Goal: Task Accomplishment & Management: Complete application form

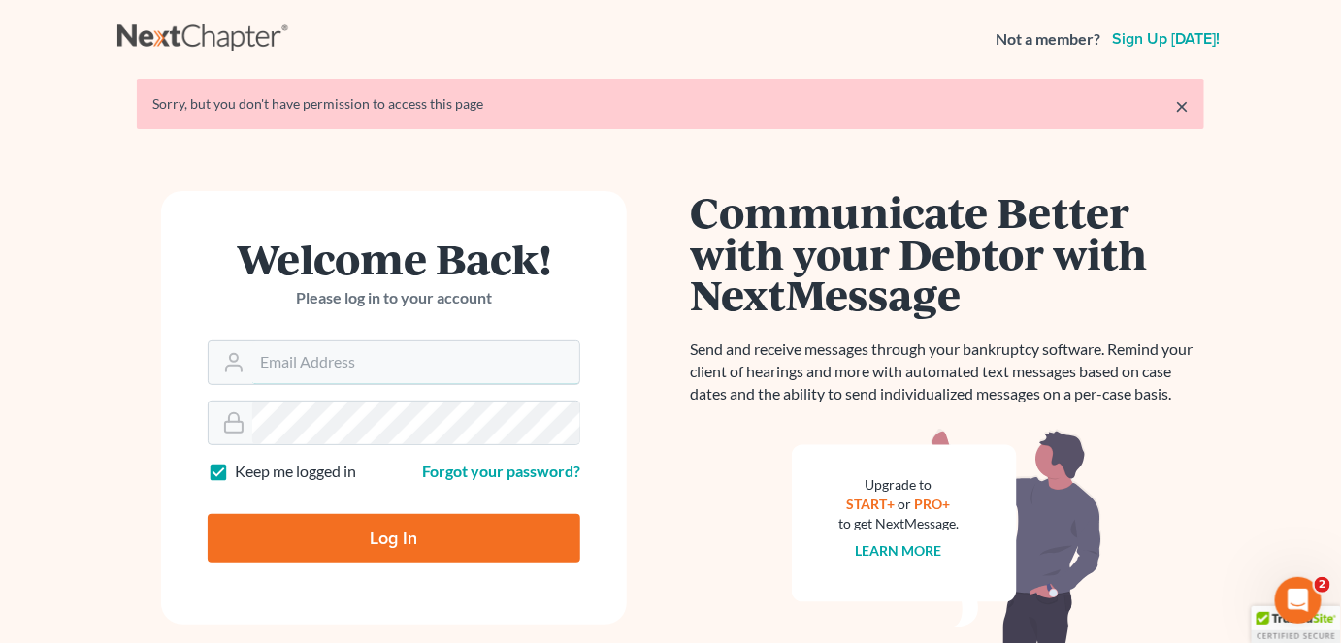
type input "brian.molloy@clearylawoffices.com"
click at [471, 540] on input "Log In" at bounding box center [394, 538] width 373 height 49
type input "Thinking..."
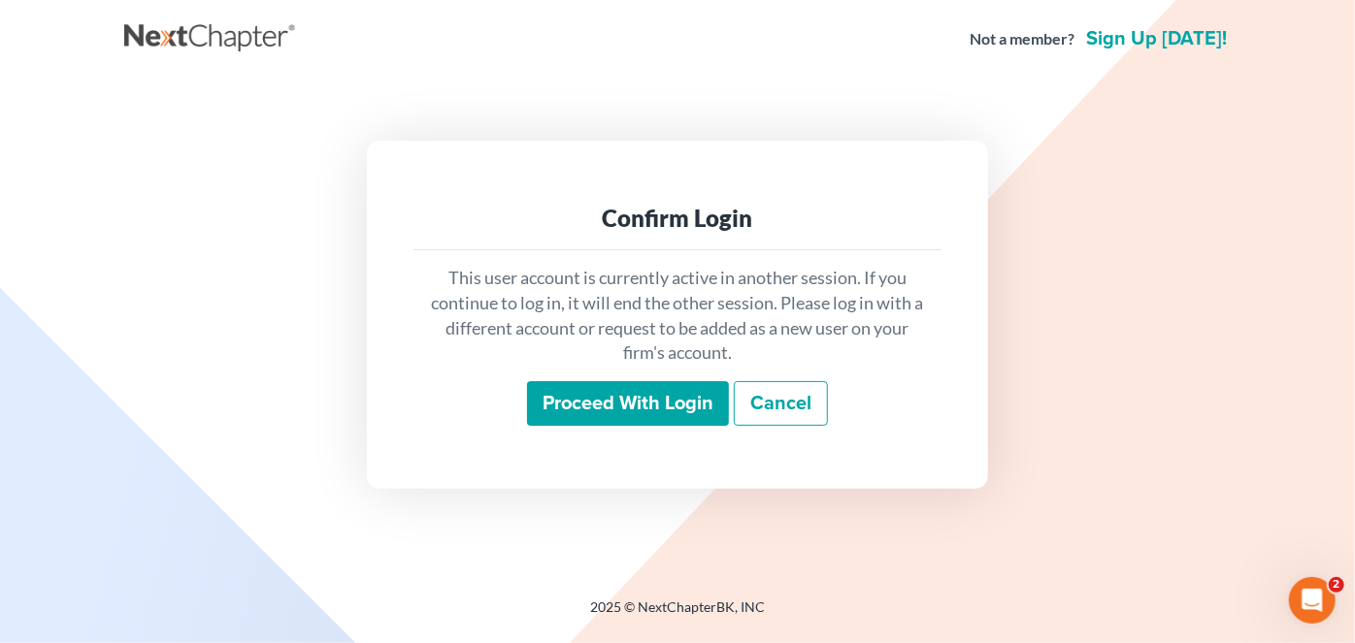
click at [636, 405] on input "Proceed with login" at bounding box center [628, 403] width 202 height 45
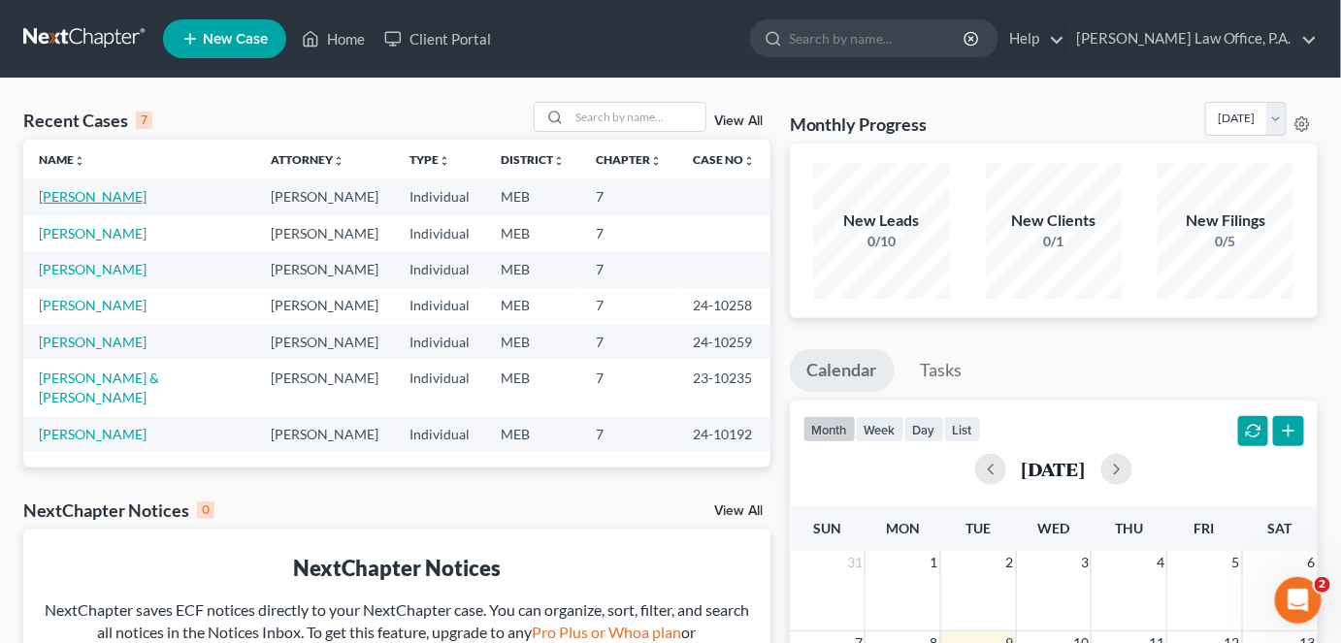
click at [103, 194] on link "[PERSON_NAME]" at bounding box center [93, 196] width 108 height 16
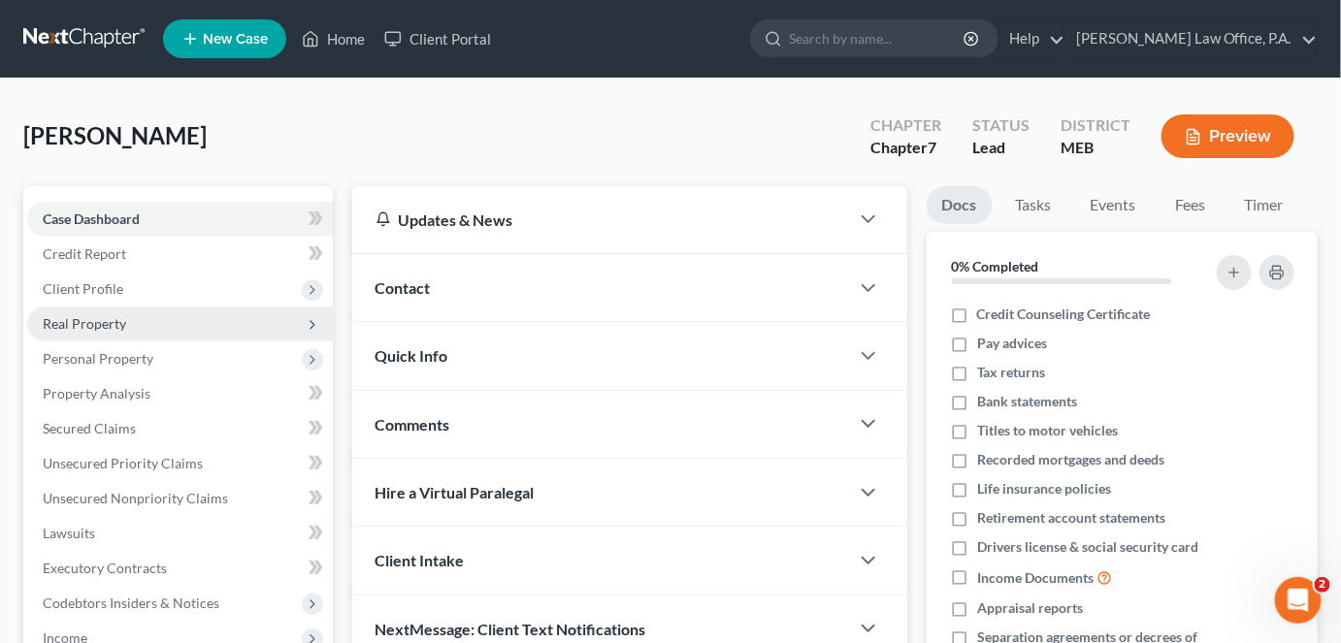
click at [78, 316] on span "Real Property" at bounding box center [84, 323] width 83 height 16
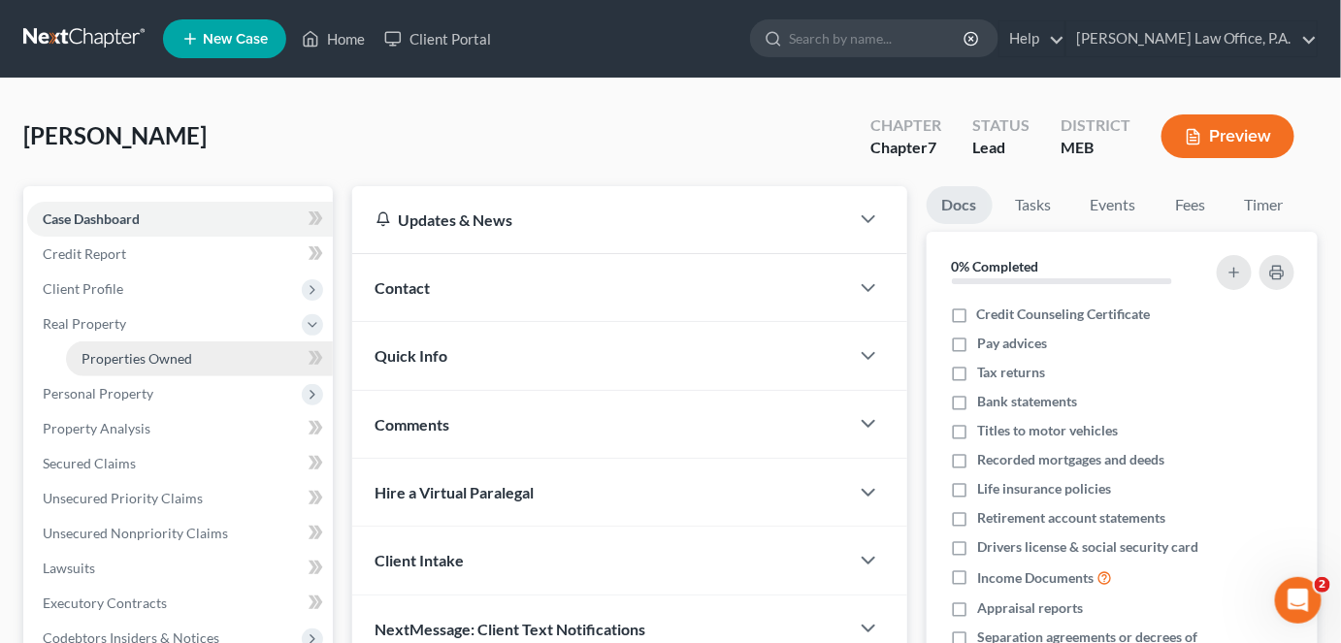
click at [119, 360] on span "Properties Owned" at bounding box center [137, 358] width 111 height 16
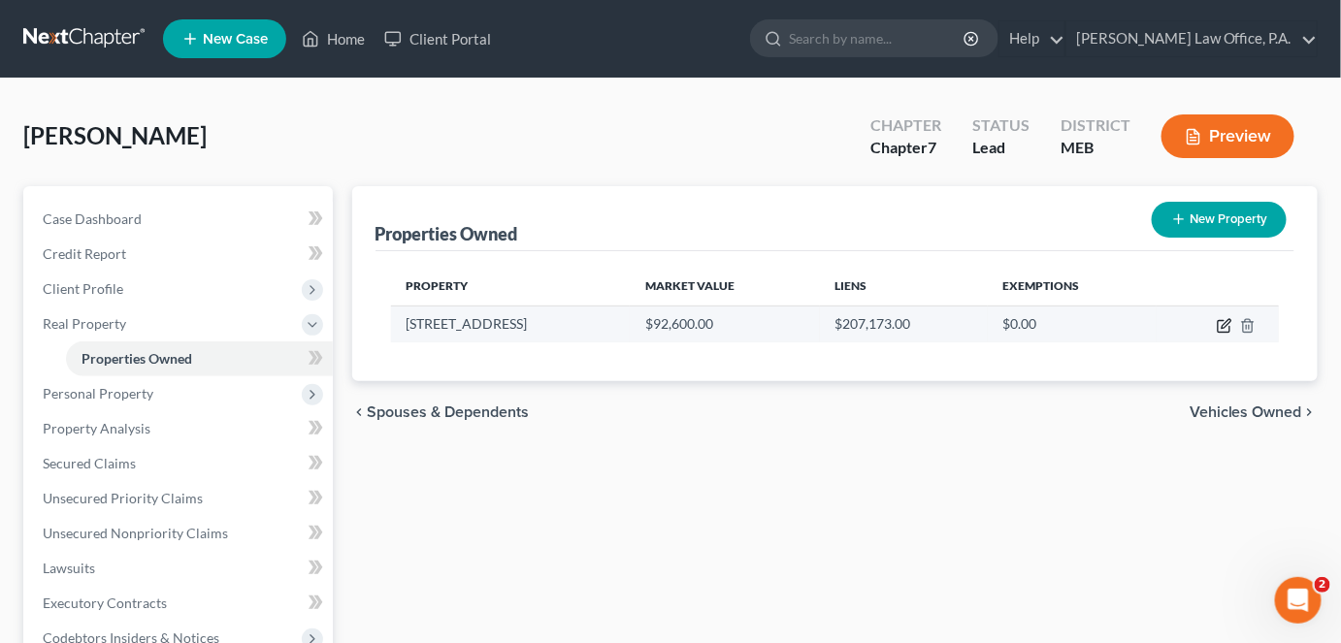
click at [1222, 326] on icon "button" at bounding box center [1226, 323] width 9 height 9
select select "20"
select select "14"
select select "0"
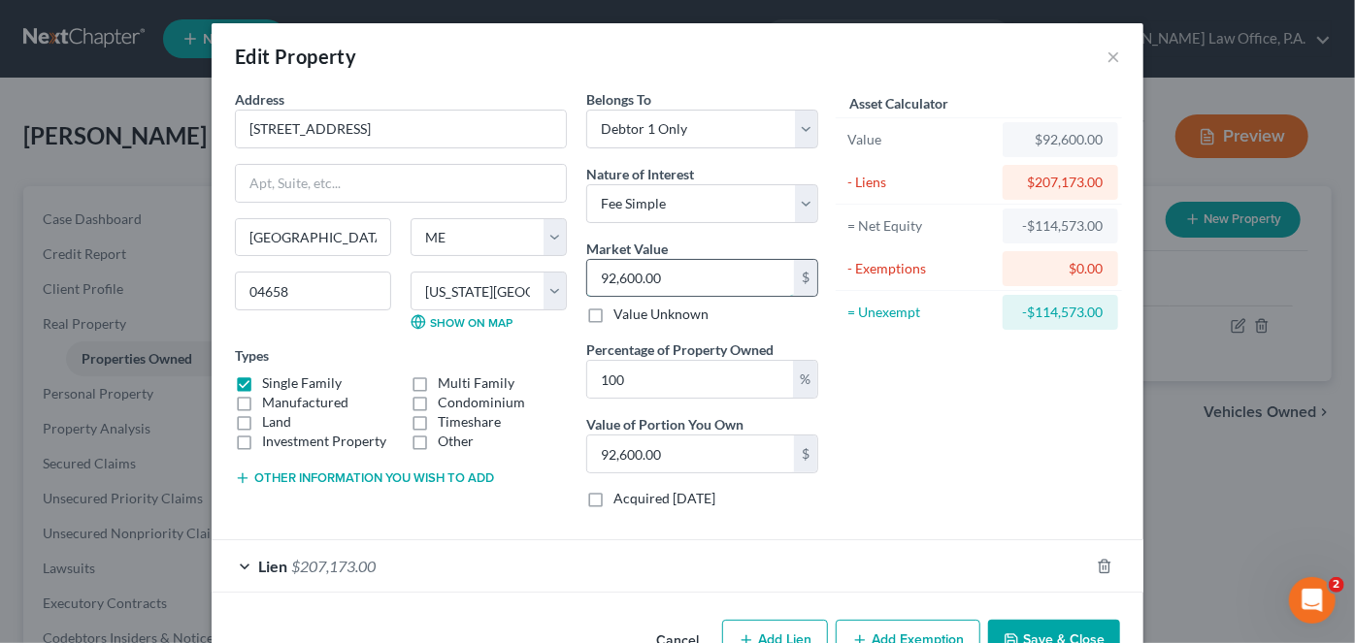
click at [722, 275] on input "92,600.00" at bounding box center [690, 278] width 207 height 37
type input "0"
type input "2"
type input "2.00"
type input "23"
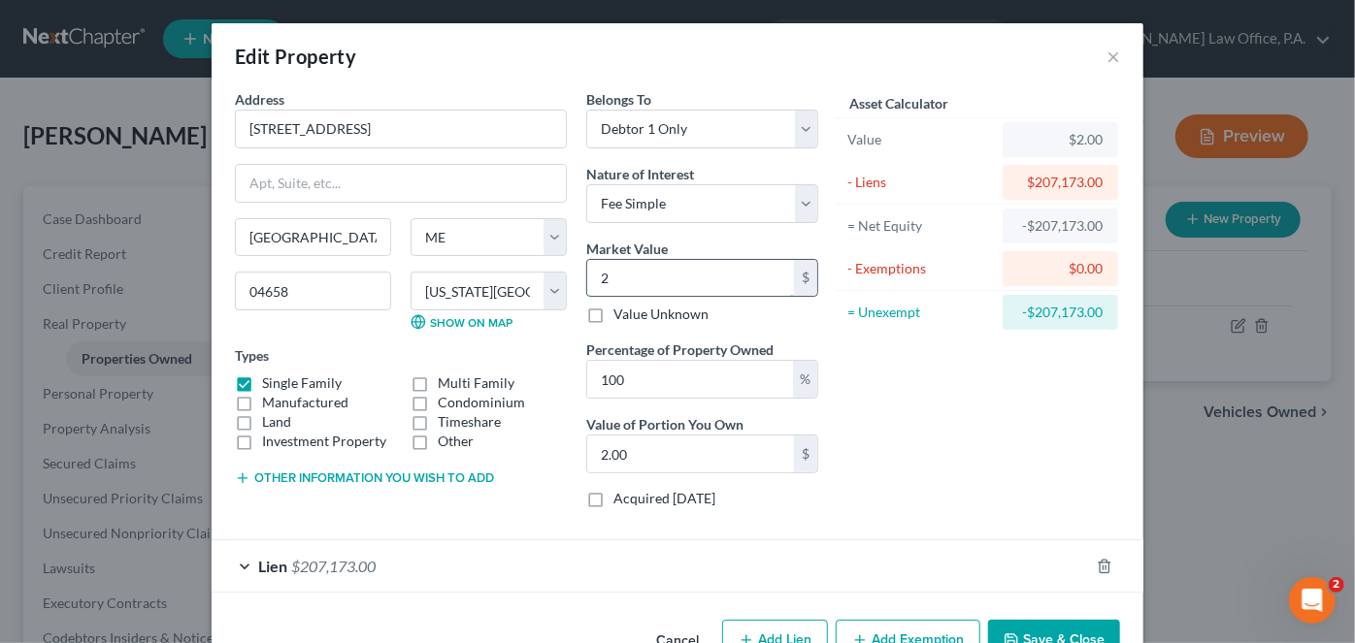
type input "23.00"
type input "232"
type input "232.00"
type input "2320"
type input "2,320.00"
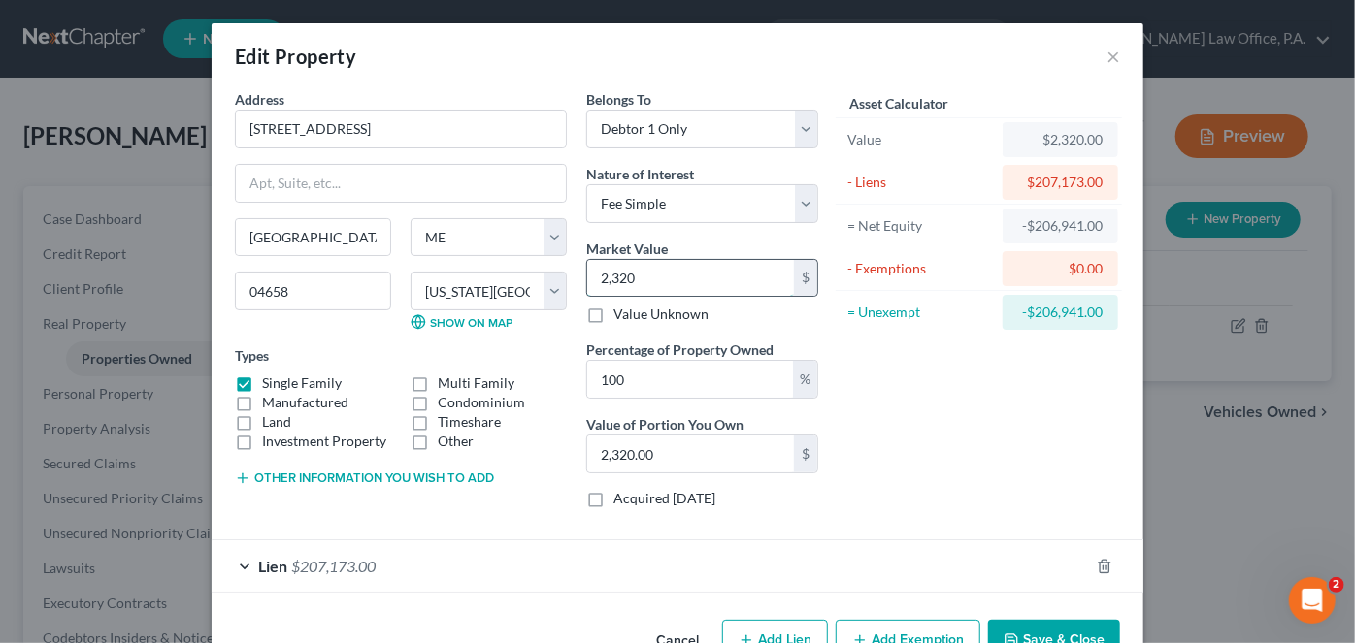
type input "2,3200"
type input "23,200.00"
type input "23,2000"
type input "232,000.00"
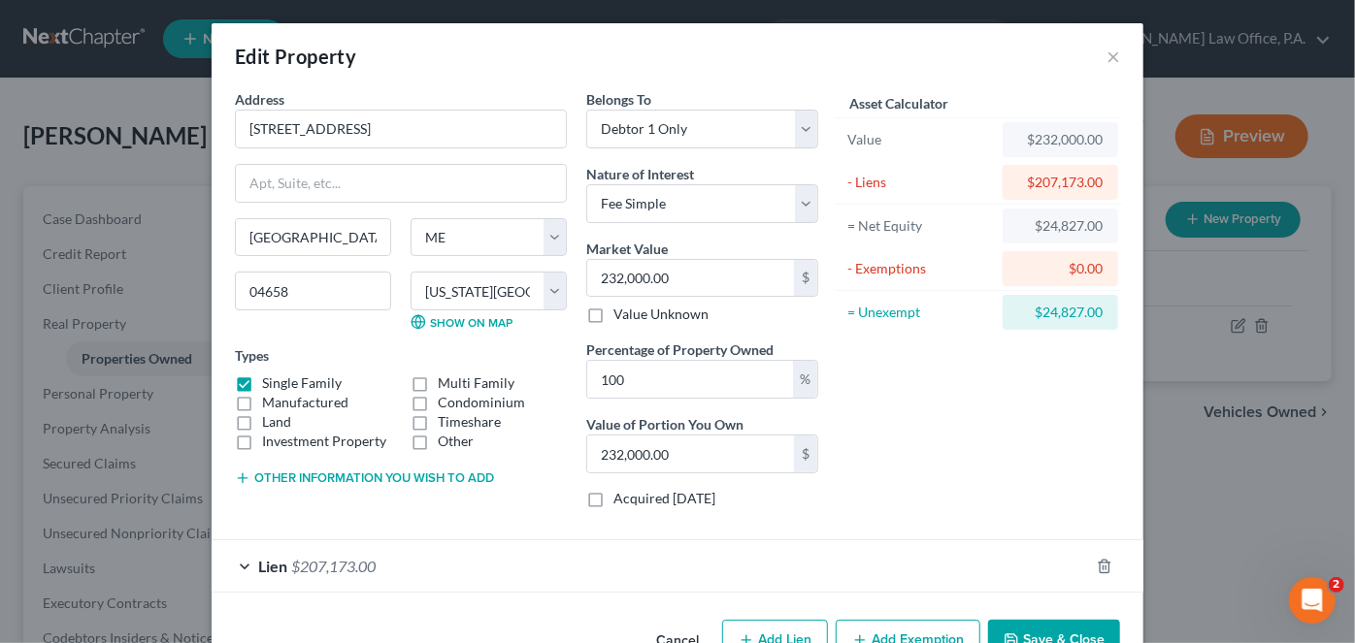
click at [1016, 629] on button "Save & Close" at bounding box center [1054, 640] width 132 height 41
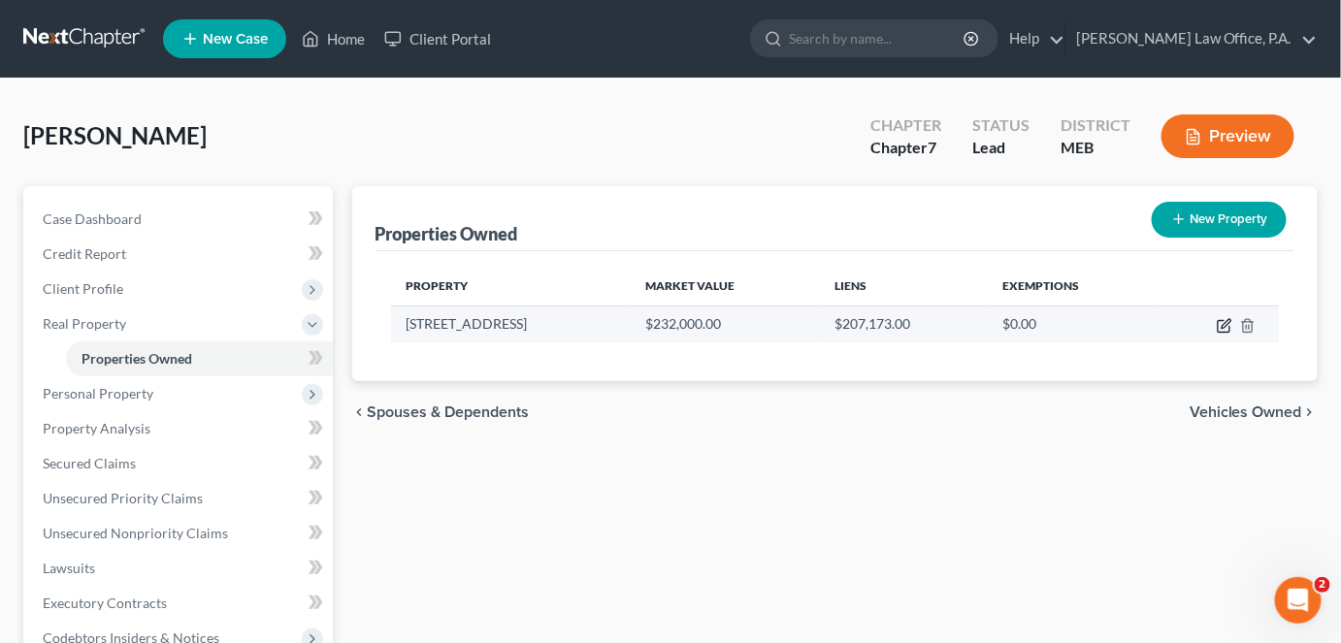
click at [1221, 320] on icon "button" at bounding box center [1225, 326] width 16 height 16
select select "20"
select select "14"
select select "0"
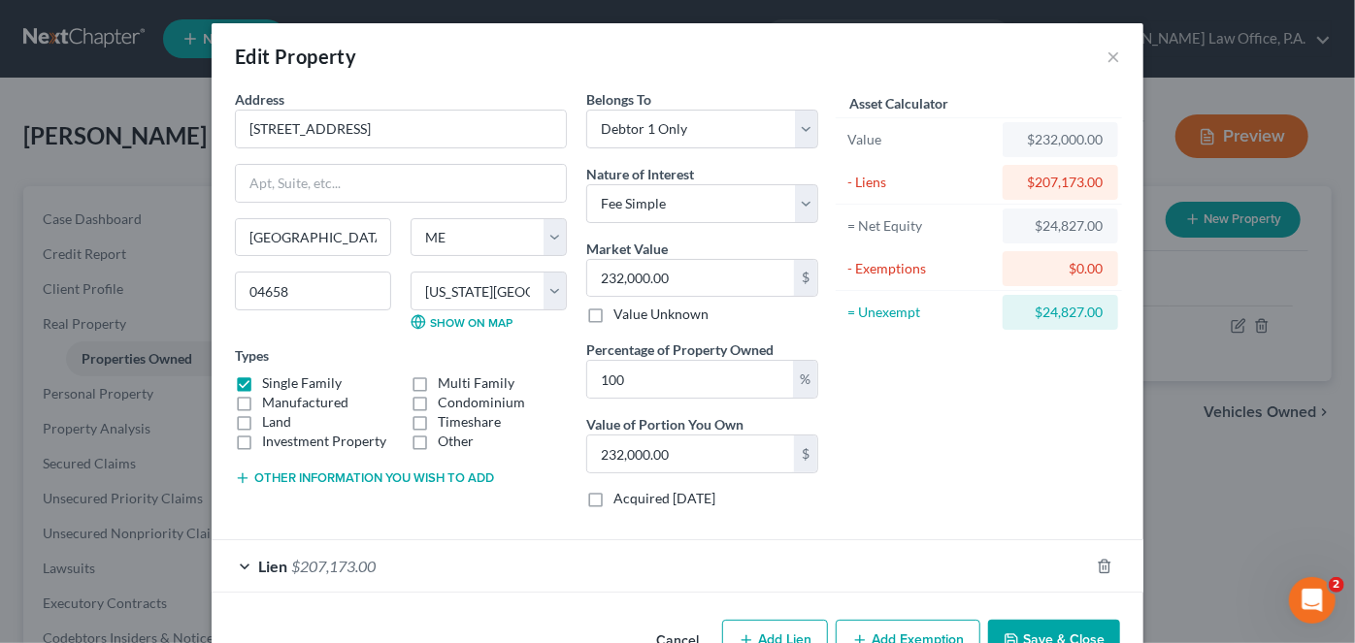
scroll to position [52, 0]
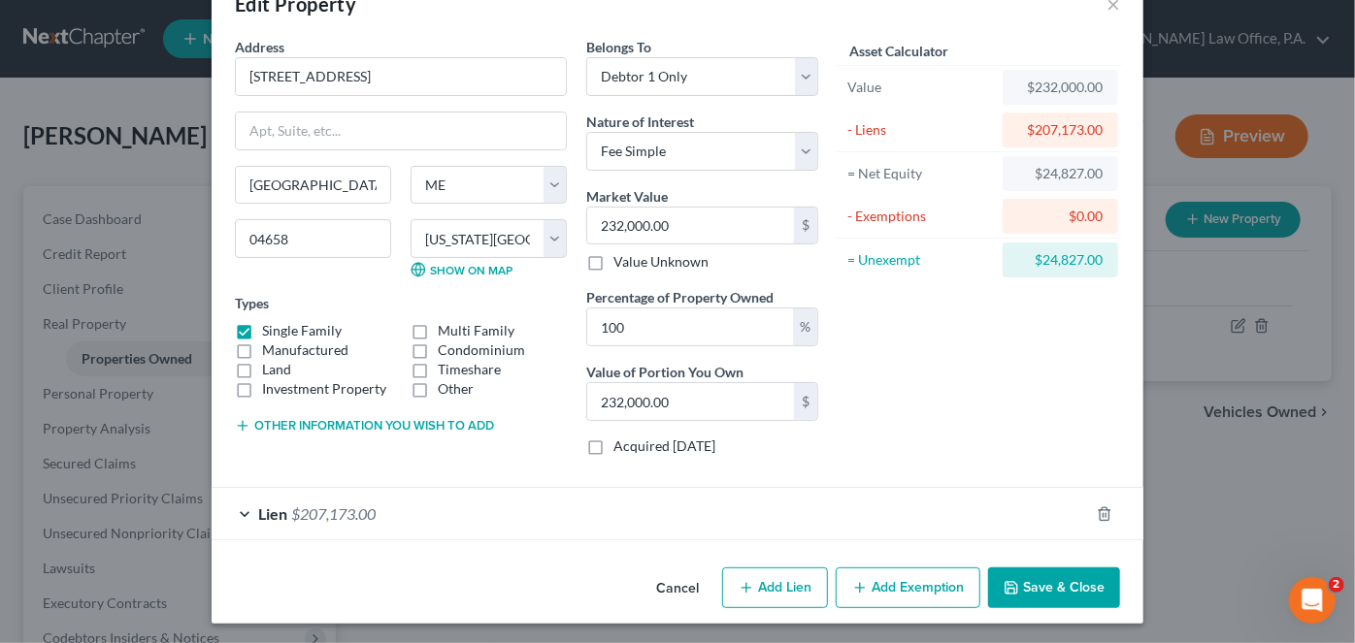
click at [895, 580] on button "Add Exemption" at bounding box center [908, 588] width 145 height 41
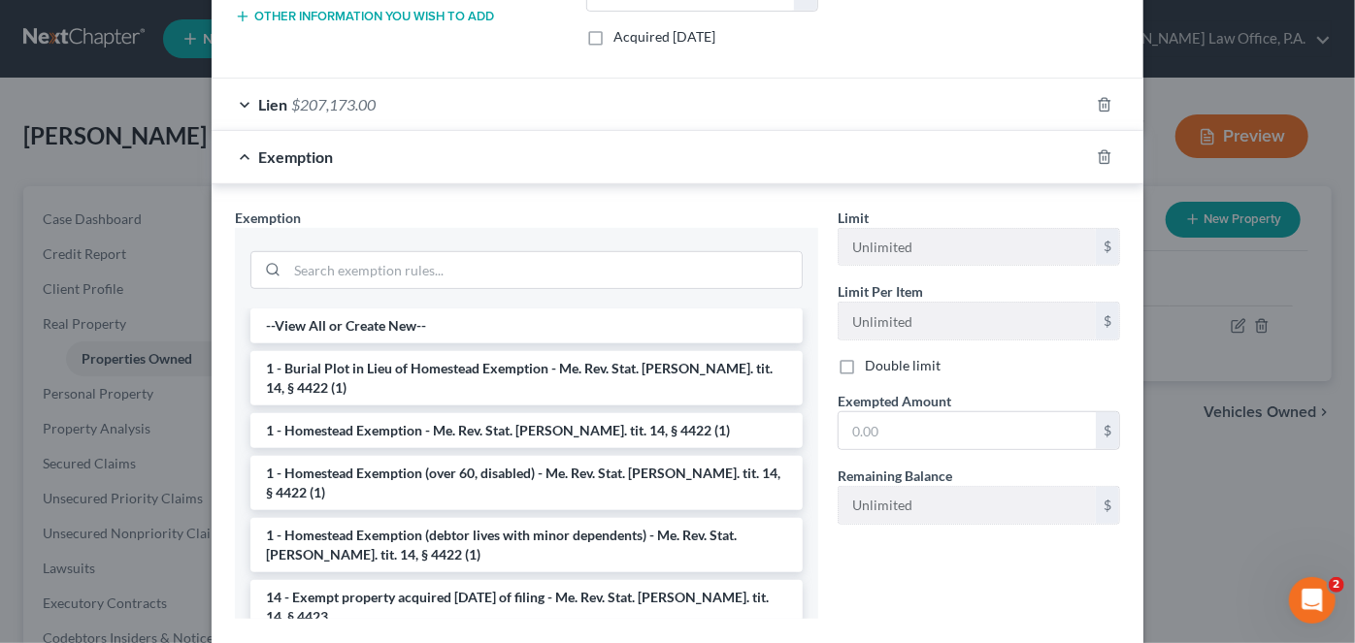
scroll to position [474, 0]
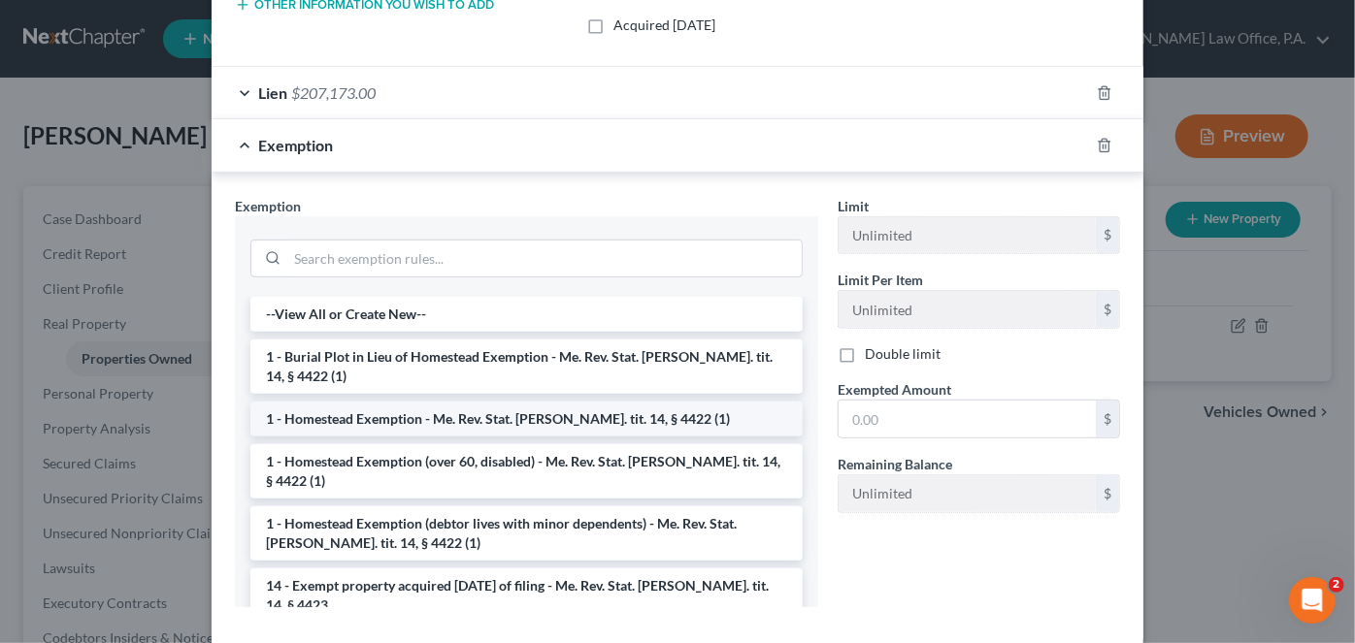
click at [751, 402] on li "1 - Homestead Exemption - Me. Rev. Stat. [PERSON_NAME]. tit. 14, § 4422 (1)" at bounding box center [526, 419] width 552 height 35
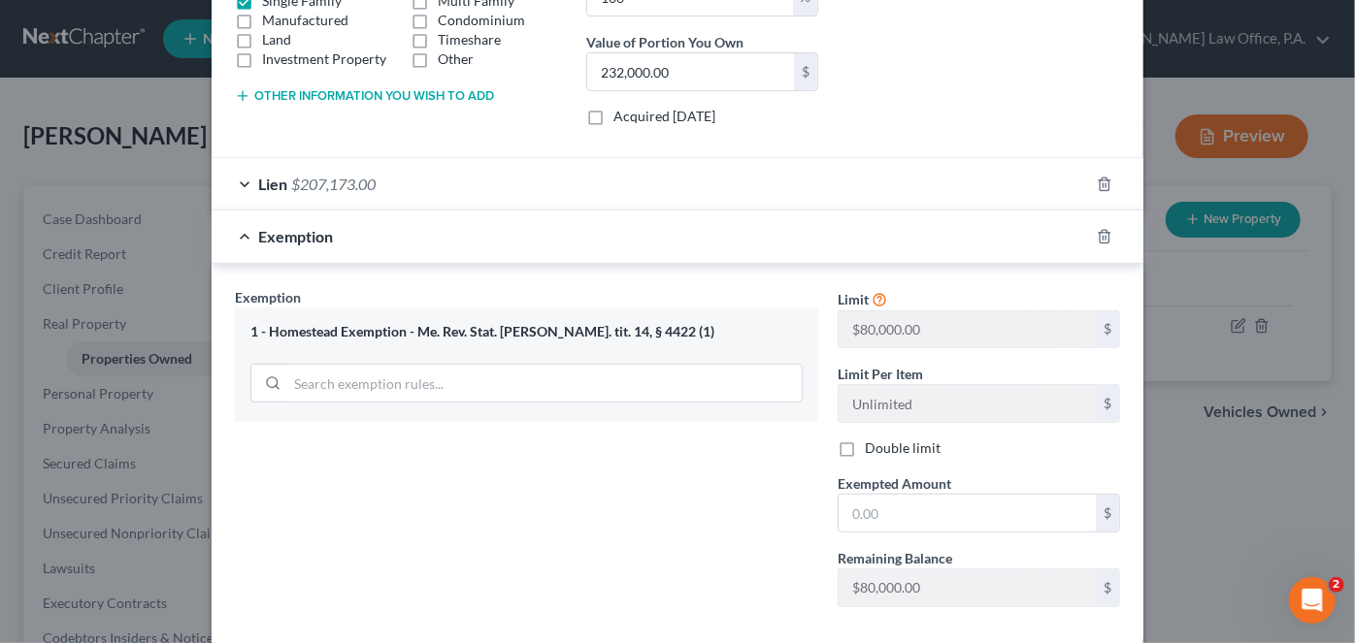
scroll to position [387, 0]
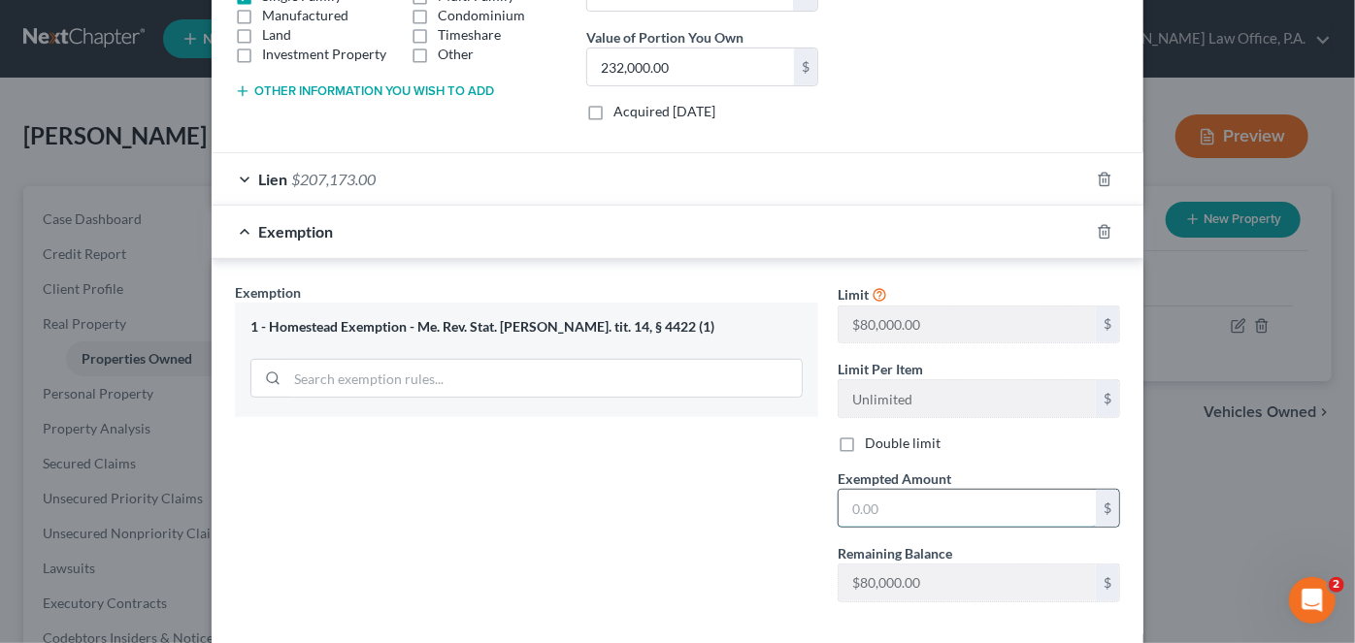
click at [929, 510] on input "text" at bounding box center [967, 508] width 257 height 37
click at [923, 512] on input "text" at bounding box center [967, 508] width 257 height 37
type input "24,827.00"
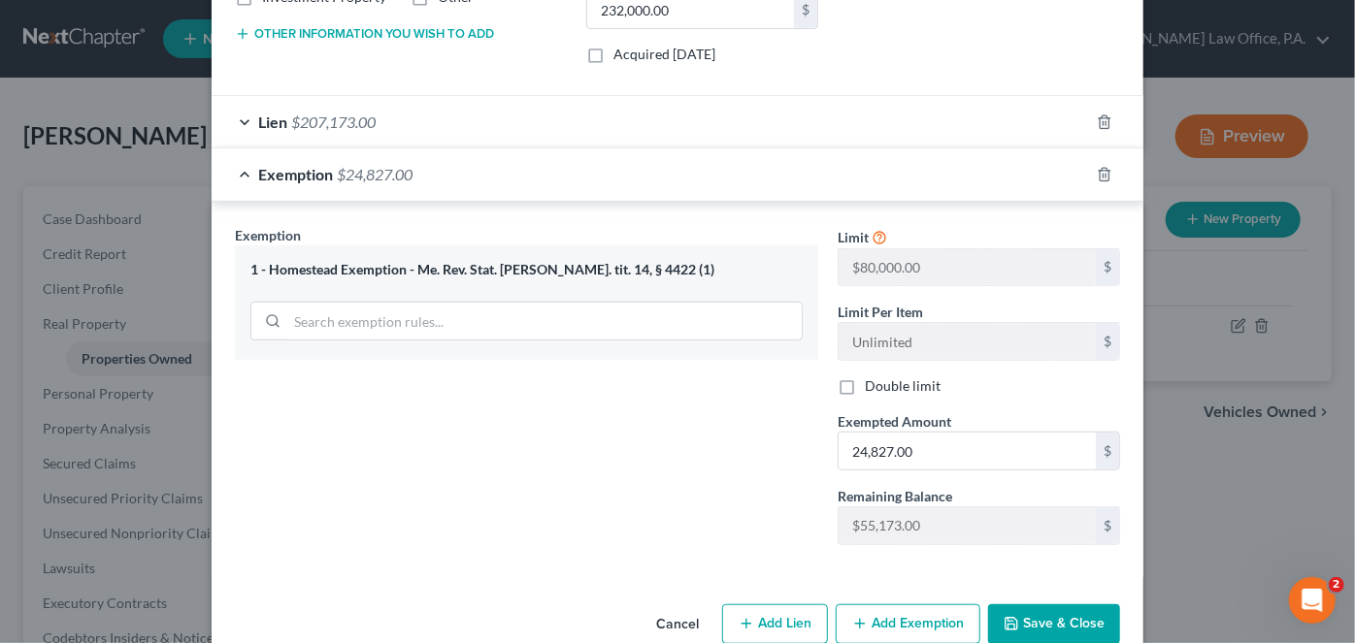
scroll to position [478, 0]
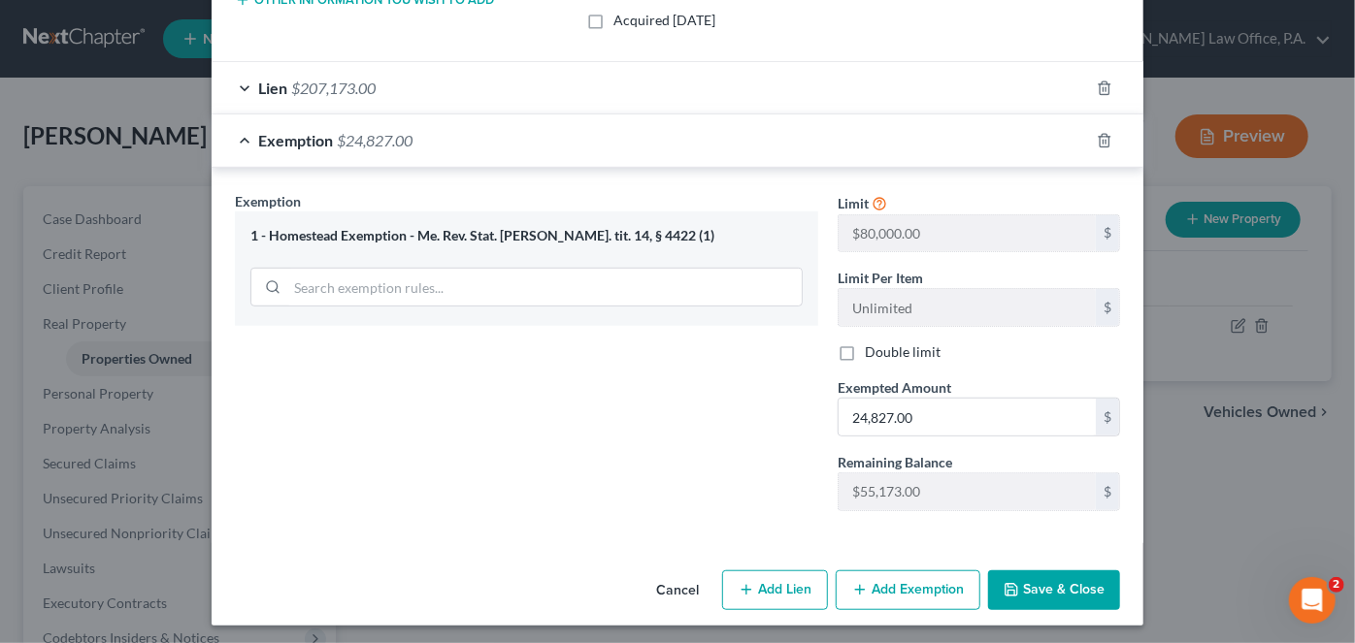
click at [1064, 581] on button "Save & Close" at bounding box center [1054, 591] width 132 height 41
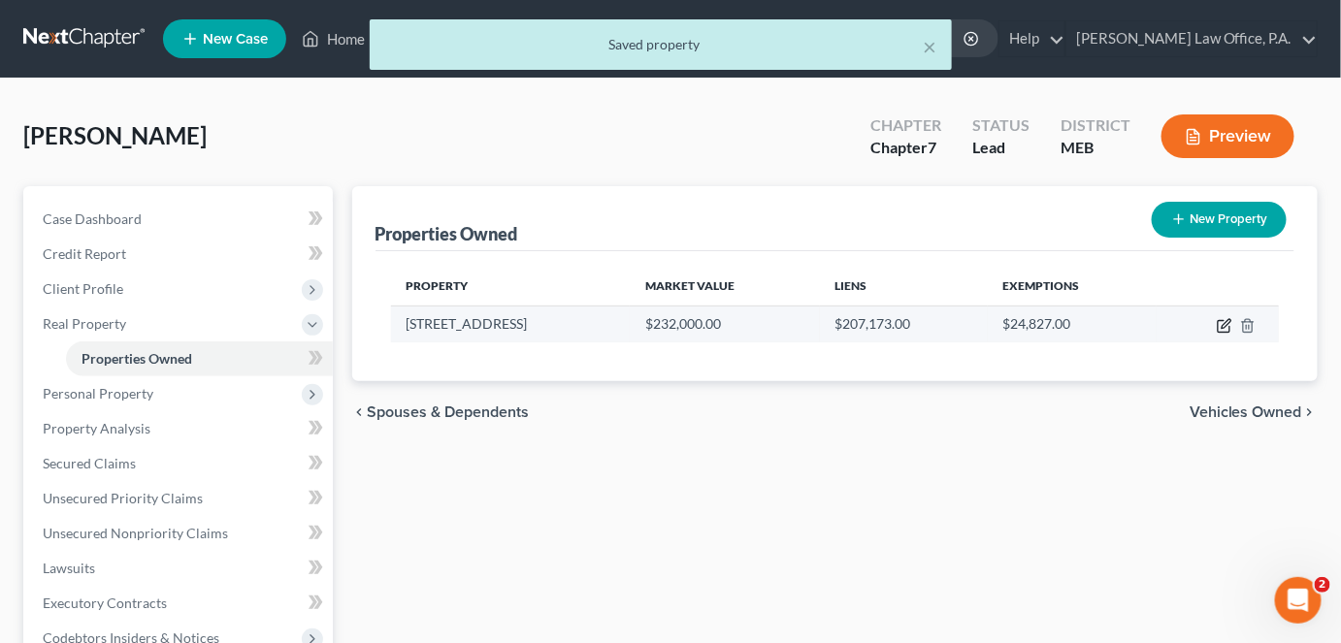
click at [1221, 326] on icon "button" at bounding box center [1225, 326] width 16 height 16
select select "20"
select select "14"
select select "0"
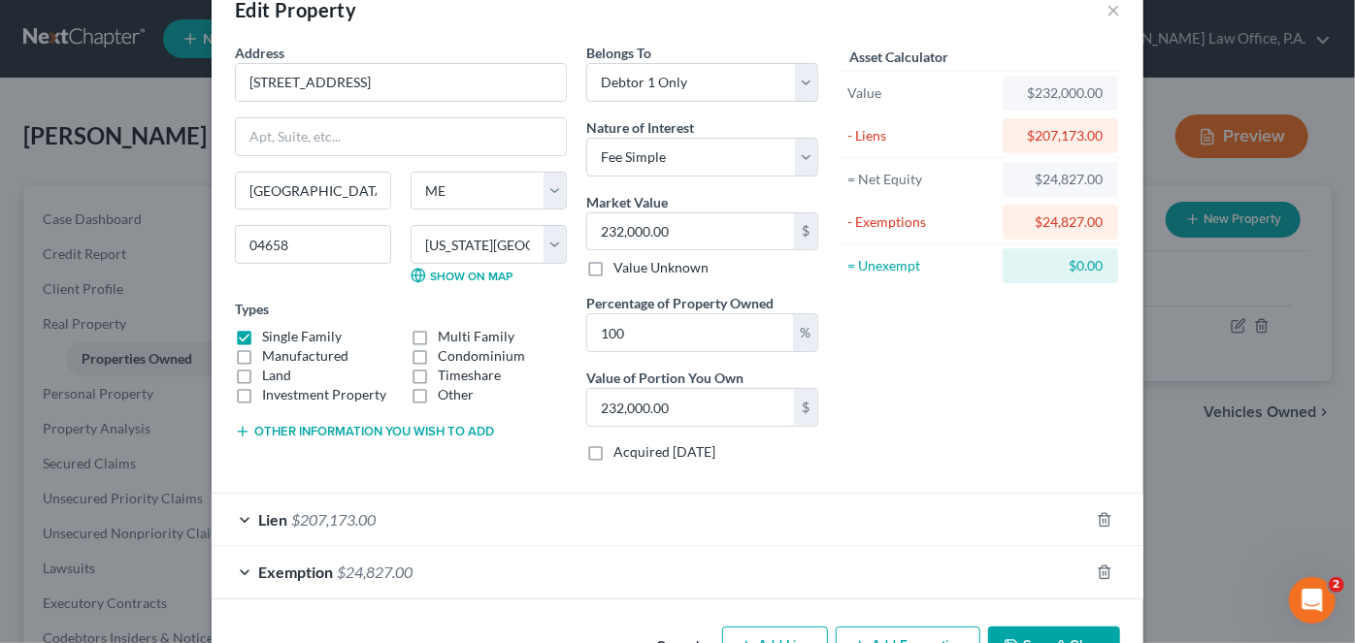
scroll to position [0, 0]
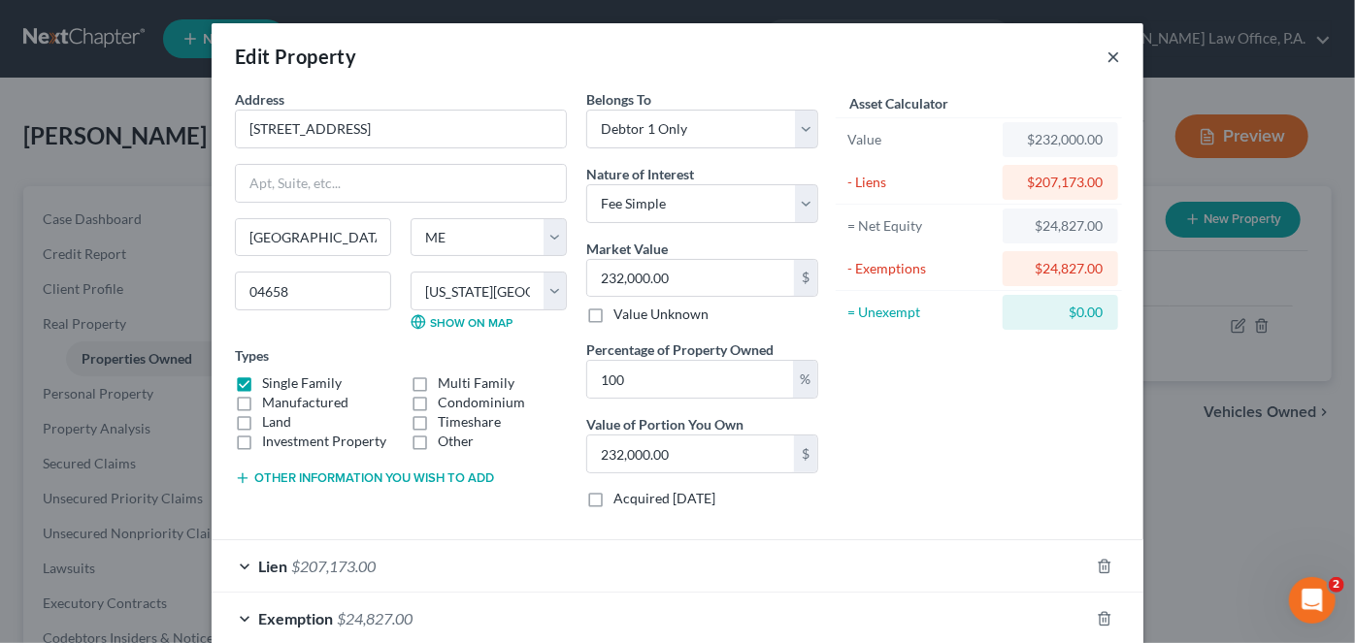
click at [1106, 54] on button "×" at bounding box center [1113, 56] width 14 height 23
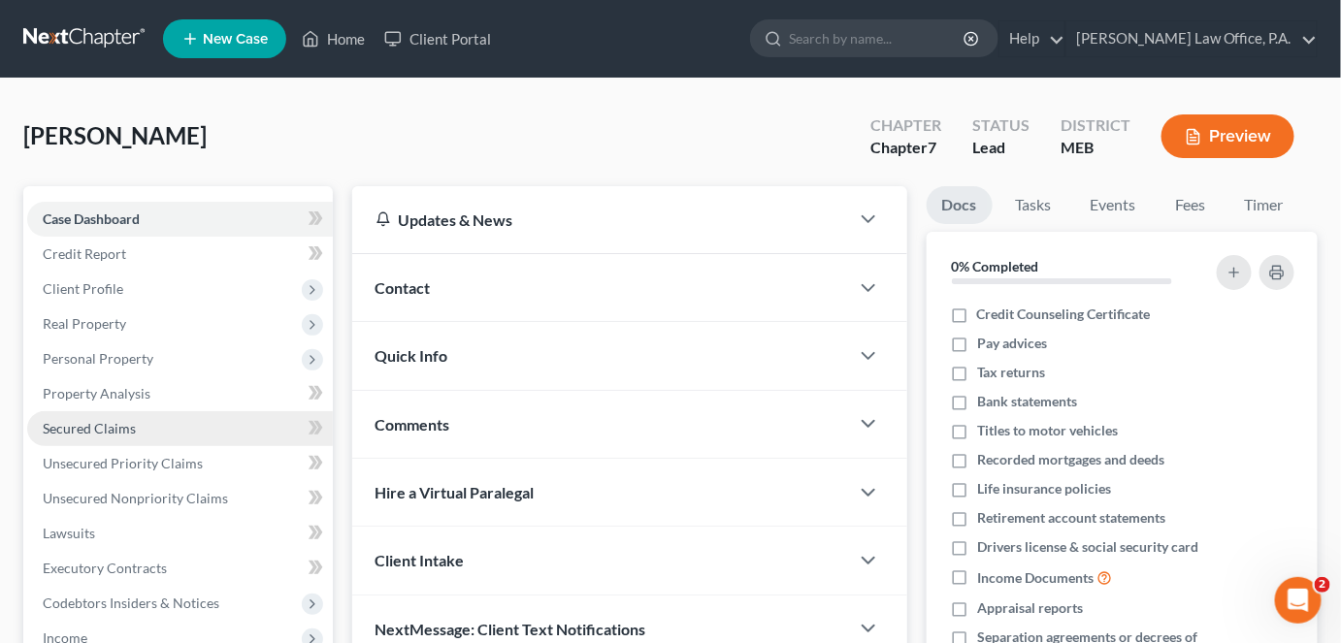
click at [174, 423] on link "Secured Claims" at bounding box center [180, 428] width 306 height 35
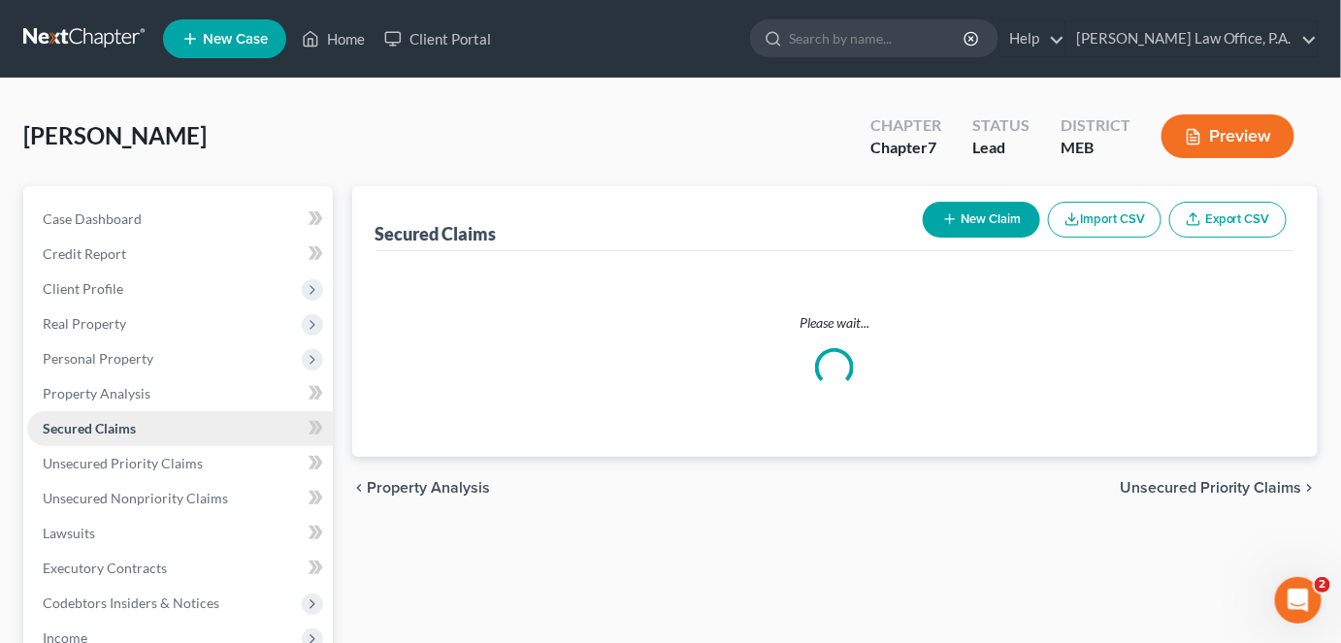
click at [174, 423] on link "Secured Claims" at bounding box center [180, 428] width 306 height 35
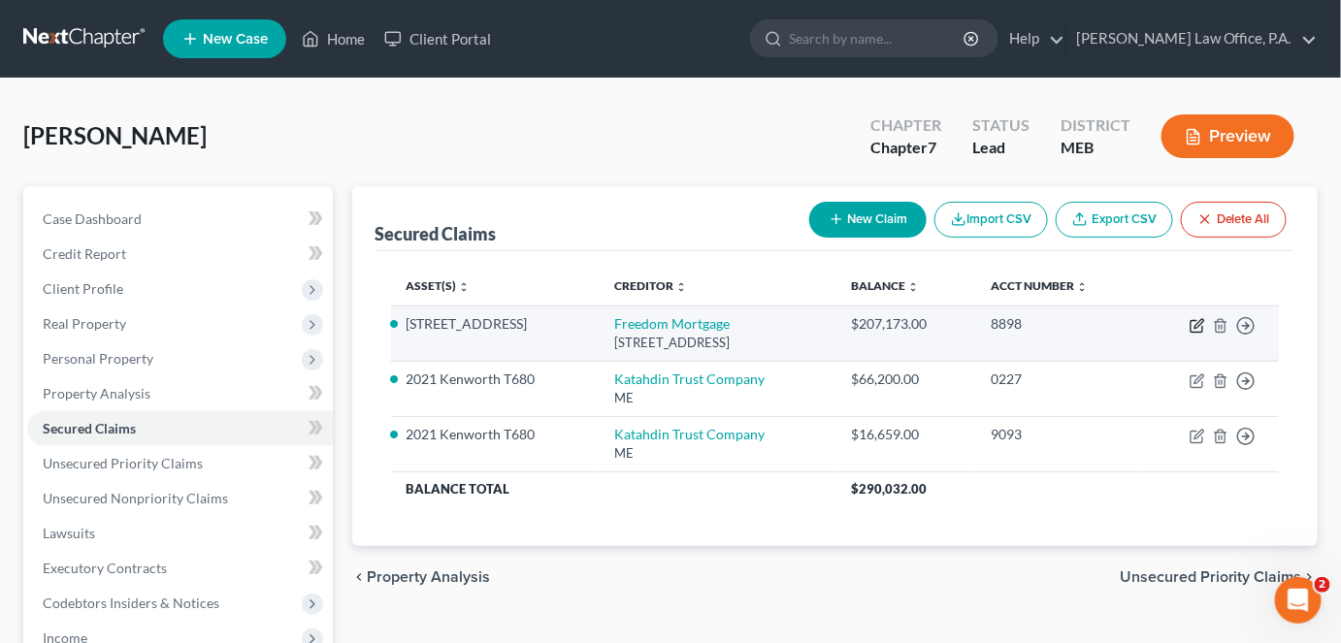
click at [1196, 326] on icon "button" at bounding box center [1199, 323] width 9 height 9
select select "9"
select select "2"
select select "3"
select select "0"
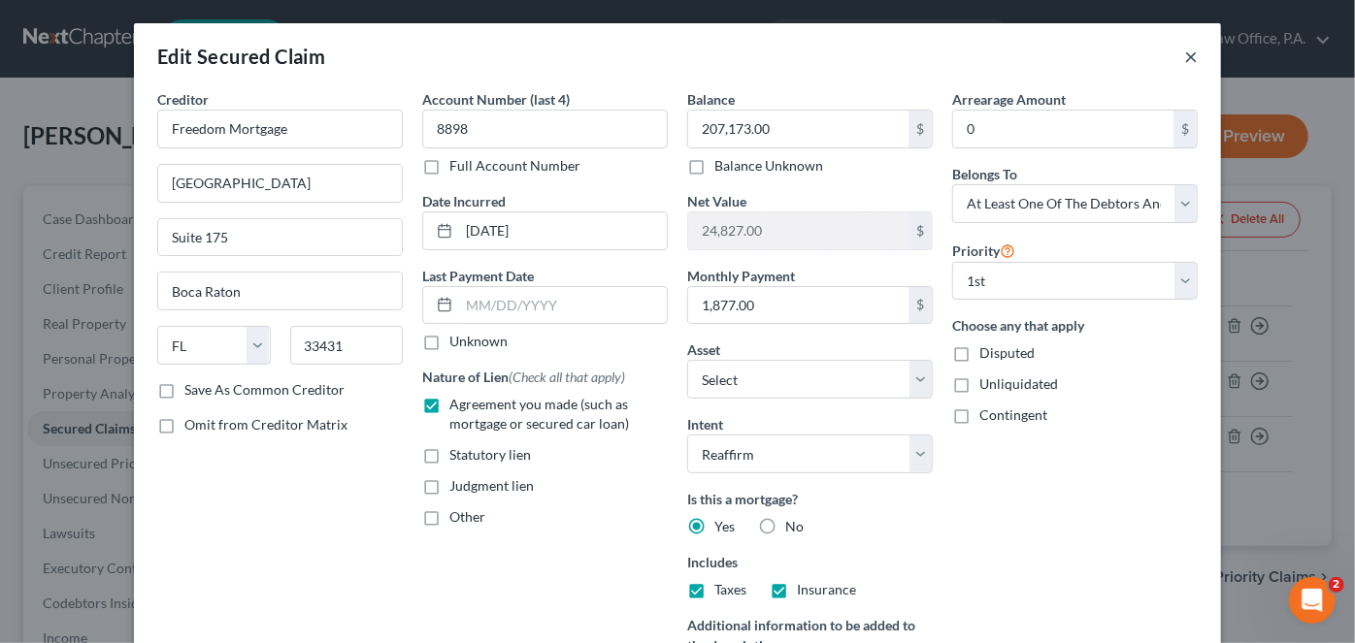
click at [1188, 61] on button "×" at bounding box center [1191, 56] width 14 height 23
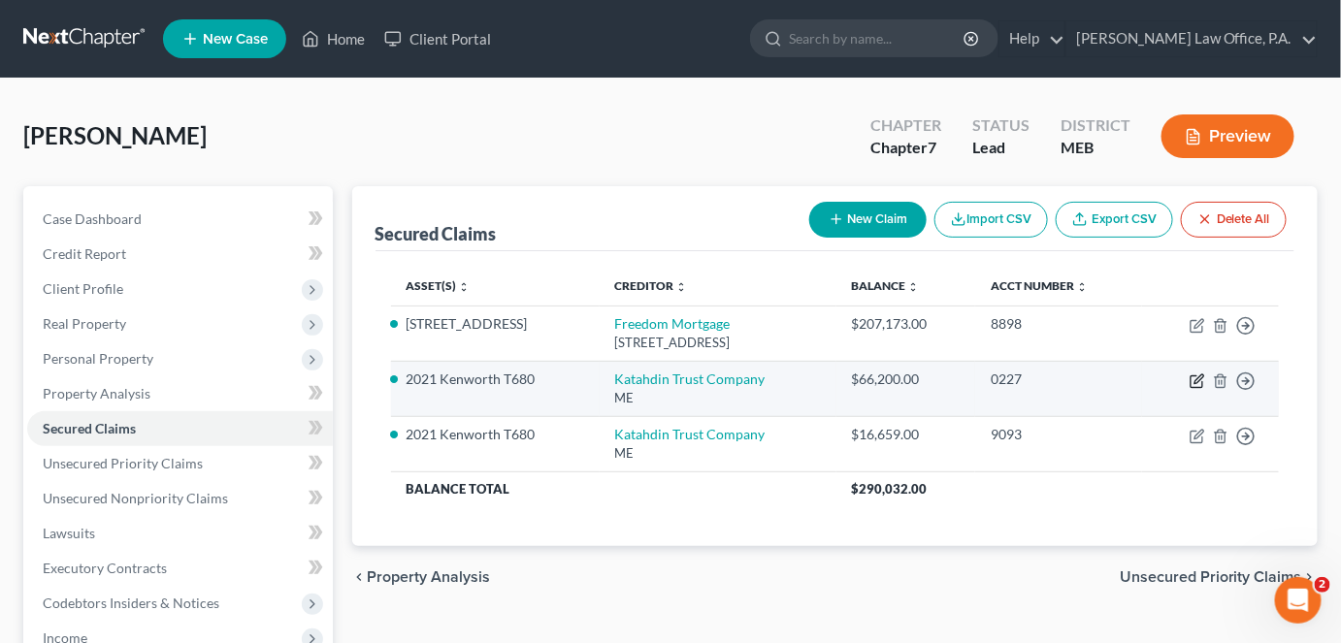
click at [1196, 378] on icon "button" at bounding box center [1198, 382] width 16 height 16
select select "20"
select select "3"
select select "0"
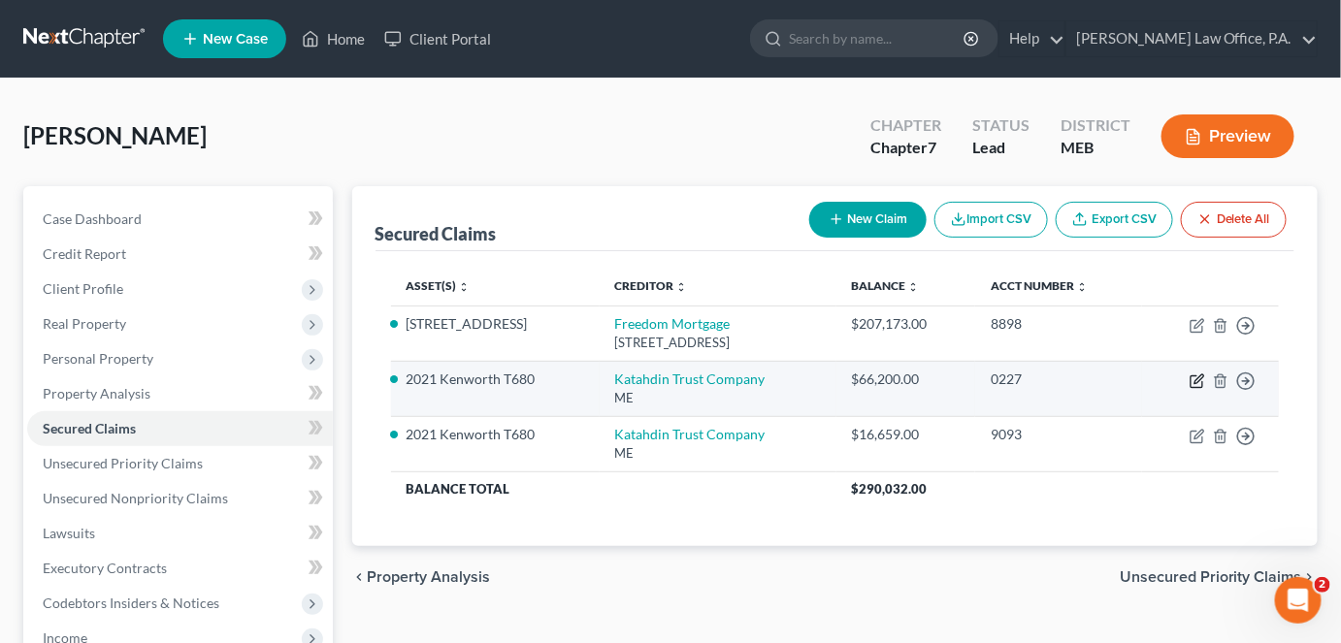
select select "0"
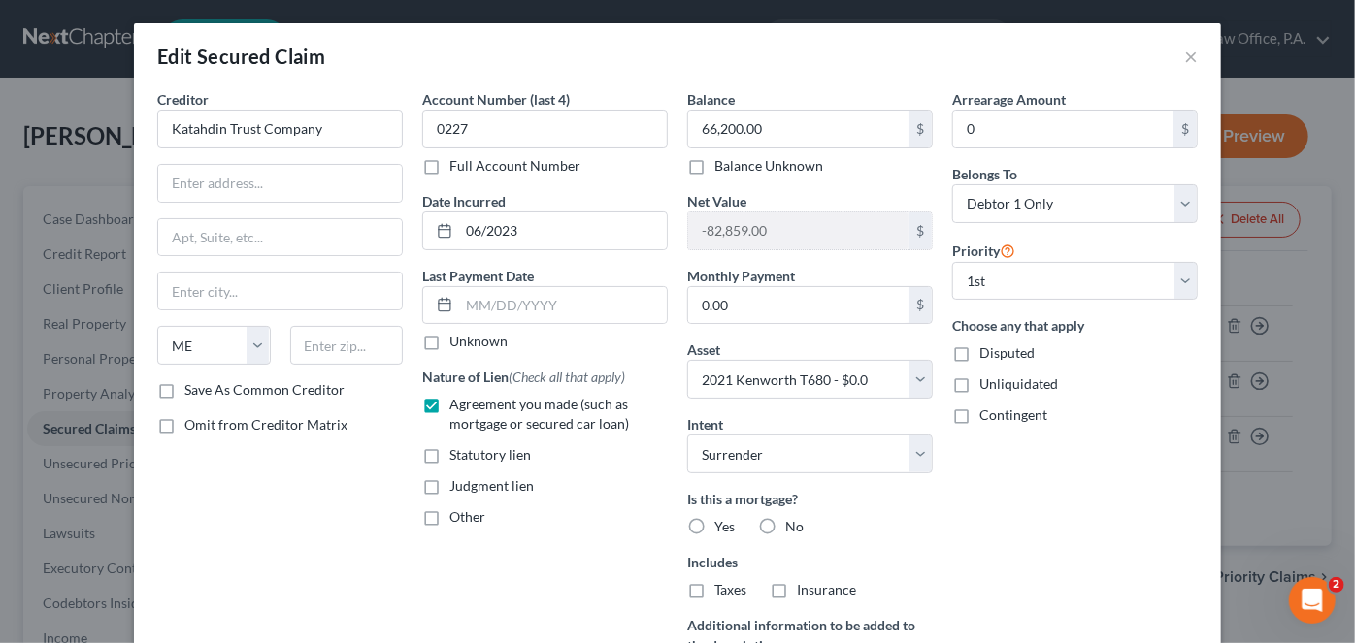
scroll to position [1, 0]
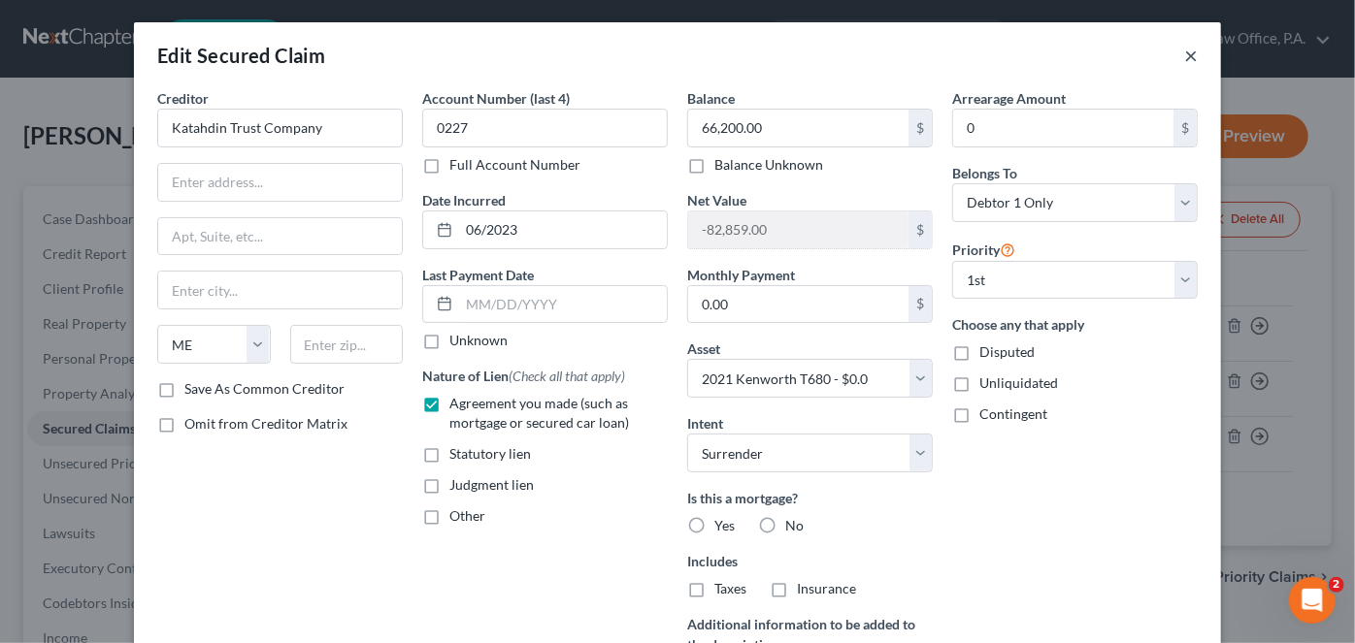
click at [1184, 57] on button "×" at bounding box center [1191, 55] width 14 height 23
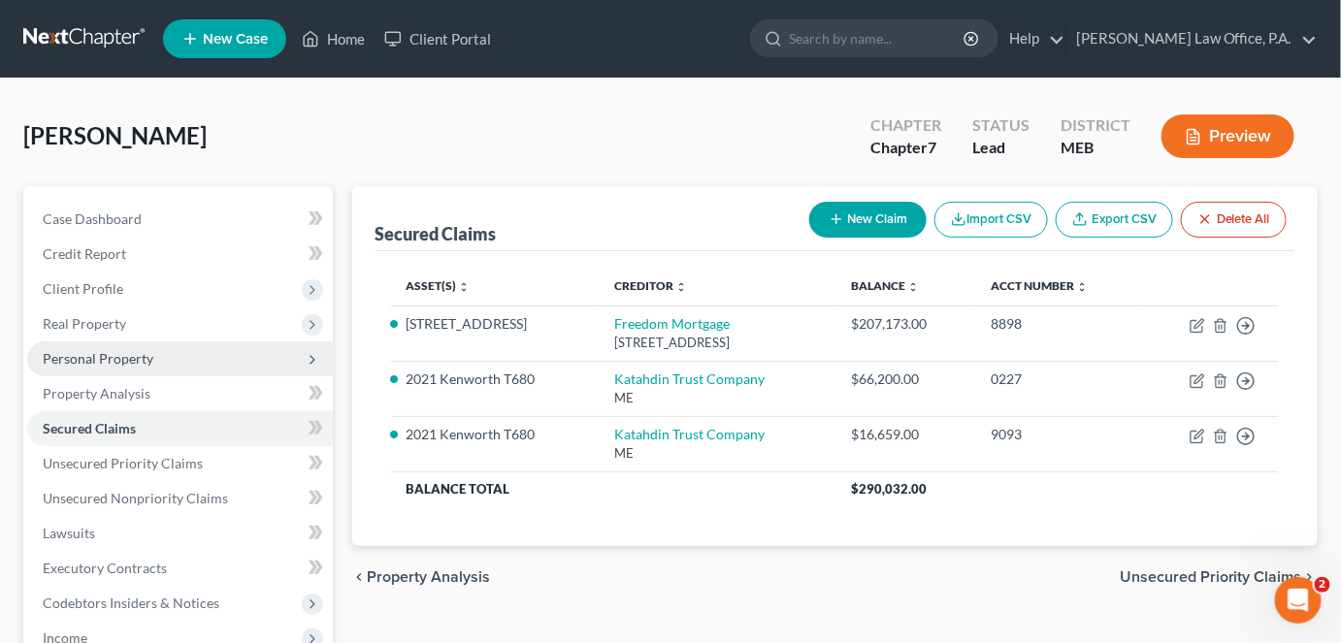
click at [140, 356] on span "Personal Property" at bounding box center [98, 358] width 111 height 16
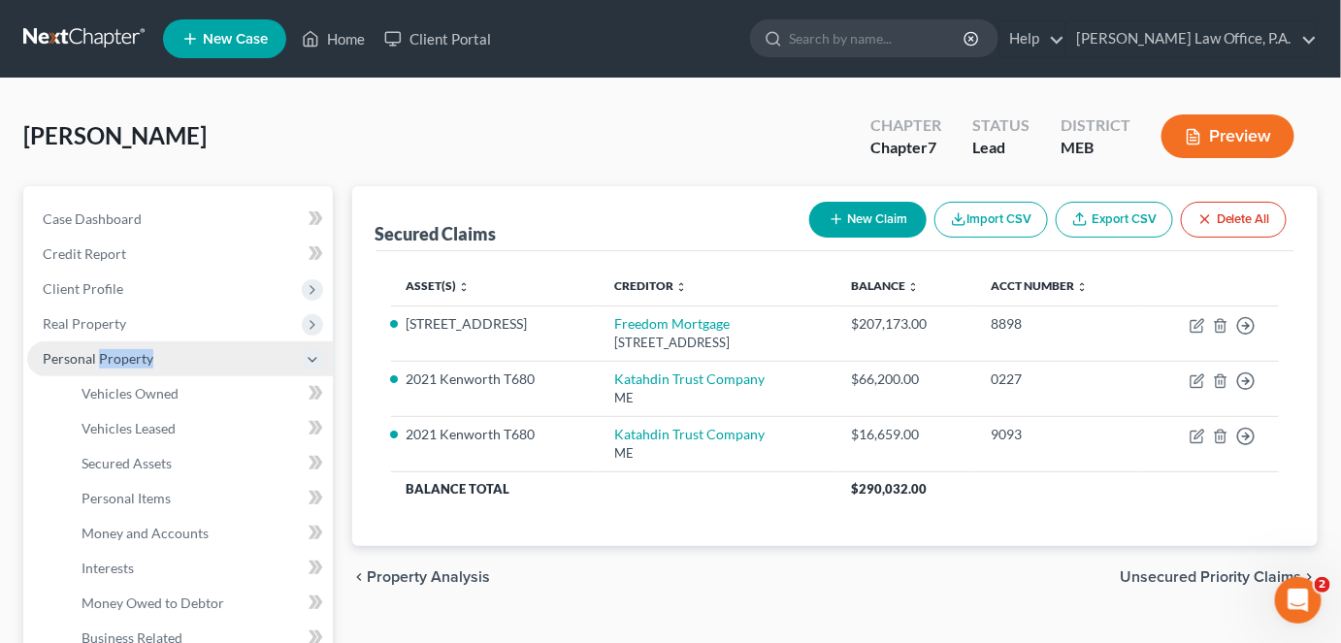
click at [140, 356] on span "Personal Property" at bounding box center [98, 358] width 111 height 16
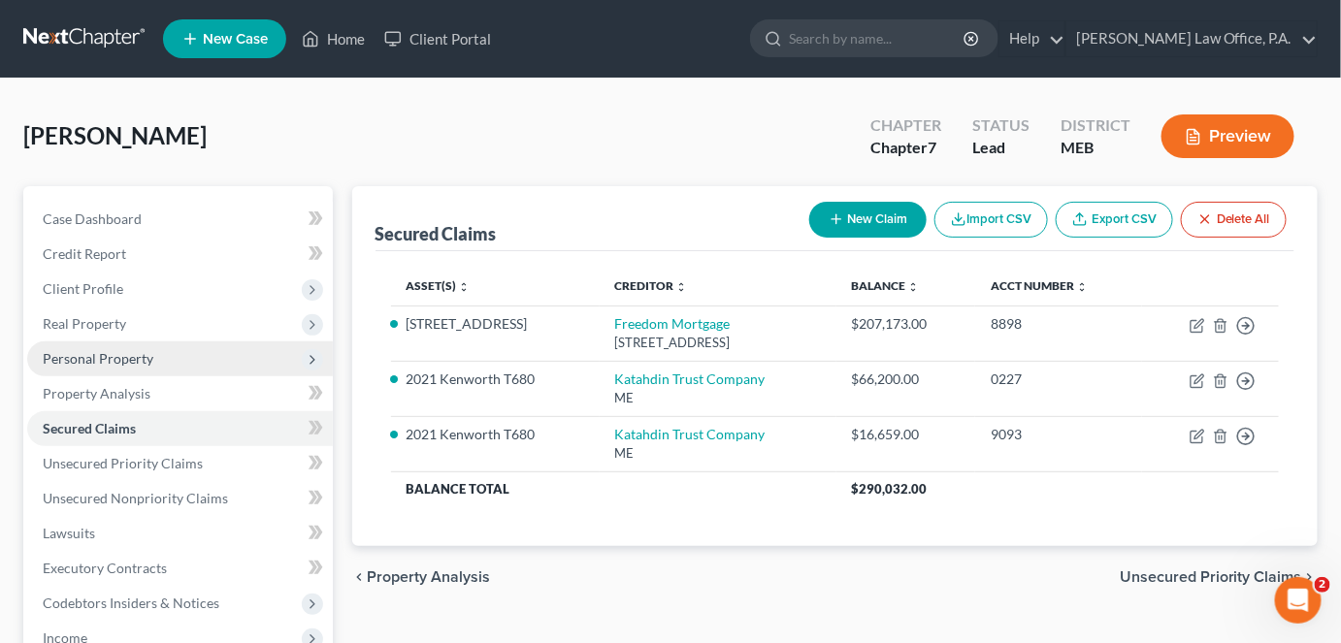
click at [64, 355] on span "Personal Property" at bounding box center [98, 358] width 111 height 16
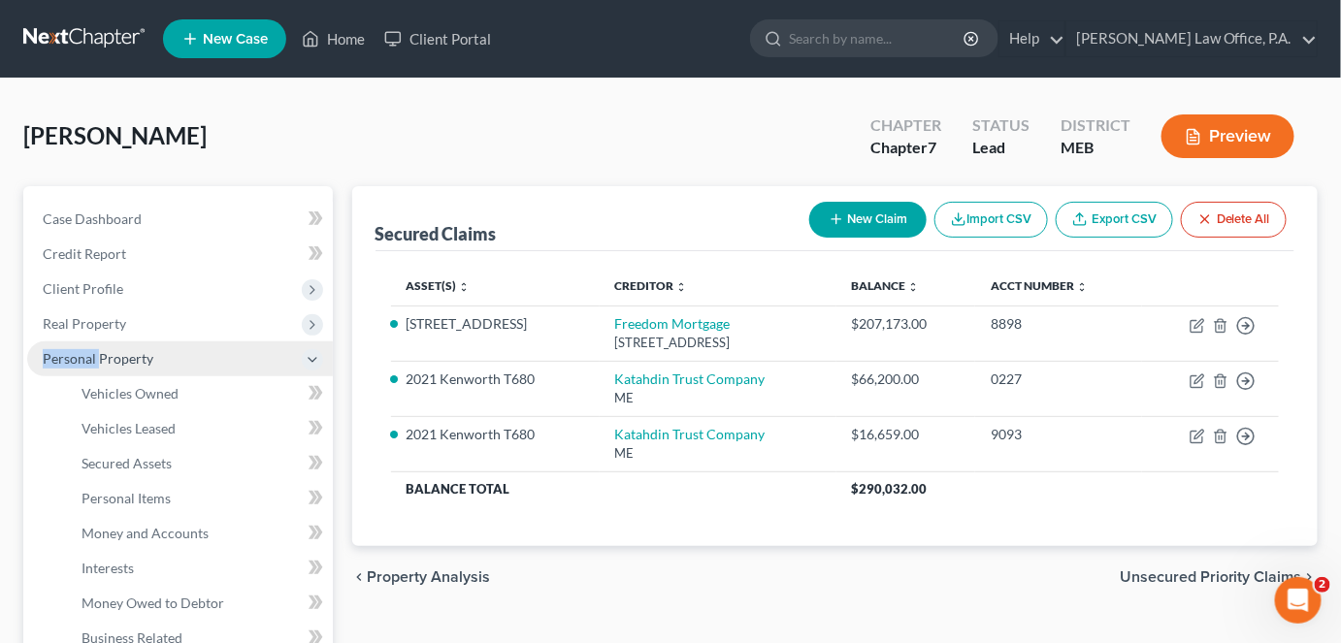
click at [64, 355] on span "Personal Property" at bounding box center [98, 358] width 111 height 16
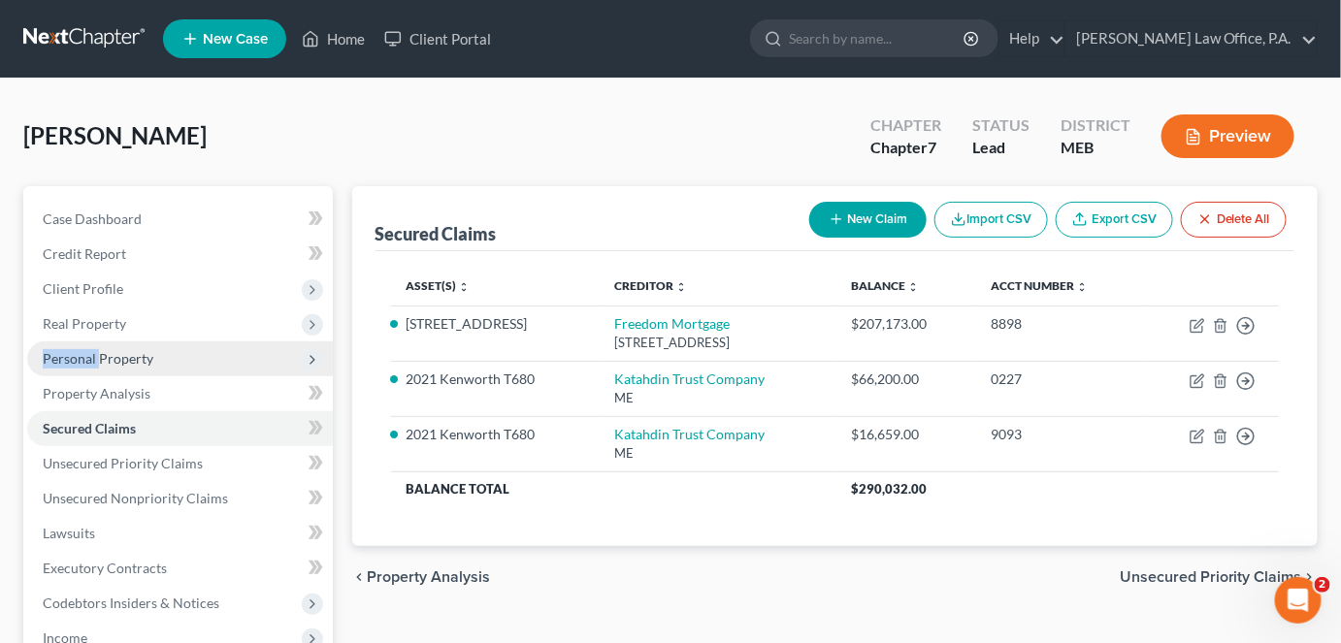
click at [64, 355] on span "Personal Property" at bounding box center [98, 358] width 111 height 16
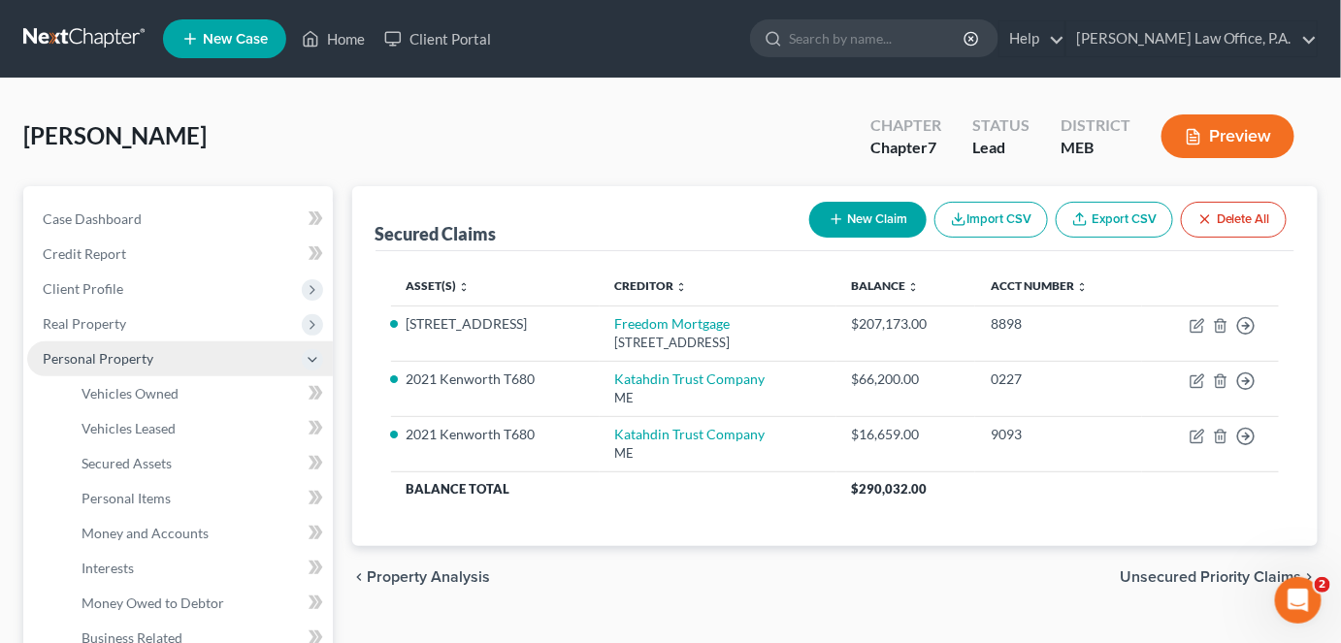
click at [64, 355] on span "Personal Property" at bounding box center [98, 358] width 111 height 16
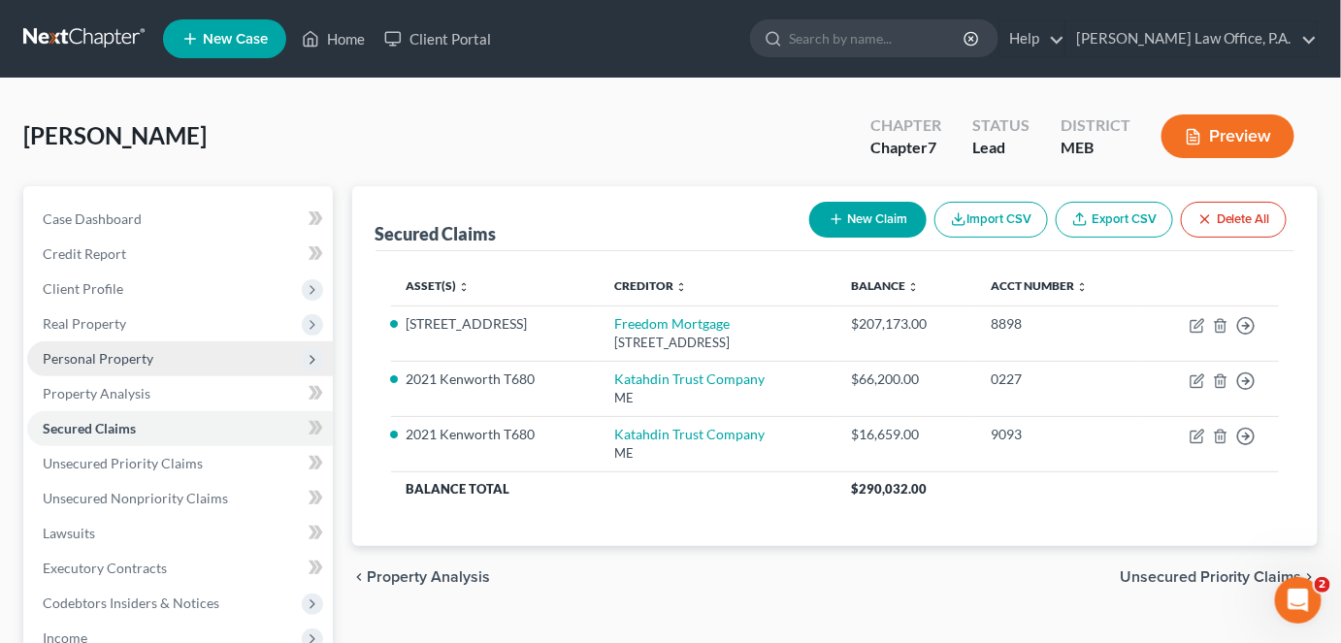
click at [64, 355] on span "Personal Property" at bounding box center [98, 358] width 111 height 16
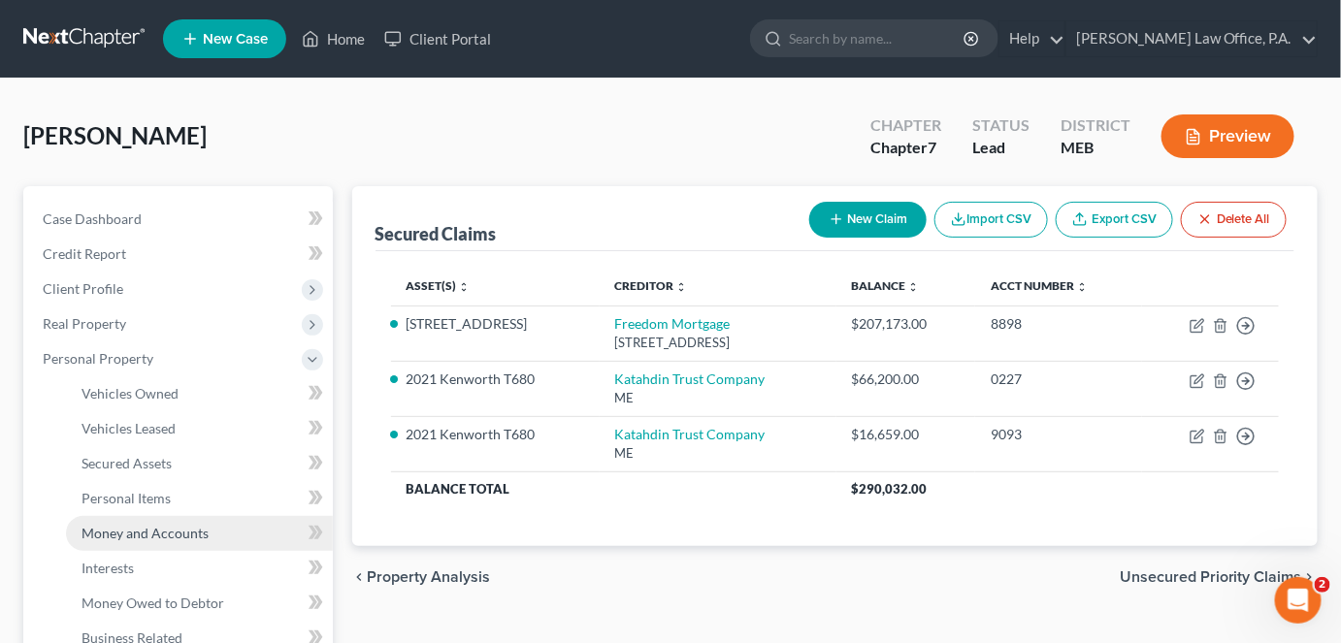
click at [133, 532] on span "Money and Accounts" at bounding box center [145, 533] width 127 height 16
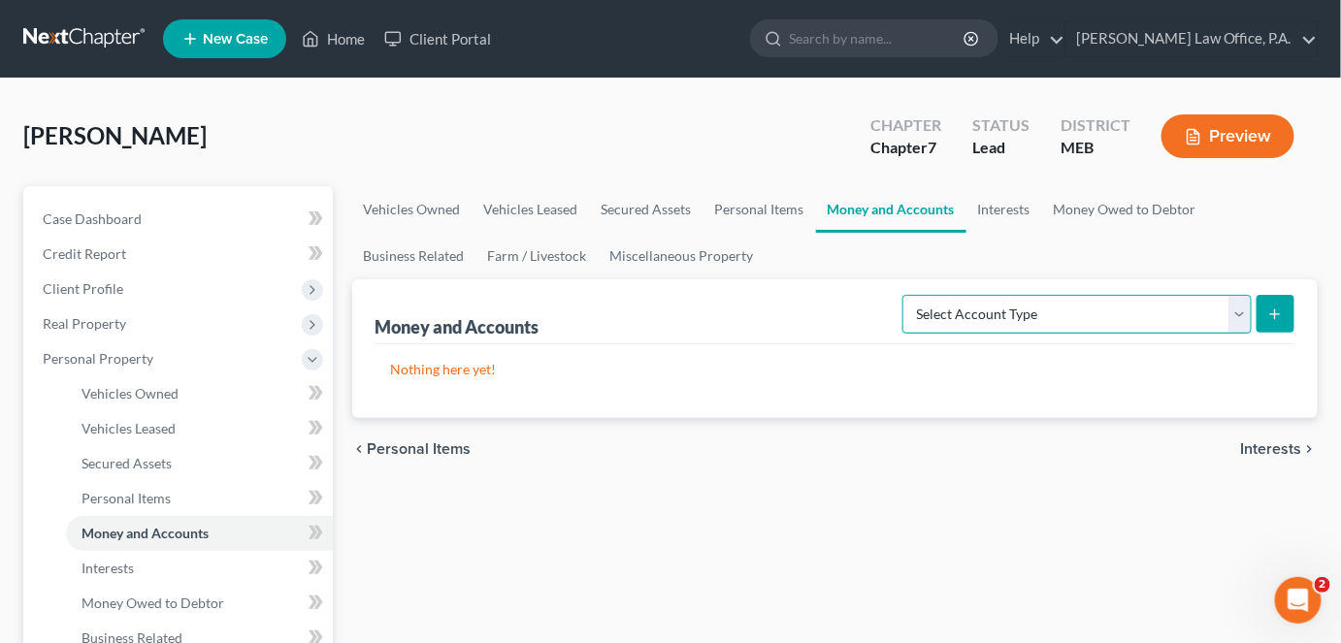
click at [1234, 310] on select "Select Account Type Brokerage Cash on Hand Certificates of Deposit Checking Acc…" at bounding box center [1077, 314] width 349 height 39
select select "cash_on_hand"
click at [907, 295] on select "Select Account Type Brokerage Cash on Hand Certificates of Deposit Checking Acc…" at bounding box center [1077, 314] width 349 height 39
click at [1267, 314] on icon "submit" at bounding box center [1275, 315] width 16 height 16
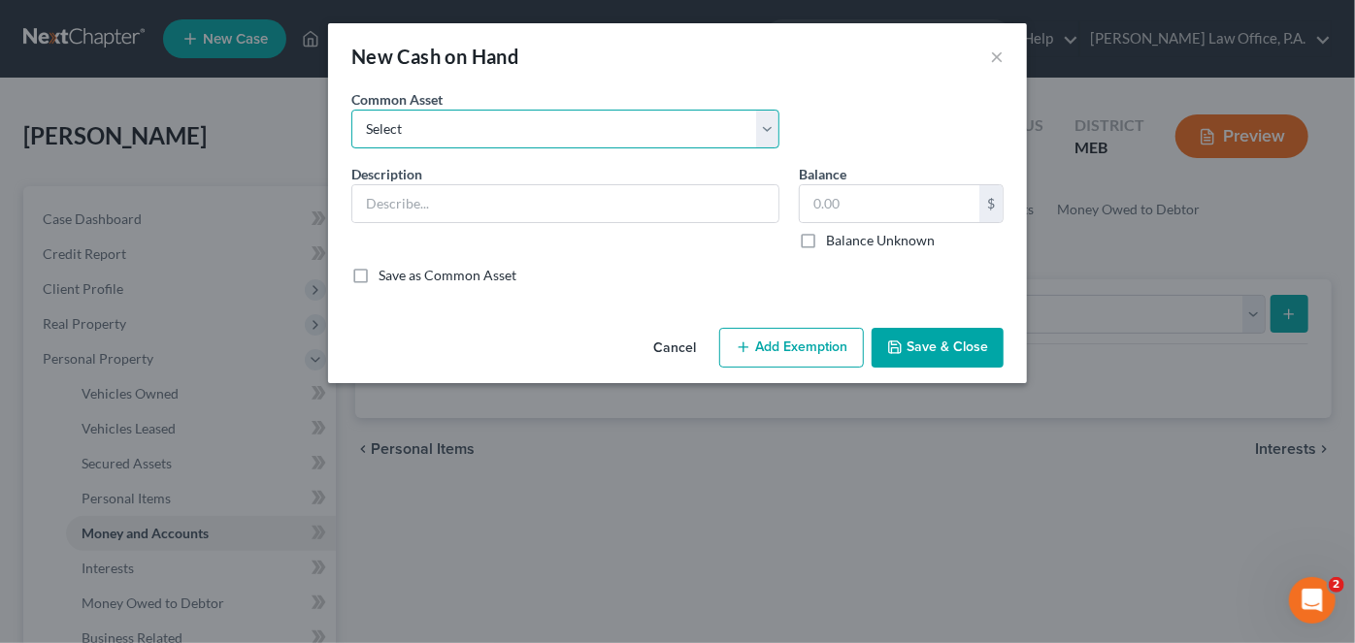
click at [765, 131] on select "Select Cash" at bounding box center [565, 129] width 428 height 39
select select "0"
click at [351, 110] on select "Select Cash" at bounding box center [565, 129] width 428 height 39
type input "Cash"
type input "10.00"
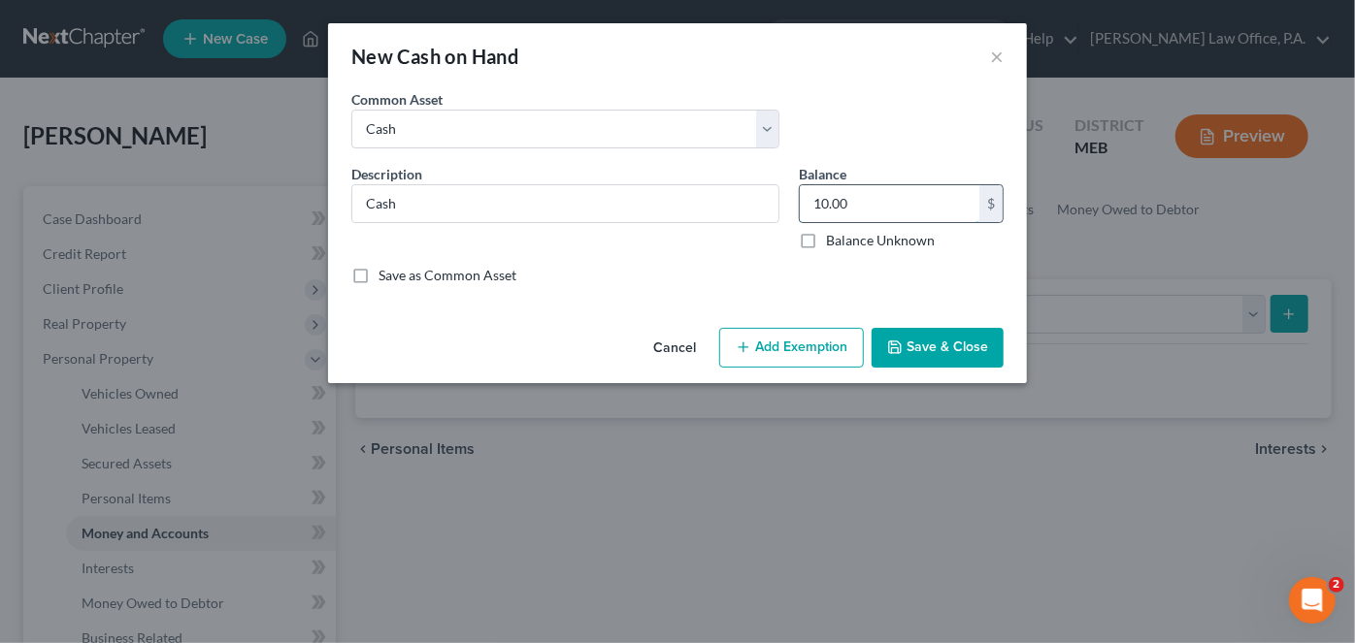
click at [910, 215] on input "10.00" at bounding box center [890, 203] width 180 height 37
type input "20.00"
click at [763, 350] on button "Add Exemption" at bounding box center [791, 348] width 145 height 41
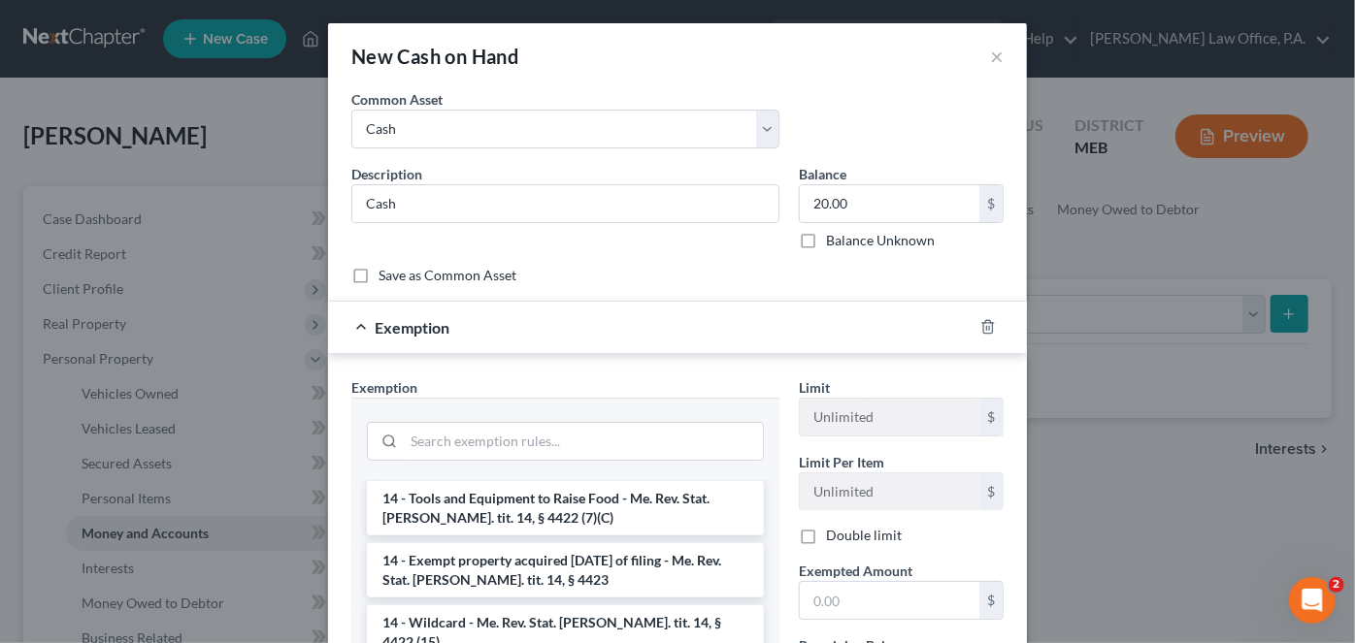
scroll to position [695, 0]
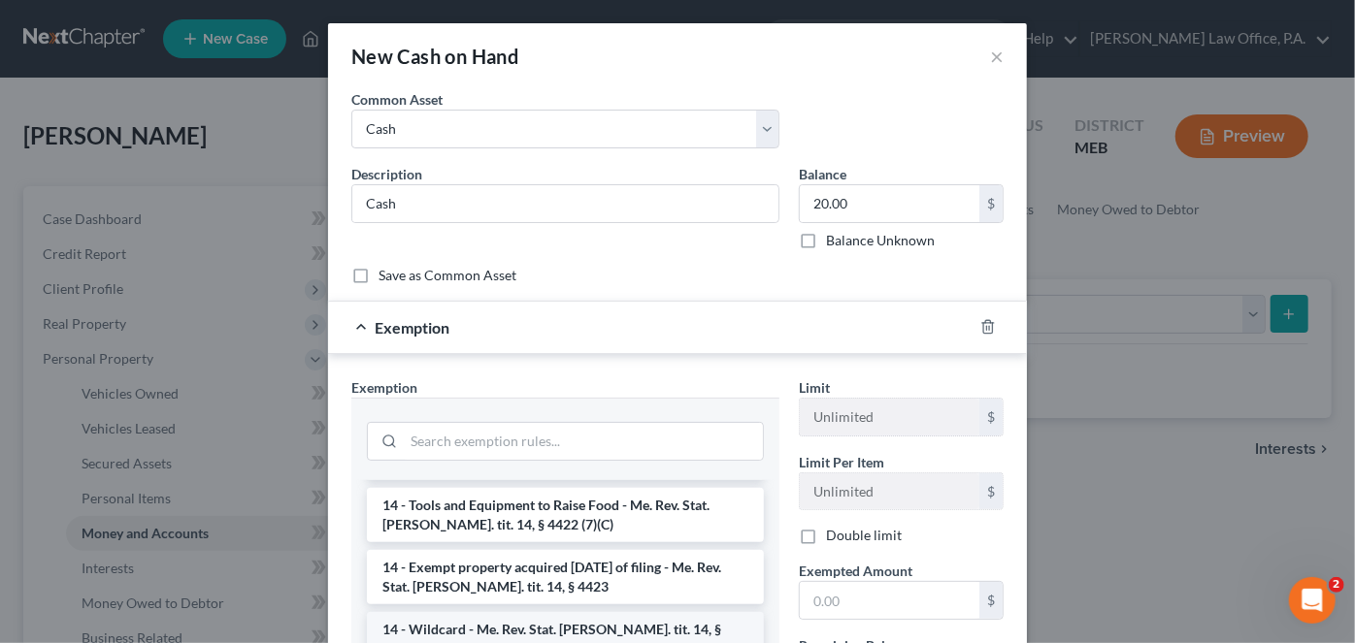
click at [596, 612] on li "14 - Wildcard - Me. Rev. Stat. [PERSON_NAME]. tit. 14, § 4422 (15)" at bounding box center [565, 639] width 397 height 54
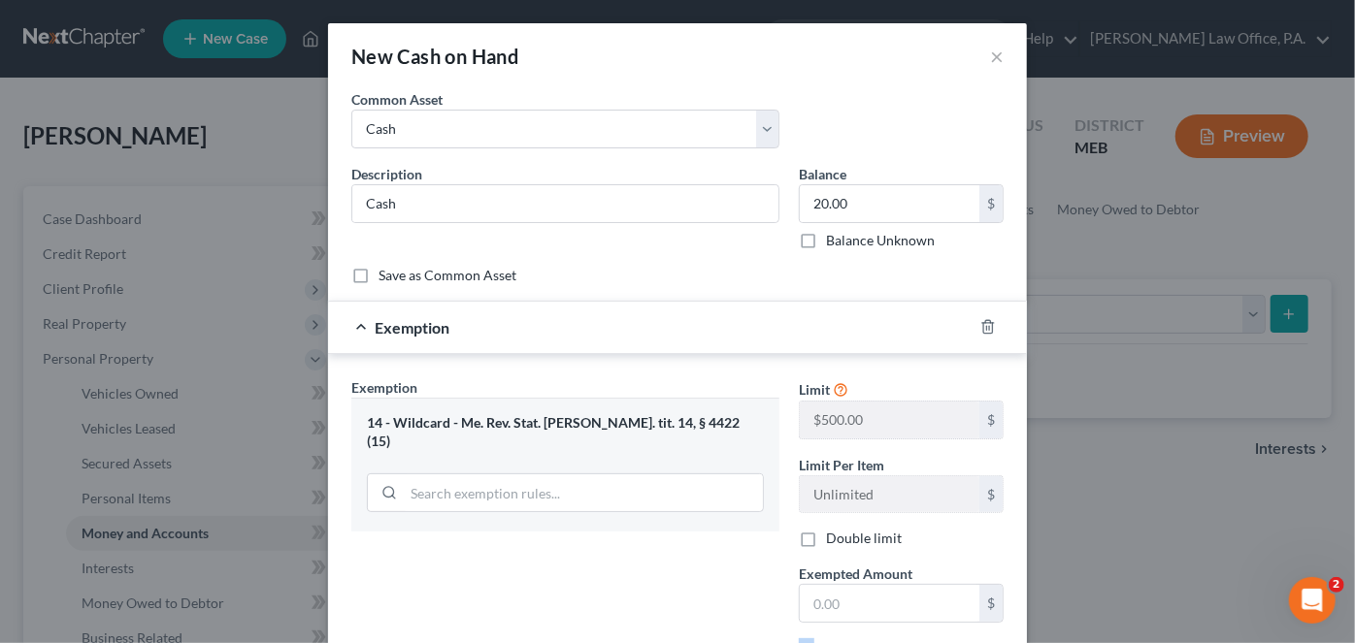
scroll to position [2, 0]
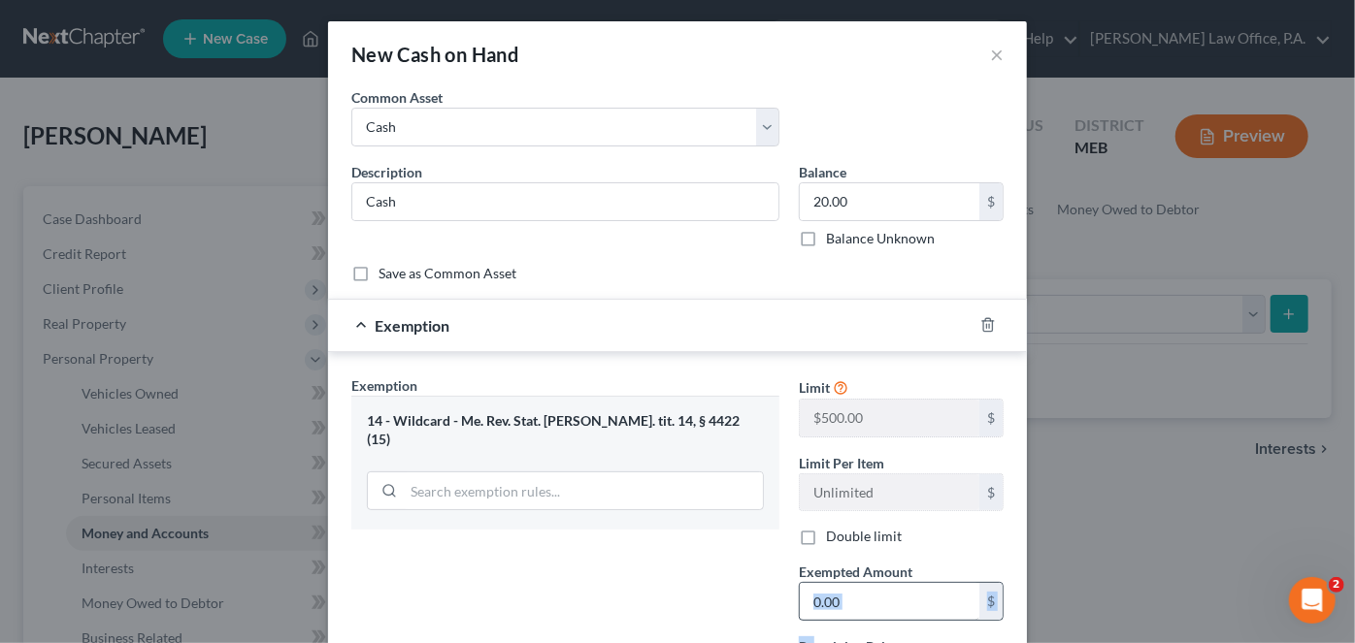
drag, startPoint x: 807, startPoint y: 637, endPoint x: 837, endPoint y: 611, distance: 38.5
click at [837, 611] on div "Limit $500.00 $ Limit Per Item Unlimited $ Double limit Exempted Amount * $ Rem…" at bounding box center [901, 544] width 224 height 336
click at [849, 587] on input "text" at bounding box center [890, 601] width 180 height 37
type input "20.00"
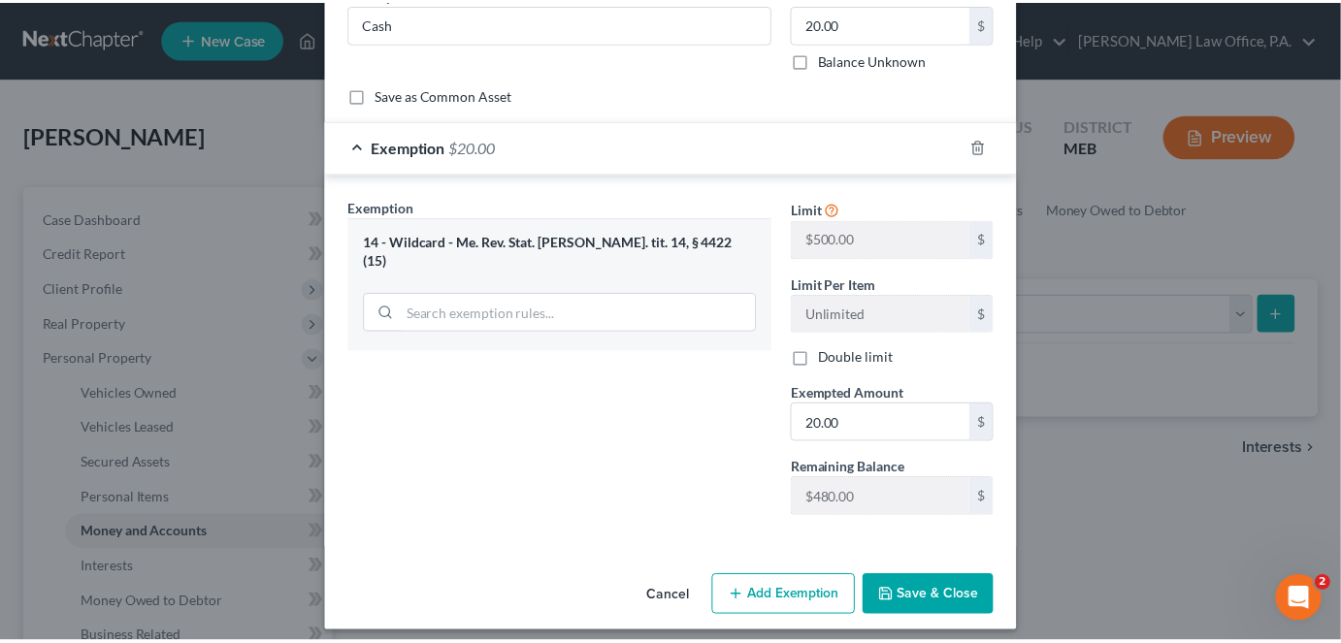
scroll to position [188, 0]
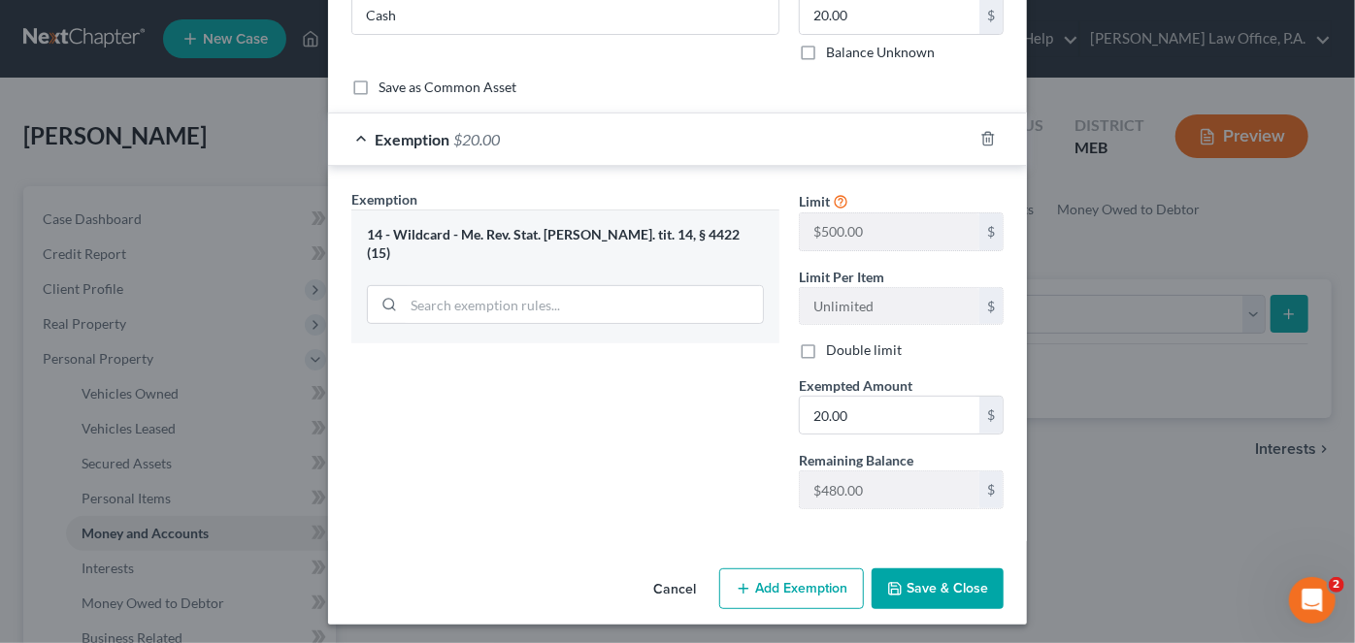
click at [910, 577] on button "Save & Close" at bounding box center [938, 589] width 132 height 41
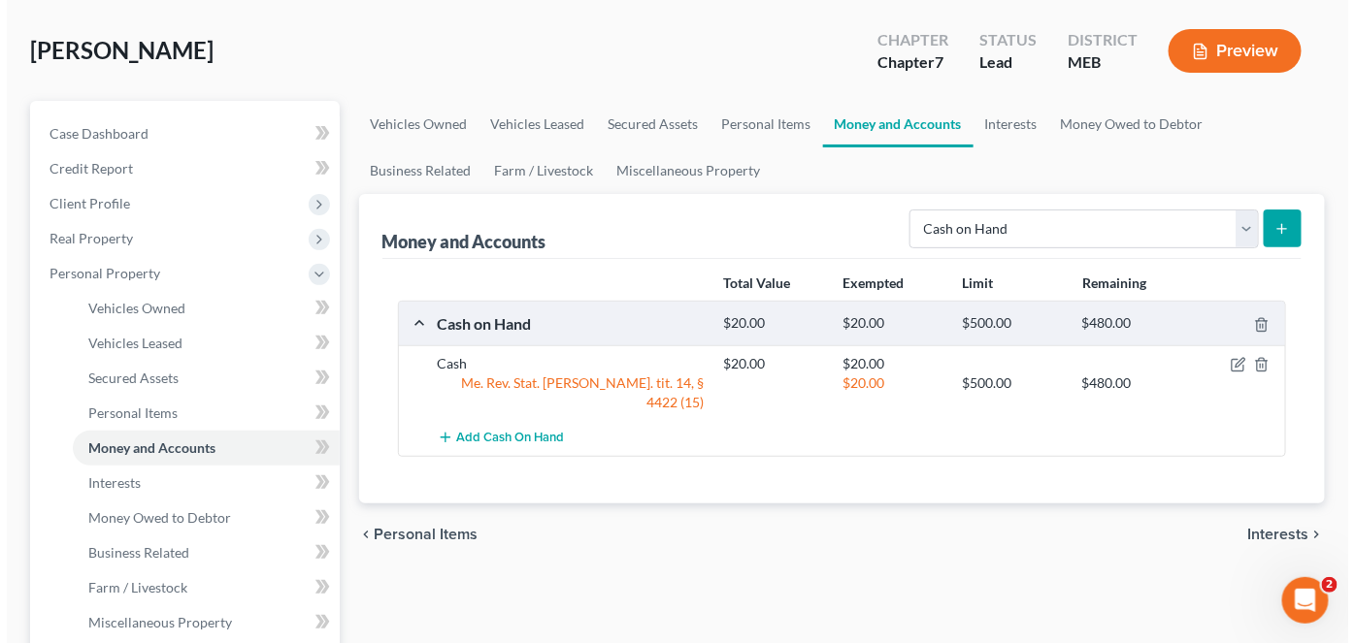
scroll to position [83, 0]
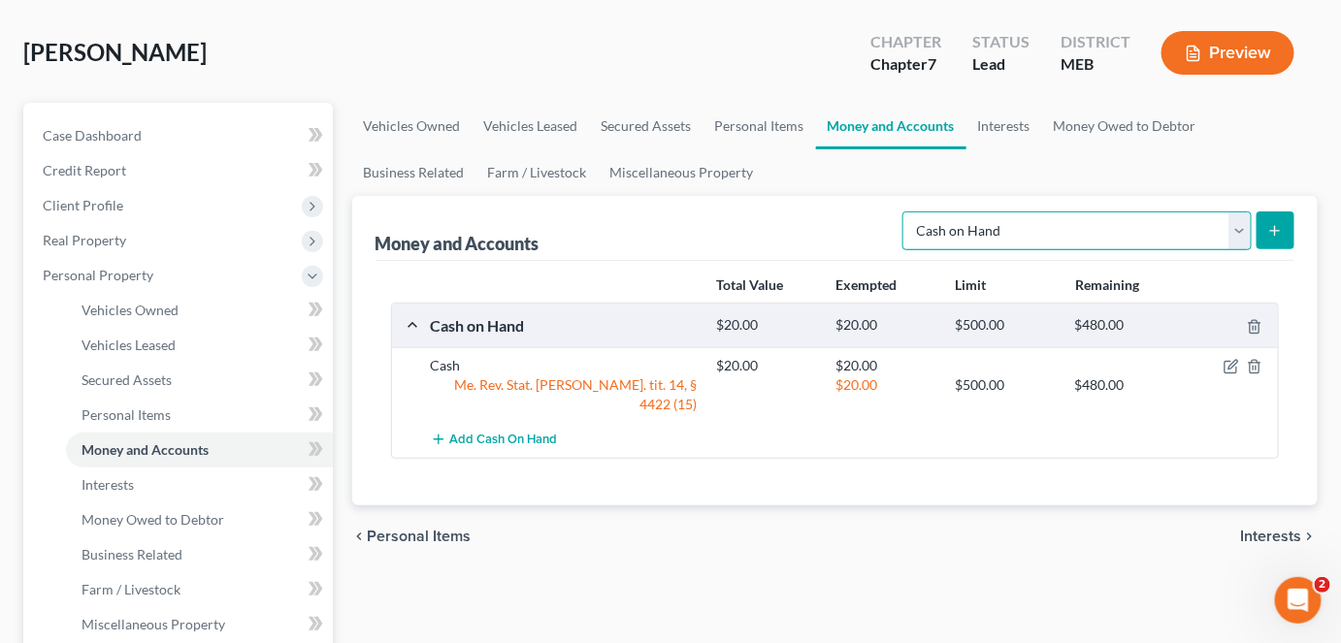
click at [1238, 228] on select "Select Account Type Brokerage Cash on Hand Certificates of Deposit Checking Acc…" at bounding box center [1077, 231] width 349 height 39
select select "checking"
click at [907, 212] on select "Select Account Type Brokerage Cash on Hand Certificates of Deposit Checking Acc…" at bounding box center [1077, 231] width 349 height 39
click at [1270, 227] on icon "submit" at bounding box center [1275, 231] width 16 height 16
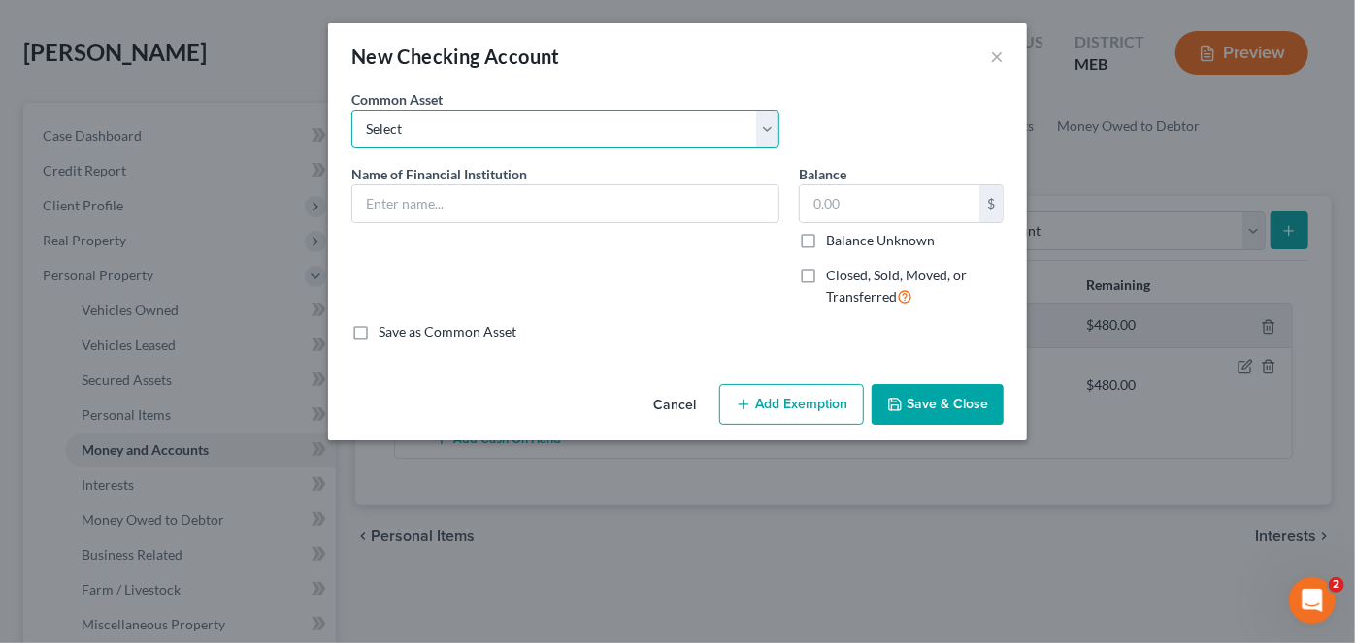
click at [766, 132] on select "Select TD Bank Machias Savings Bank" at bounding box center [565, 129] width 428 height 39
click at [457, 196] on input "text" at bounding box center [565, 203] width 426 height 37
click at [776, 134] on select "Select TD Bank Machias Savings Bank" at bounding box center [565, 129] width 428 height 39
click at [833, 108] on div "Common Asset Select TD Bank Machias Savings Bank" at bounding box center [678, 126] width 672 height 75
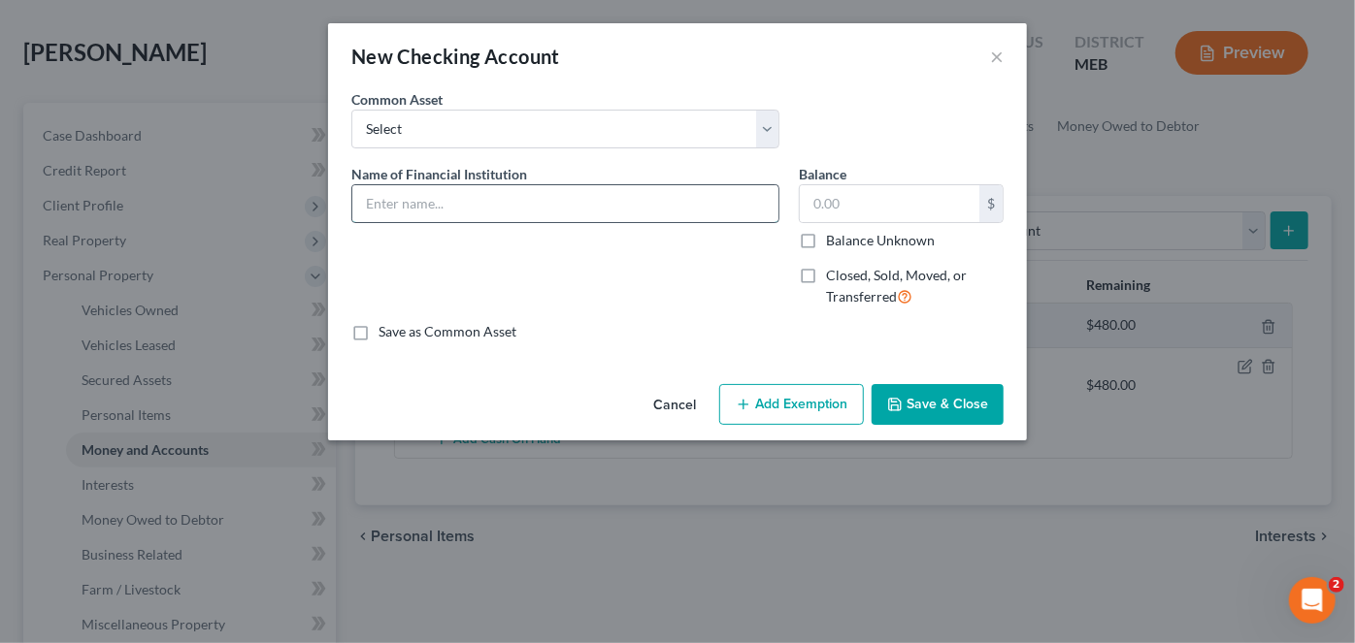
click at [388, 203] on input "text" at bounding box center [565, 203] width 426 height 37
type input "Bar Harbor Bank & Trust"
click at [809, 201] on input "text" at bounding box center [890, 203] width 180 height 37
type input "550.00"
click at [775, 404] on button "Add Exemption" at bounding box center [791, 404] width 145 height 41
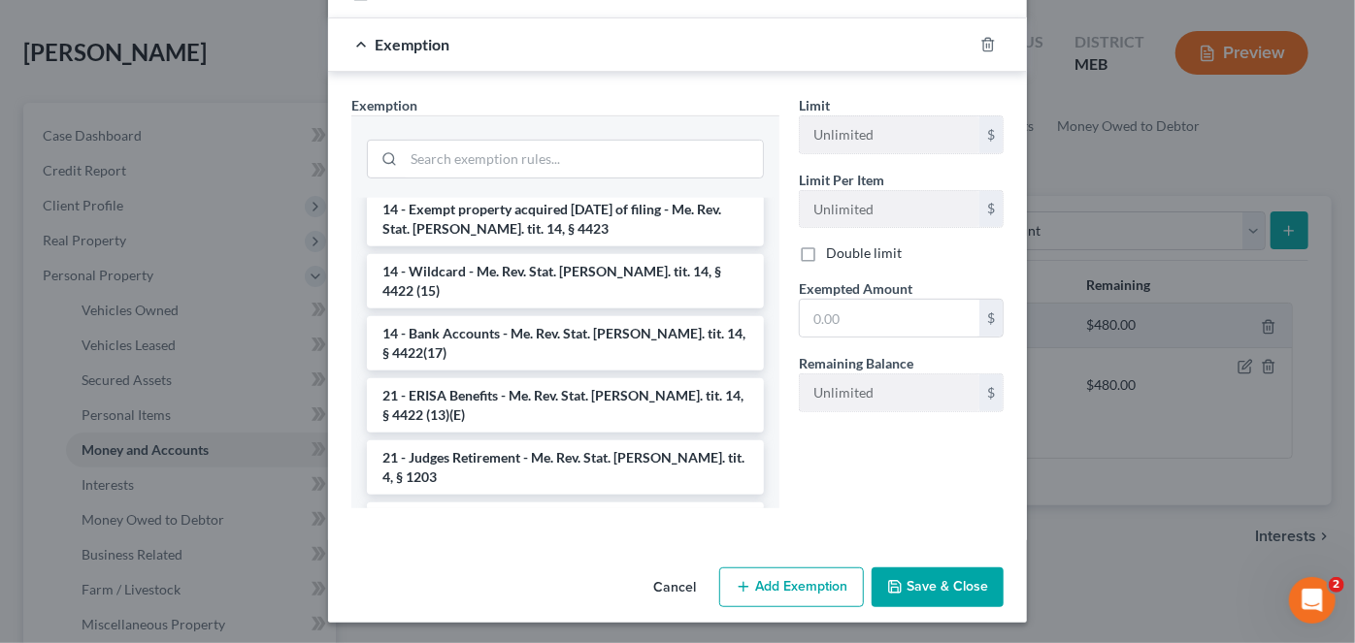
scroll to position [839, 0]
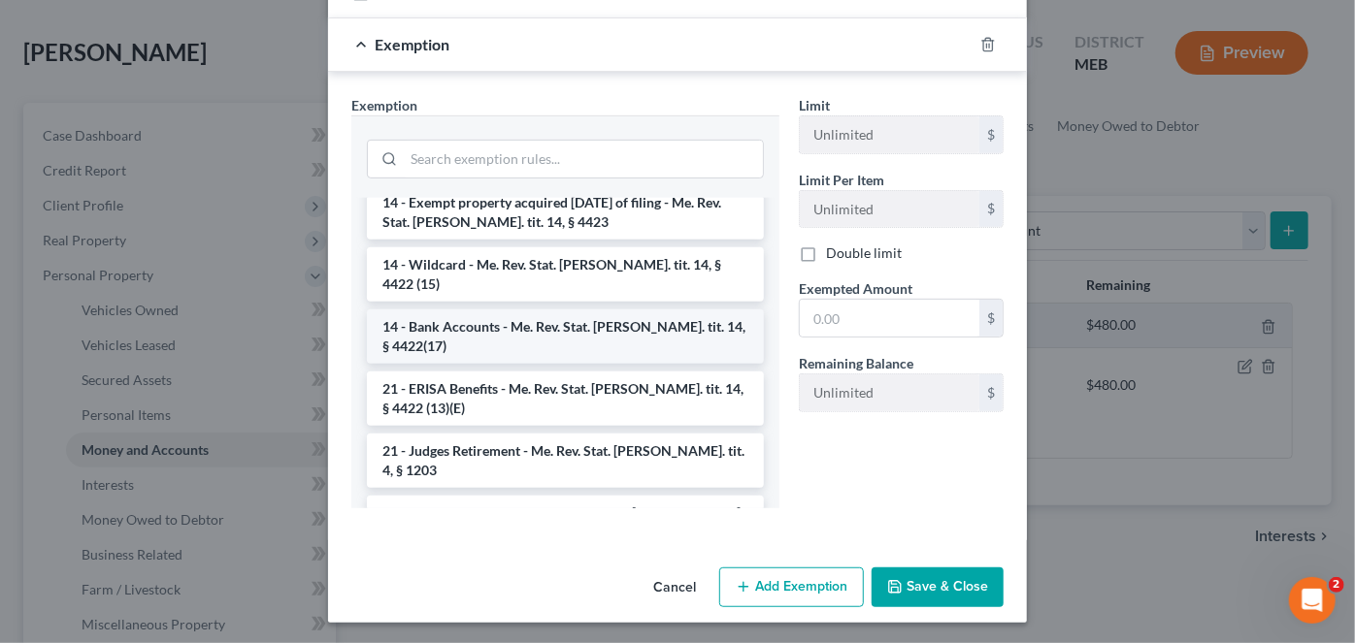
click at [621, 310] on li "14 - Bank Accounts - Me. Rev. Stat. [PERSON_NAME]. tit. 14, § 4422(17)" at bounding box center [565, 337] width 397 height 54
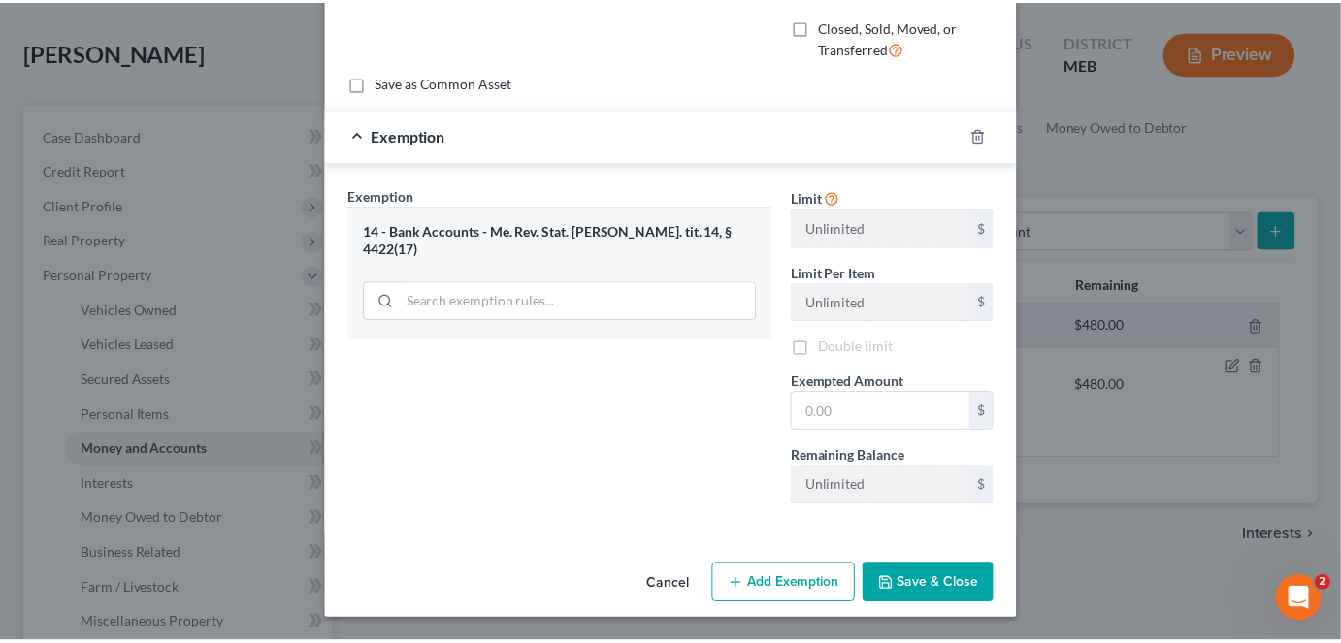
scroll to position [246, 0]
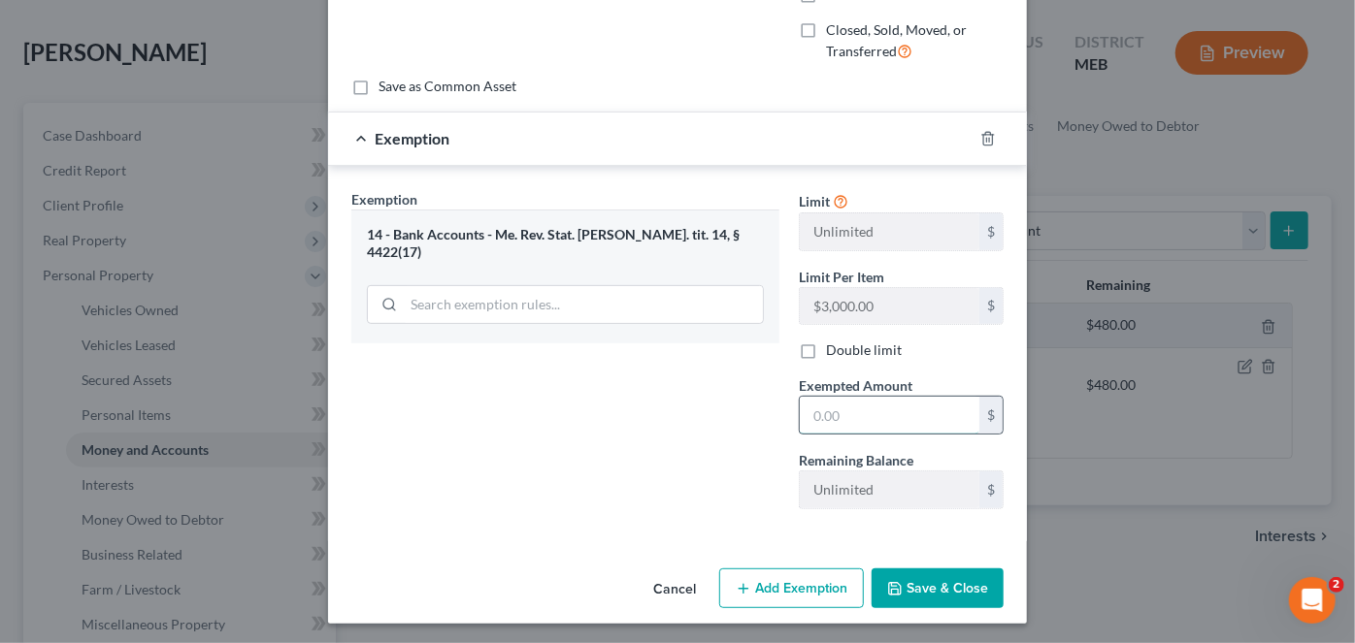
click at [869, 414] on input "text" at bounding box center [890, 415] width 180 height 37
click at [823, 428] on input "text" at bounding box center [890, 415] width 180 height 37
type input "550.00"
click at [914, 580] on button "Save & Close" at bounding box center [938, 589] width 132 height 41
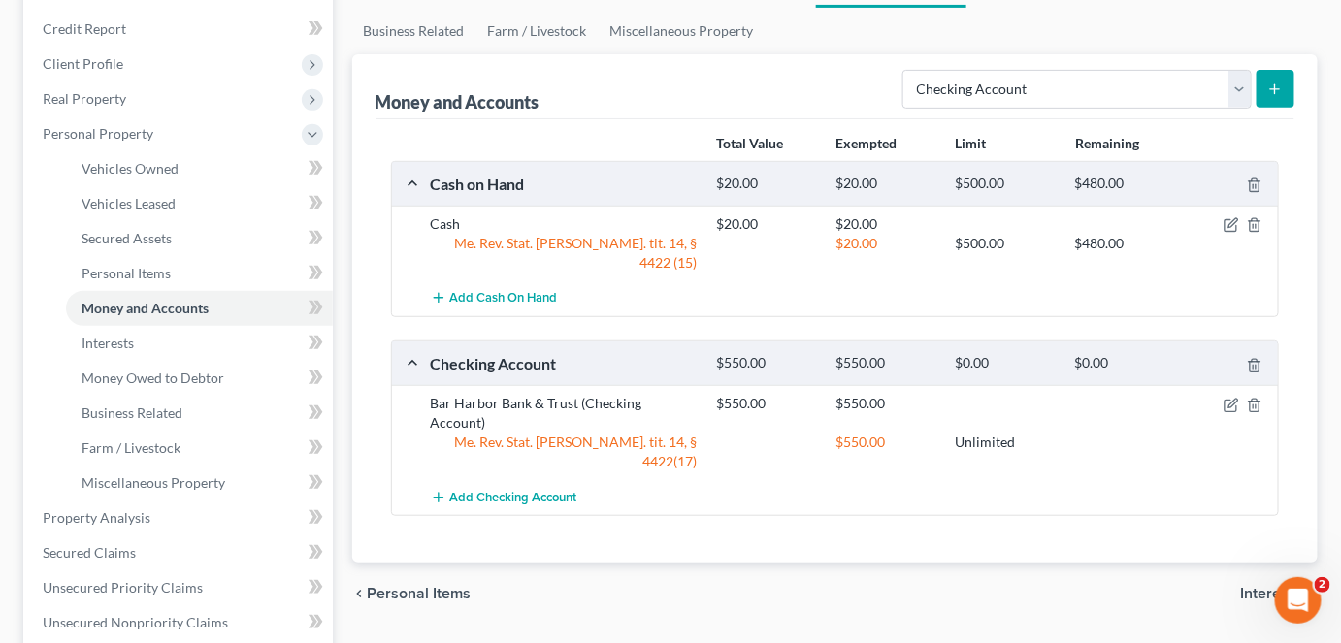
scroll to position [227, 0]
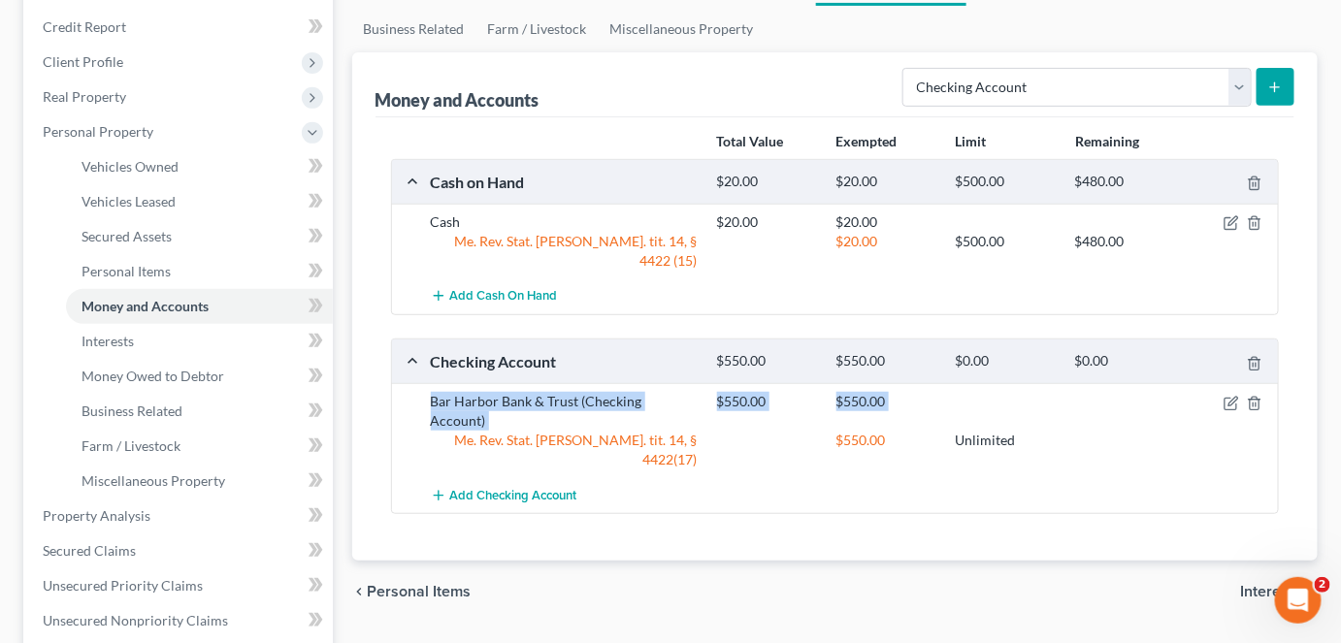
drag, startPoint x: 1341, startPoint y: 353, endPoint x: 1344, endPoint y: 309, distance: 44.7
click at [1341, 309] on html "Home New Case Client Portal [PERSON_NAME] Law Office, P.A. [PERSON_NAME][EMAIL_…" at bounding box center [670, 463] width 1341 height 1381
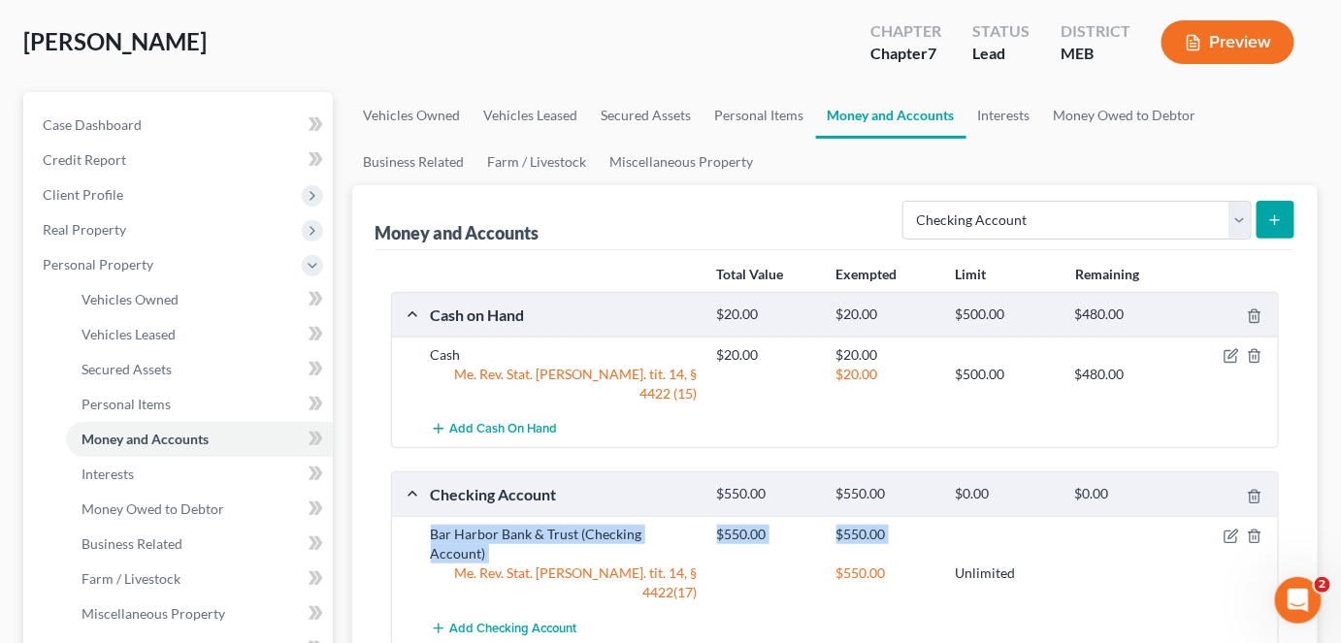
scroll to position [101, 0]
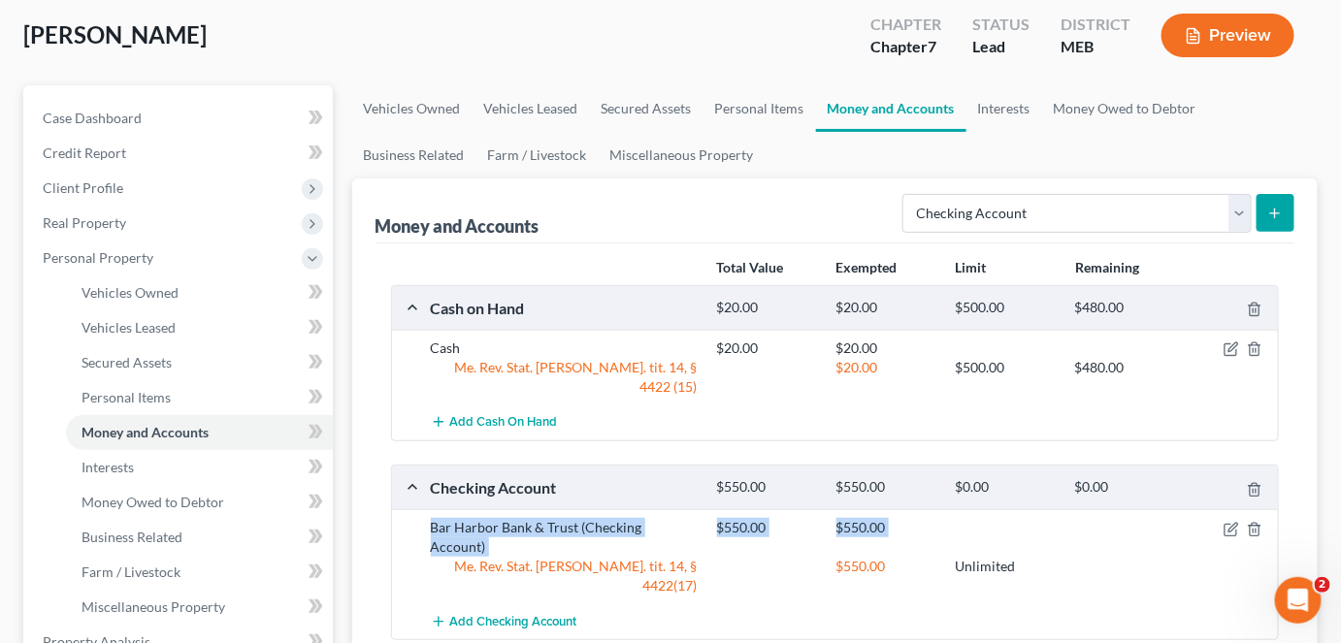
click at [854, 114] on link "Money and Accounts" at bounding box center [891, 108] width 150 height 47
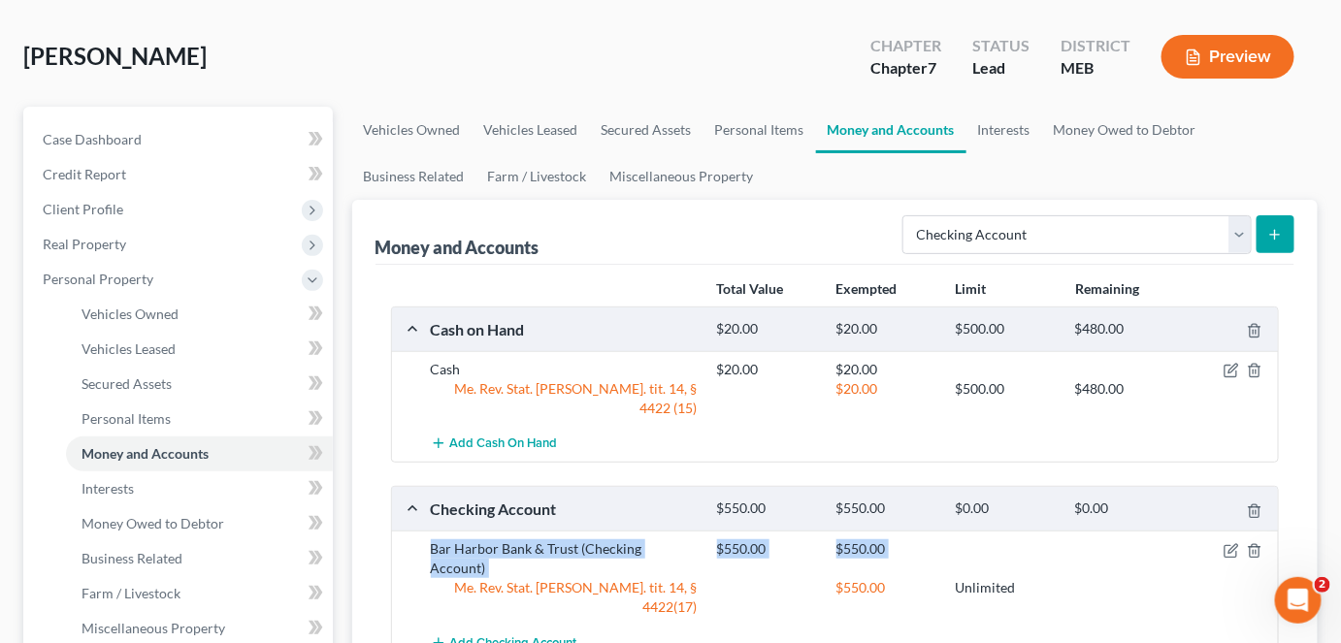
scroll to position [68, 0]
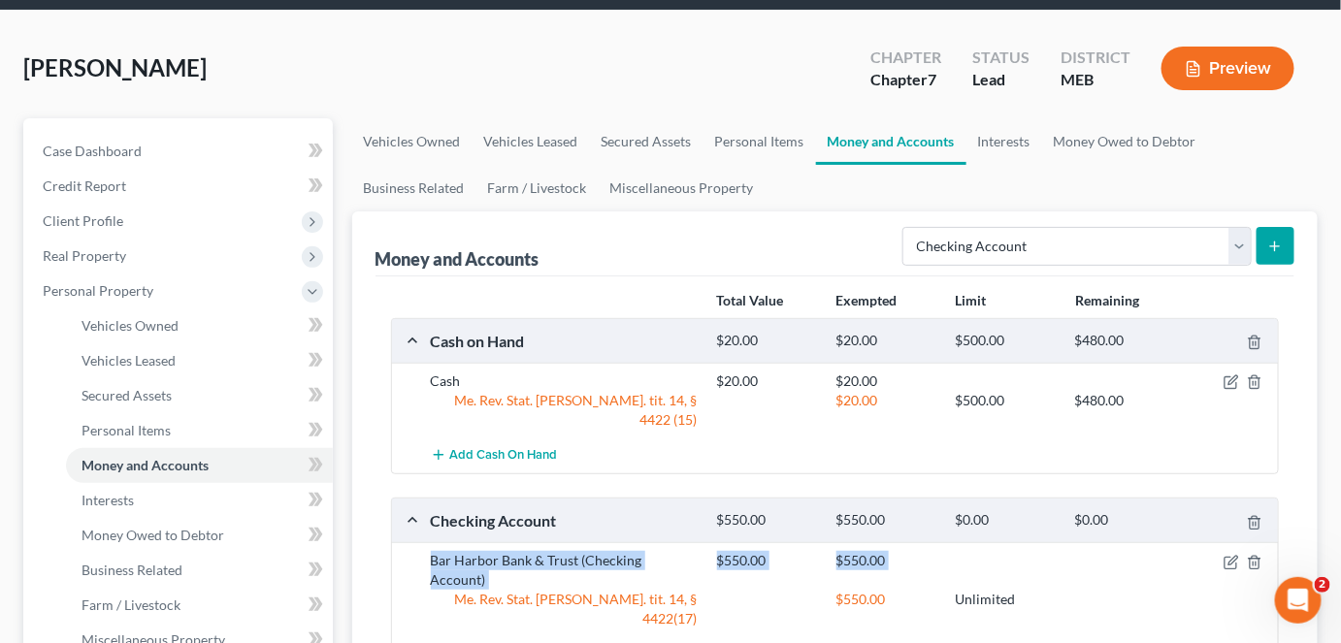
click at [848, 140] on link "Money and Accounts" at bounding box center [891, 141] width 150 height 47
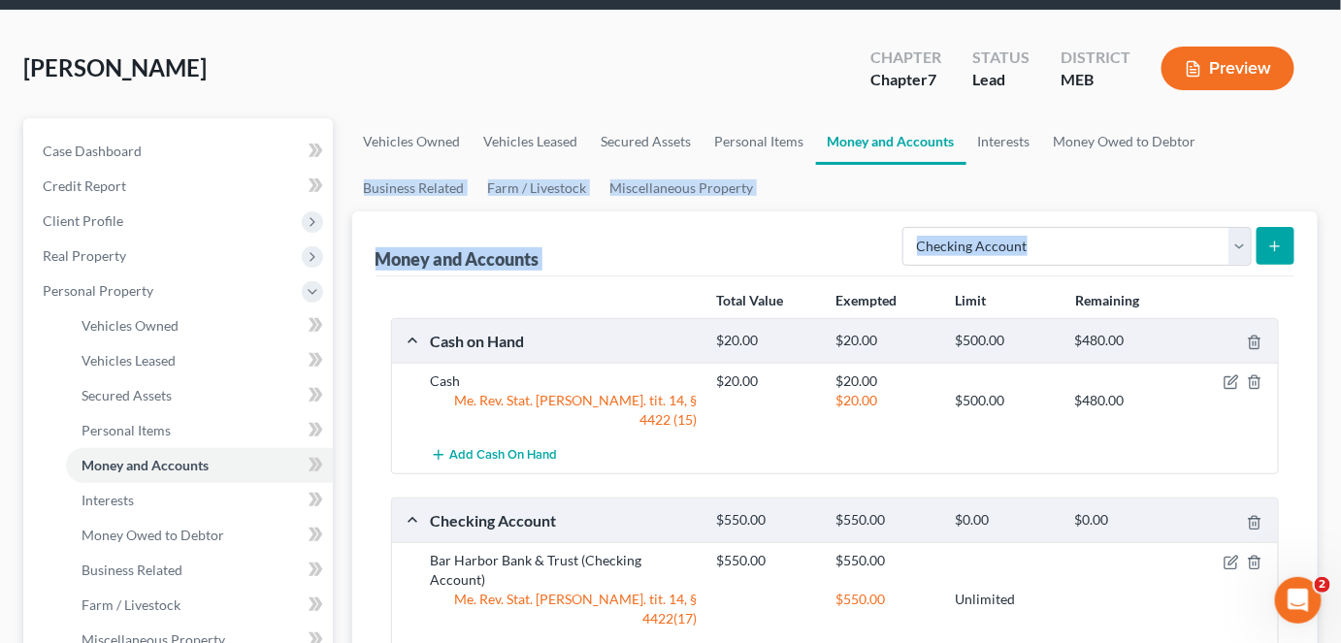
drag, startPoint x: 1333, startPoint y: 192, endPoint x: 1340, endPoint y: 224, distance: 32.7
click at [1340, 224] on div "[PERSON_NAME] Upgraded Chapter Chapter 7 Status Lead District MEB Preview Petit…" at bounding box center [670, 644] width 1341 height 1267
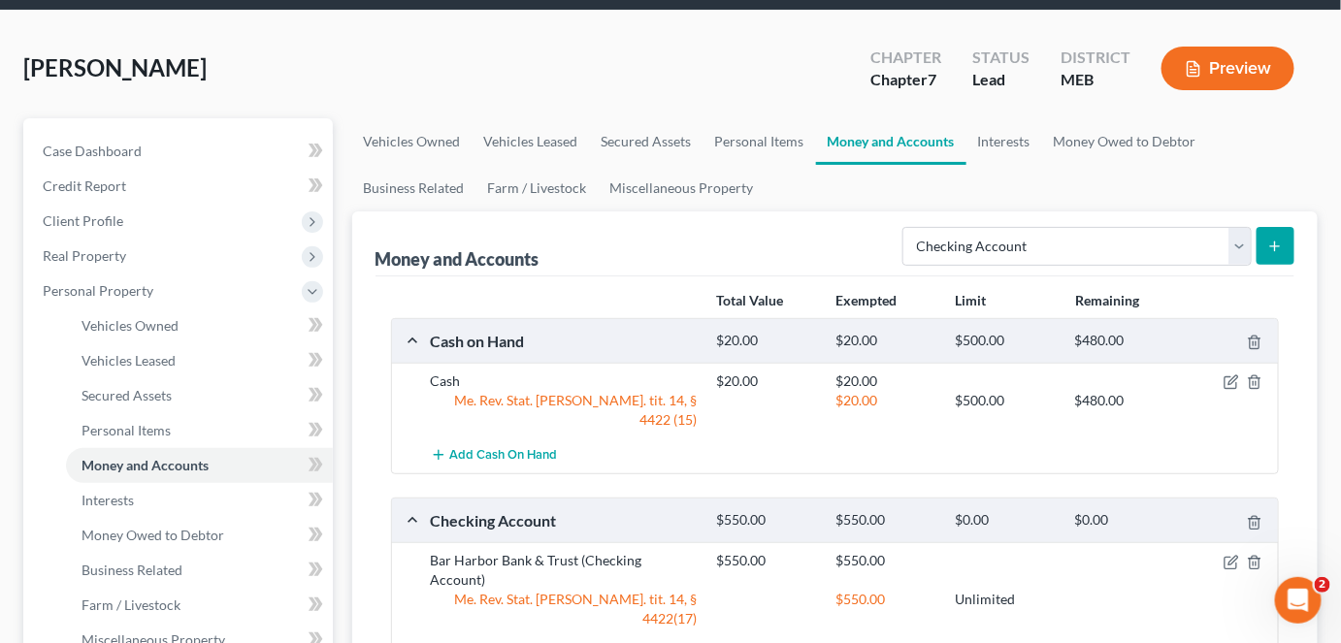
click at [1169, 191] on ul "Vehicles Owned Vehicles Leased Secured Assets Personal Items Money and Accounts…" at bounding box center [835, 164] width 967 height 93
click at [1240, 254] on select "Select Account Type Brokerage Cash on Hand Certificates of Deposit Checking Acc…" at bounding box center [1077, 246] width 349 height 39
select select "savings"
click at [907, 227] on select "Select Account Type Brokerage Cash on Hand Certificates of Deposit Checking Acc…" at bounding box center [1077, 246] width 349 height 39
click at [1180, 447] on div "Add Cash on Hand" at bounding box center [851, 456] width 860 height 36
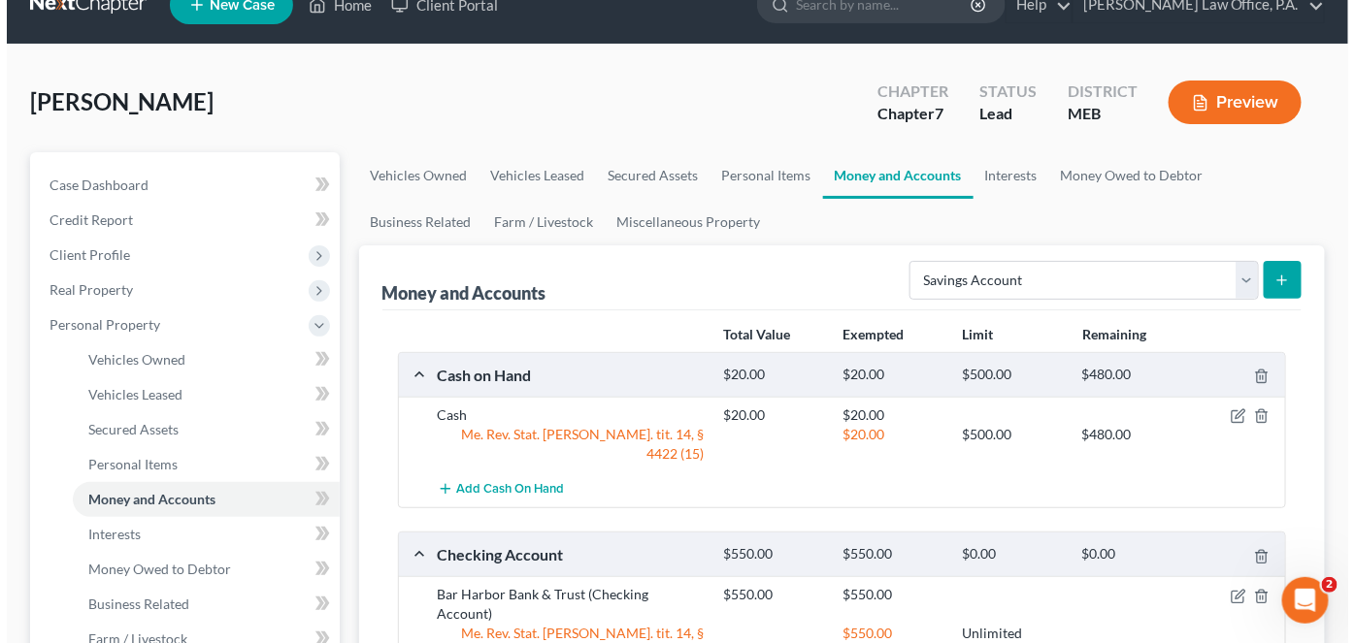
scroll to position [0, 0]
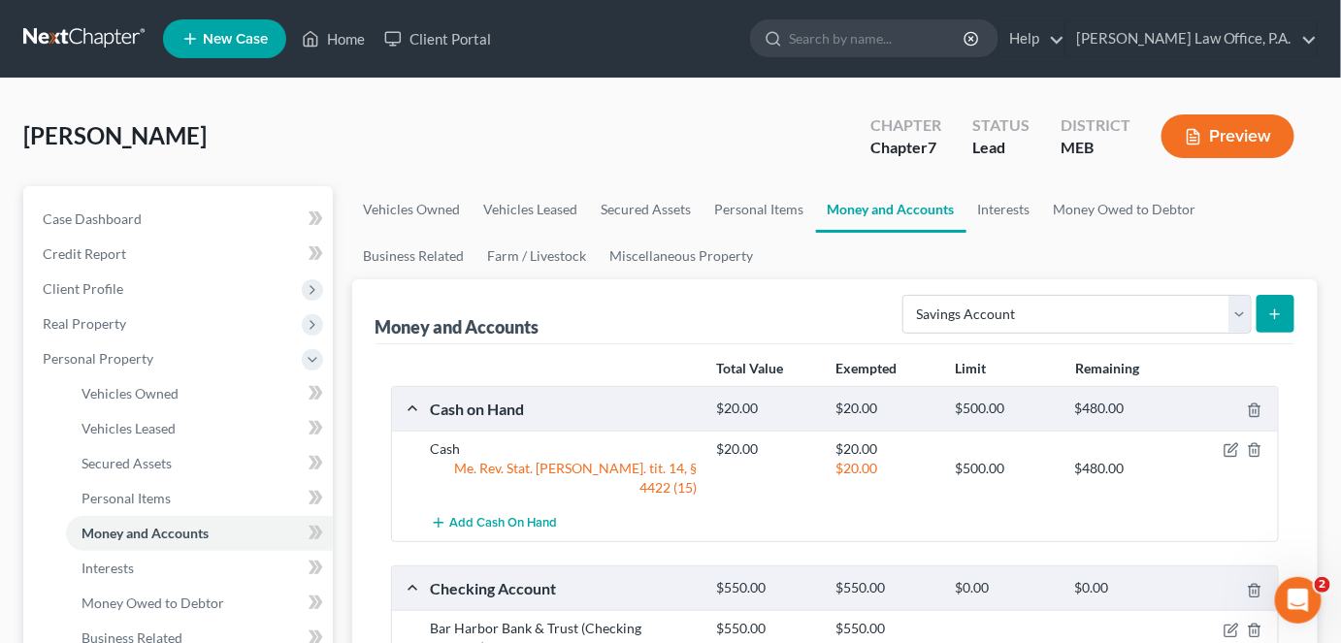
click at [1275, 316] on line "submit" at bounding box center [1275, 314] width 0 height 9
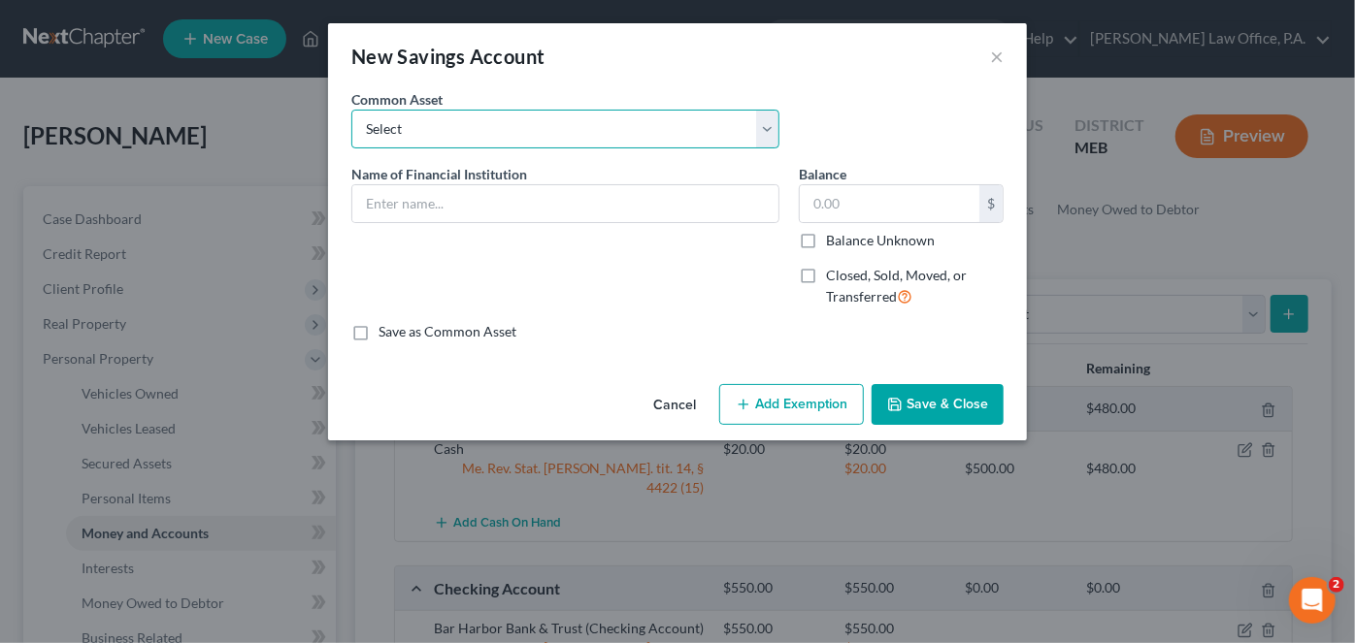
click at [474, 123] on select "Select TD Bank" at bounding box center [565, 129] width 428 height 39
click at [738, 63] on div "New Savings Account ×" at bounding box center [677, 56] width 699 height 66
click at [417, 200] on input "text" at bounding box center [565, 203] width 426 height 37
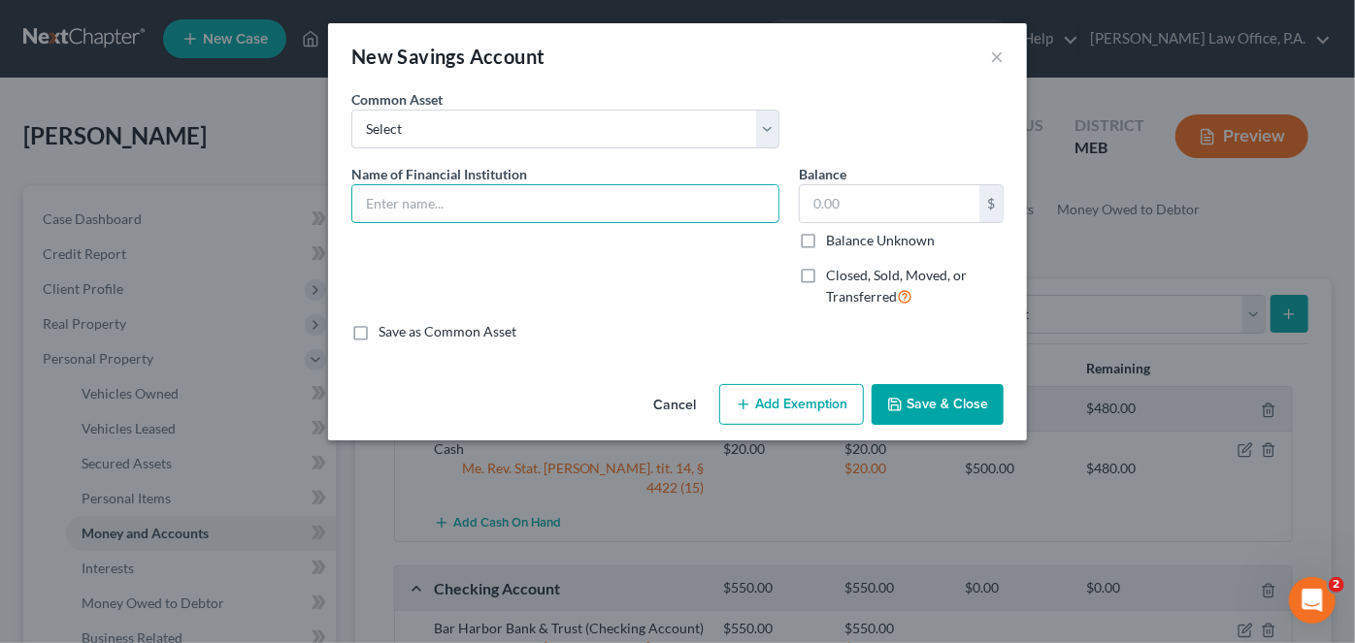
type input "Bar Harbor Bank & Trust"
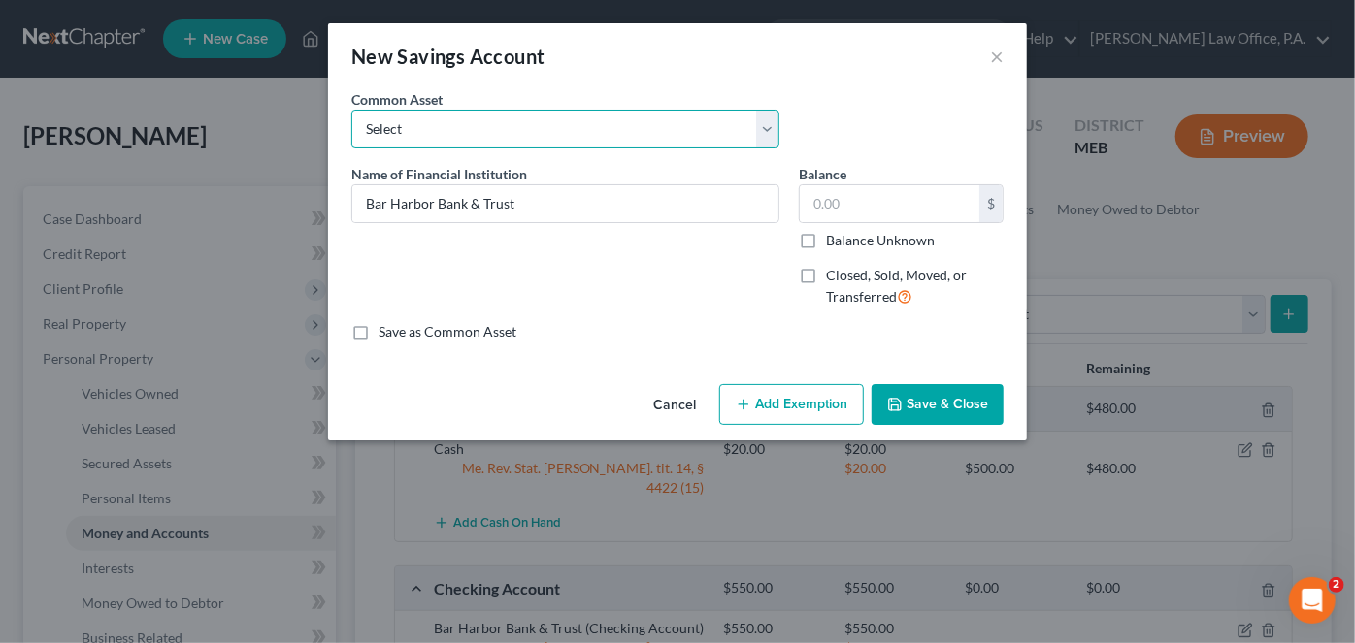
click at [405, 136] on select "Select TD Bank" at bounding box center [565, 129] width 428 height 39
click at [390, 123] on select "Select TD Bank" at bounding box center [565, 129] width 428 height 39
click at [371, 124] on select "Select TD Bank" at bounding box center [565, 129] width 428 height 39
click at [413, 119] on select "Select TD Bank" at bounding box center [565, 129] width 428 height 39
click at [838, 213] on input "text" at bounding box center [890, 203] width 180 height 37
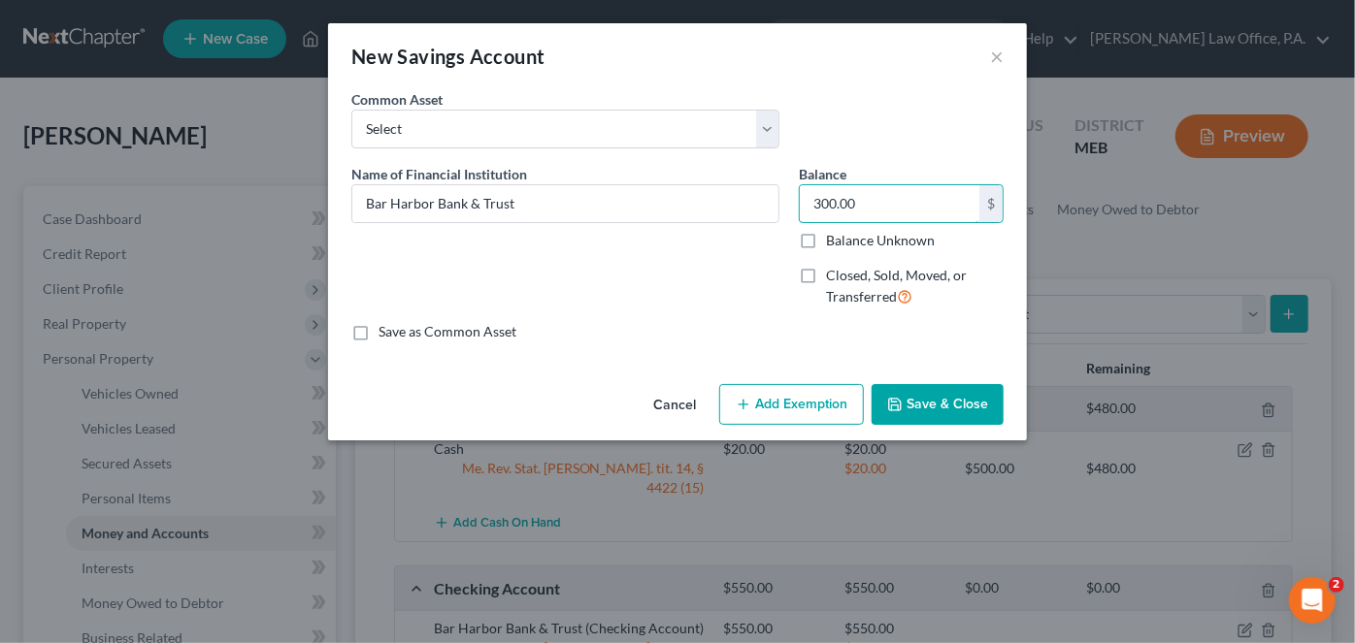
type input "300.00"
click at [782, 403] on button "Add Exemption" at bounding box center [791, 404] width 145 height 41
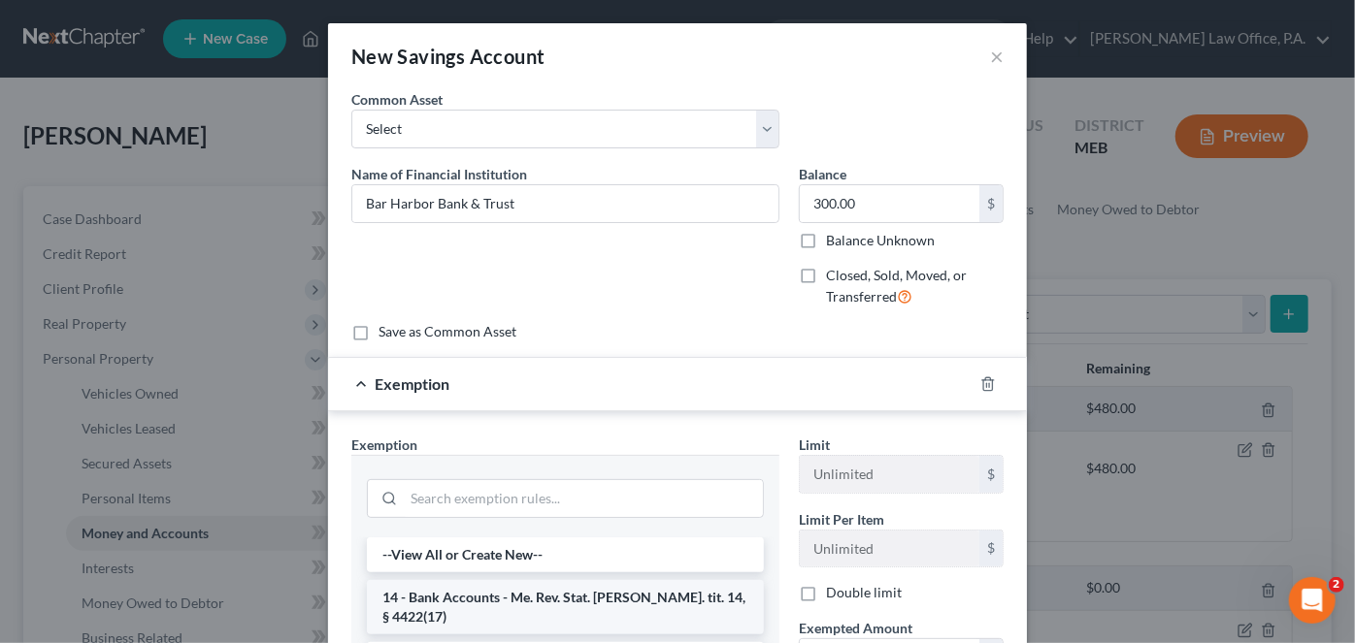
click at [584, 593] on li "14 - Bank Accounts - Me. Rev. Stat. [PERSON_NAME]. tit. 14, § 4422(17)" at bounding box center [565, 607] width 397 height 54
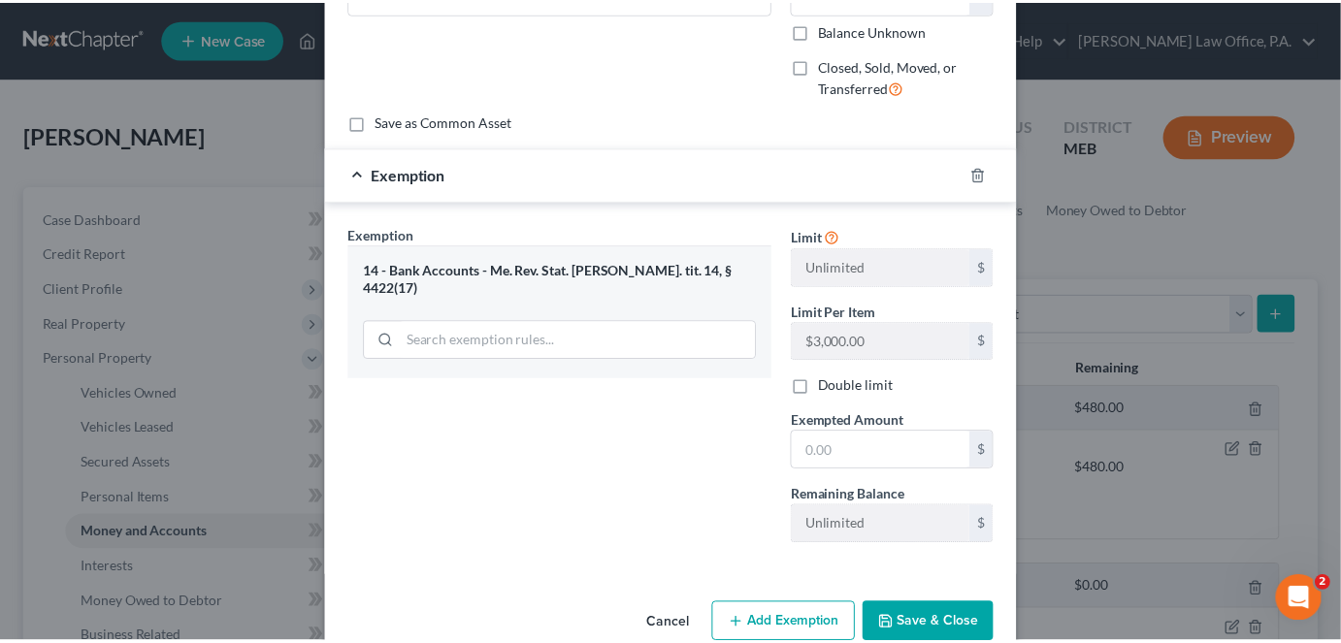
scroll to position [230, 0]
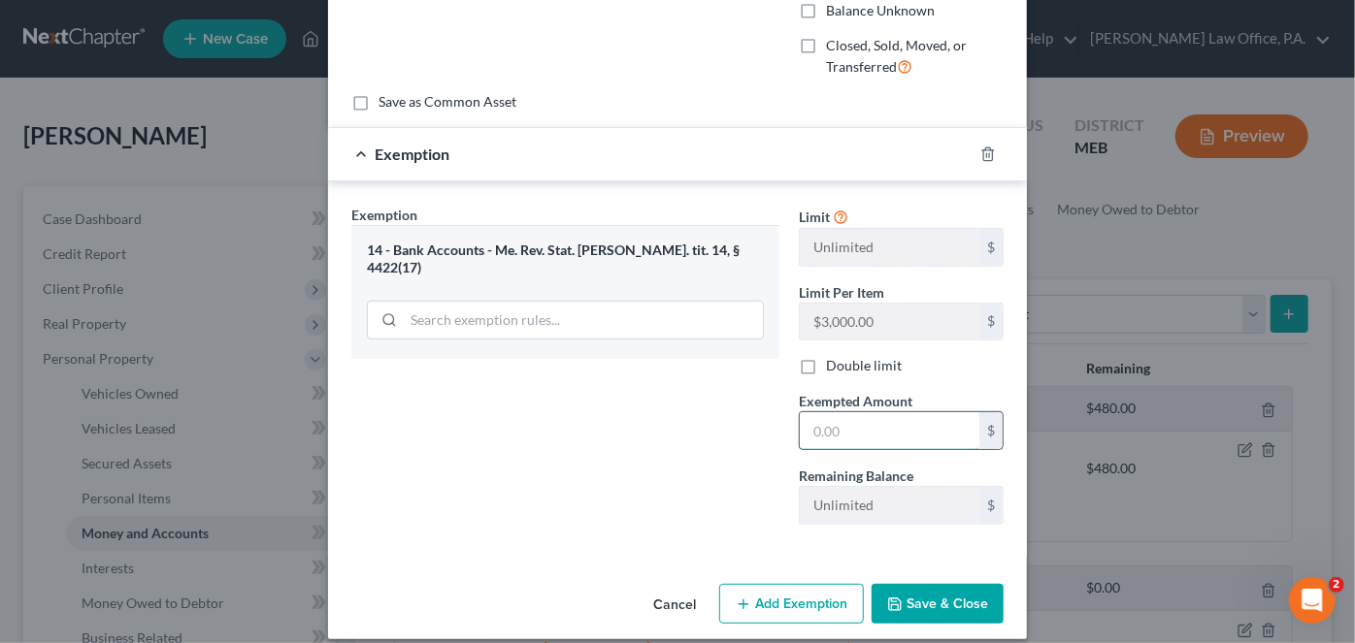
click at [900, 431] on input "text" at bounding box center [890, 430] width 180 height 37
type input "300.00"
click at [932, 598] on button "Save & Close" at bounding box center [938, 604] width 132 height 41
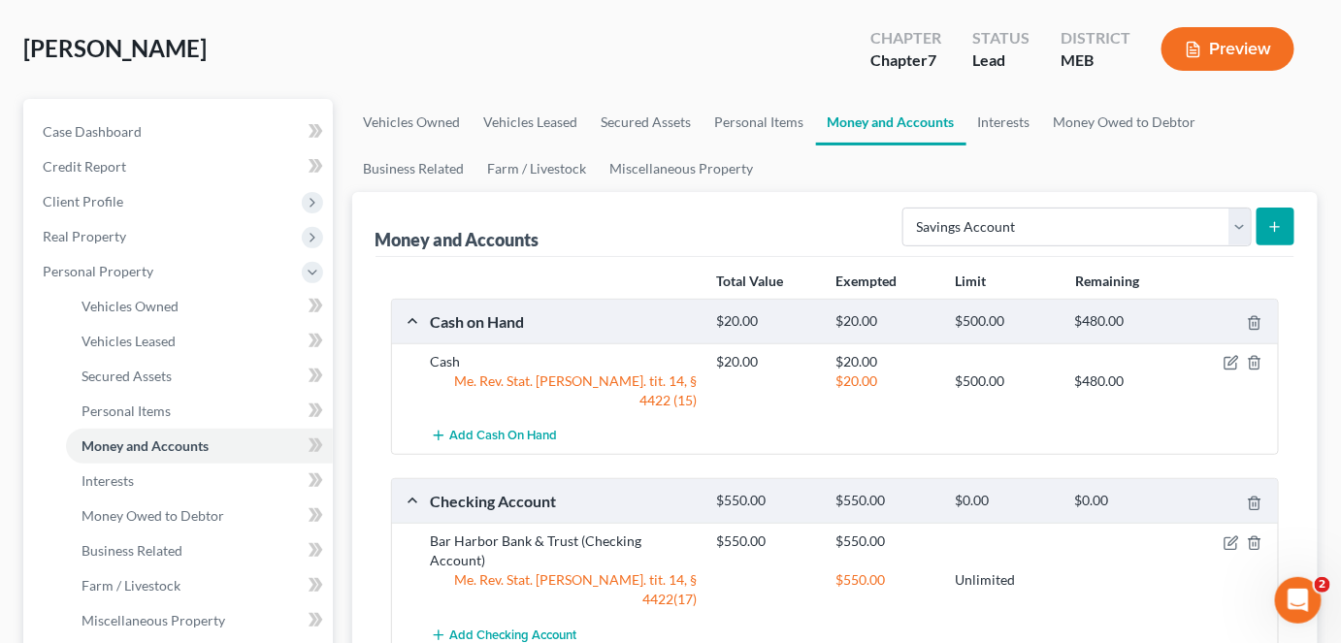
scroll to position [82, 0]
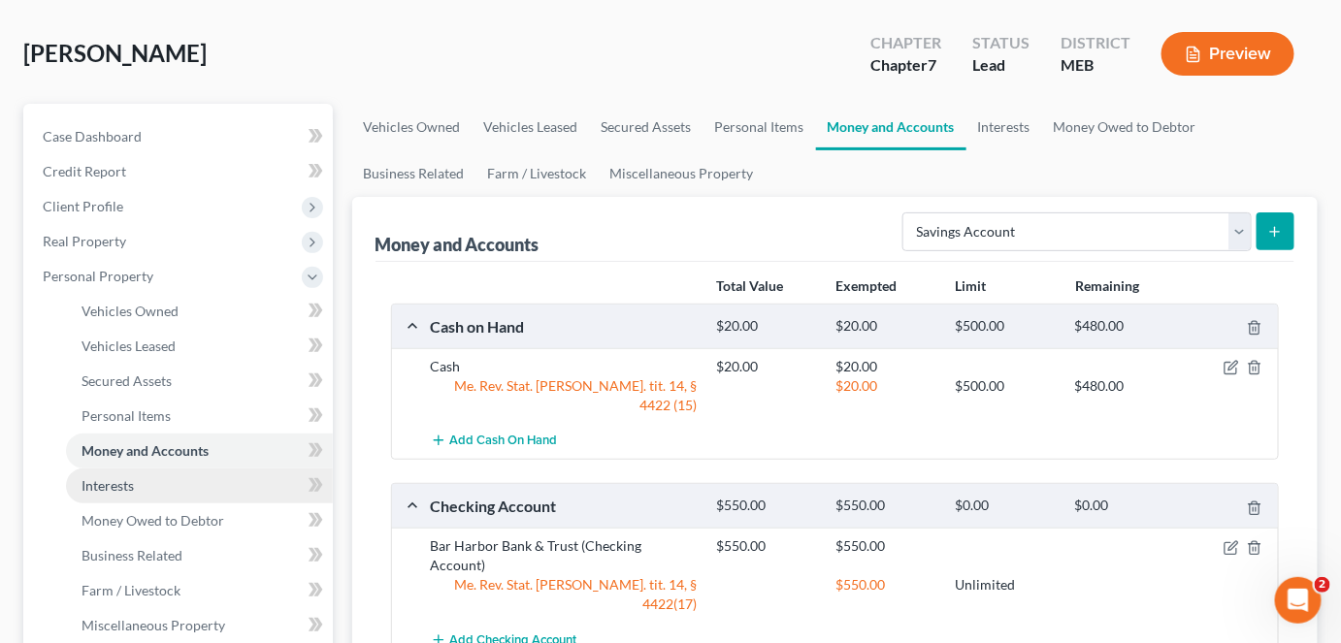
click at [123, 486] on span "Interests" at bounding box center [108, 485] width 52 height 16
click at [123, 486] on link "Interests" at bounding box center [199, 486] width 267 height 35
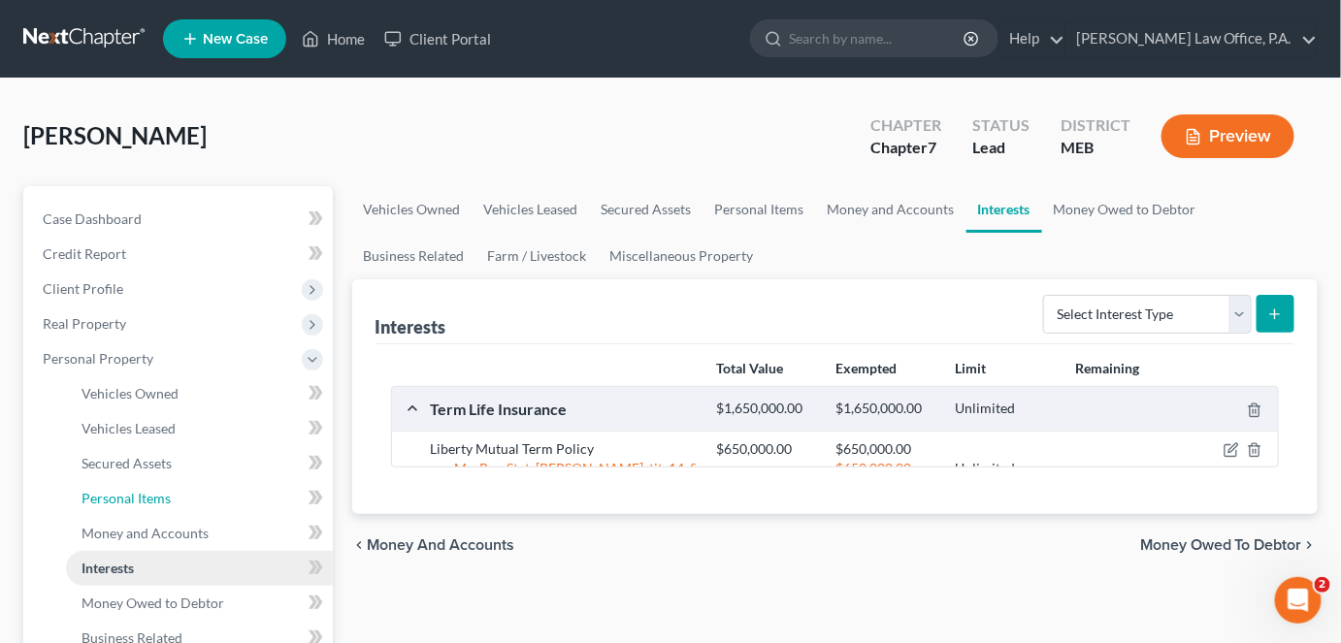
click at [123, 486] on link "Personal Items" at bounding box center [199, 498] width 267 height 35
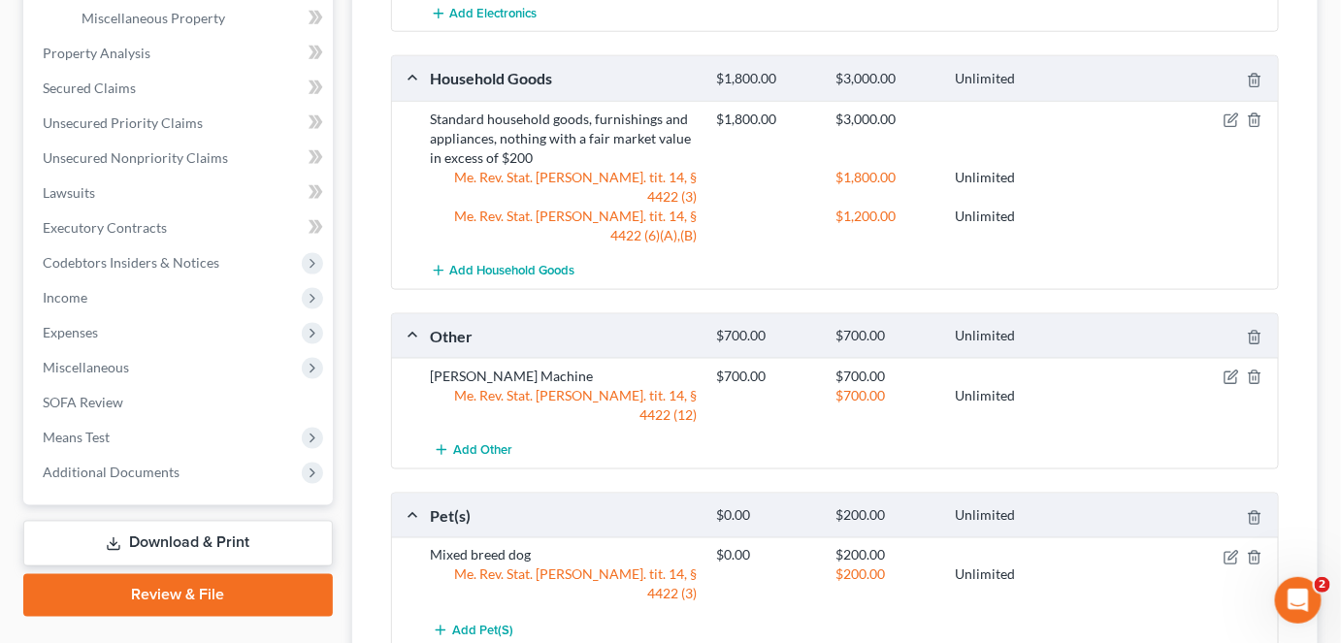
scroll to position [756, 0]
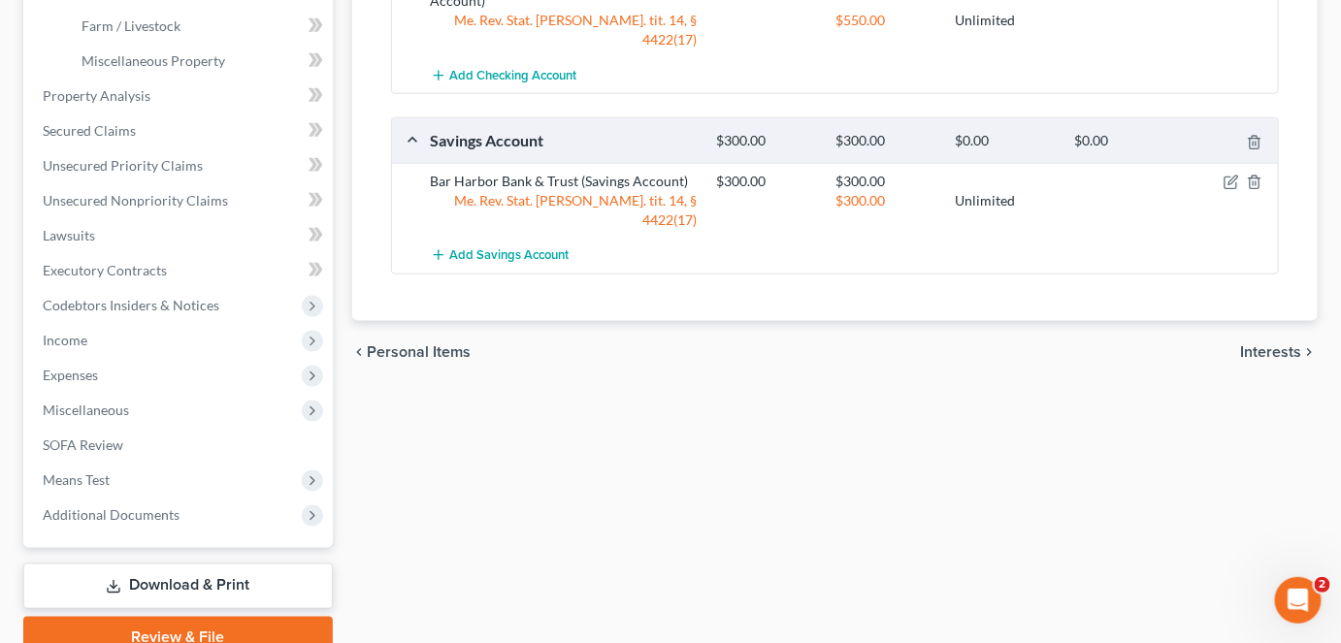
scroll to position [642, 0]
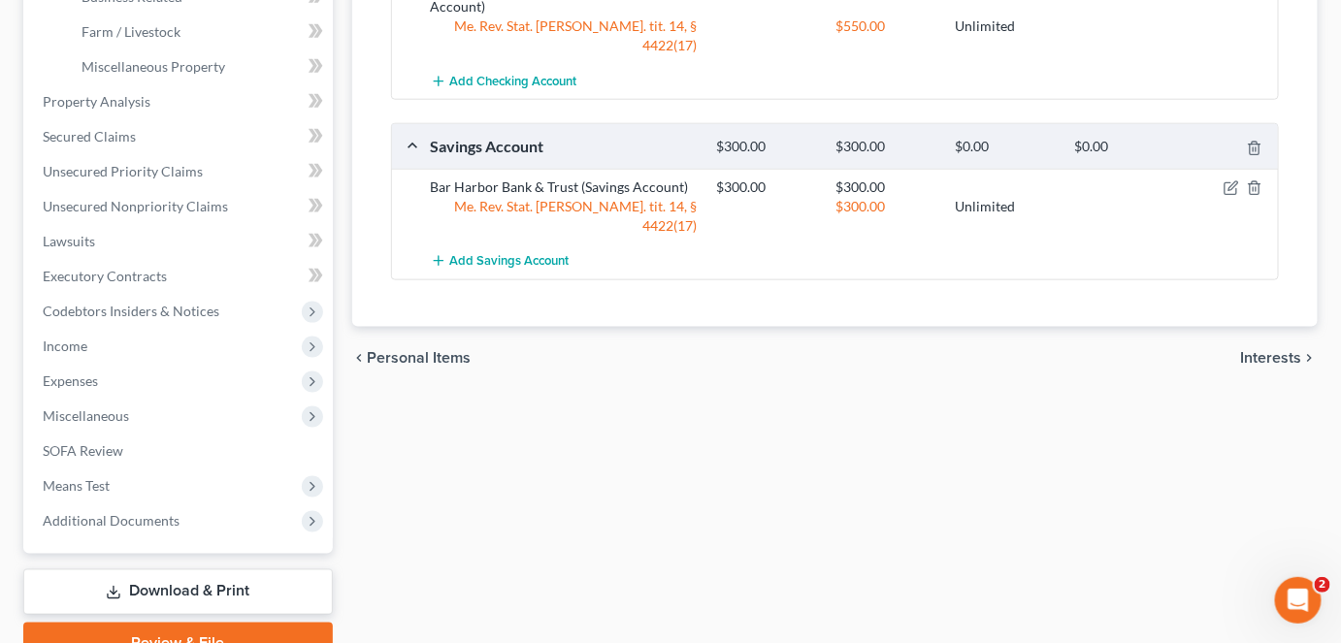
click at [1275, 350] on span "Interests" at bounding box center [1271, 358] width 61 height 16
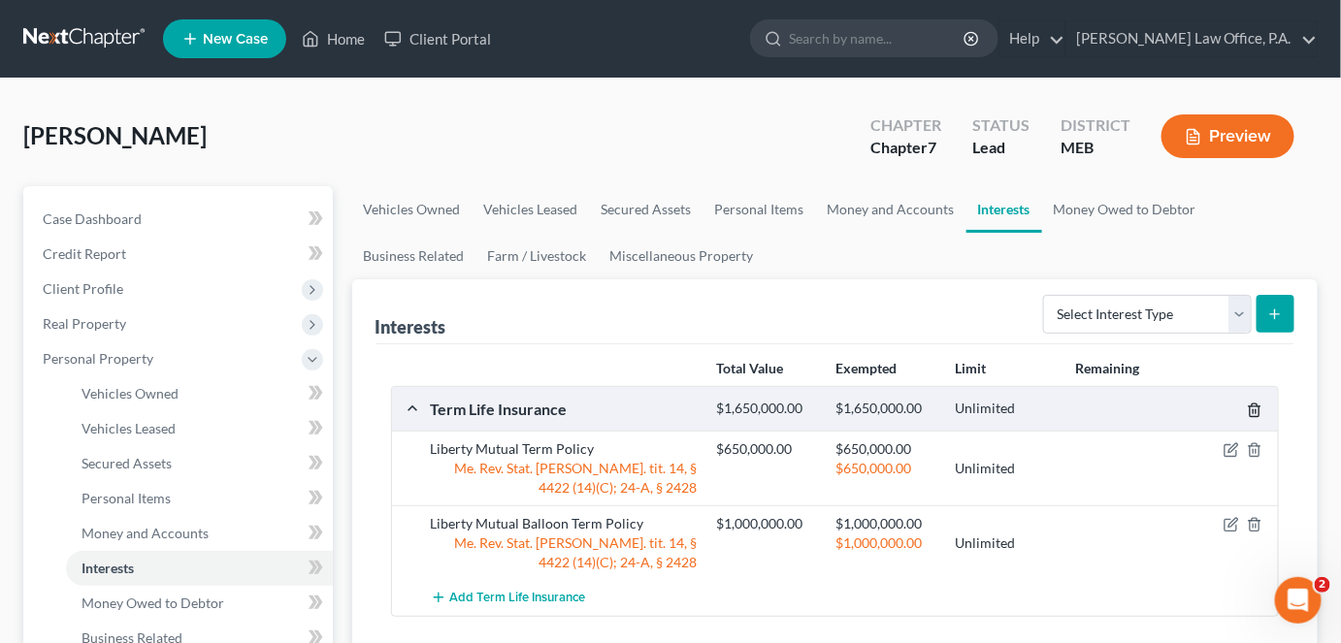
click at [1250, 406] on icon "button" at bounding box center [1254, 411] width 9 height 13
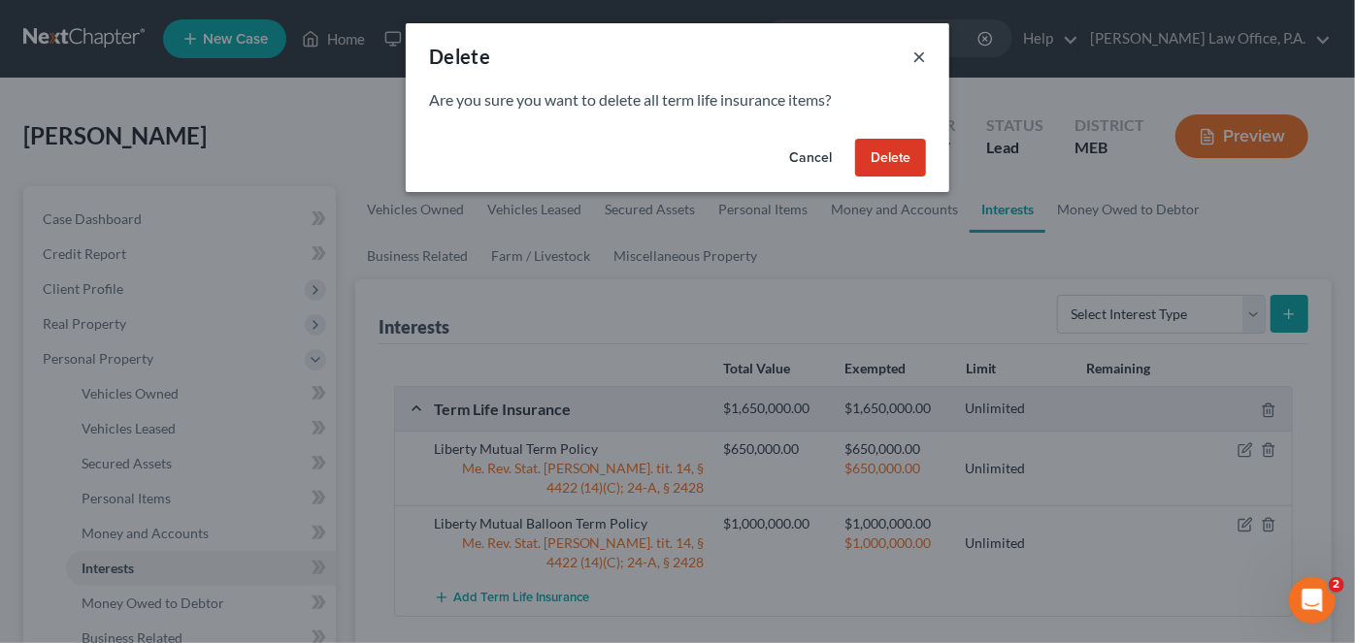
click at [916, 55] on button "×" at bounding box center [919, 56] width 14 height 23
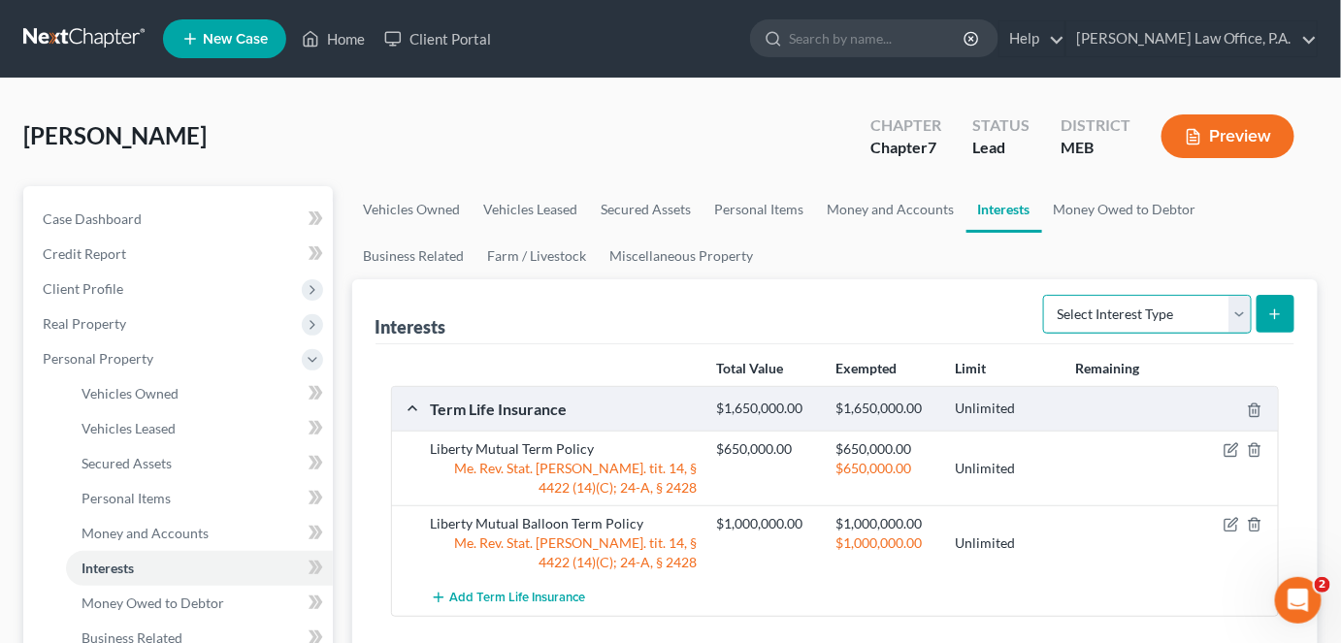
click at [1236, 318] on select "Select Interest Type 401K Annuity Bond Education IRA Government Bond Government…" at bounding box center [1147, 314] width 209 height 39
click at [959, 319] on div "Interests Select Interest Type 401K Annuity Bond Education IRA Government Bond …" at bounding box center [836, 312] width 920 height 65
click at [1227, 445] on icon "button" at bounding box center [1232, 451] width 16 height 16
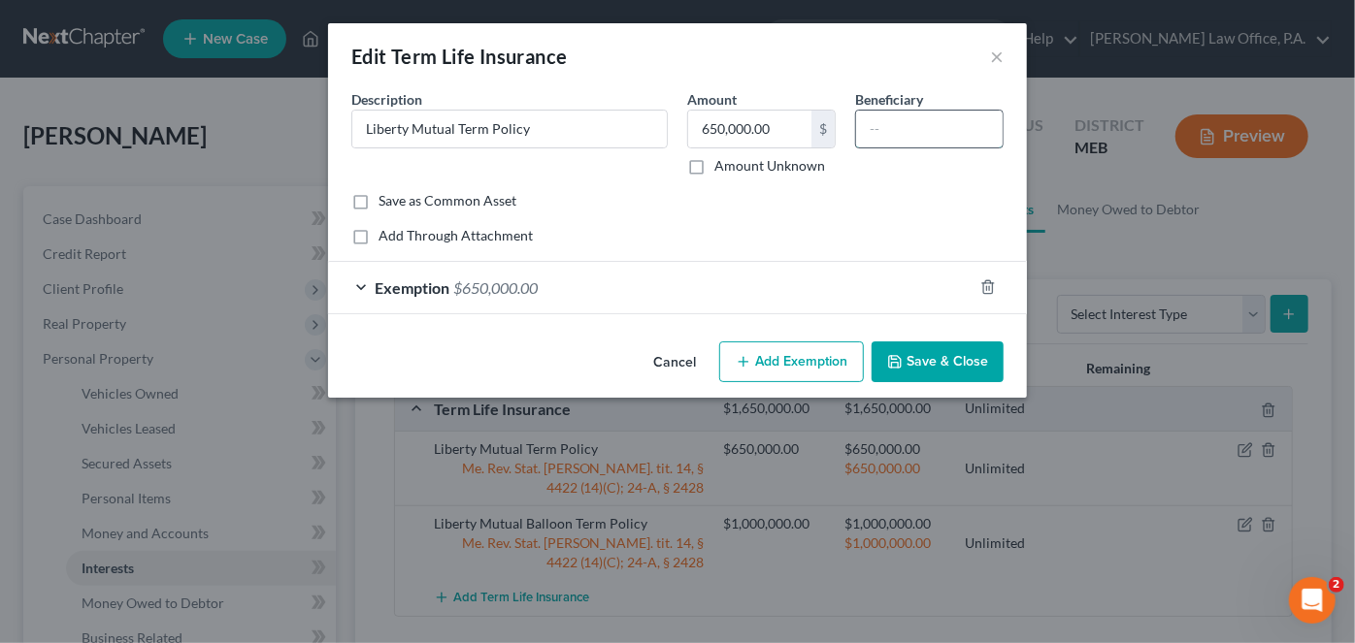
click at [932, 125] on input "text" at bounding box center [929, 129] width 147 height 37
type input "s"
type input "[PERSON_NAME]"
click at [926, 357] on button "Save & Close" at bounding box center [938, 362] width 132 height 41
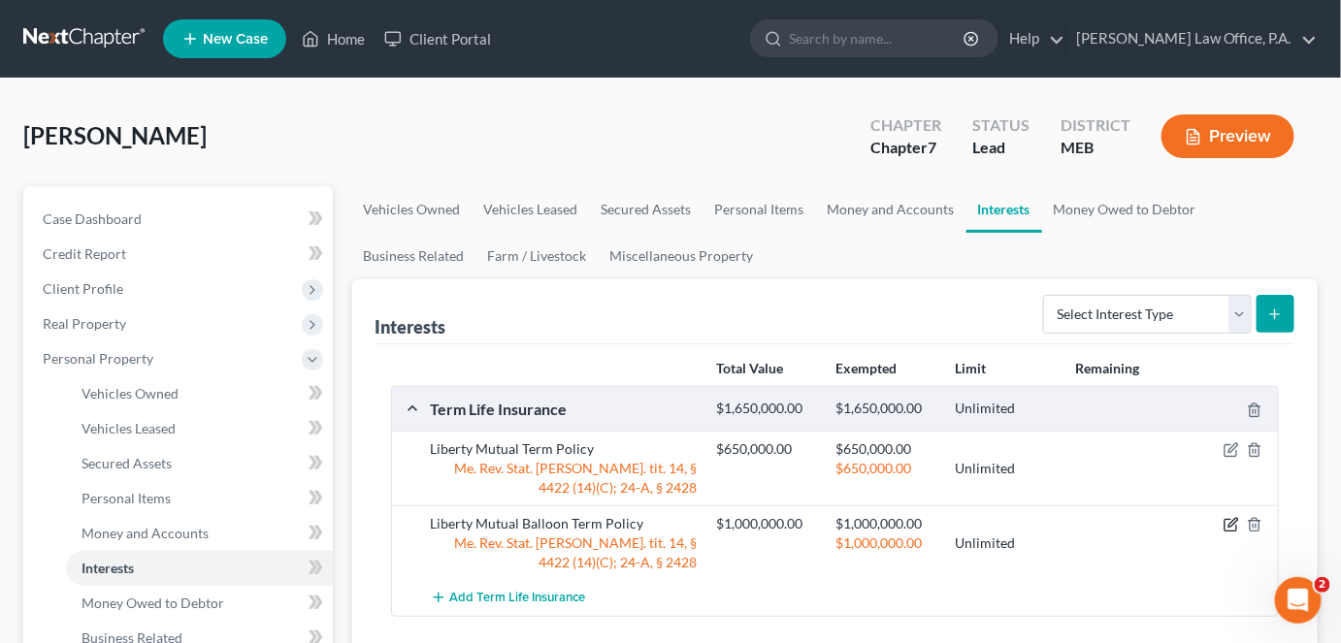
click at [1230, 519] on icon "button" at bounding box center [1232, 525] width 16 height 16
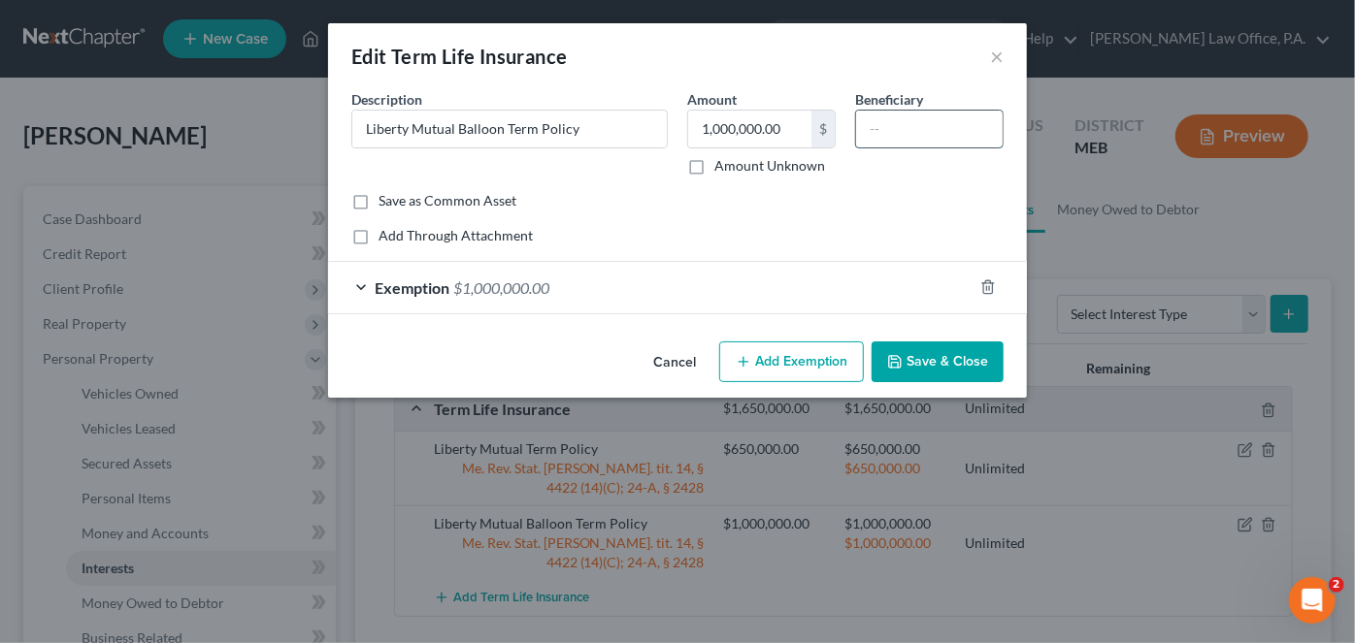
click at [887, 128] on input "text" at bounding box center [929, 129] width 147 height 37
type input "[PERSON_NAME]"
click at [917, 354] on button "Save & Close" at bounding box center [938, 362] width 132 height 41
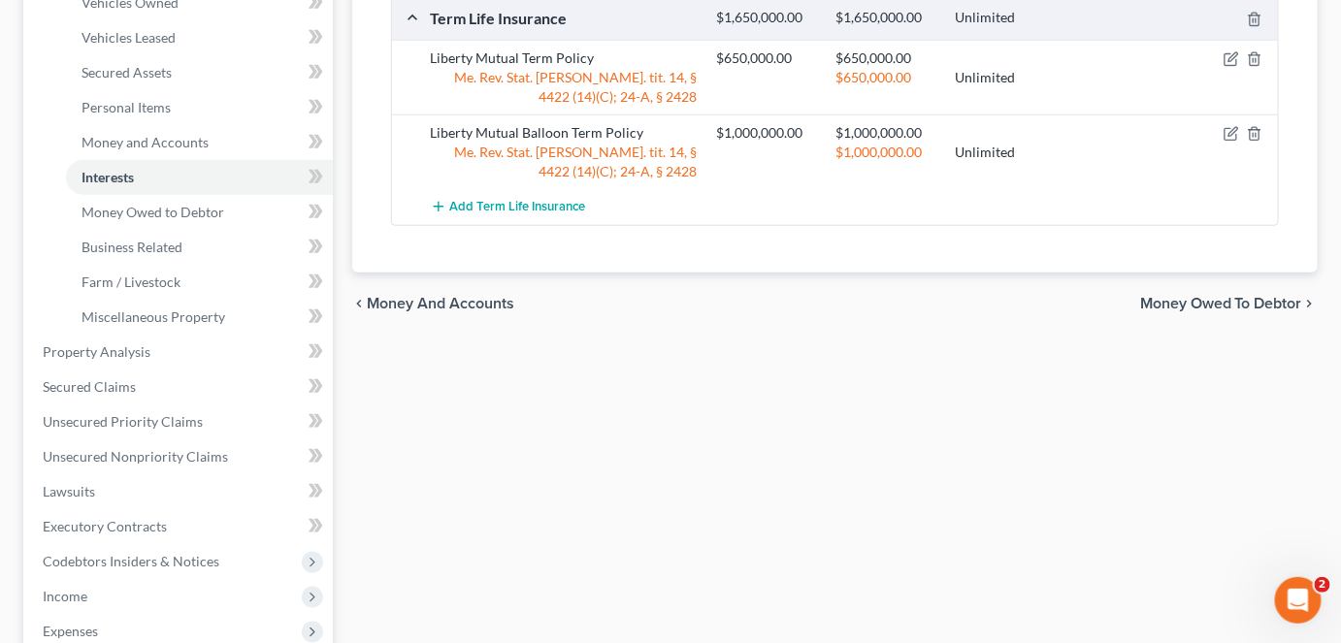
scroll to position [396, 0]
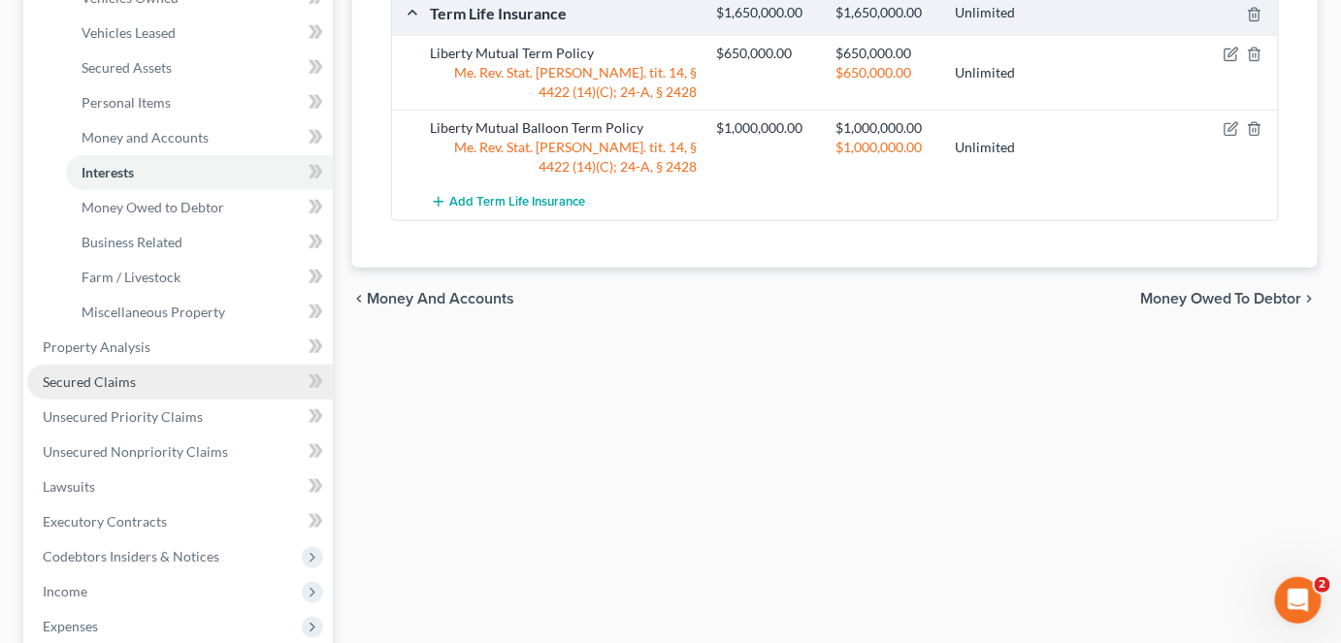
click at [83, 376] on span "Secured Claims" at bounding box center [89, 382] width 93 height 16
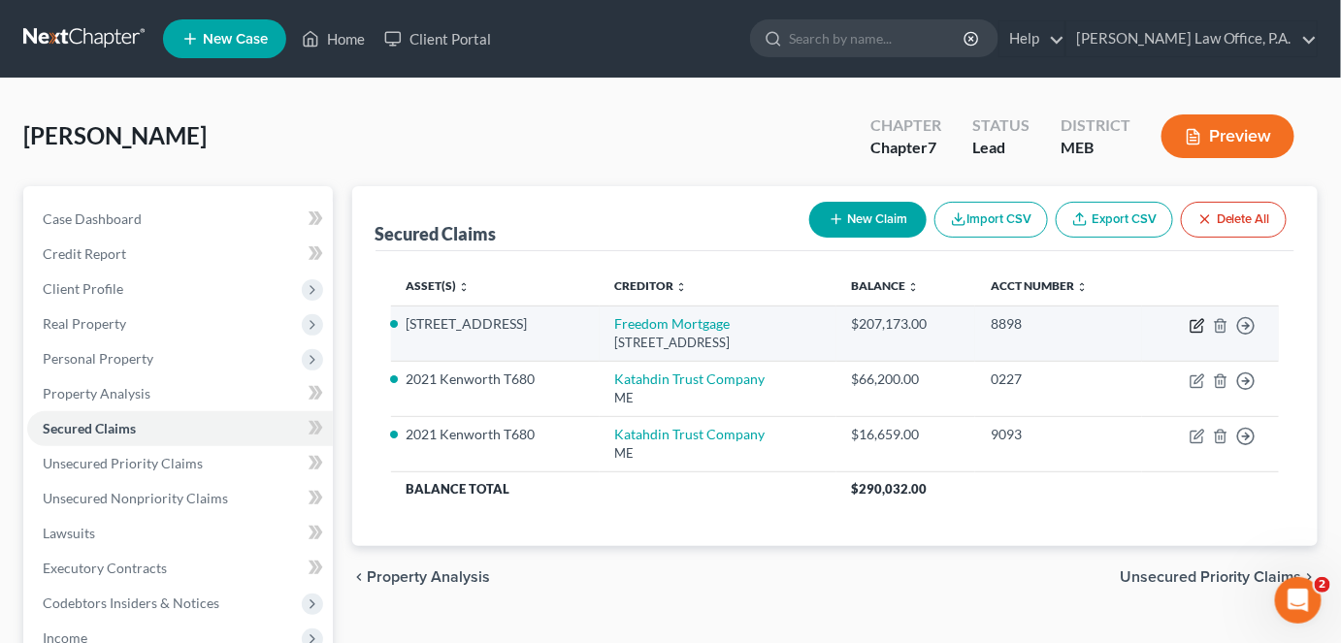
click at [1197, 324] on icon "button" at bounding box center [1199, 323] width 9 height 9
select select "9"
select select "2"
select select "3"
select select "0"
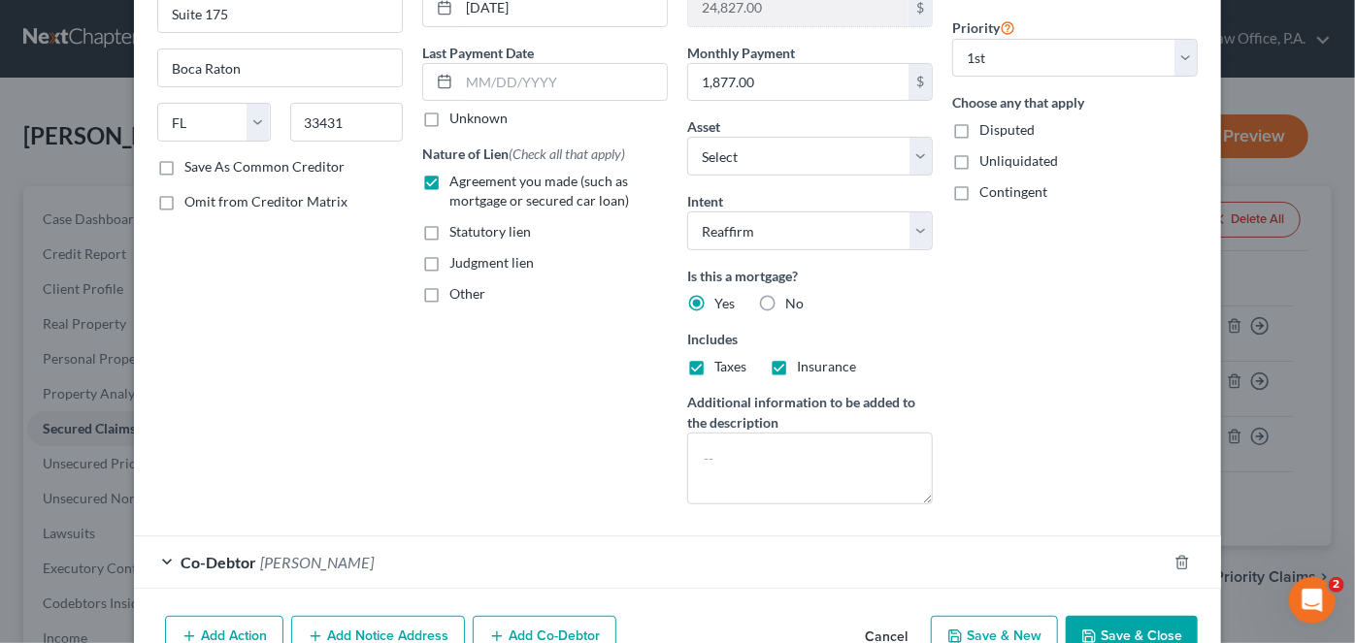
scroll to position [327, 0]
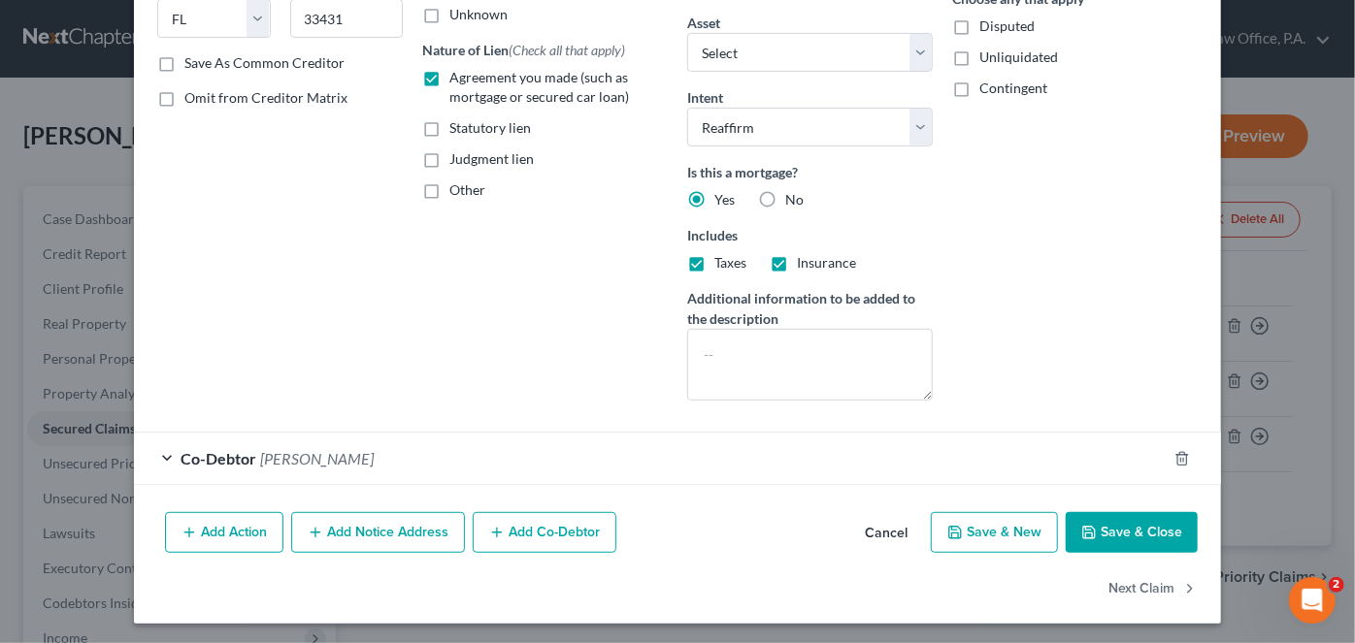
click at [379, 528] on button "Add Notice Address" at bounding box center [378, 532] width 174 height 41
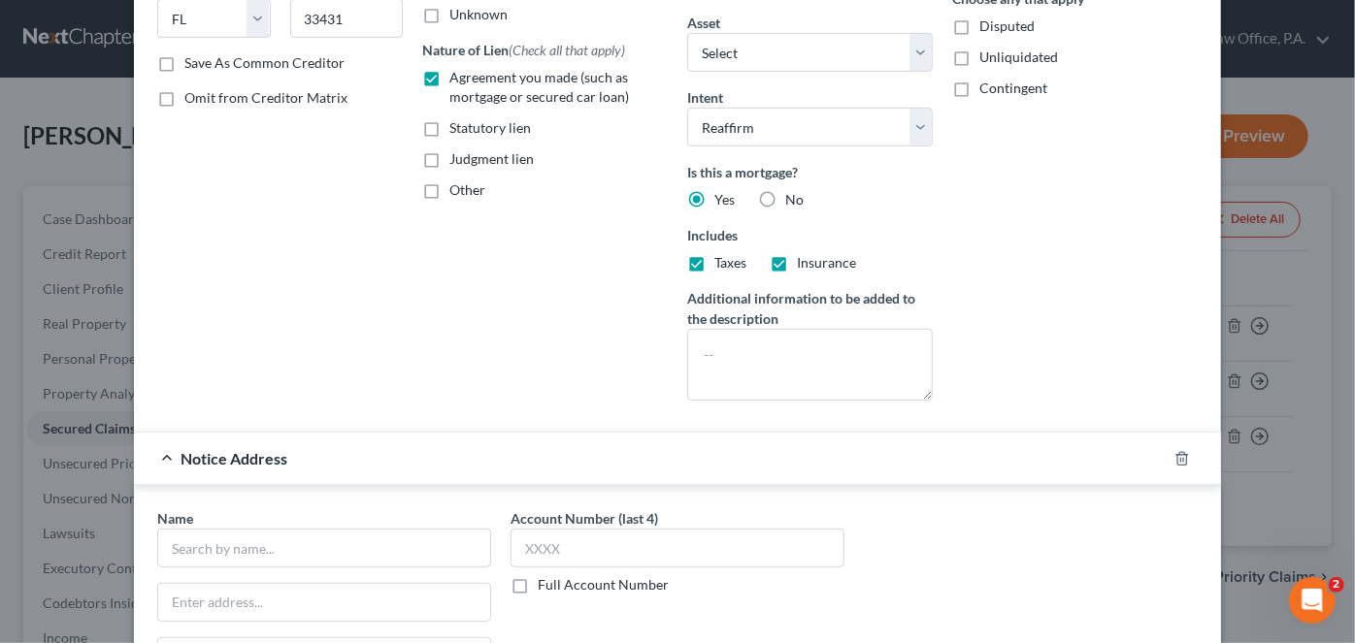
click at [273, 558] on input "text" at bounding box center [324, 548] width 334 height 39
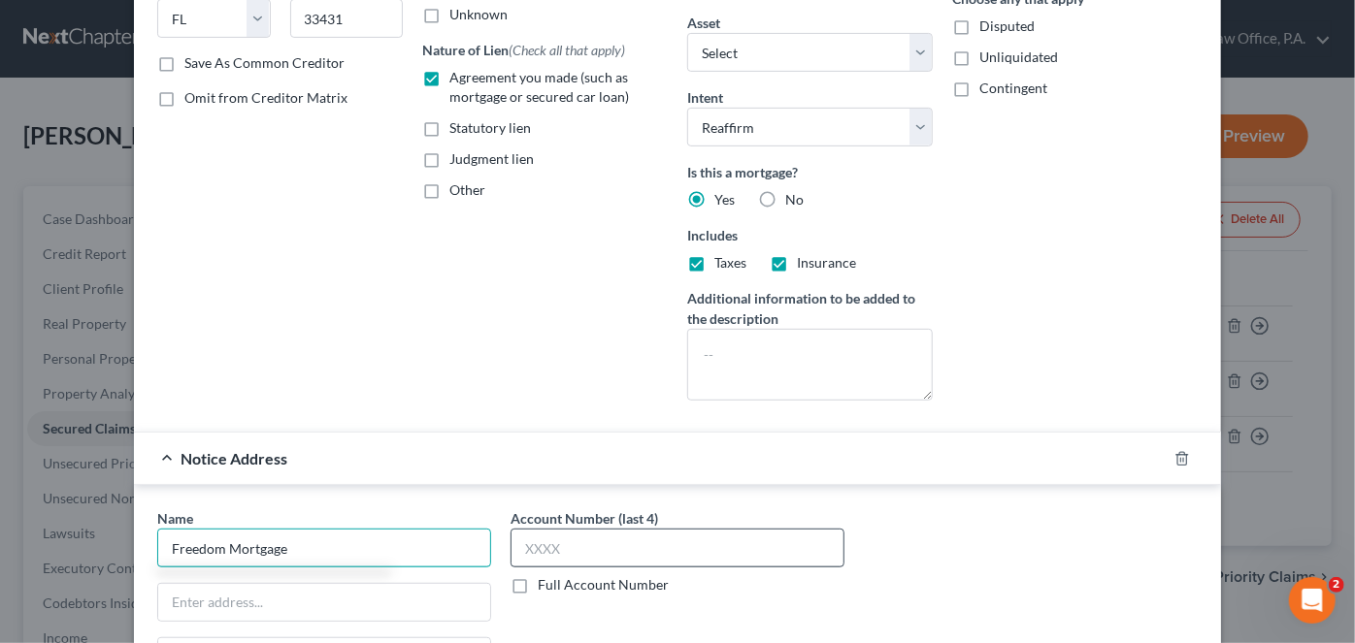
type input "Freedom Mortgage"
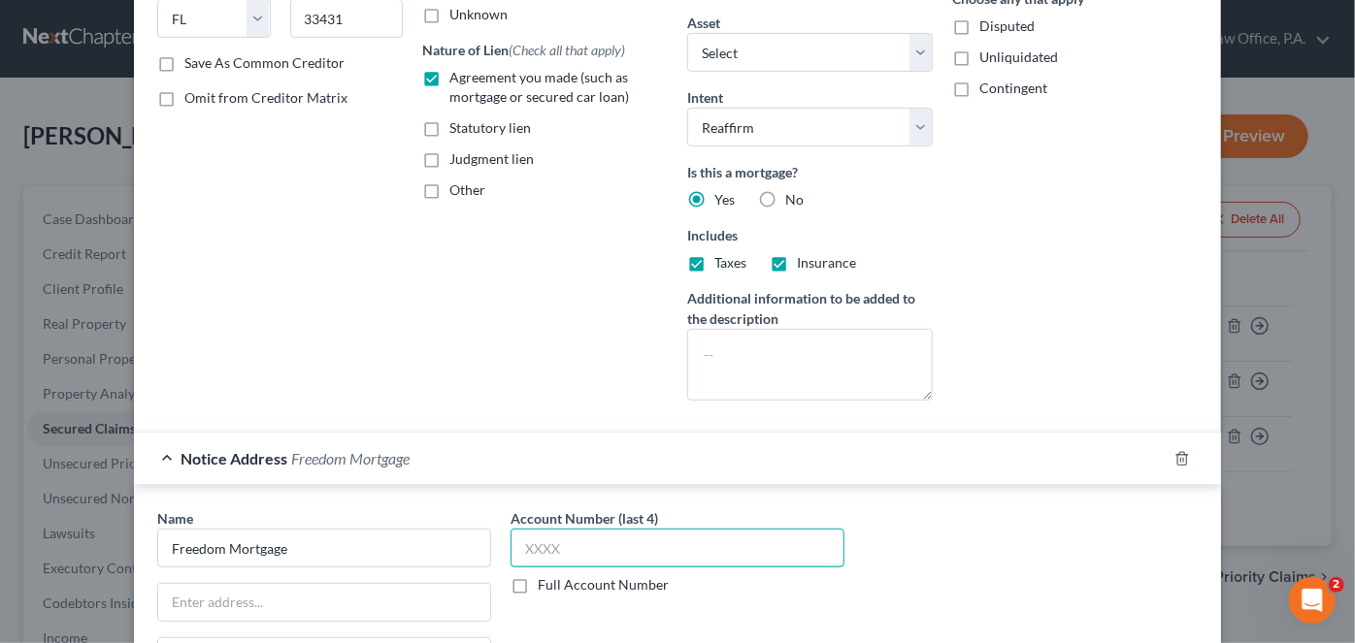
click at [542, 544] on input "text" at bounding box center [677, 548] width 334 height 39
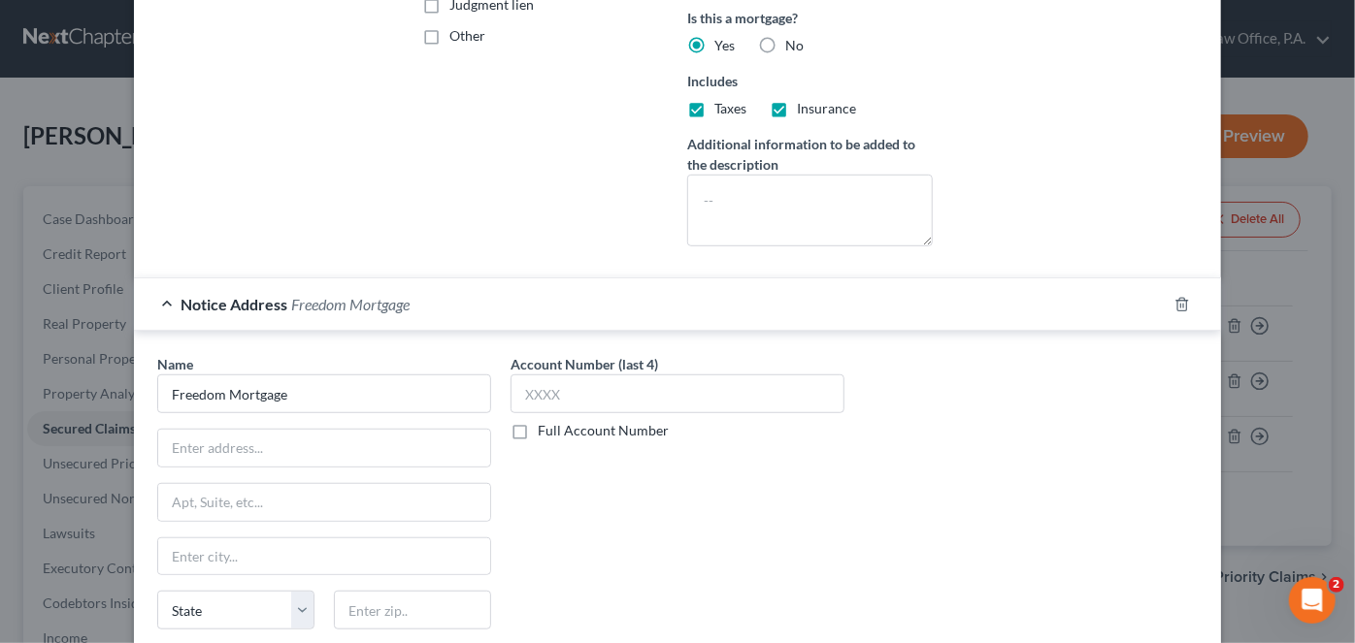
scroll to position [490, 0]
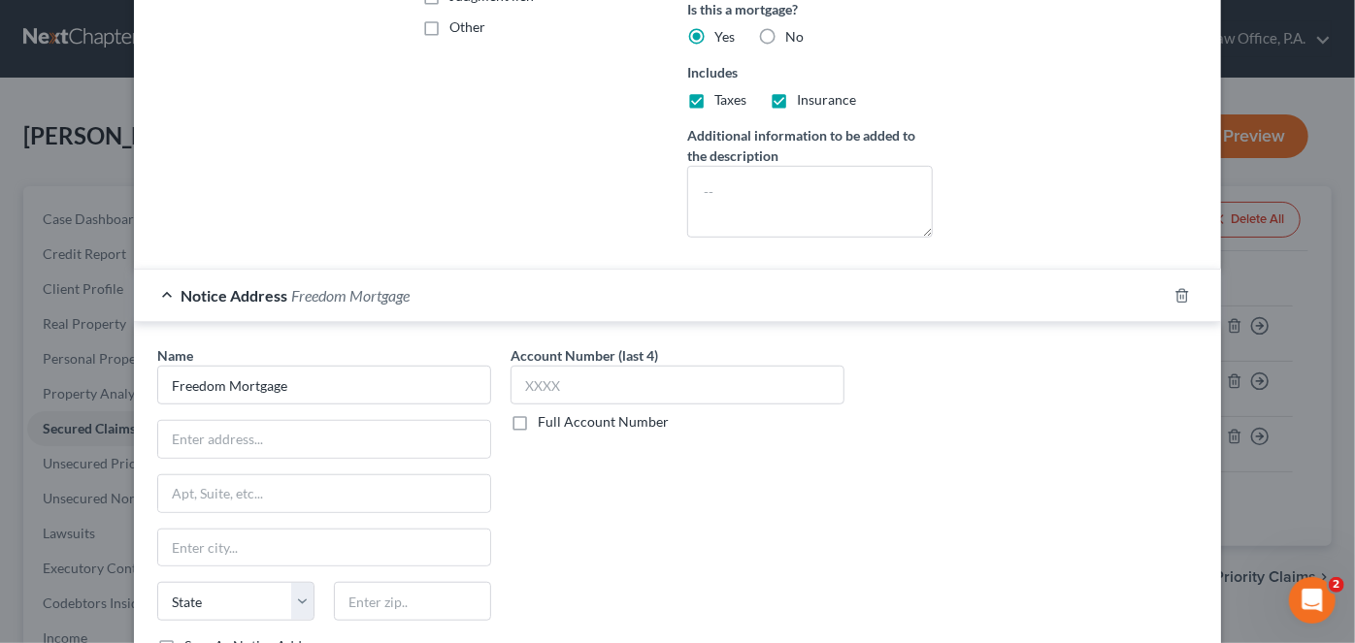
click at [623, 352] on label "Account Number (last 4)" at bounding box center [584, 356] width 148 height 20
click at [579, 366] on input "text" at bounding box center [677, 385] width 334 height 39
type input "8898"
click at [224, 430] on input "text" at bounding box center [324, 439] width 332 height 37
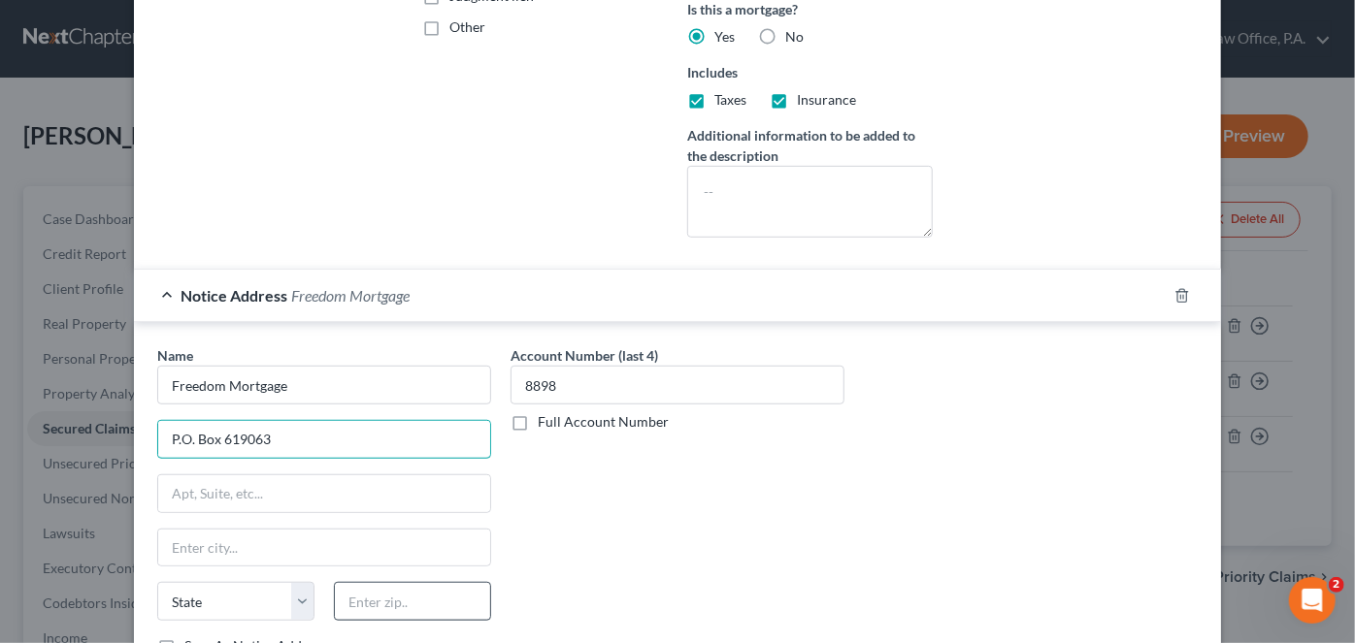
type input "P.O. Box 619063"
click at [396, 601] on input "text" at bounding box center [412, 601] width 157 height 39
type input "75261-9063"
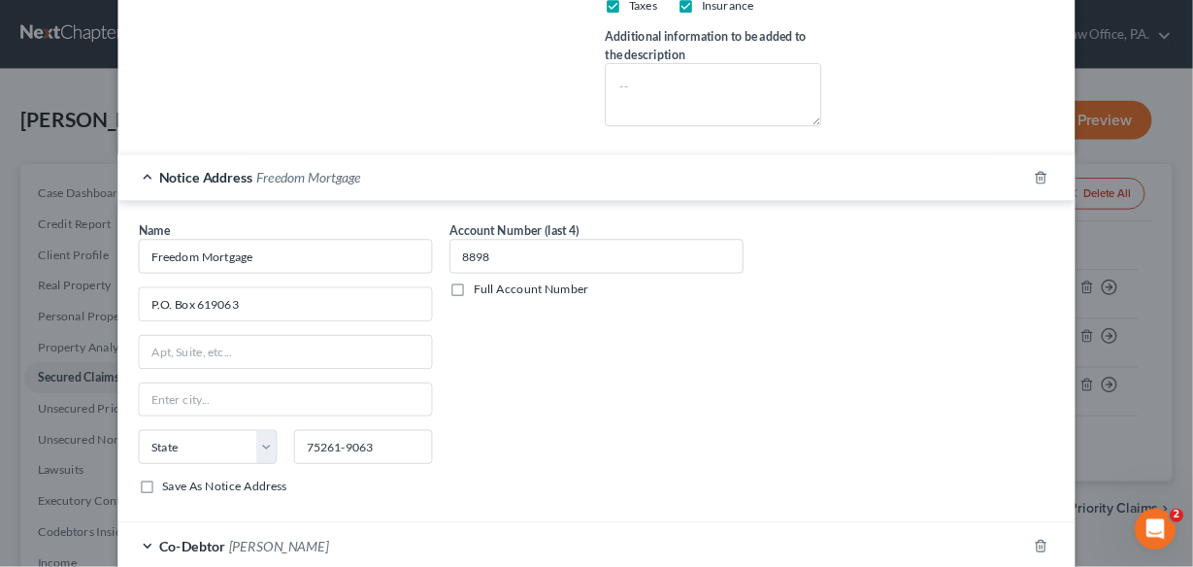
scroll to position [696, 0]
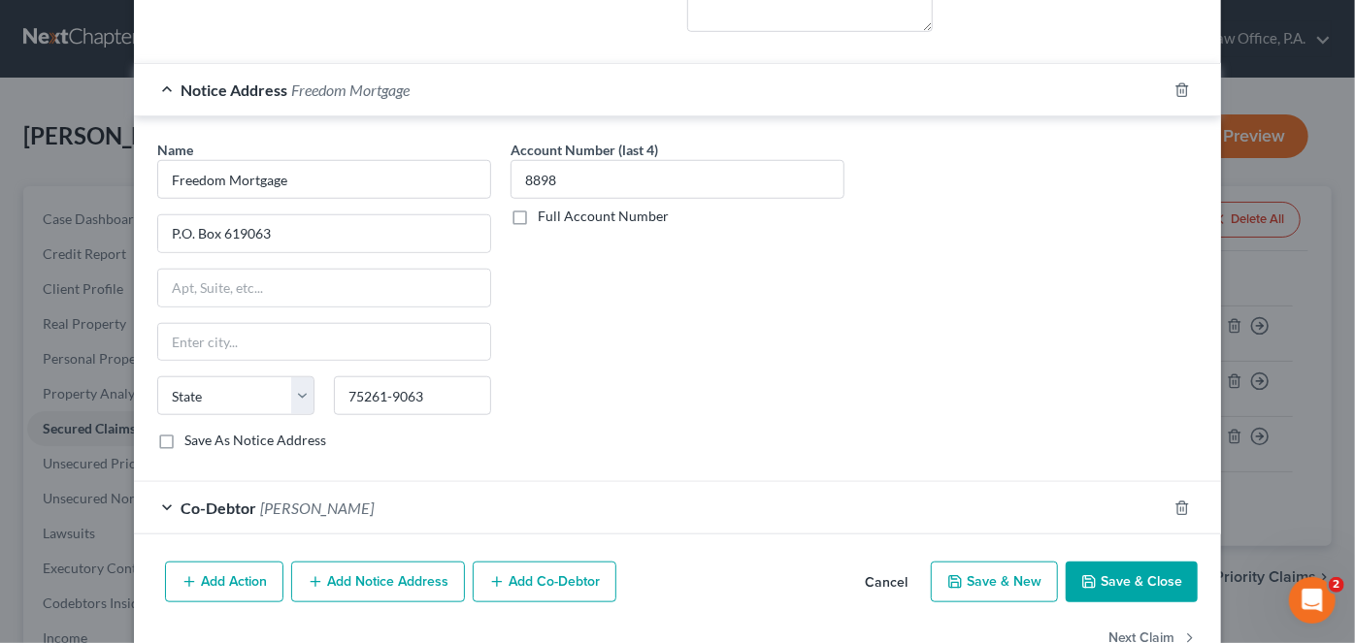
drag, startPoint x: 351, startPoint y: 444, endPoint x: 367, endPoint y: 454, distance: 18.3
click at [367, 454] on div "Name * Freedom Mortgage P.O. [GEOGRAPHIC_DATA][US_STATE] CA CO CT DE DC [GEOGRA…" at bounding box center [324, 303] width 353 height 326
click at [299, 396] on select "State [US_STATE] AK AR AZ CA CO CT DE DC [GEOGRAPHIC_DATA] [GEOGRAPHIC_DATA] GU…" at bounding box center [235, 396] width 157 height 39
select select "45"
click at [157, 377] on select "State [US_STATE] AK AR AZ CA CO CT DE DC [GEOGRAPHIC_DATA] [GEOGRAPHIC_DATA] GU…" at bounding box center [235, 396] width 157 height 39
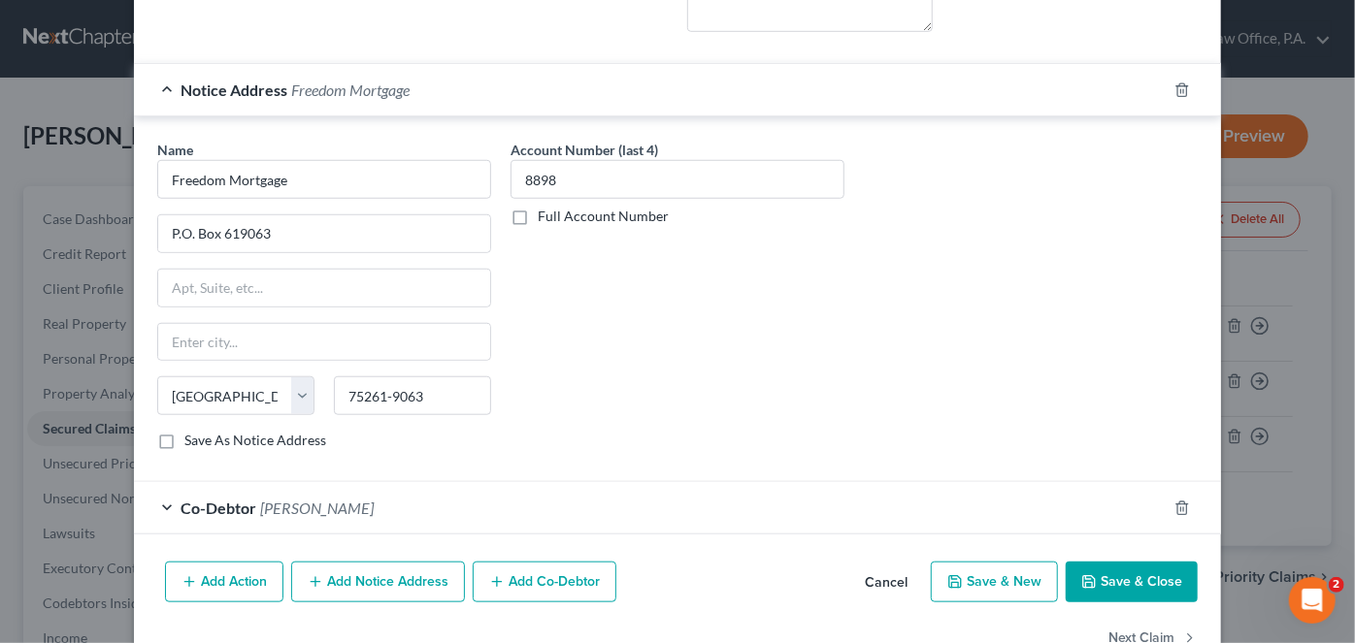
click at [554, 371] on div "Account Number (last 4) 8898 Full Account Number" at bounding box center [677, 303] width 353 height 326
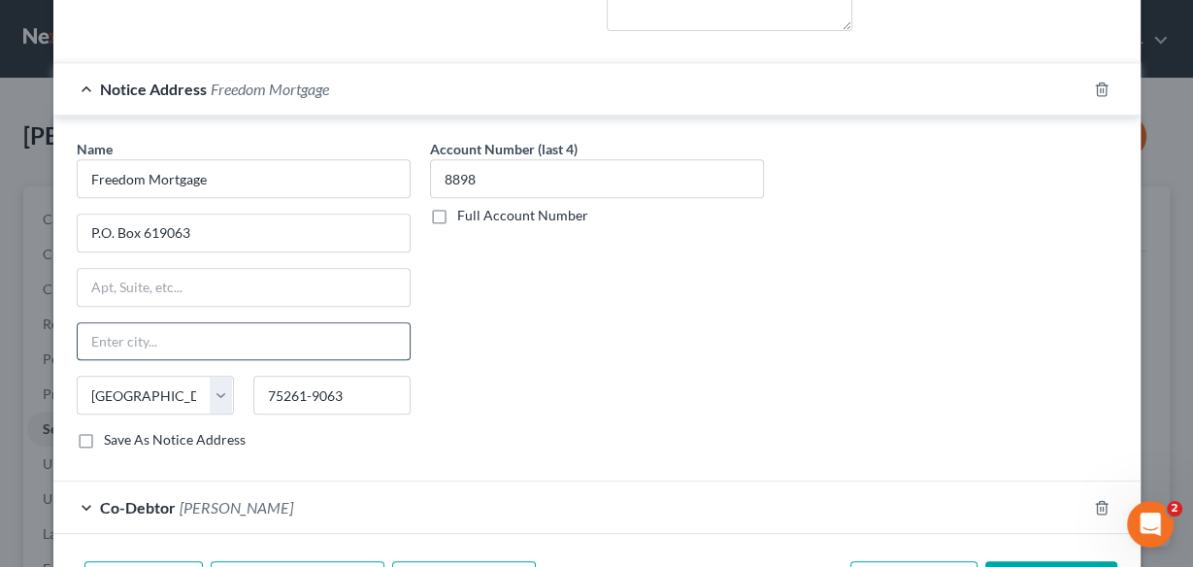
click at [107, 323] on input "text" at bounding box center [244, 341] width 332 height 37
click at [107, 328] on input "text" at bounding box center [244, 341] width 332 height 37
click at [107, 333] on input "text" at bounding box center [244, 341] width 332 height 37
type input "[GEOGRAPHIC_DATA]"
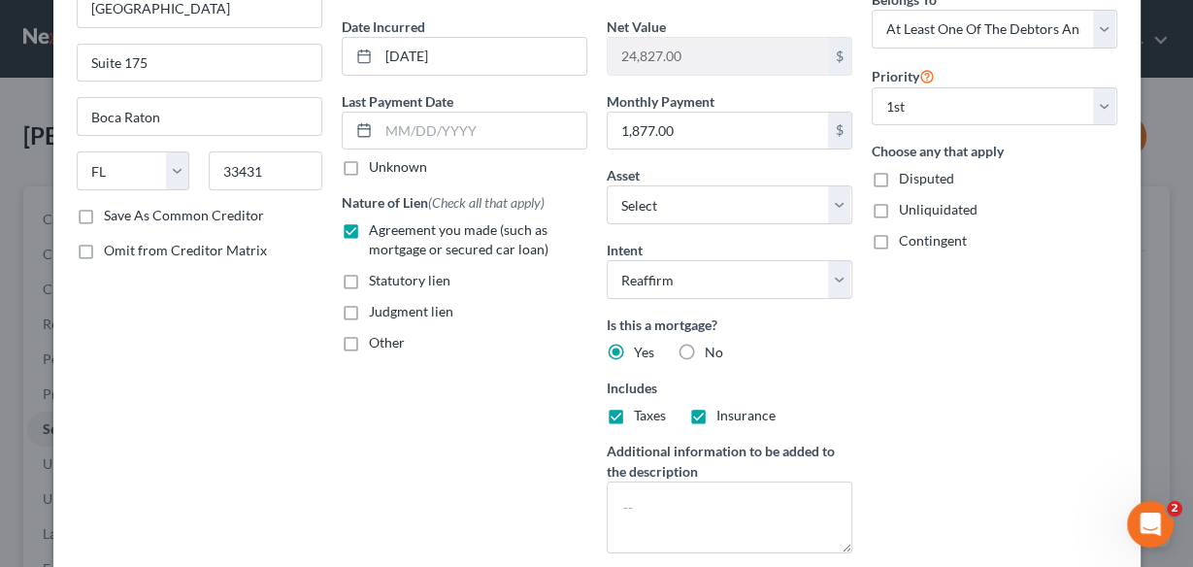
scroll to position [134, 0]
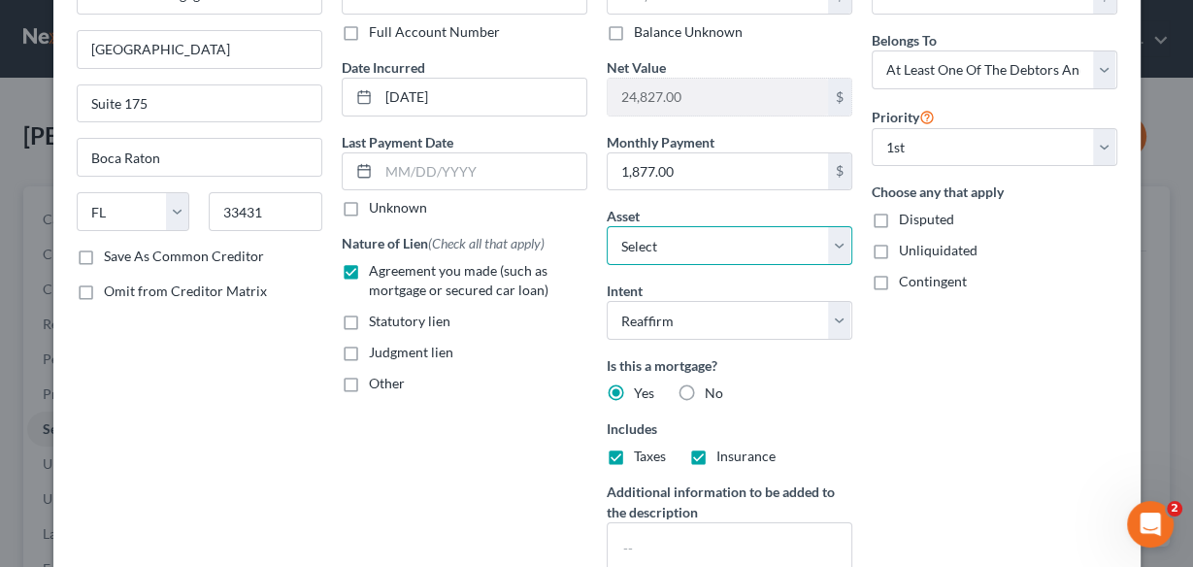
click at [831, 239] on select "Select Other Multiple Assets Bar Harbor Bank & Trust (Checking Account) - $550.…" at bounding box center [730, 245] width 246 height 39
click at [607, 226] on select "Select Other Multiple Assets Bar Harbor Bank & Trust (Checking Account) - $550.…" at bounding box center [730, 245] width 246 height 39
click at [661, 242] on select "Select Other Multiple Assets Bar Harbor Bank & Trust (Checking Account) - $550.…" at bounding box center [730, 245] width 246 height 39
click at [1103, 437] on div "Arrearage Amount 0 $ Belongs To * Select Debtor 1 Only Debtor 2 Only Debtor 1 A…" at bounding box center [994, 282] width 265 height 654
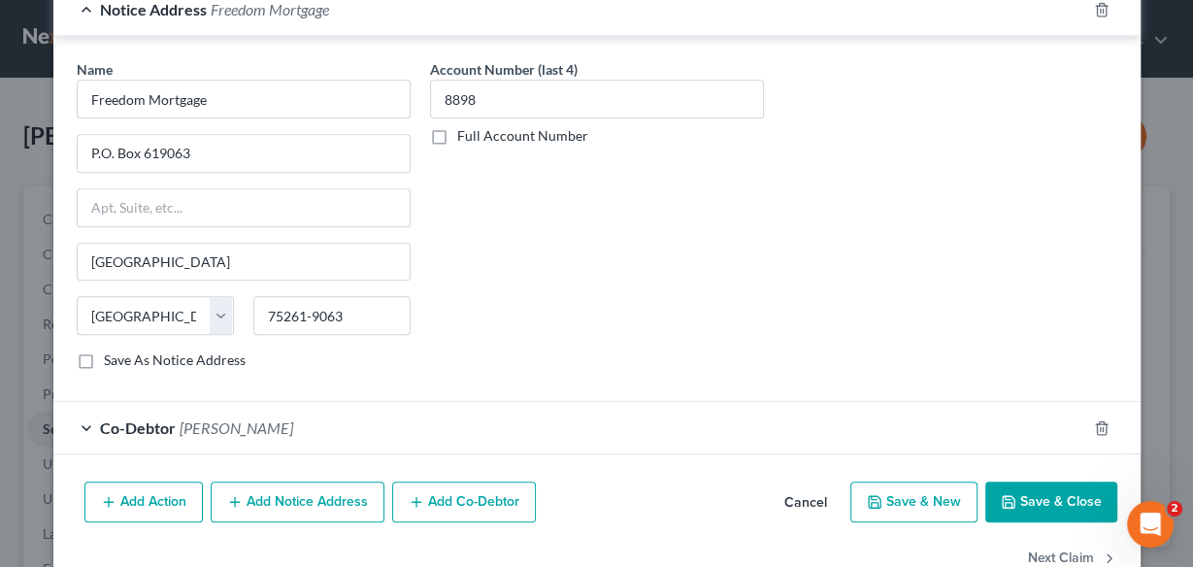
scroll to position [817, 0]
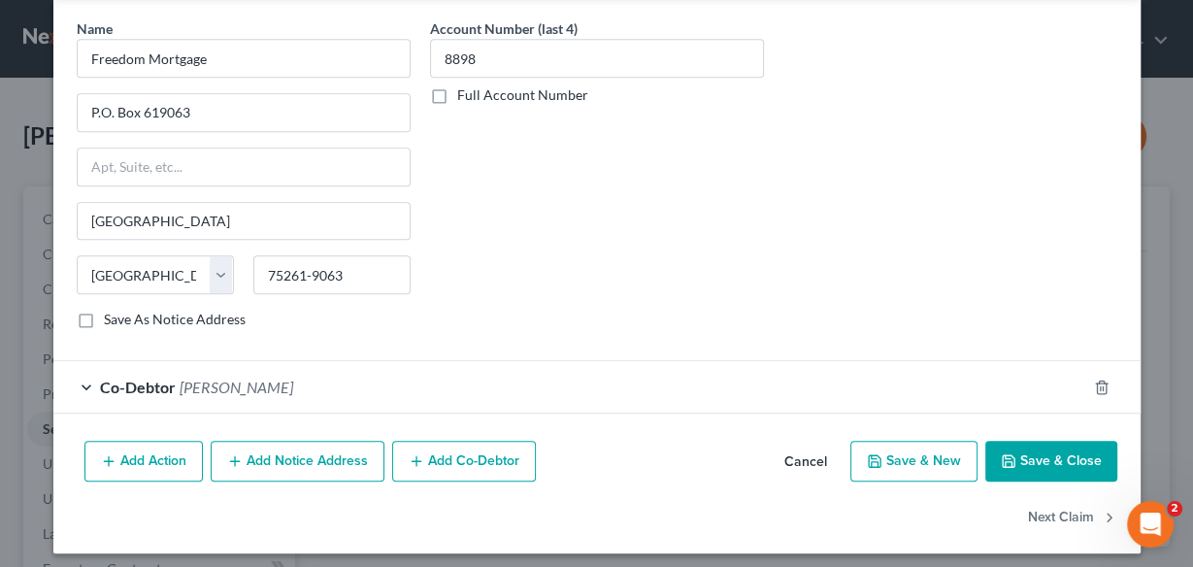
click at [1041, 455] on button "Save & Close" at bounding box center [1051, 461] width 132 height 41
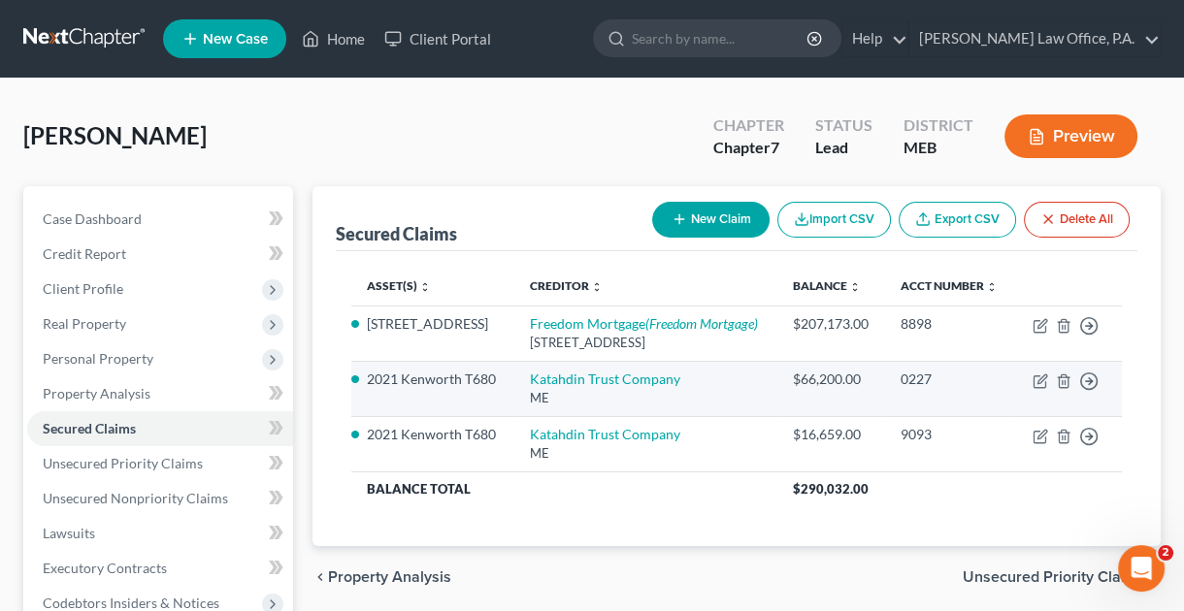
click at [541, 408] on div "ME" at bounding box center [646, 398] width 232 height 18
click at [1037, 383] on icon "button" at bounding box center [1041, 379] width 9 height 9
select select "20"
select select "0"
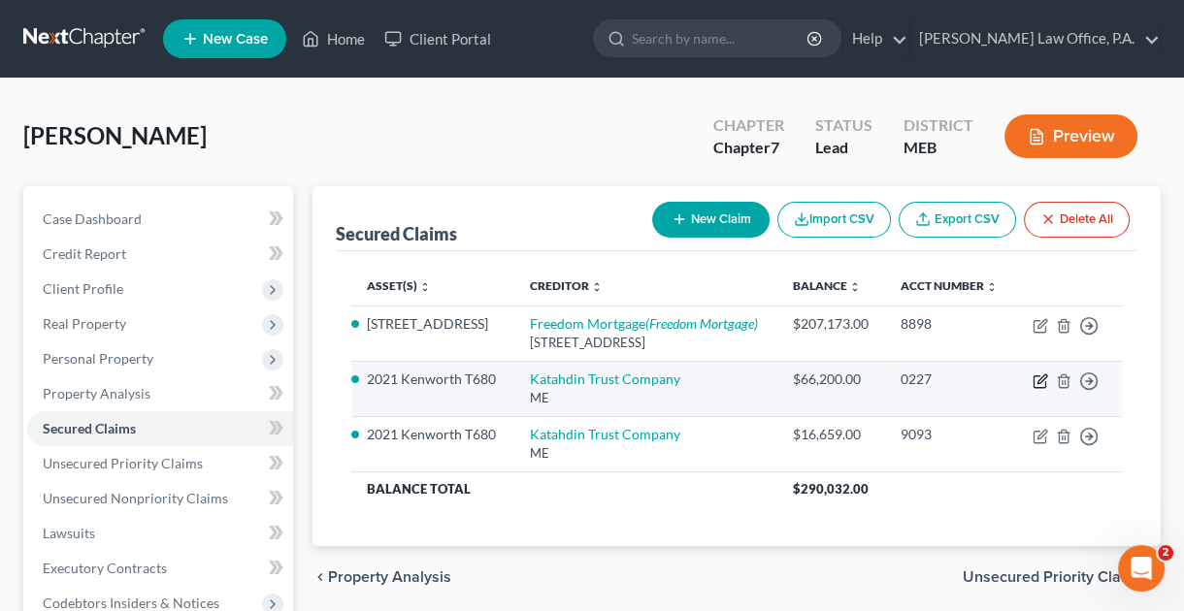
select select "0"
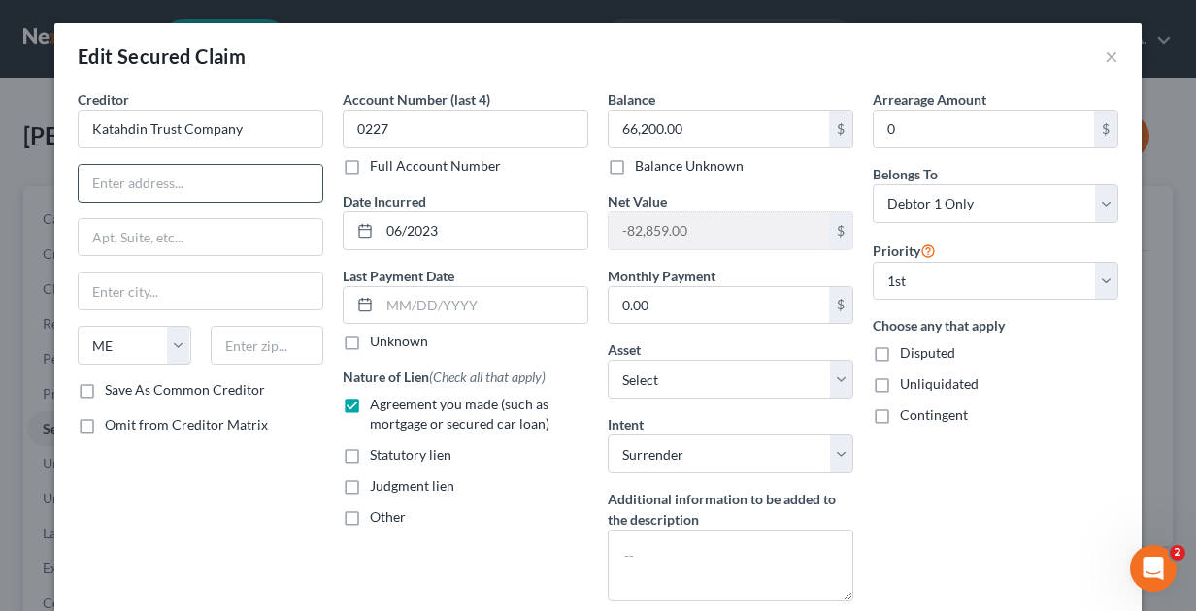
click at [110, 168] on input "text" at bounding box center [201, 183] width 244 height 37
type input "[STREET_ADDRESS]"
click at [240, 339] on input "text" at bounding box center [268, 345] width 114 height 39
type input "04769"
type input "[GEOGRAPHIC_DATA]"
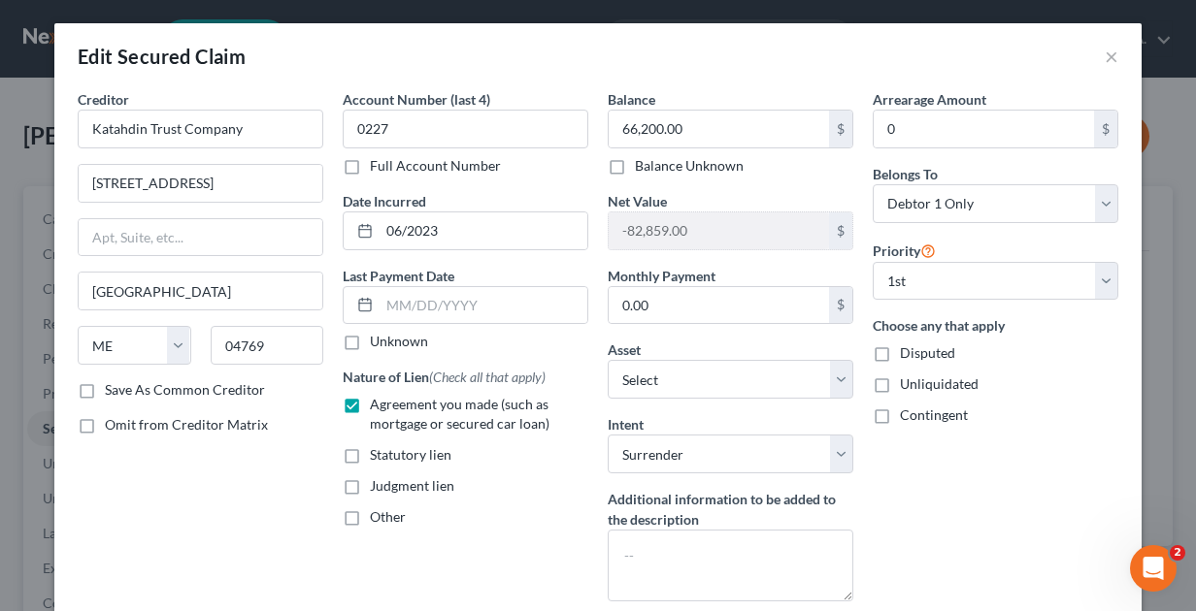
click at [105, 390] on label "Save As Common Creditor" at bounding box center [185, 389] width 160 height 19
click at [113, 390] on input "Save As Common Creditor" at bounding box center [119, 386] width 13 height 13
checkbox input "true"
click at [1097, 62] on div "Edit Secured Claim ×" at bounding box center [597, 56] width 1087 height 66
click at [1109, 58] on button "×" at bounding box center [1111, 56] width 14 height 23
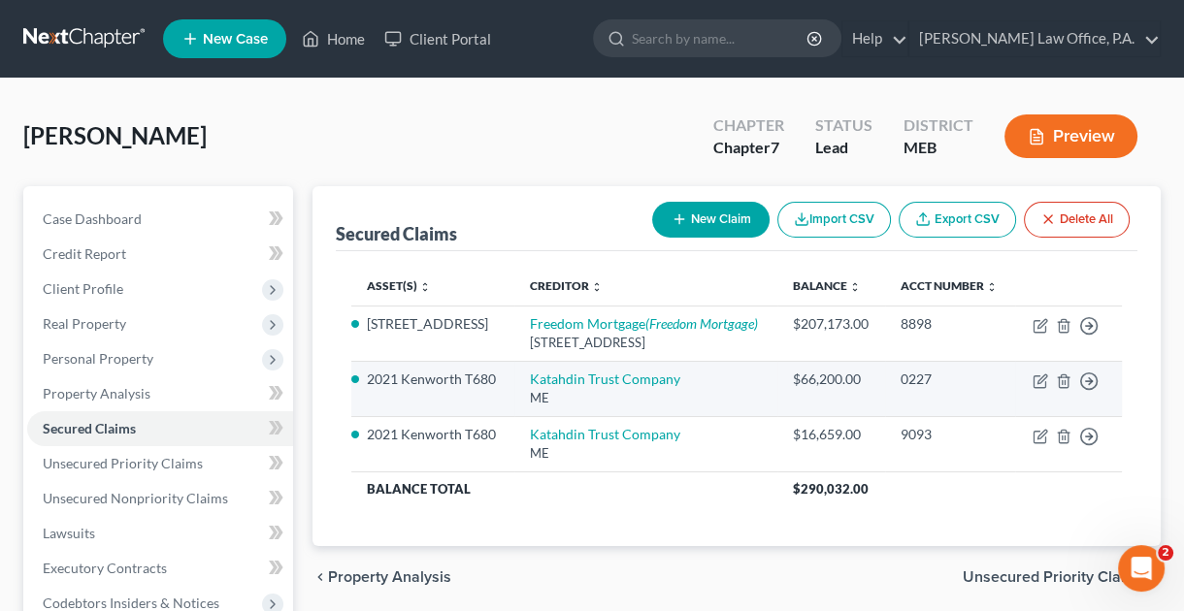
click at [368, 389] on li "2021 Kenworth T680" at bounding box center [433, 379] width 132 height 19
click at [367, 389] on li "2021 Kenworth T680" at bounding box center [433, 379] width 132 height 19
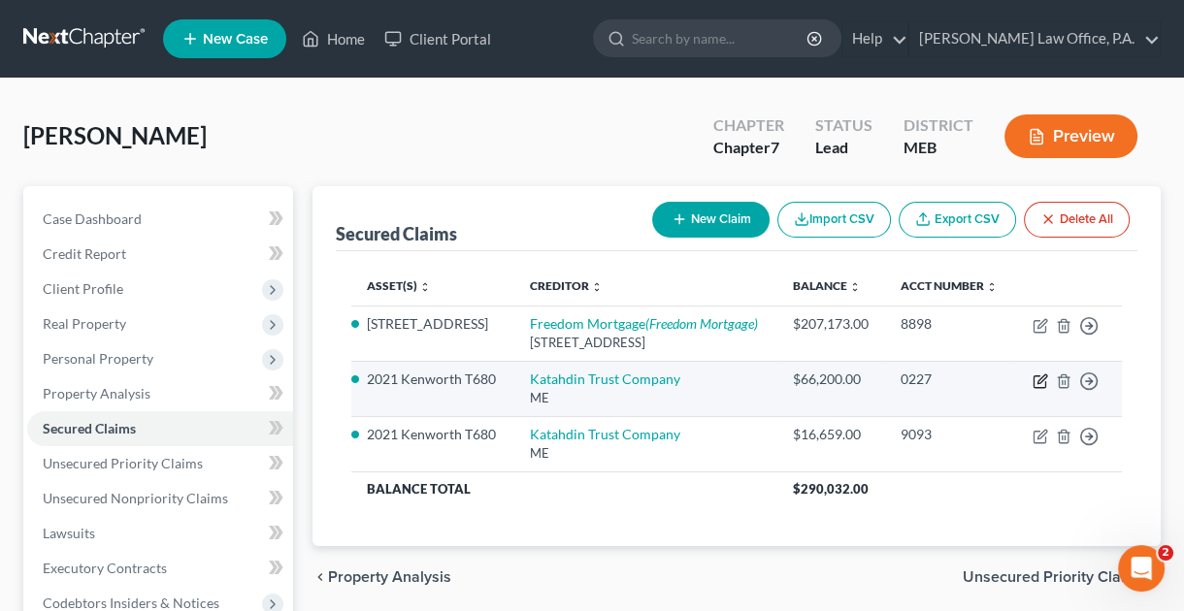
click at [1037, 389] on icon "button" at bounding box center [1041, 382] width 16 height 16
select select "20"
select select "6"
select select "0"
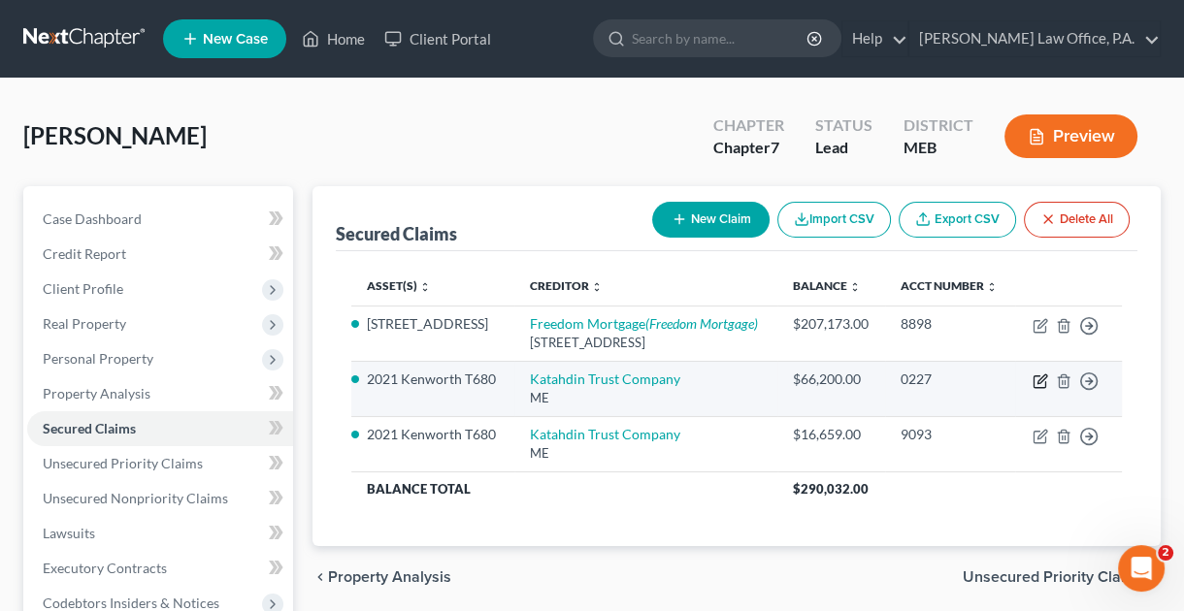
select select "0"
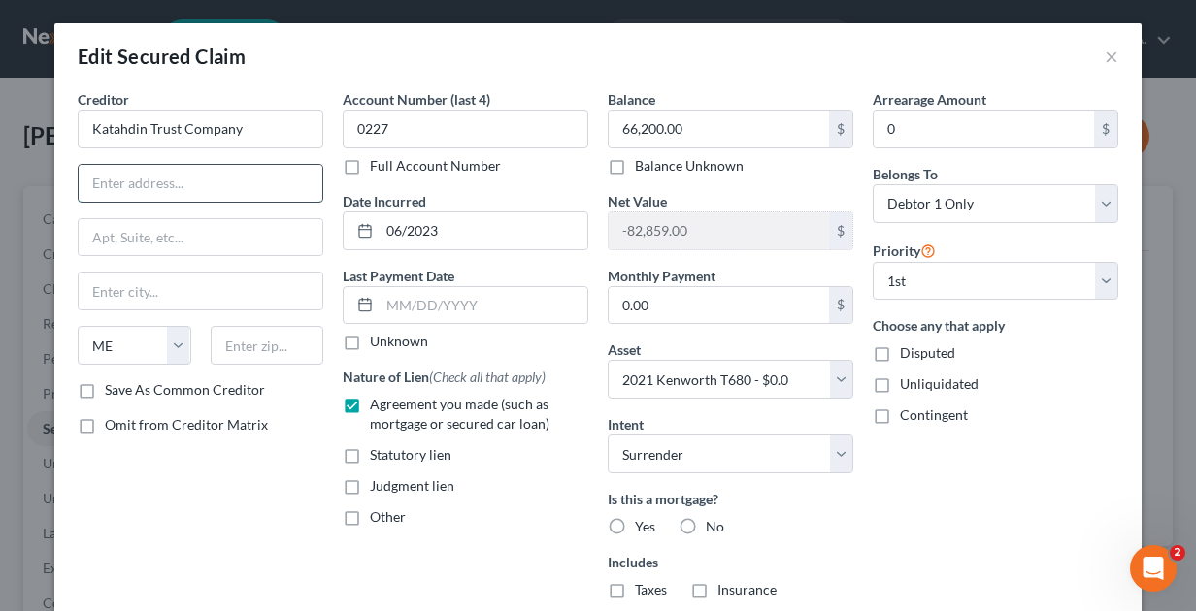
click at [193, 182] on input "text" at bounding box center [201, 183] width 244 height 37
click at [149, 171] on input "text" at bounding box center [201, 183] width 244 height 37
type input "a"
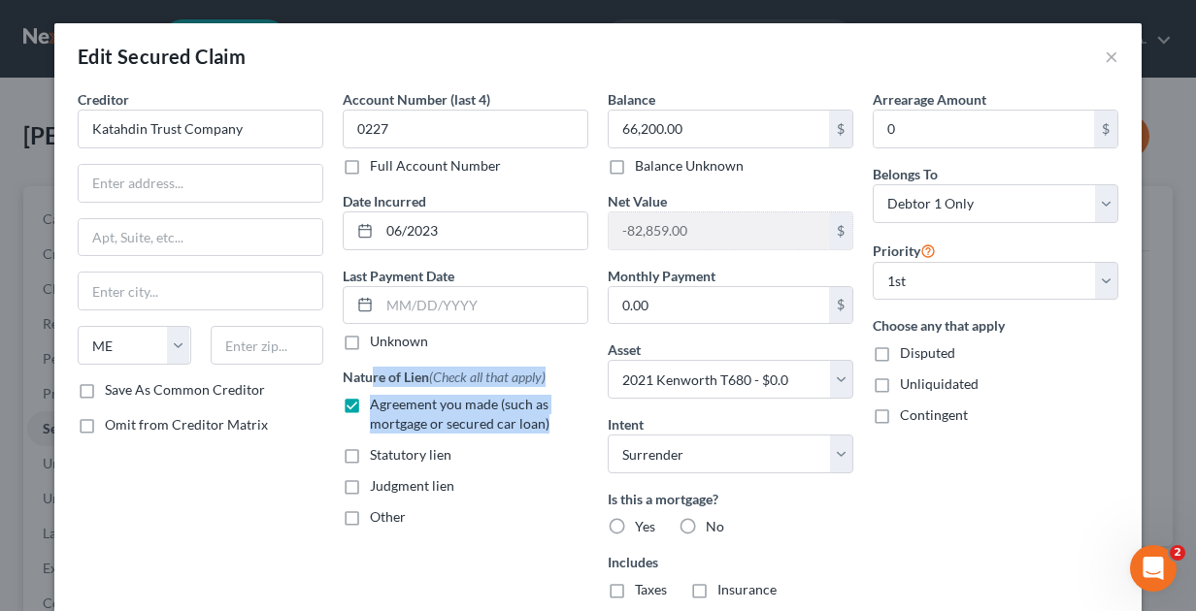
drag, startPoint x: 358, startPoint y: 392, endPoint x: 358, endPoint y: 361, distance: 31.1
click at [343, 401] on div "Nature of Lien (Check all that apply) Agreement you made (such as mortgage or s…" at bounding box center [466, 447] width 246 height 160
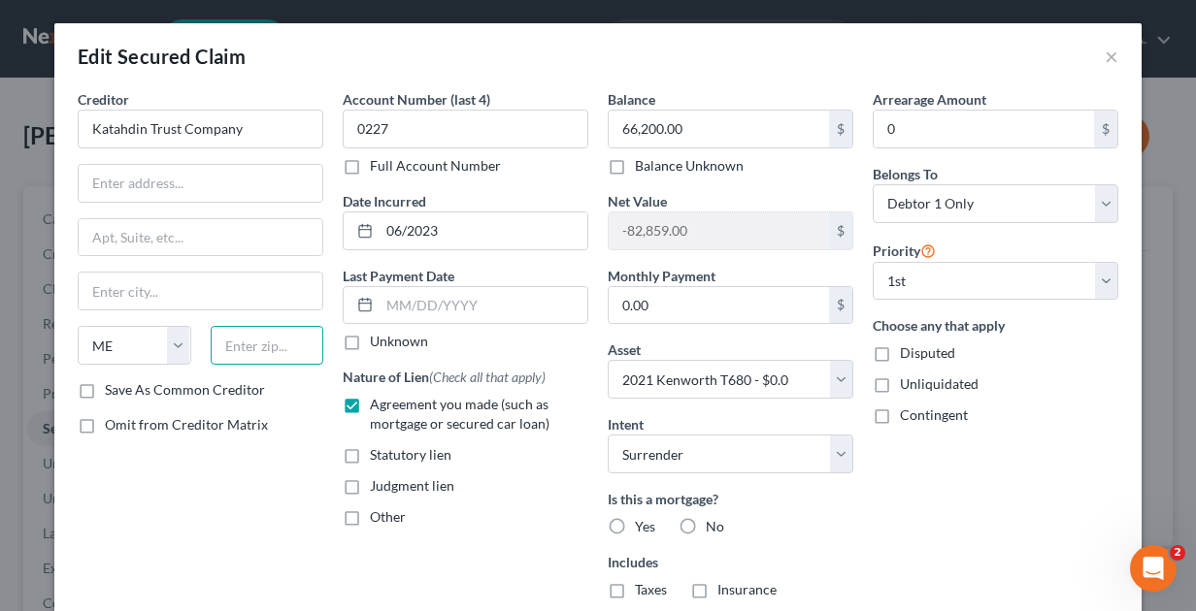
click at [266, 346] on input "text" at bounding box center [268, 345] width 114 height 39
type input "04769"
type input "[GEOGRAPHIC_DATA]"
click at [128, 181] on input "text" at bounding box center [201, 183] width 244 height 37
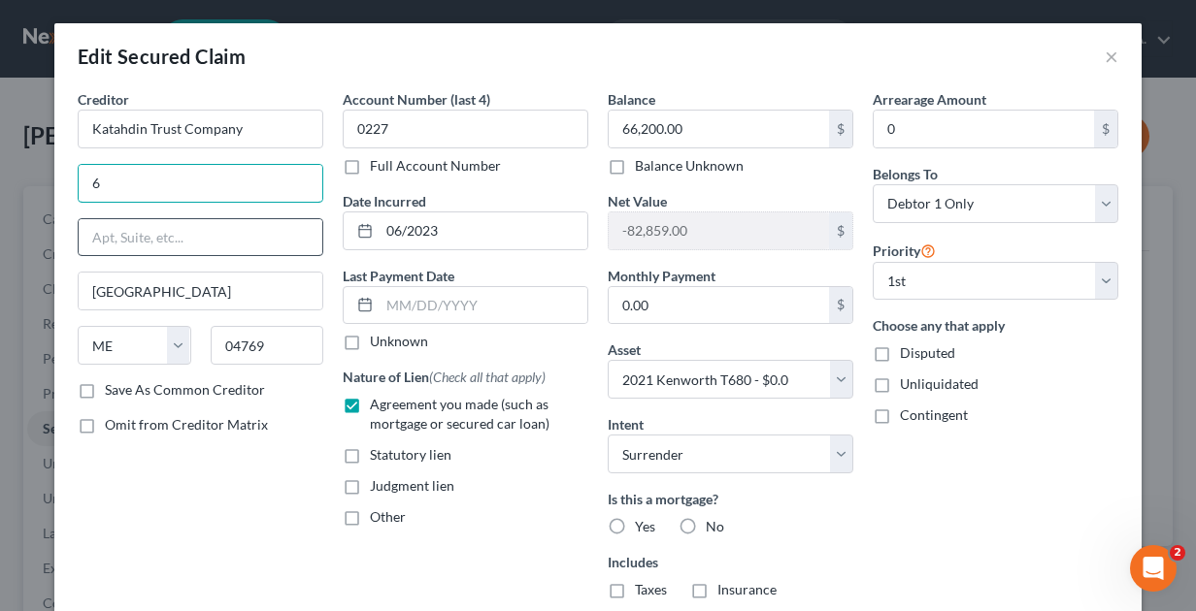
type input "[STREET_ADDRESS]"
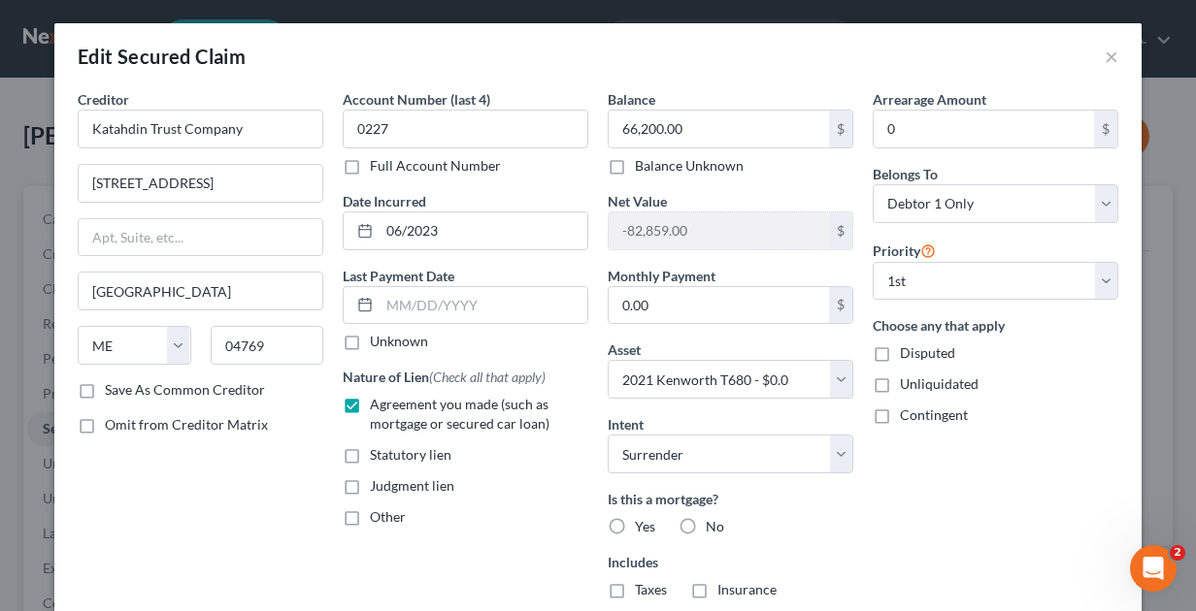
click at [911, 18] on div "Edit Secured Claim × Creditor * Katahdin Trust Company [STREET_ADDRESS][GEOGRAP…" at bounding box center [598, 305] width 1196 height 611
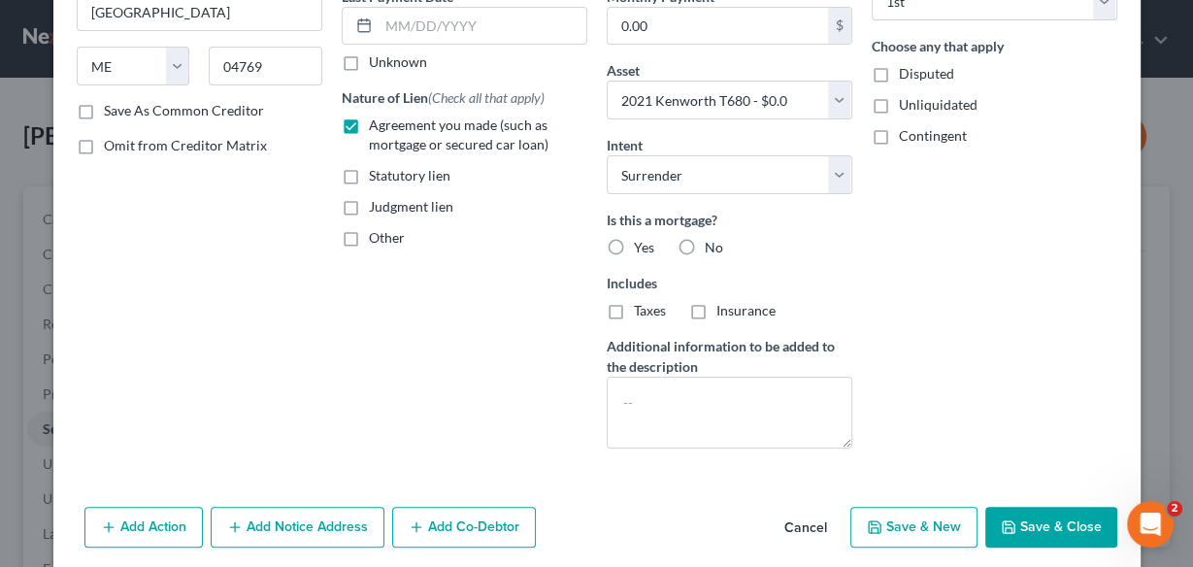
scroll to position [296, 0]
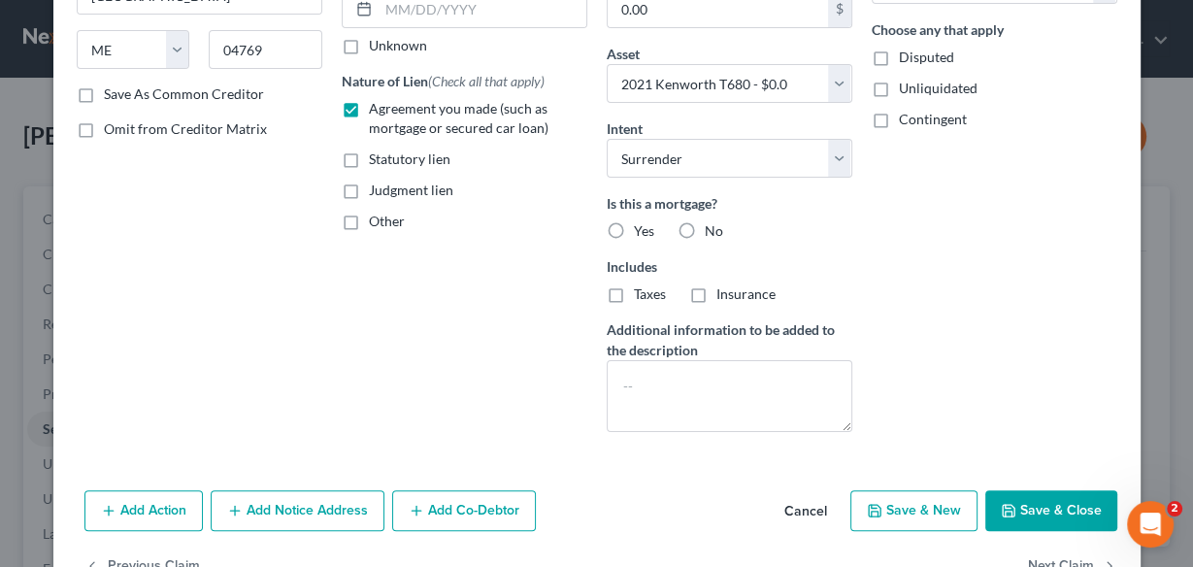
click at [724, 213] on div "Is this a mortgage? Yes No" at bounding box center [730, 217] width 246 height 48
click at [705, 227] on label "No" at bounding box center [714, 230] width 18 height 19
click at [712, 227] on input "No" at bounding box center [718, 227] width 13 height 13
radio input "true"
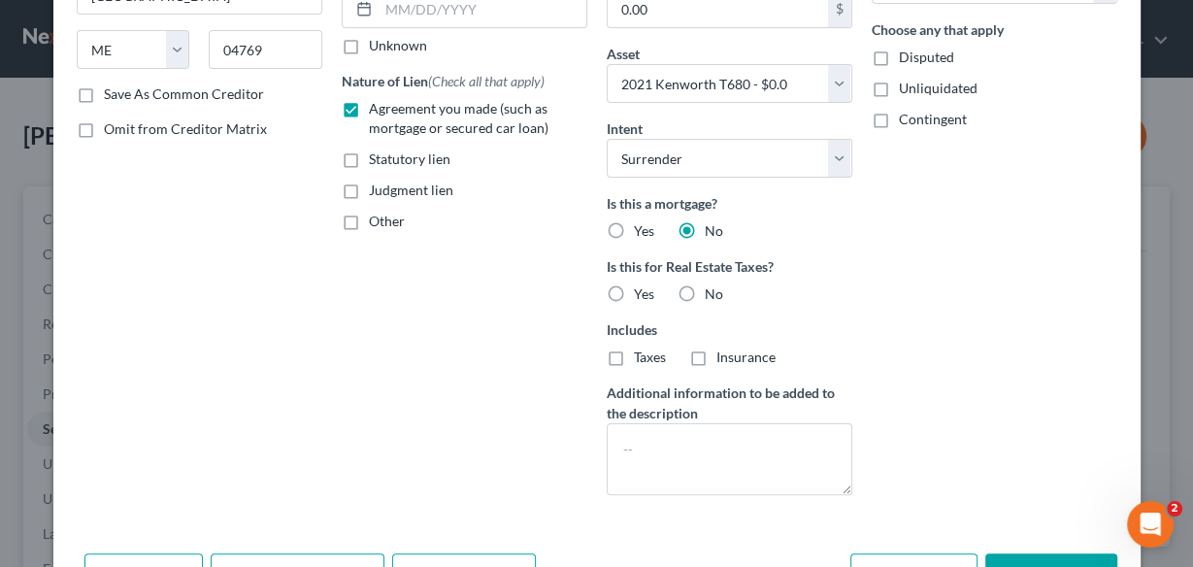
click at [705, 288] on label "No" at bounding box center [714, 293] width 18 height 19
click at [712, 288] on input "No" at bounding box center [718, 290] width 13 height 13
radio input "true"
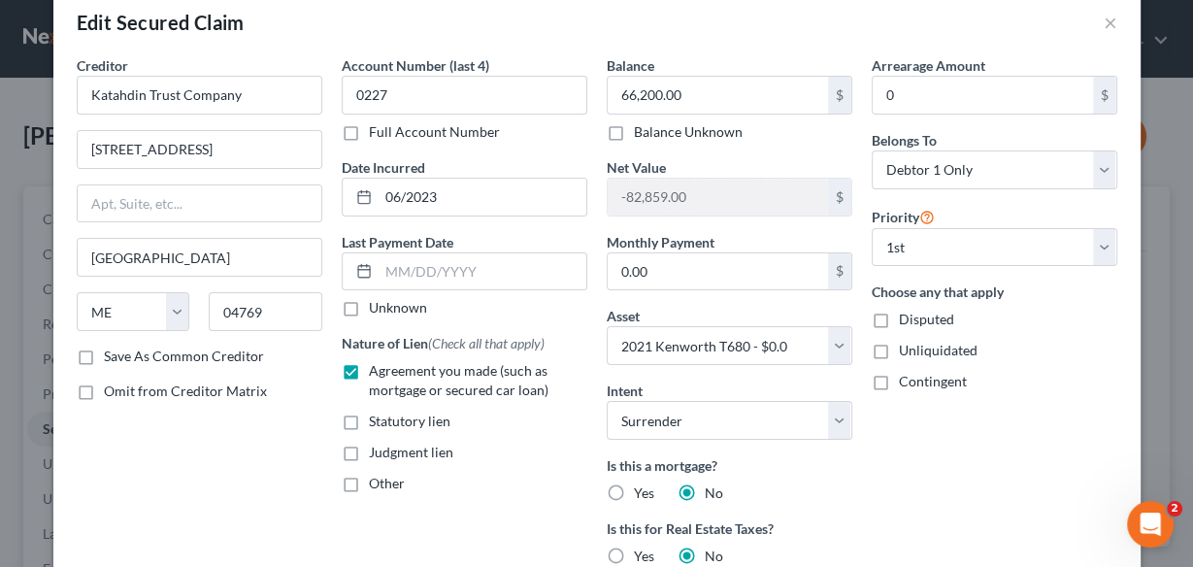
scroll to position [0, 0]
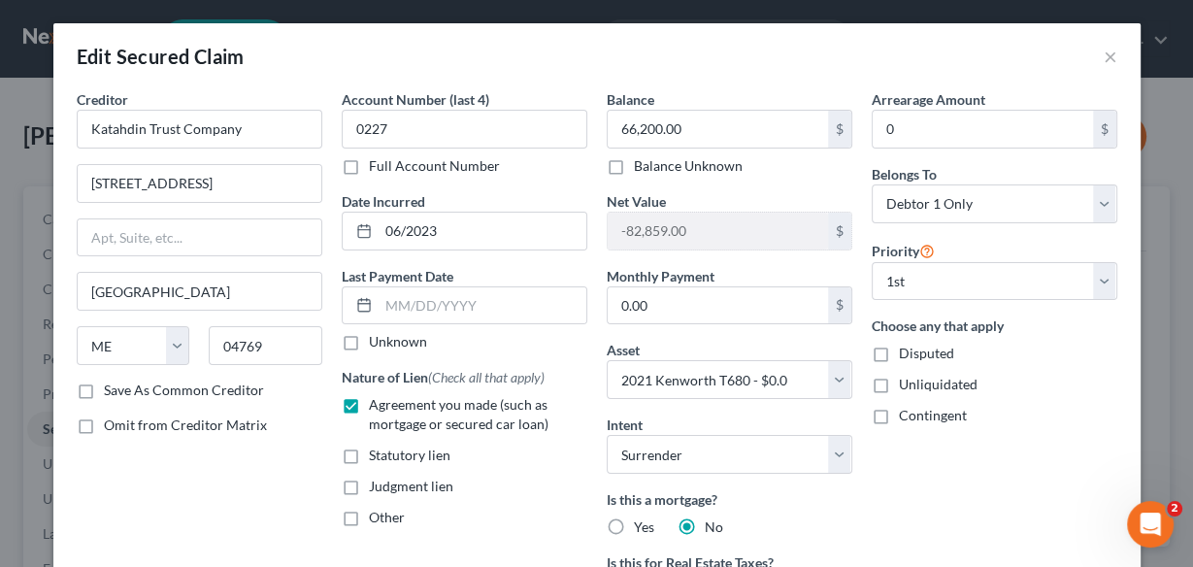
click at [953, 173] on div "Belongs To * Select Debtor 1 Only Debtor 2 Only Debtor 1 And Debtor 2 Only At L…" at bounding box center [995, 193] width 246 height 59
click at [917, 134] on input "0" at bounding box center [982, 129] width 220 height 37
type input "66,200.00"
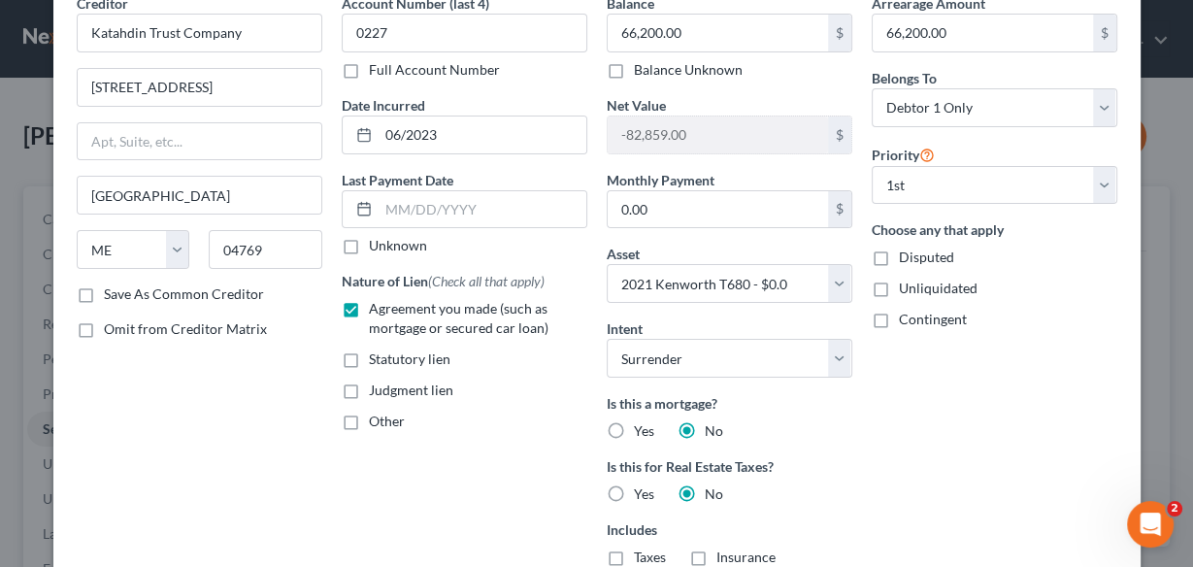
scroll to position [106, 0]
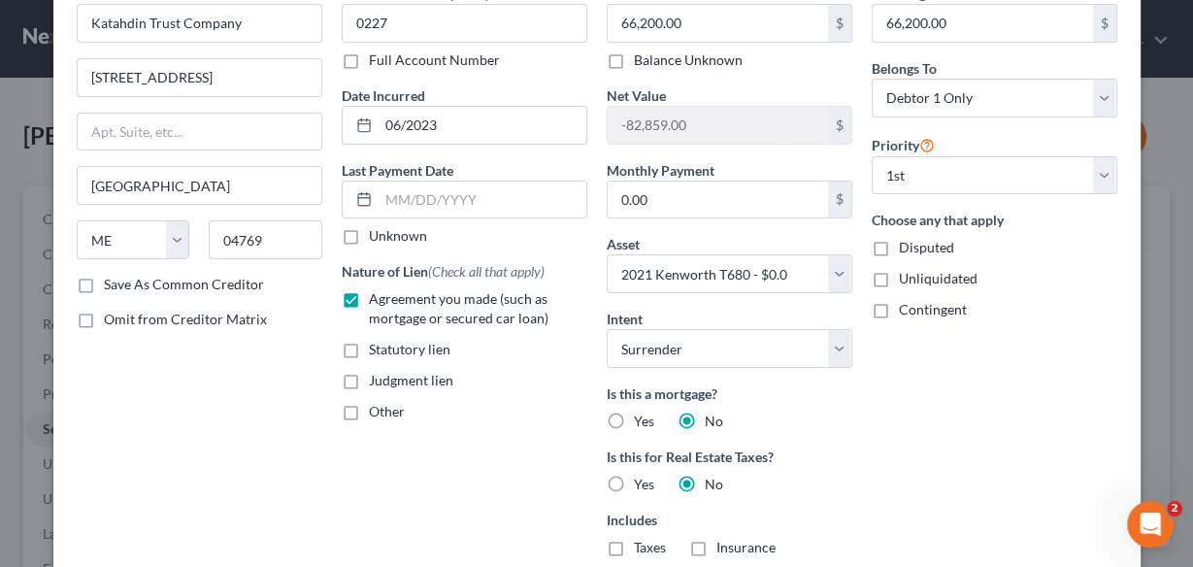
click at [369, 237] on label "Unknown" at bounding box center [398, 235] width 58 height 19
click at [377, 237] on input "Unknown" at bounding box center [383, 232] width 13 height 13
checkbox input "true"
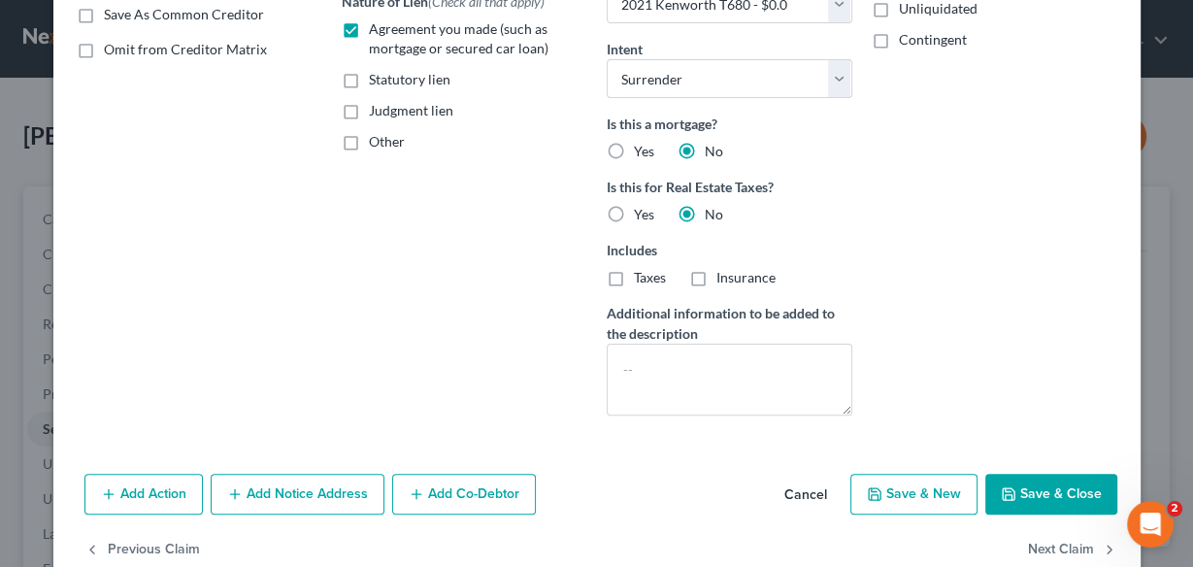
scroll to position [378, 0]
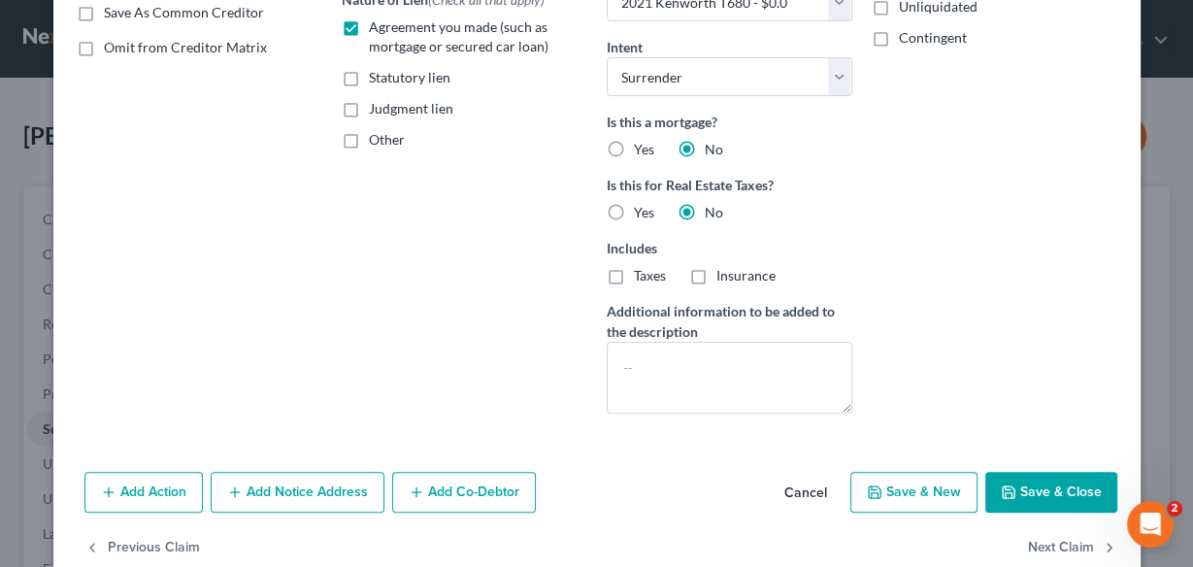
click at [1051, 480] on button "Save & Close" at bounding box center [1051, 492] width 132 height 41
select select
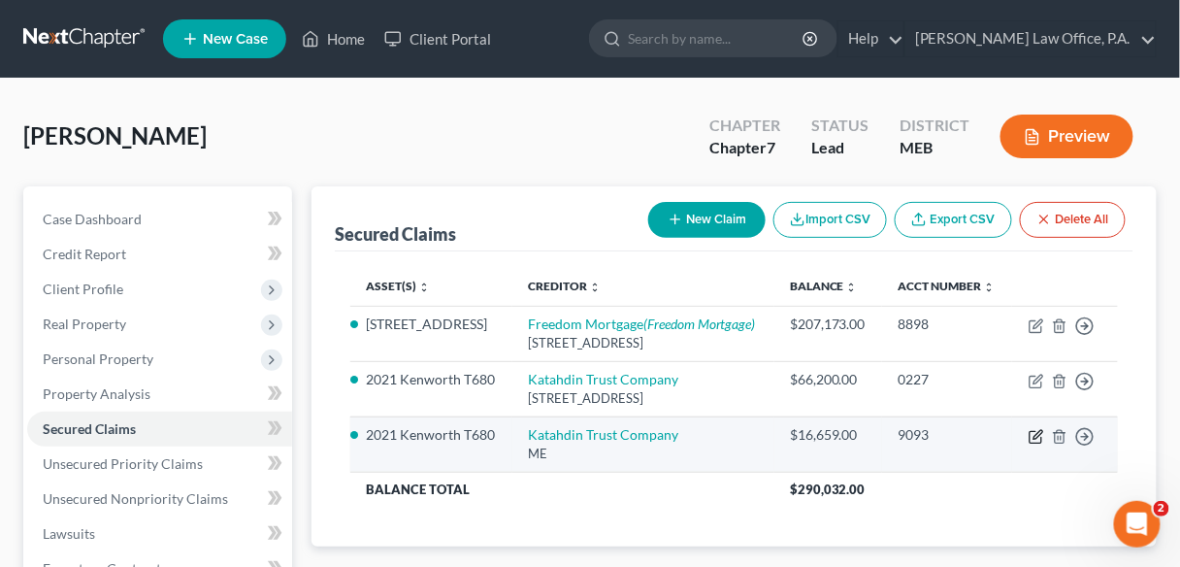
click at [1033, 444] on icon "button" at bounding box center [1037, 437] width 16 height 16
select select "20"
select select "0"
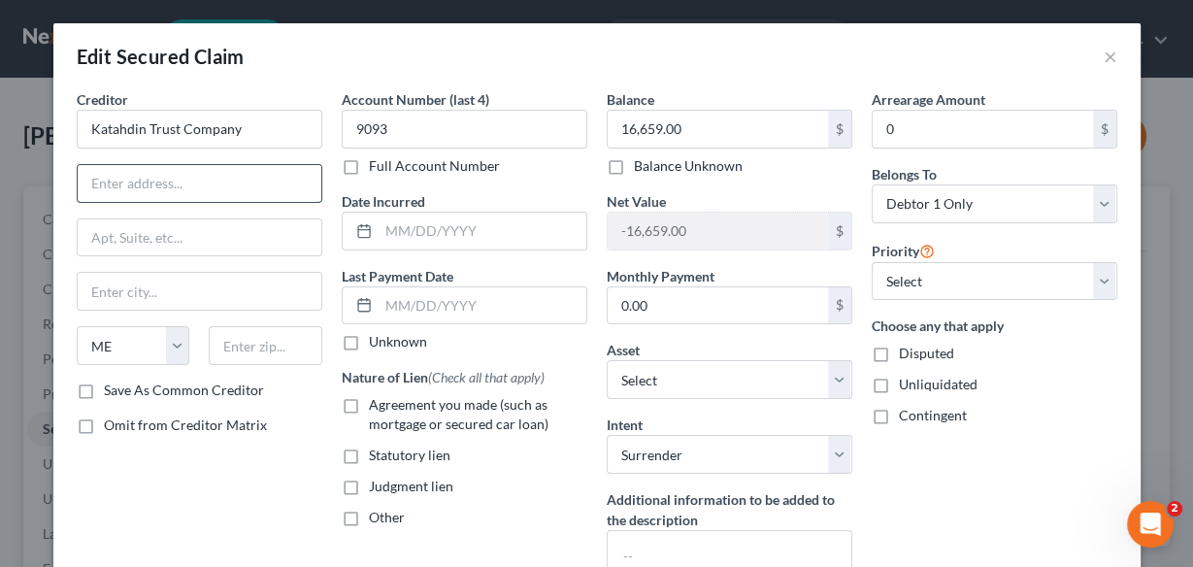
click at [91, 190] on input "text" at bounding box center [200, 183] width 244 height 37
type input "[STREET_ADDRESS]"
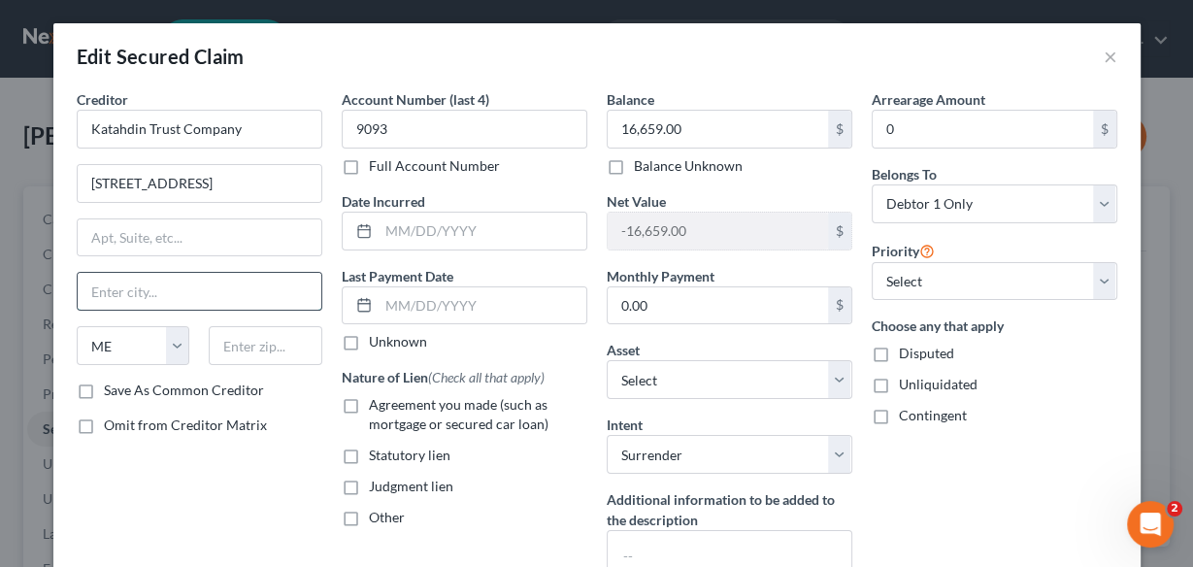
click at [148, 287] on input "text" at bounding box center [200, 291] width 244 height 37
type input "[GEOGRAPHIC_DATA]"
click at [251, 338] on input "text" at bounding box center [266, 345] width 114 height 39
click at [186, 346] on div "State [US_STATE] AK AR AZ CA CO CT DE DC [GEOGRAPHIC_DATA] [GEOGRAPHIC_DATA] GU…" at bounding box center [133, 345] width 133 height 39
click at [924, 134] on input "0" at bounding box center [982, 129] width 220 height 37
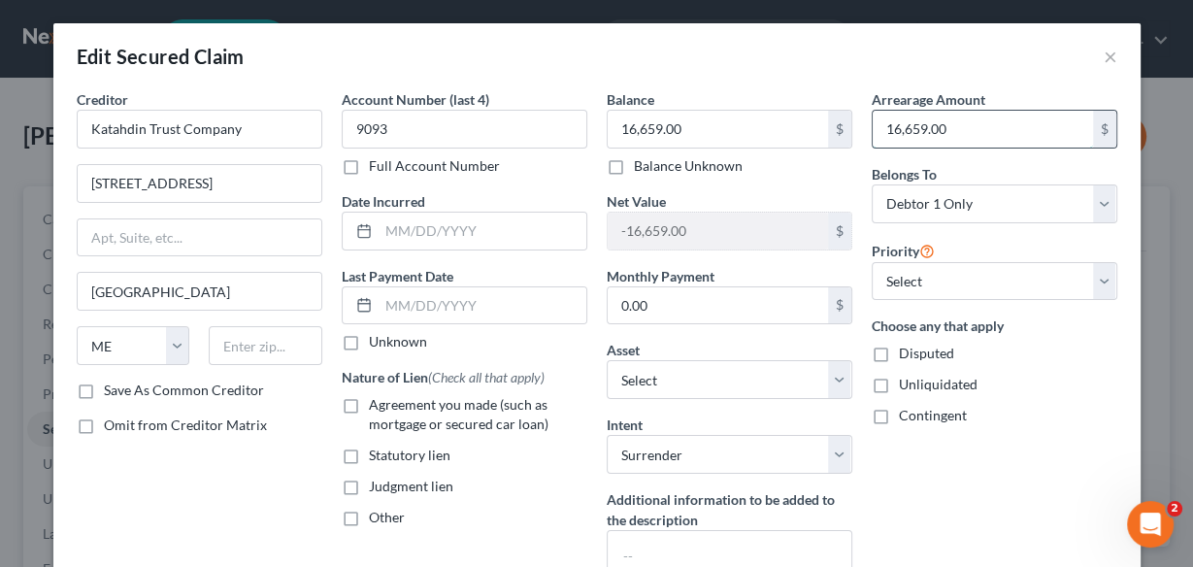
type input "16,659.00"
click at [369, 402] on label "Agreement you made (such as mortgage or secured car loan)" at bounding box center [478, 414] width 218 height 39
click at [377, 402] on input "Agreement you made (such as mortgage or secured car loan)" at bounding box center [383, 401] width 13 height 13
checkbox input "true"
click at [369, 338] on label "Unknown" at bounding box center [398, 341] width 58 height 19
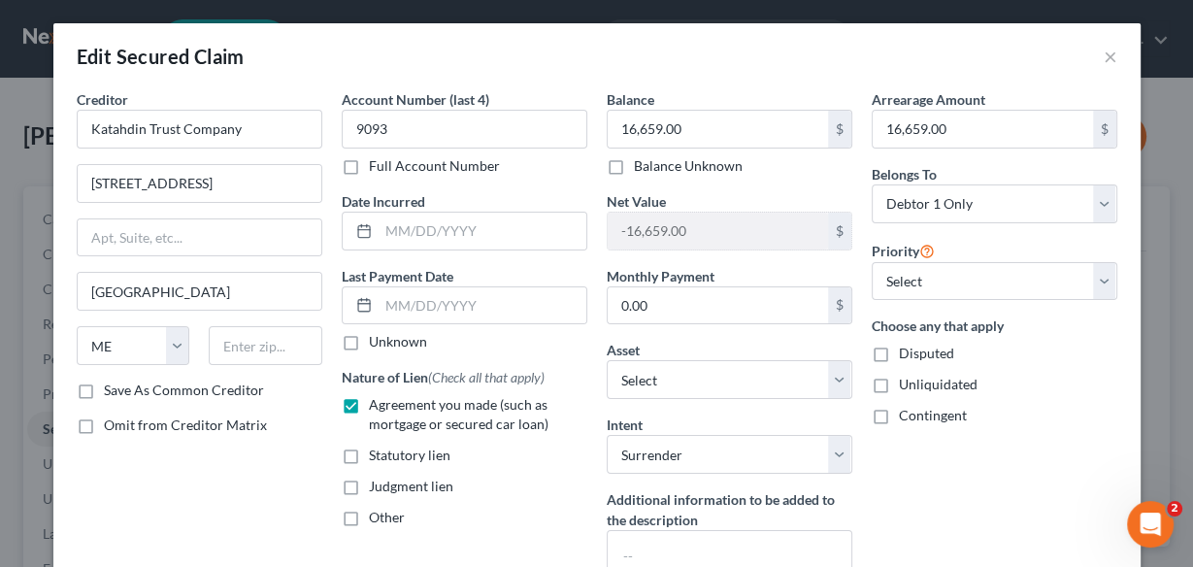
click at [377, 338] on input "Unknown" at bounding box center [383, 338] width 13 height 13
checkbox input "true"
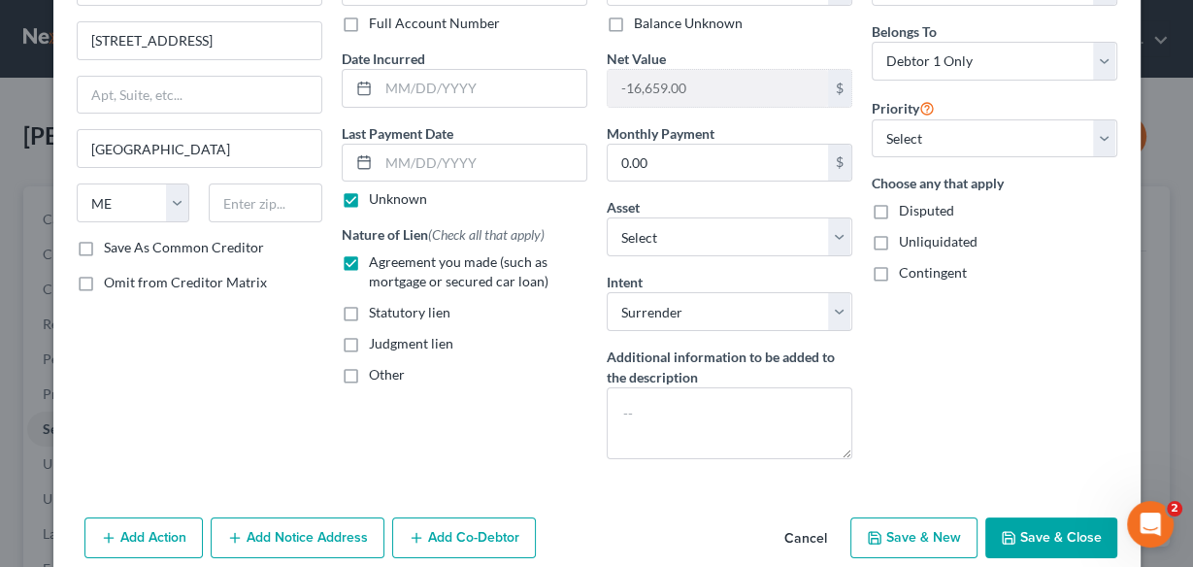
scroll to position [143, 0]
click at [213, 147] on input "[GEOGRAPHIC_DATA]" at bounding box center [200, 148] width 244 height 37
click at [256, 209] on input "text" at bounding box center [266, 202] width 114 height 39
type input "04769"
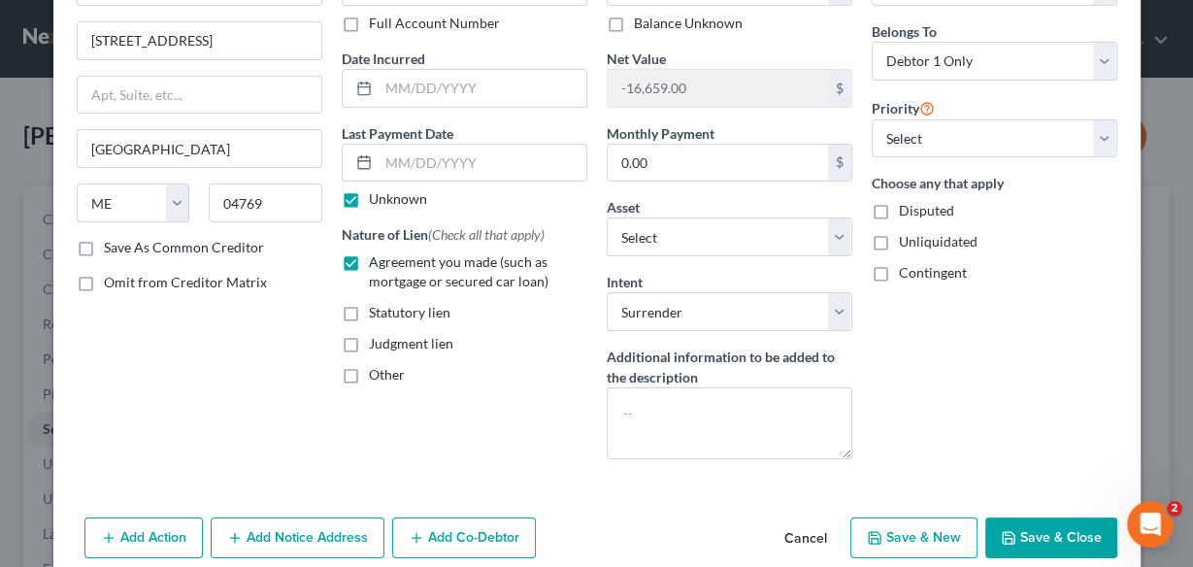
click at [284, 417] on div "Creditor * Katahdin Trust Company [STREET_ADDRESS][GEOGRAPHIC_DATA] [US_STATE][…" at bounding box center [199, 211] width 265 height 528
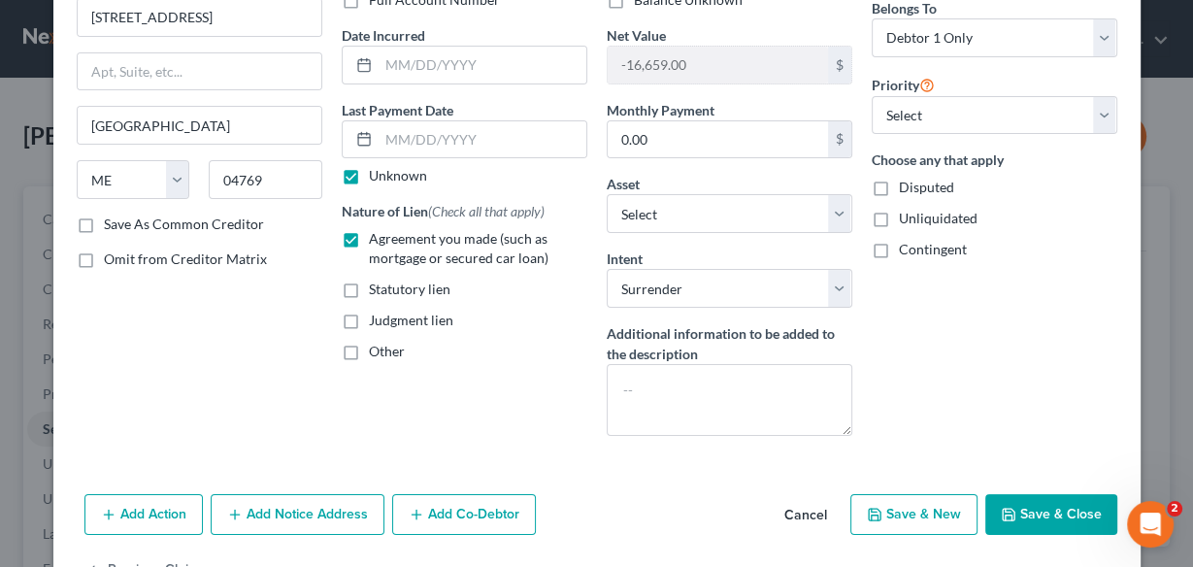
click at [1064, 503] on button "Save & Close" at bounding box center [1051, 514] width 132 height 41
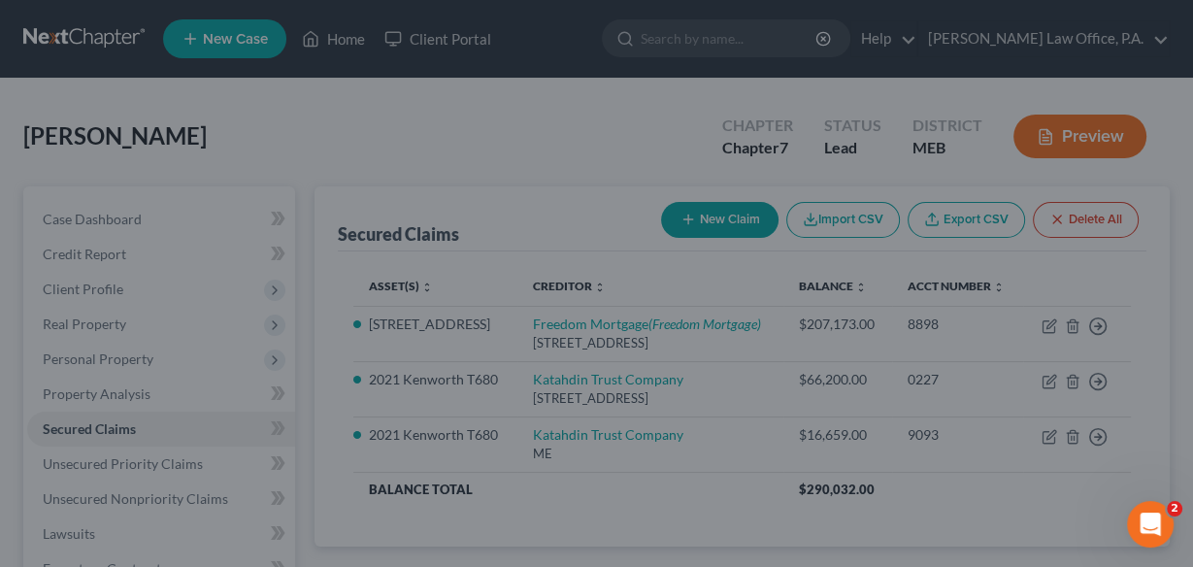
select select "6"
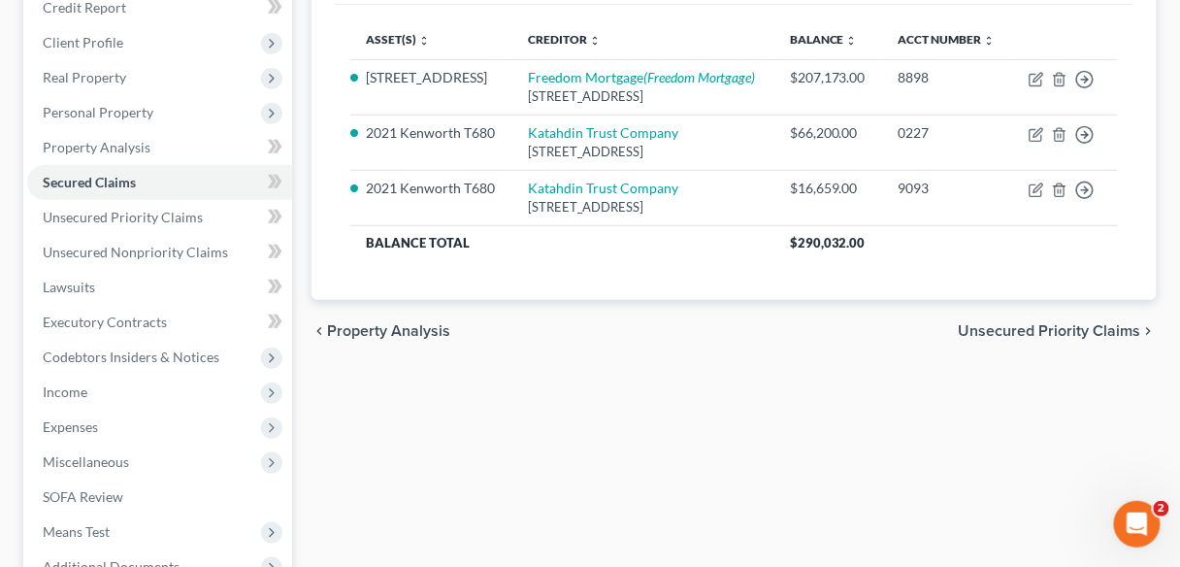
scroll to position [250, 0]
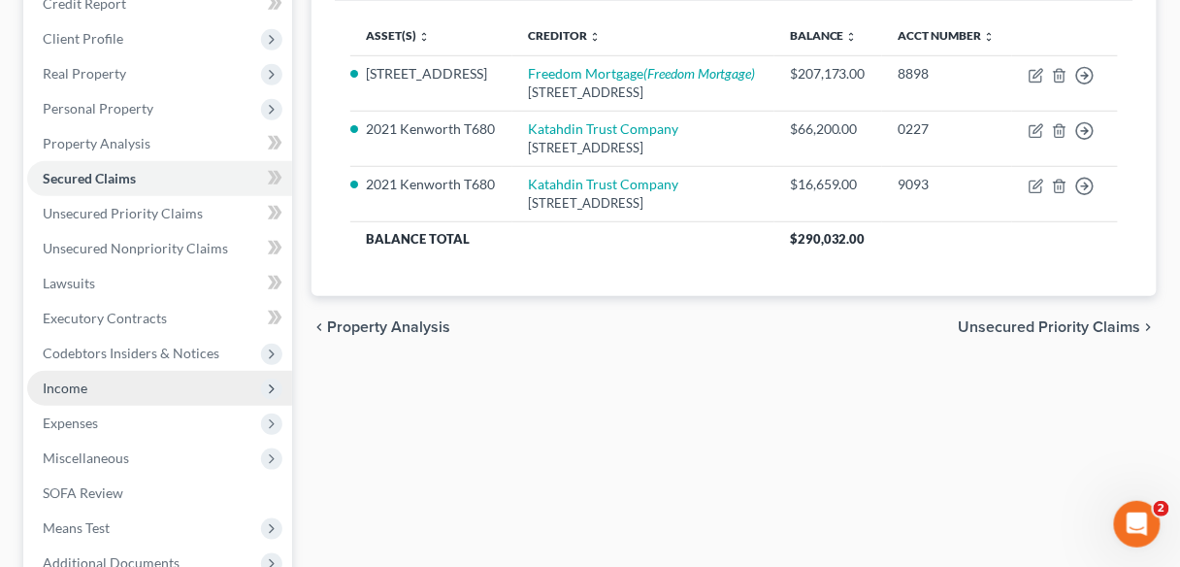
click at [84, 385] on span "Income" at bounding box center [65, 387] width 45 height 16
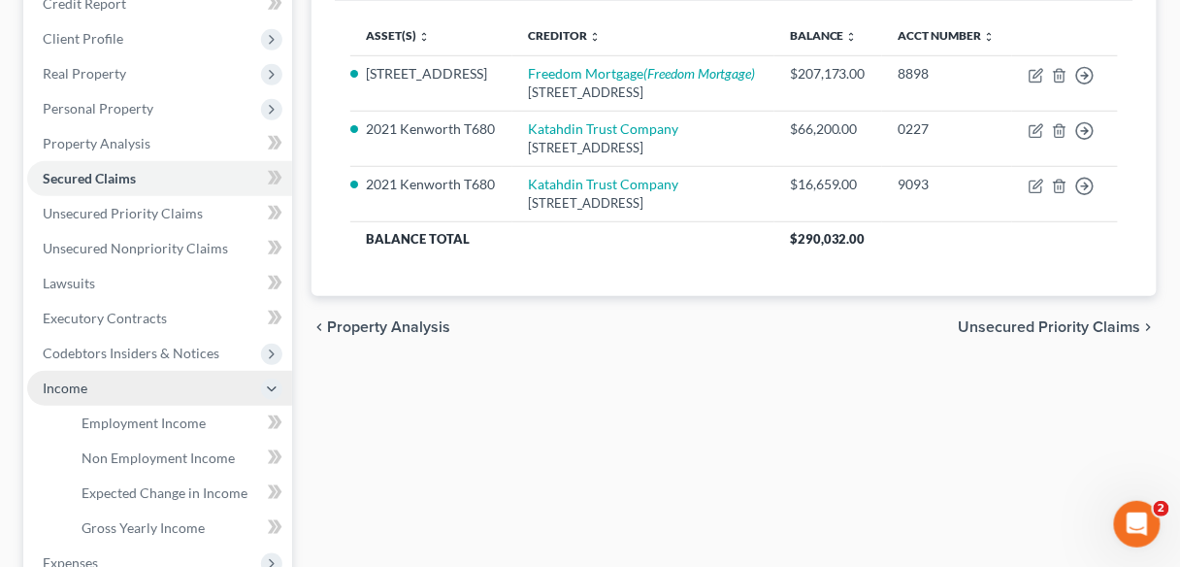
click at [84, 385] on span "Income" at bounding box center [65, 387] width 45 height 16
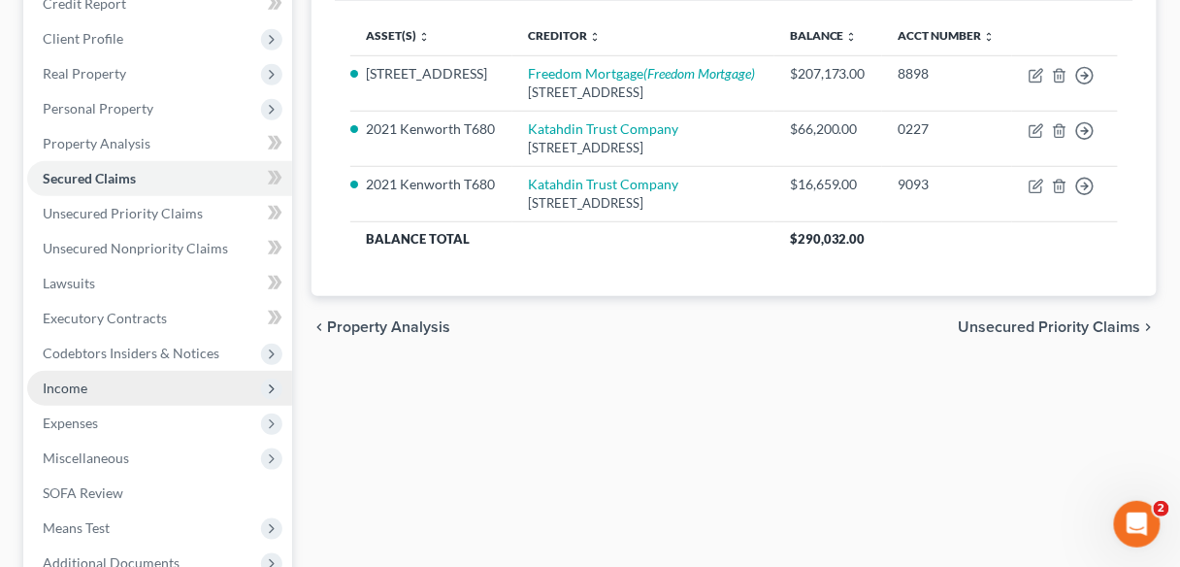
click at [84, 385] on span "Income" at bounding box center [65, 387] width 45 height 16
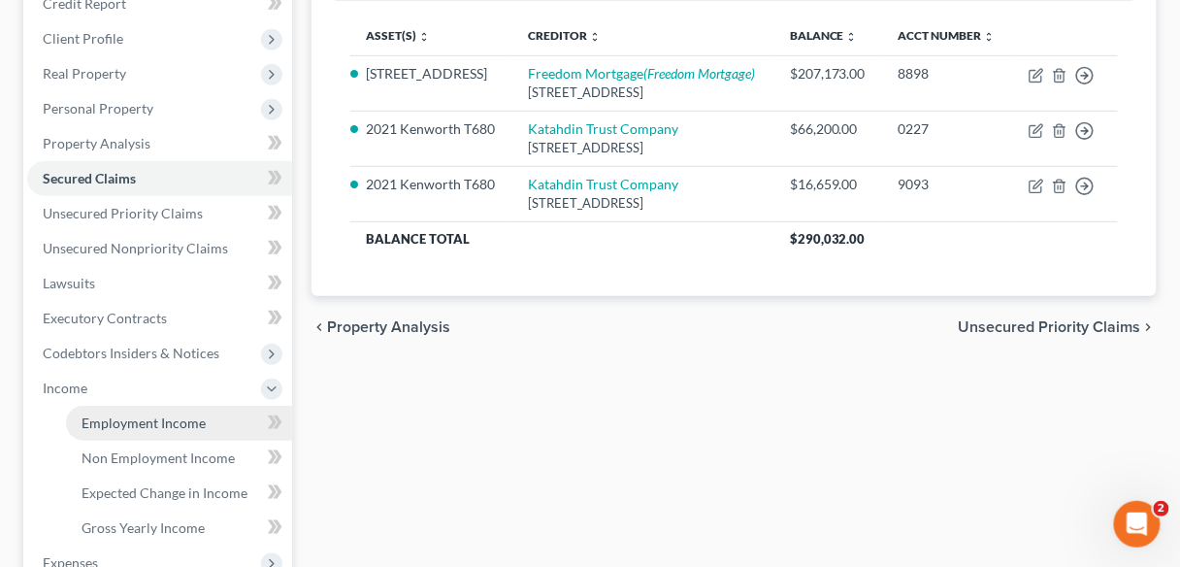
click at [128, 423] on span "Employment Income" at bounding box center [144, 422] width 124 height 16
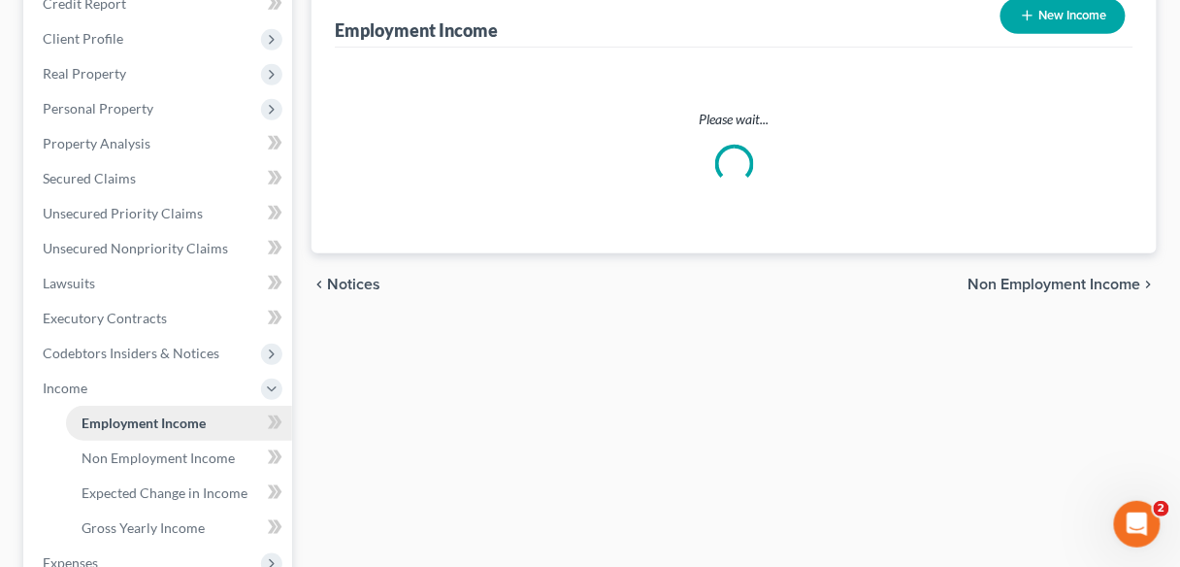
scroll to position [35, 0]
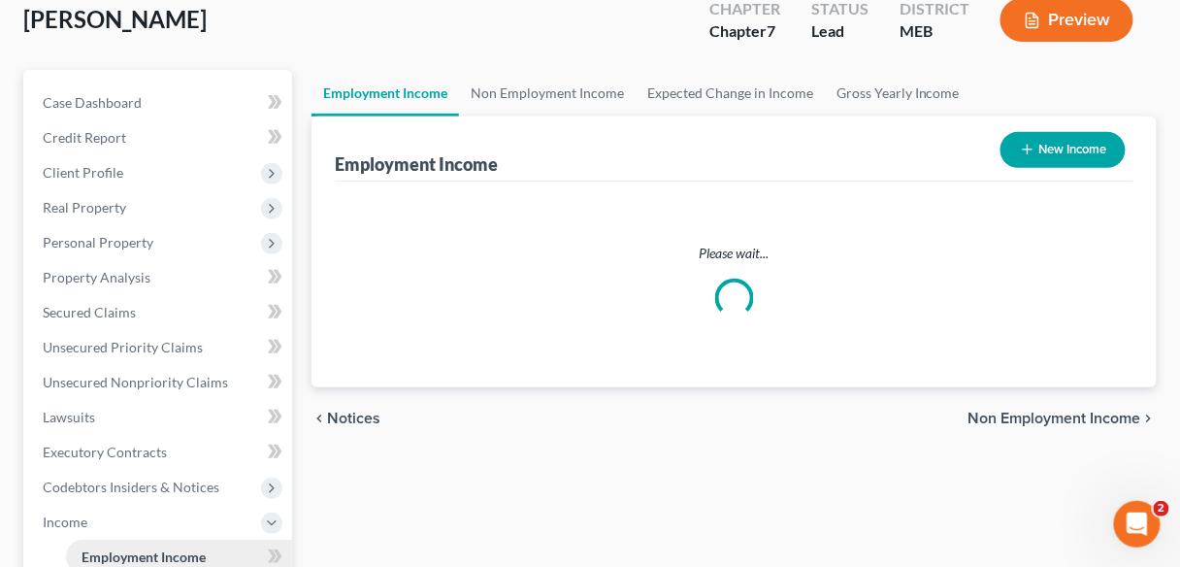
click at [128, 423] on ul "Case Dashboard Payments Invoices Payments Payments Credit Report Client Profile" at bounding box center [159, 469] width 265 height 769
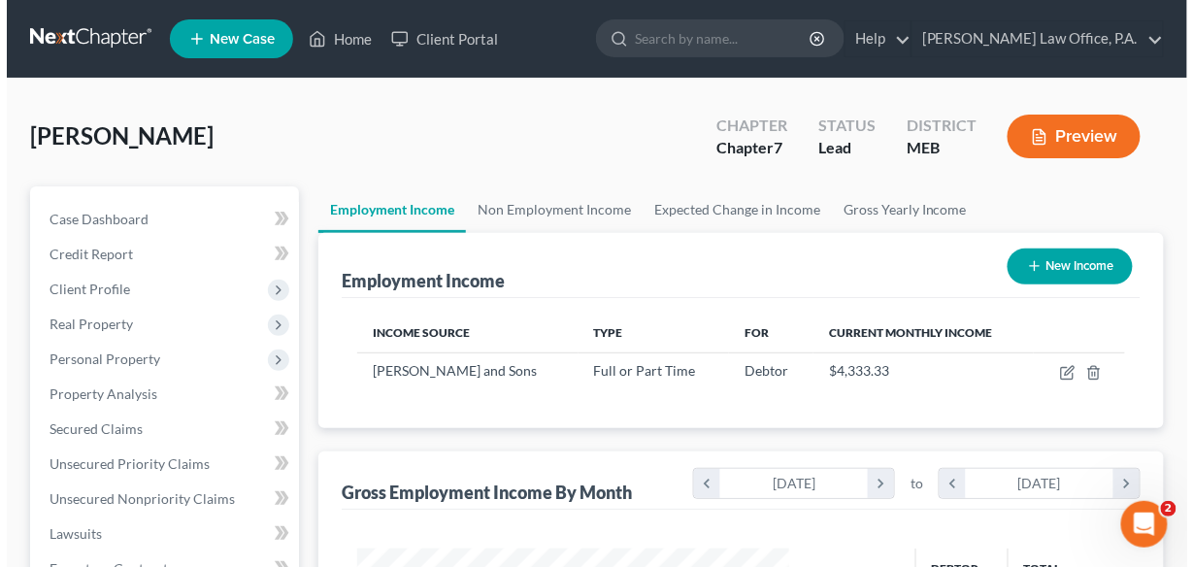
scroll to position [345, 471]
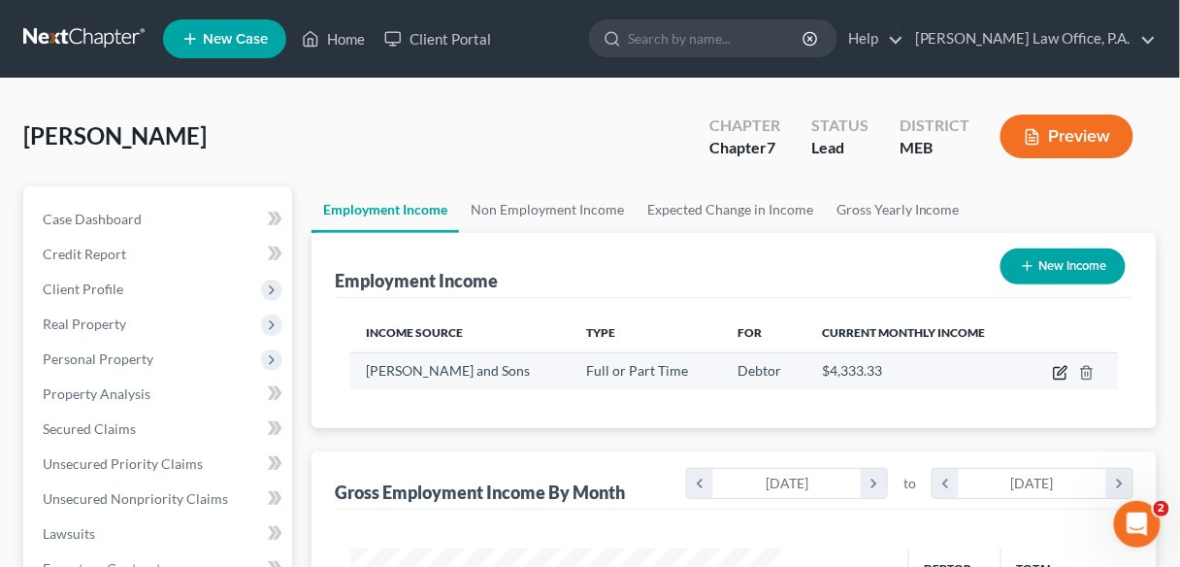
click at [1061, 375] on icon "button" at bounding box center [1061, 373] width 16 height 16
select select "0"
select select "20"
select select "3"
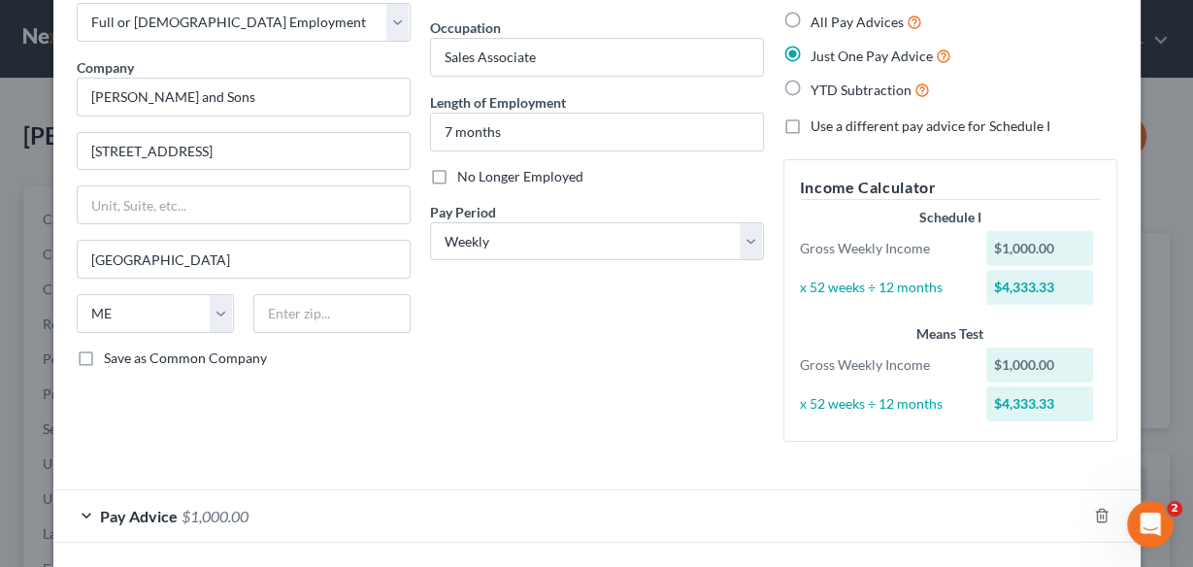
scroll to position [0, 0]
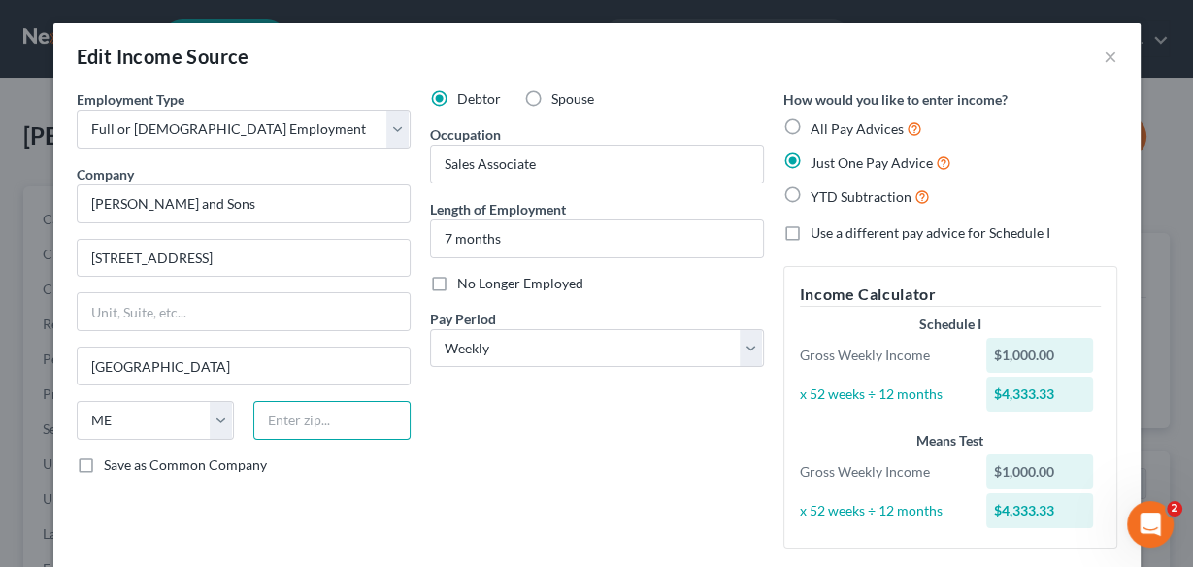
click at [312, 419] on input "text" at bounding box center [331, 420] width 157 height 39
click at [705, 89] on div "Debtor Spouse" at bounding box center [597, 98] width 334 height 19
click at [298, 417] on input "text" at bounding box center [331, 420] width 157 height 39
type input "04658"
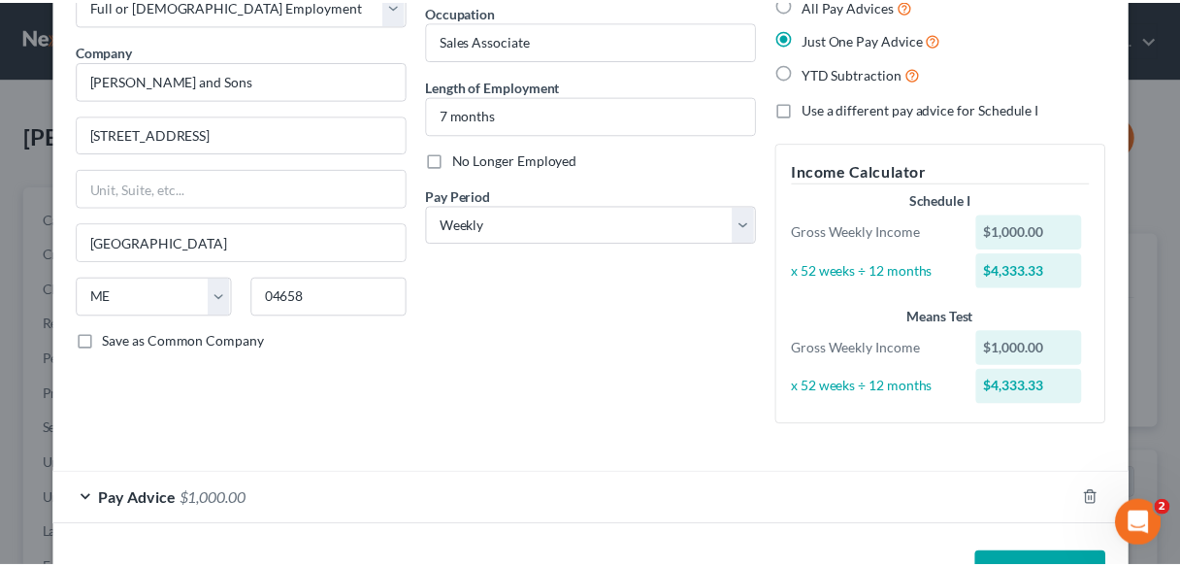
scroll to position [187, 0]
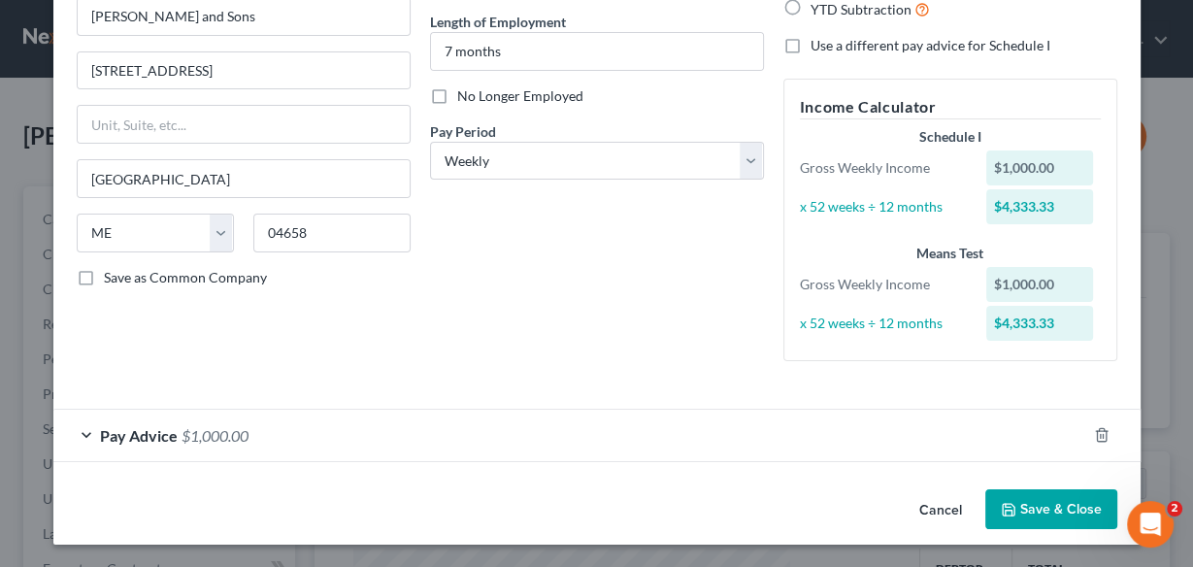
click at [1044, 509] on button "Save & Close" at bounding box center [1051, 509] width 132 height 41
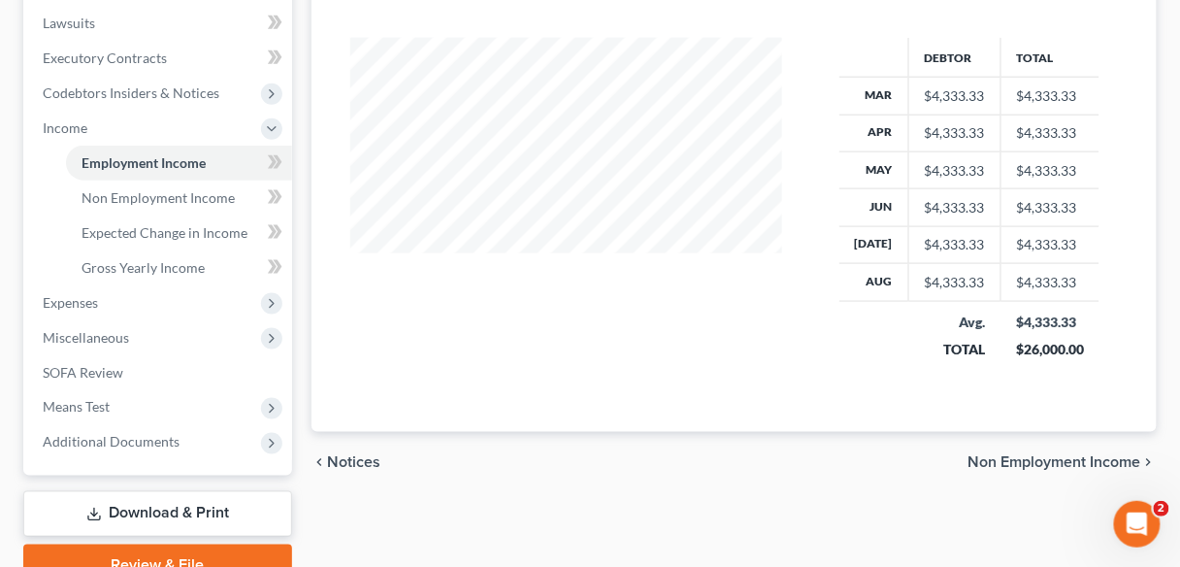
scroll to position [512, 0]
click at [0, 342] on div "[PERSON_NAME] Upgraded Chapter Chapter 7 Status Lead District MEB Preview Petit…" at bounding box center [590, 95] width 1180 height 1058
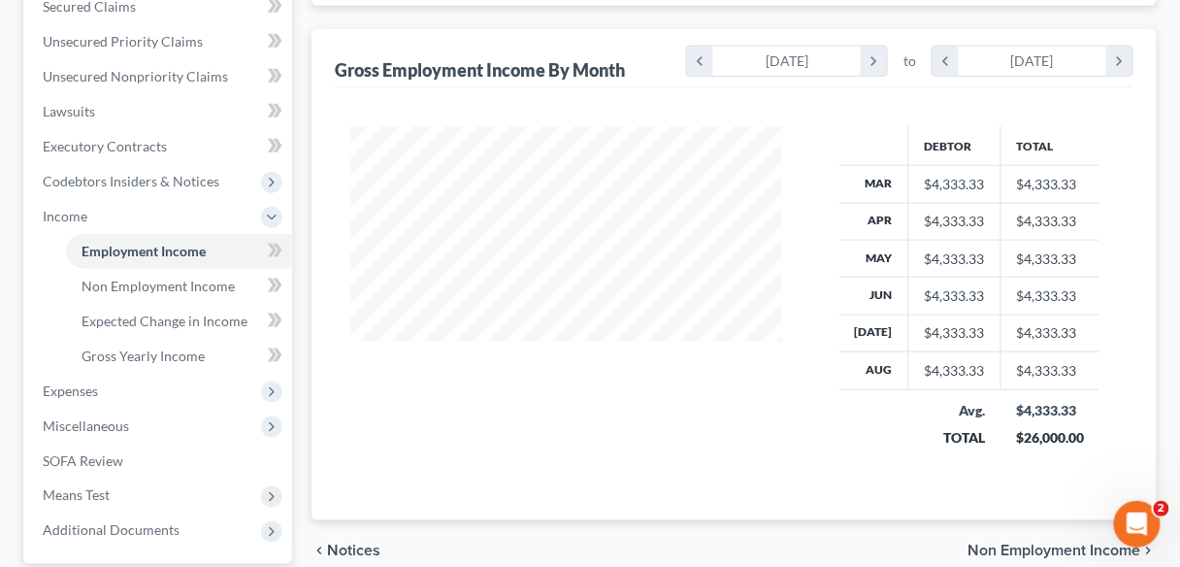
scroll to position [421, 0]
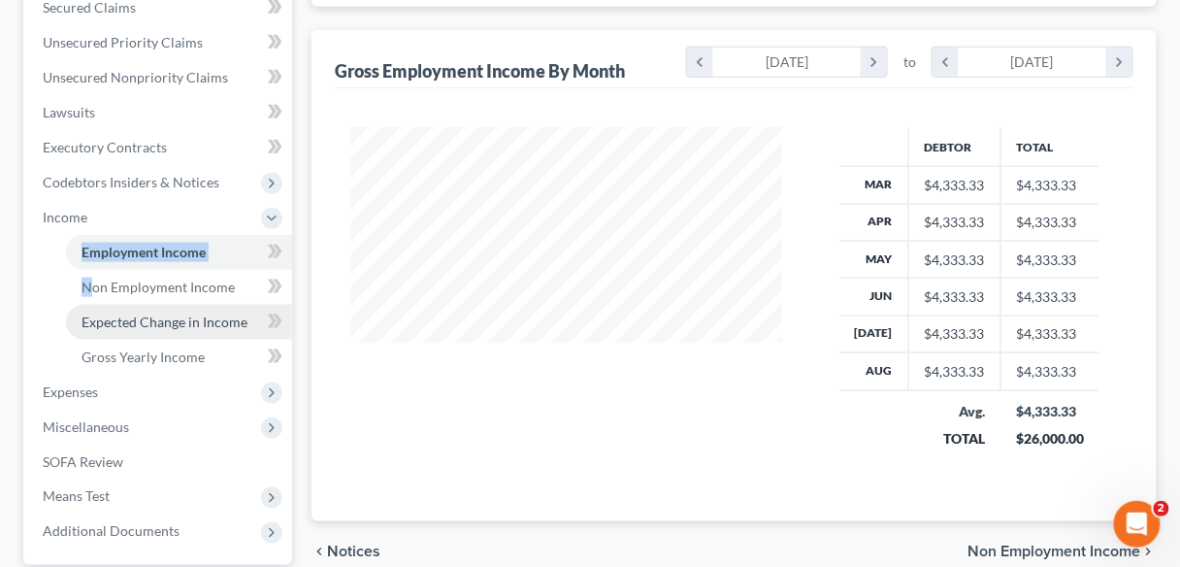
drag, startPoint x: 35, startPoint y: 259, endPoint x: 109, endPoint y: 324, distance: 98.3
click at [109, 324] on div "Case Dashboard Payments Invoices Payments Payments Credit Report Client Profile…" at bounding box center [157, 165] width 269 height 800
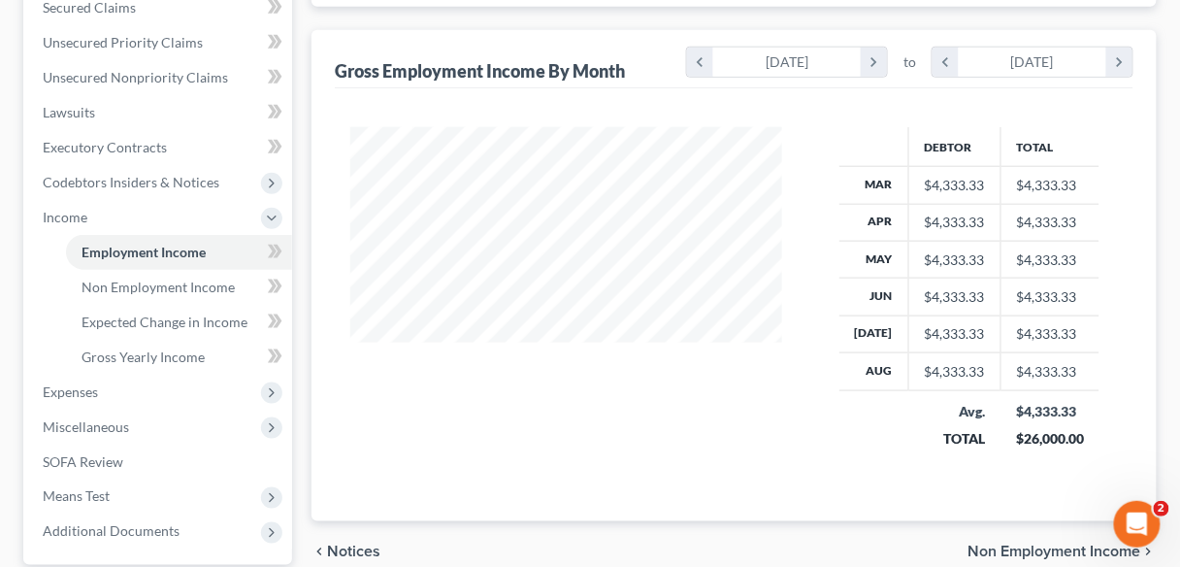
click at [57, 346] on ul "Employment Income Non Employment Income Expected Change in Income Gross Yearly …" at bounding box center [159, 305] width 265 height 140
click at [82, 388] on span "Expenses" at bounding box center [70, 391] width 55 height 16
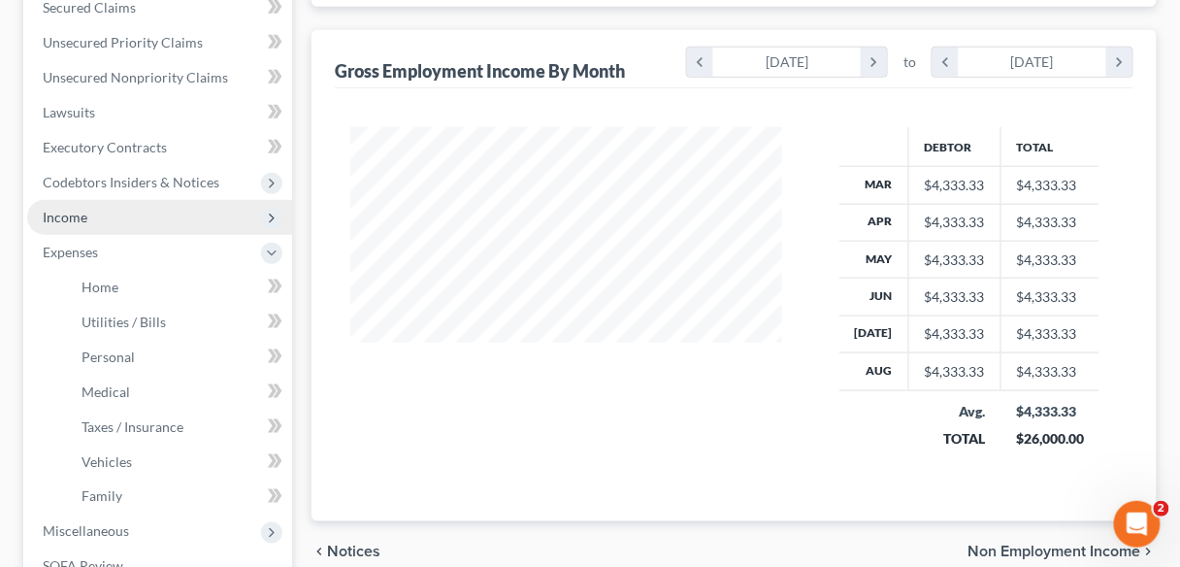
click at [57, 215] on span "Income" at bounding box center [65, 217] width 45 height 16
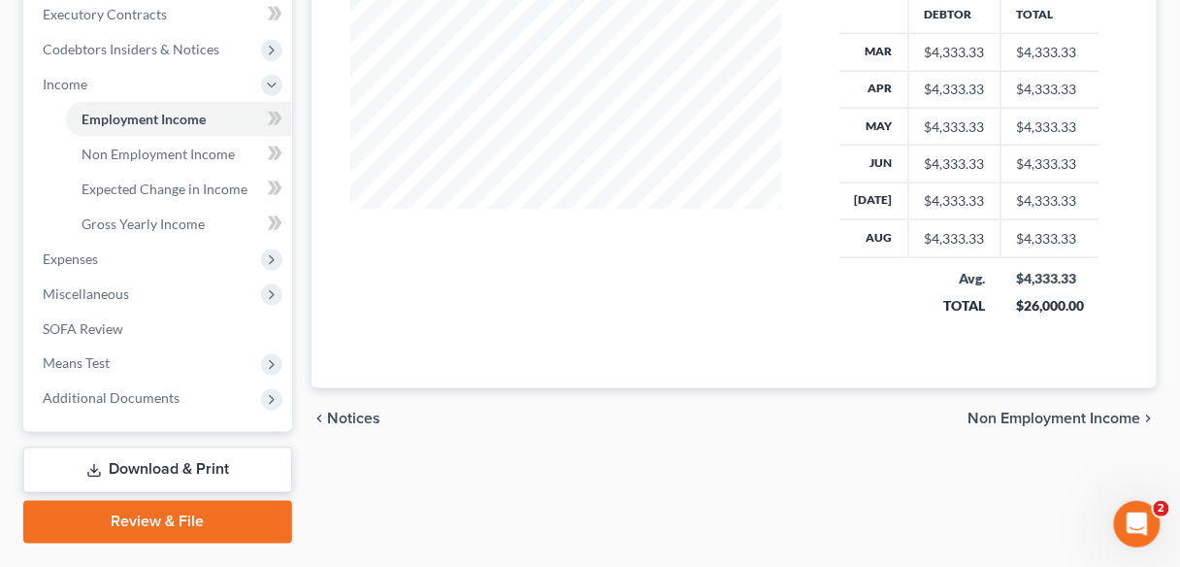
scroll to position [603, 0]
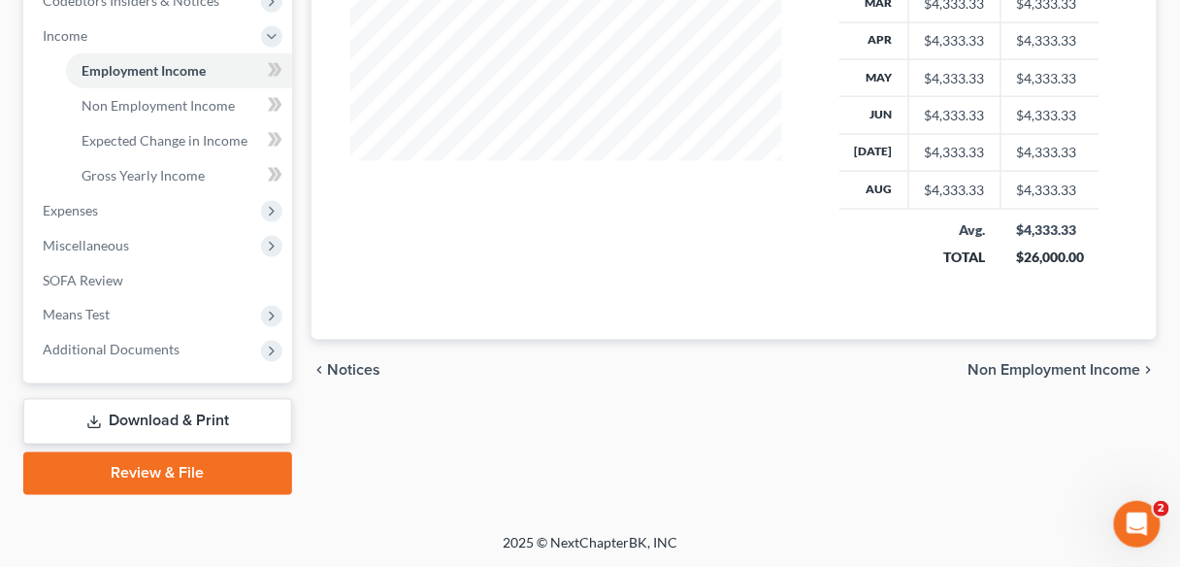
click at [1101, 366] on span "Non Employment Income" at bounding box center [1055, 371] width 173 height 16
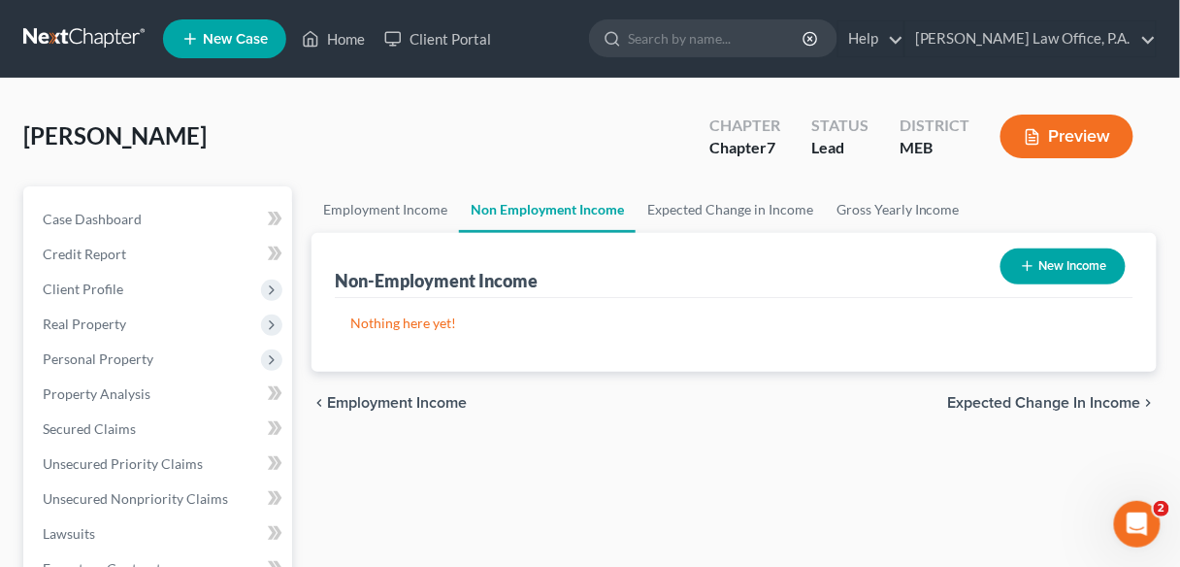
click at [1054, 400] on span "Expected Change in Income" at bounding box center [1044, 403] width 193 height 16
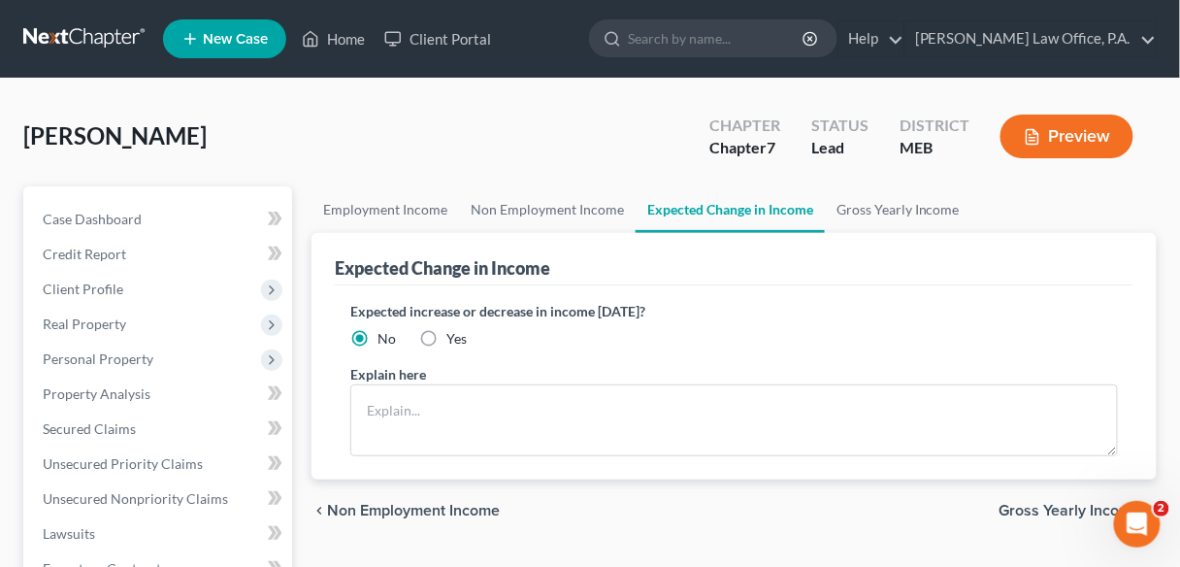
click at [1035, 509] on span "Gross Yearly Income" at bounding box center [1071, 511] width 142 height 16
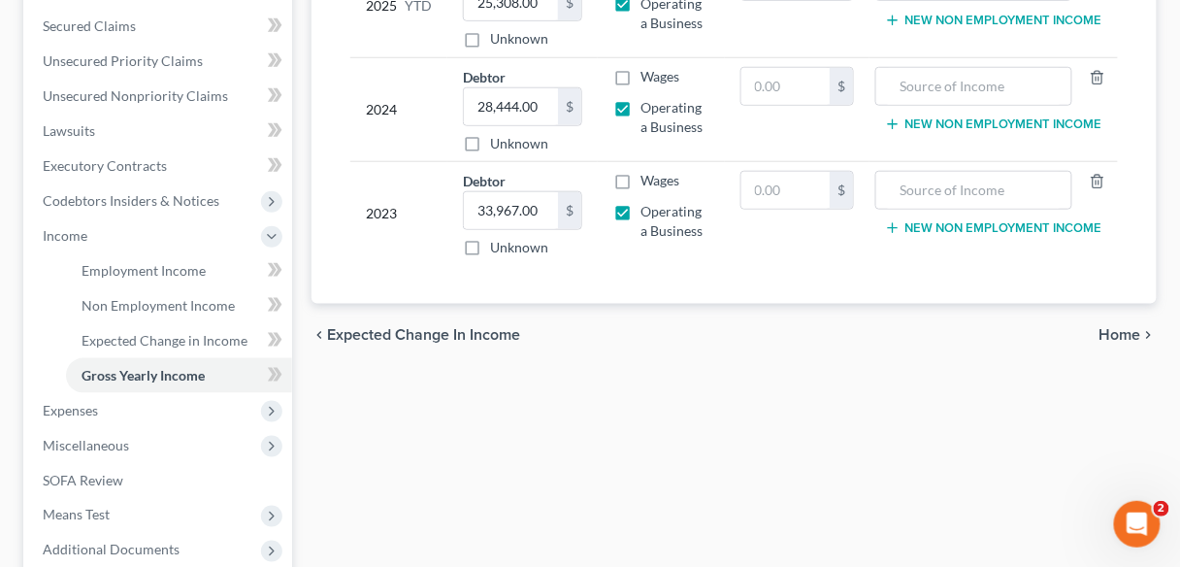
scroll to position [398, 0]
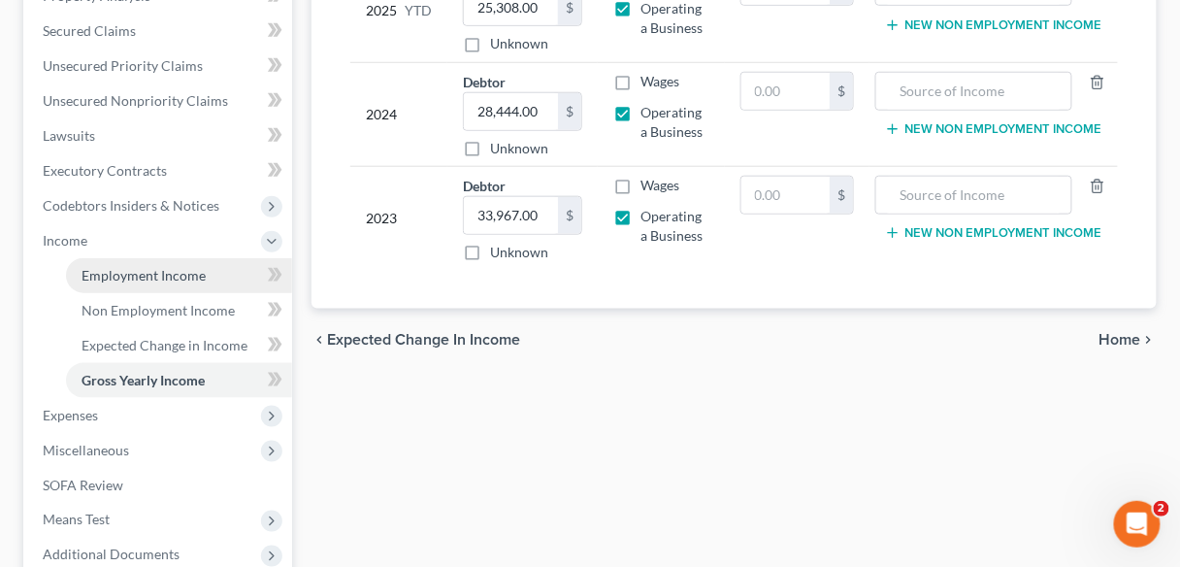
click at [143, 279] on span "Employment Income" at bounding box center [144, 275] width 124 height 16
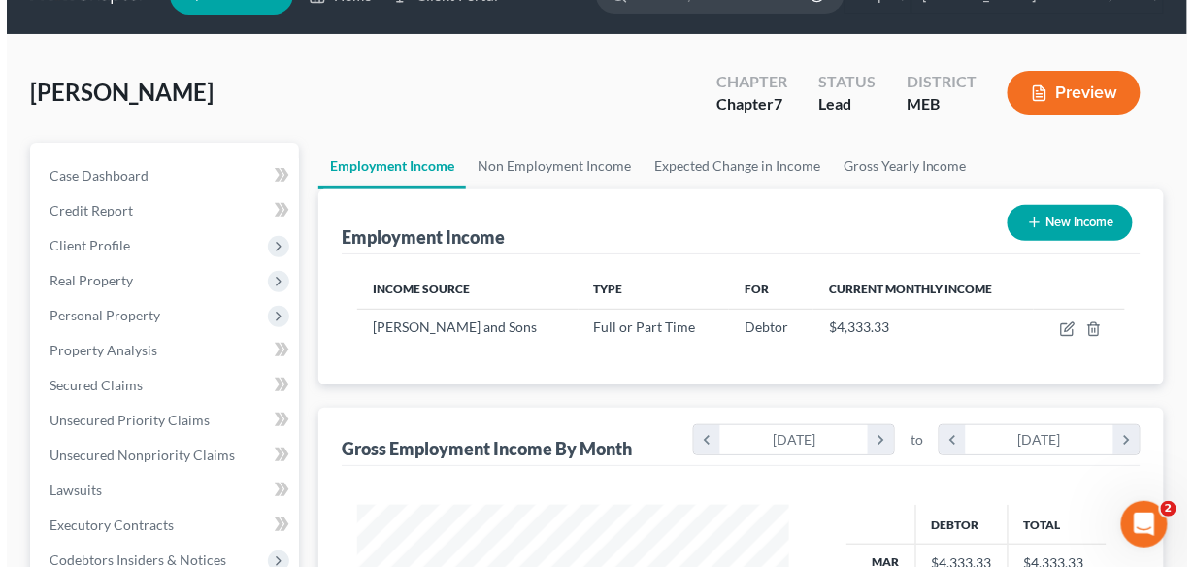
scroll to position [56, 0]
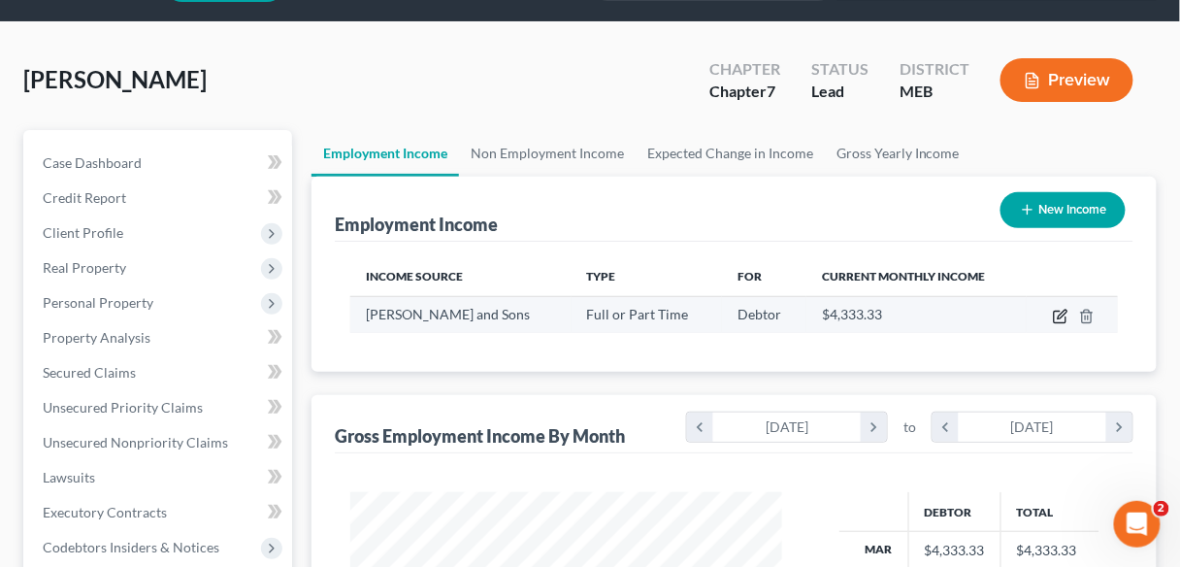
click at [1057, 318] on icon "button" at bounding box center [1061, 317] width 16 height 16
select select "0"
select select "20"
select select "3"
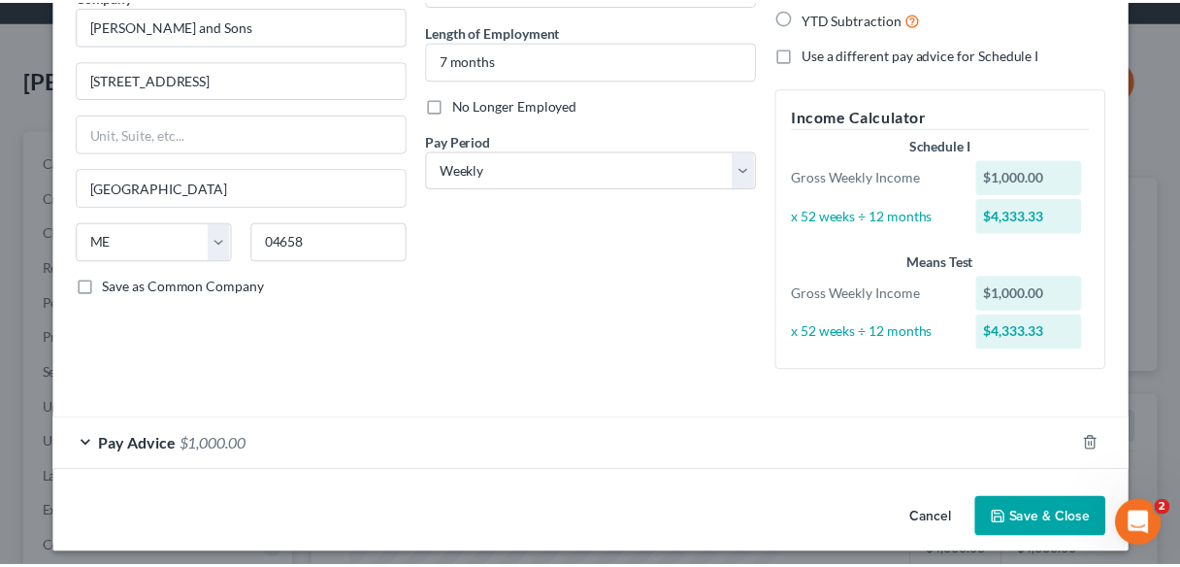
scroll to position [187, 0]
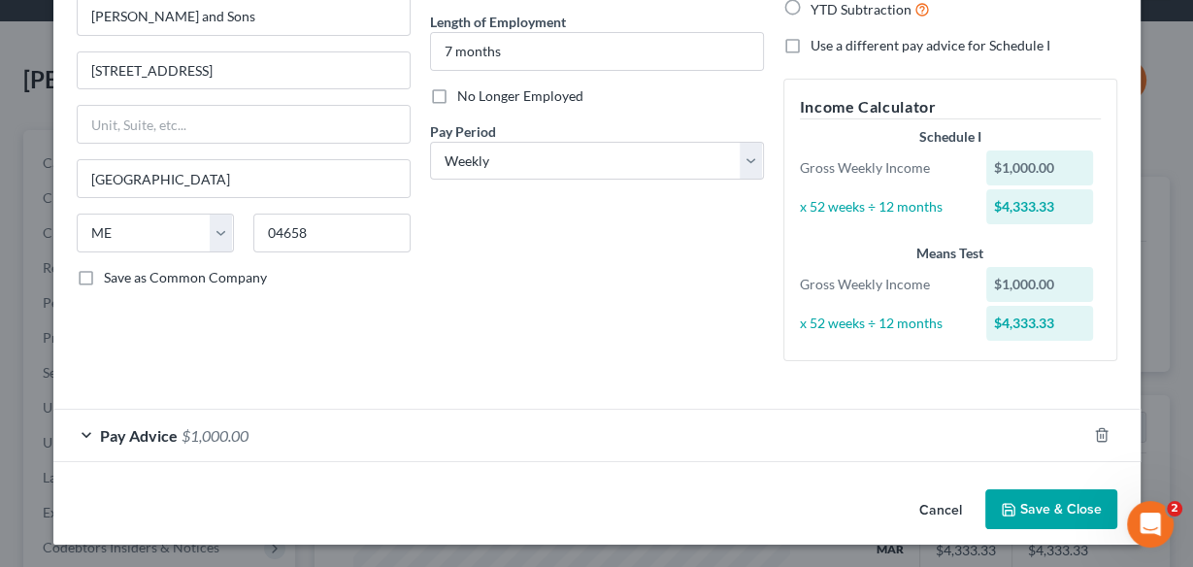
click at [1057, 501] on button "Save & Close" at bounding box center [1051, 509] width 132 height 41
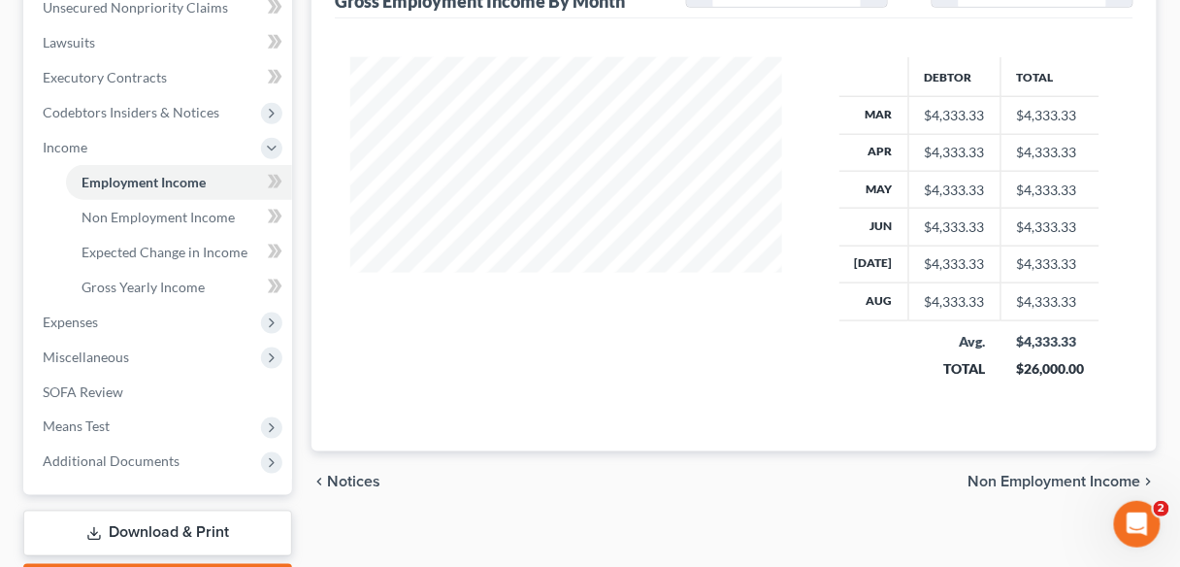
scroll to position [455, 0]
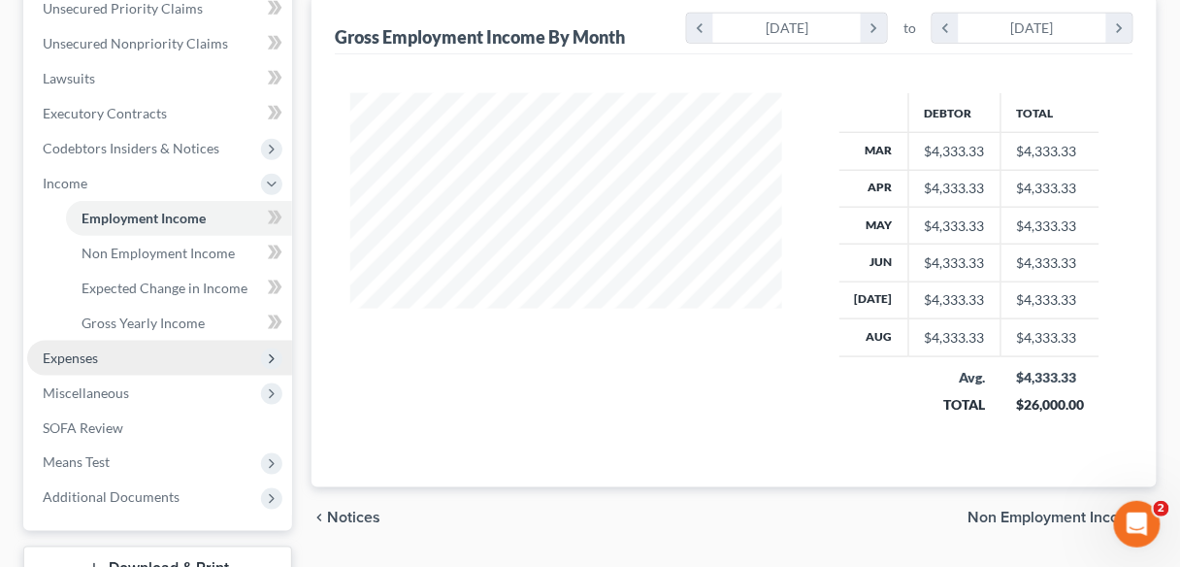
click at [98, 348] on span "Expenses" at bounding box center [159, 358] width 265 height 35
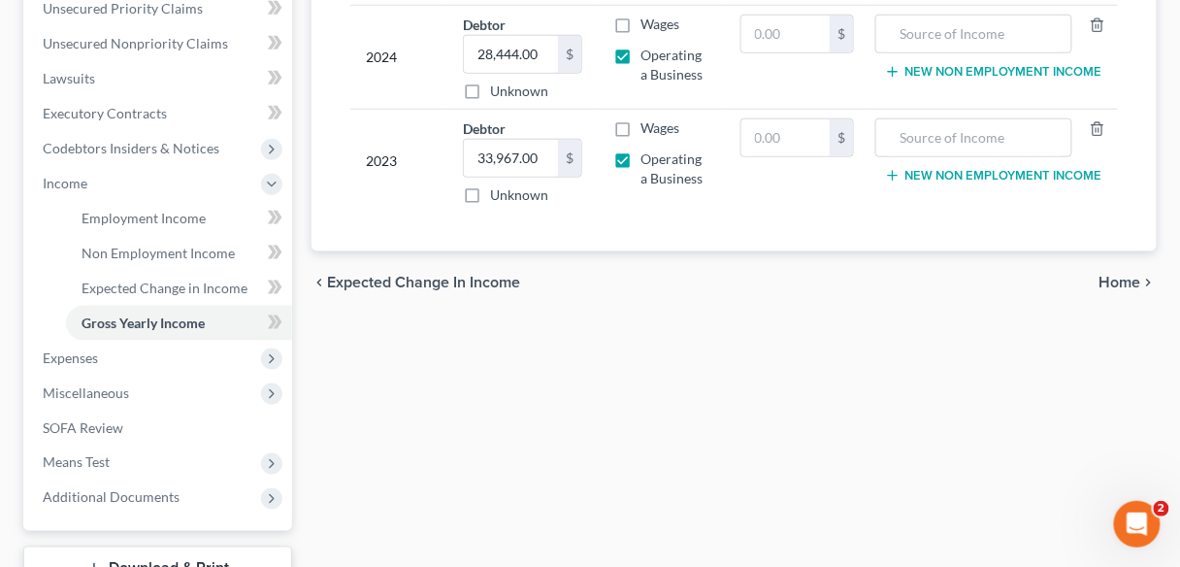
scroll to position [398, 0]
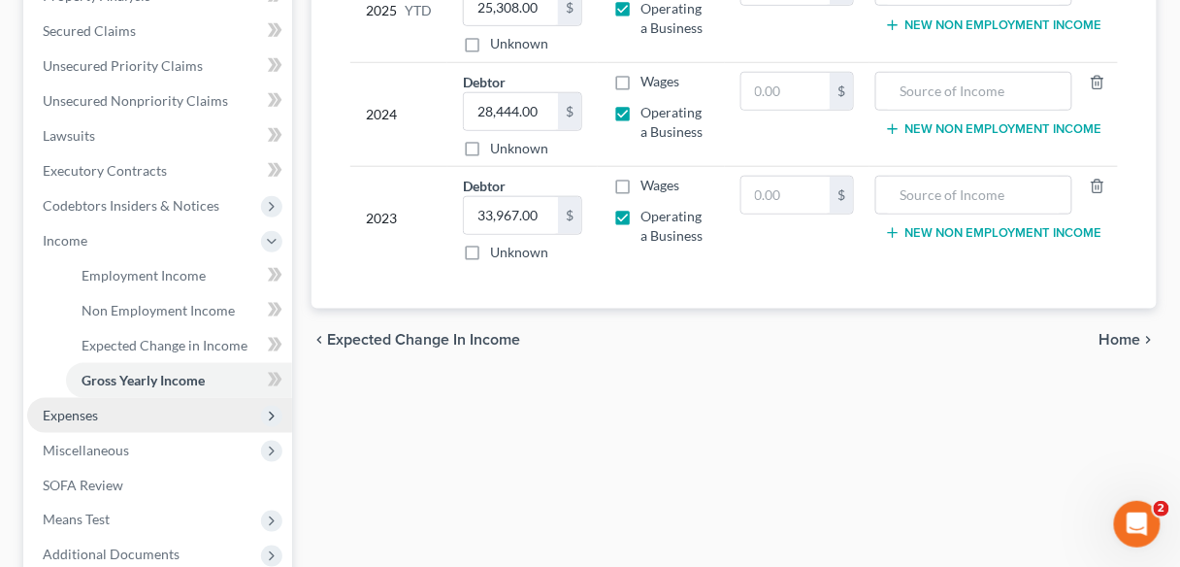
click at [90, 424] on span "Expenses" at bounding box center [159, 415] width 265 height 35
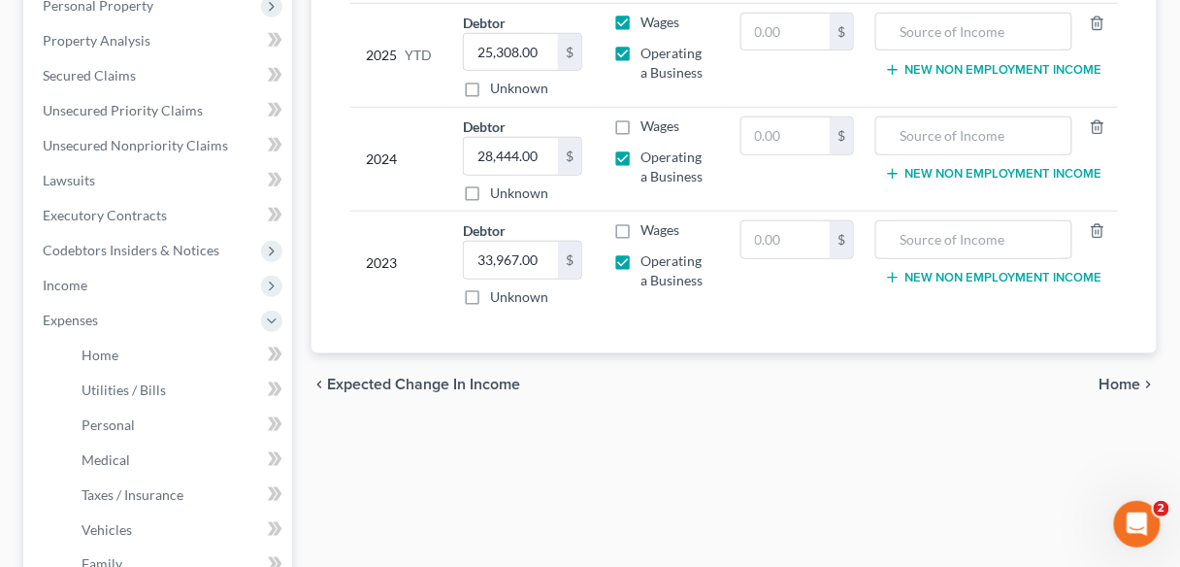
scroll to position [365, 0]
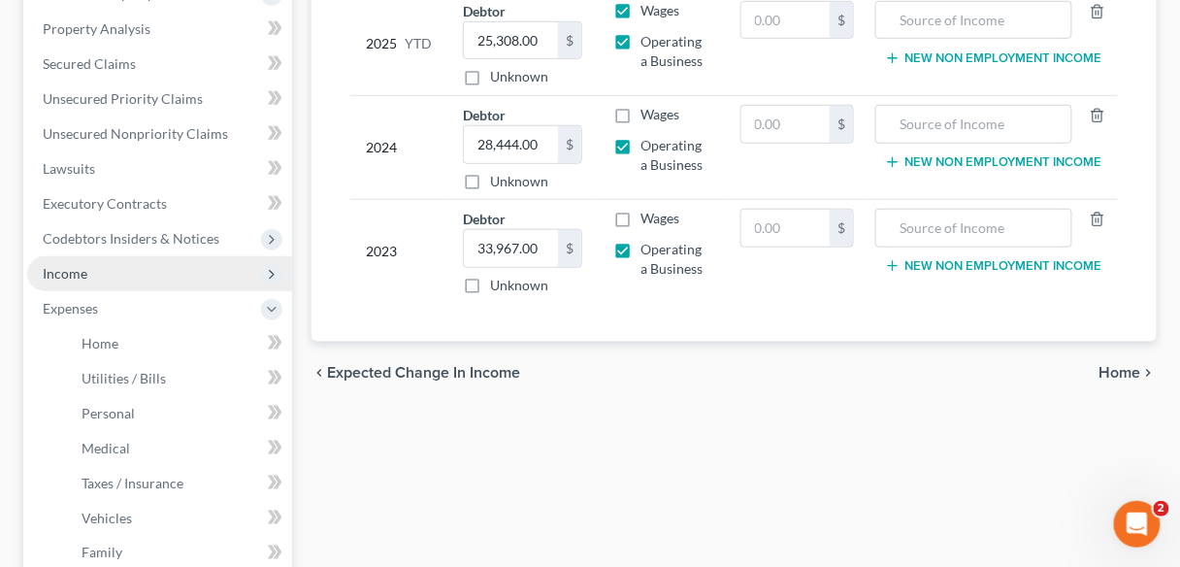
click at [79, 275] on span "Income" at bounding box center [65, 273] width 45 height 16
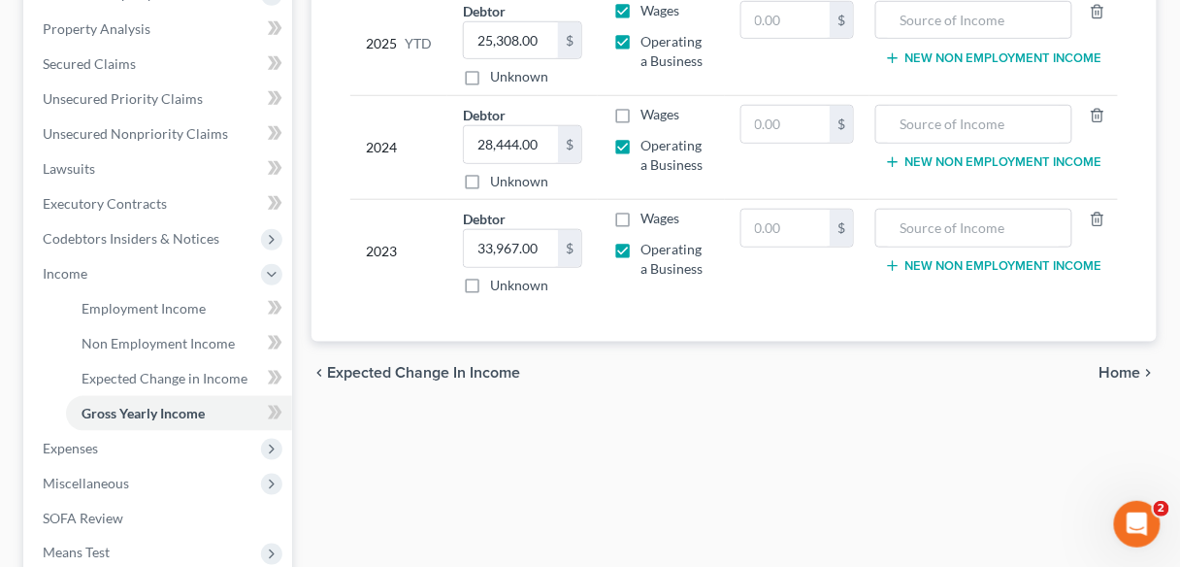
click at [462, 504] on div "Employment Income Non Employment Income Expected Change in Income Gross Yearly …" at bounding box center [734, 276] width 865 height 911
click at [79, 445] on span "Expenses" at bounding box center [70, 448] width 55 height 16
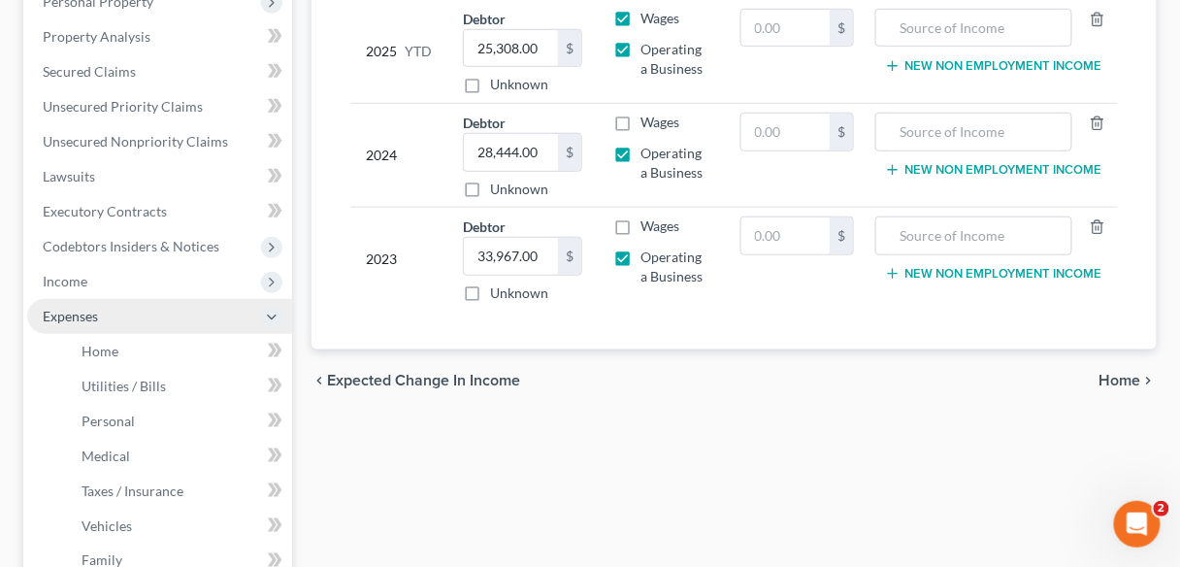
scroll to position [355, 0]
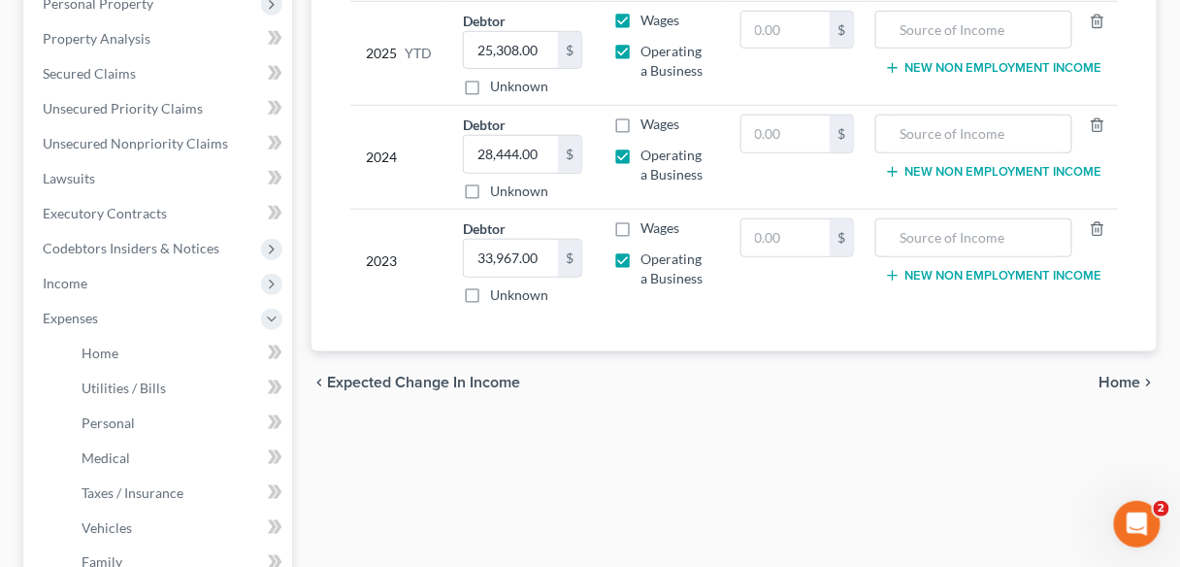
click at [0, 437] on div "[PERSON_NAME] Upgraded Chapter Chapter 7 Status Lead District MEB Preview Petit…" at bounding box center [590, 304] width 1180 height 1163
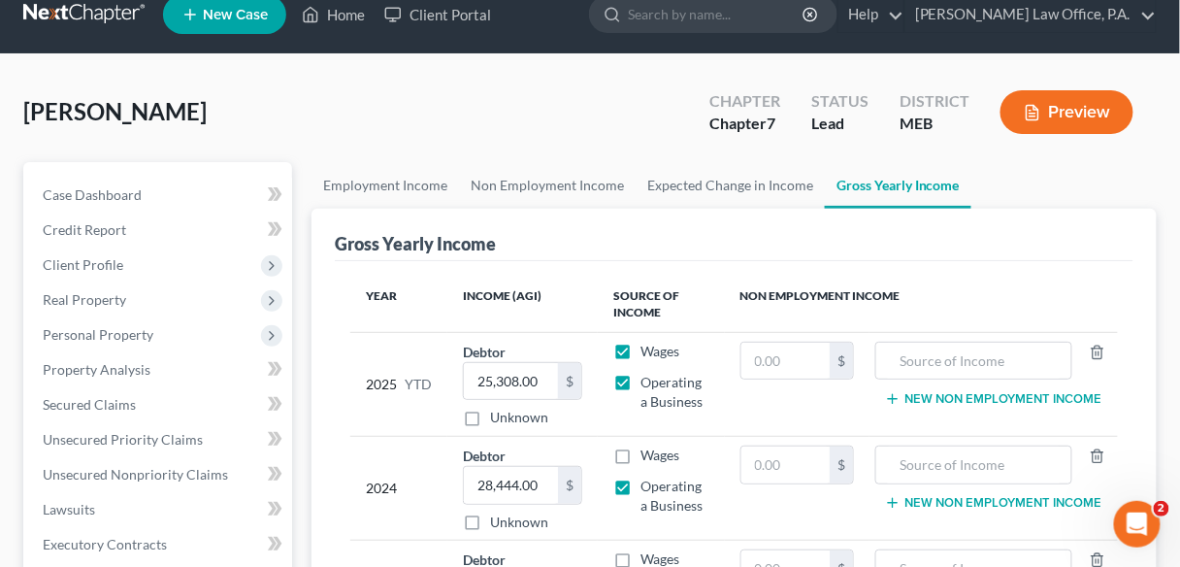
scroll to position [0, 0]
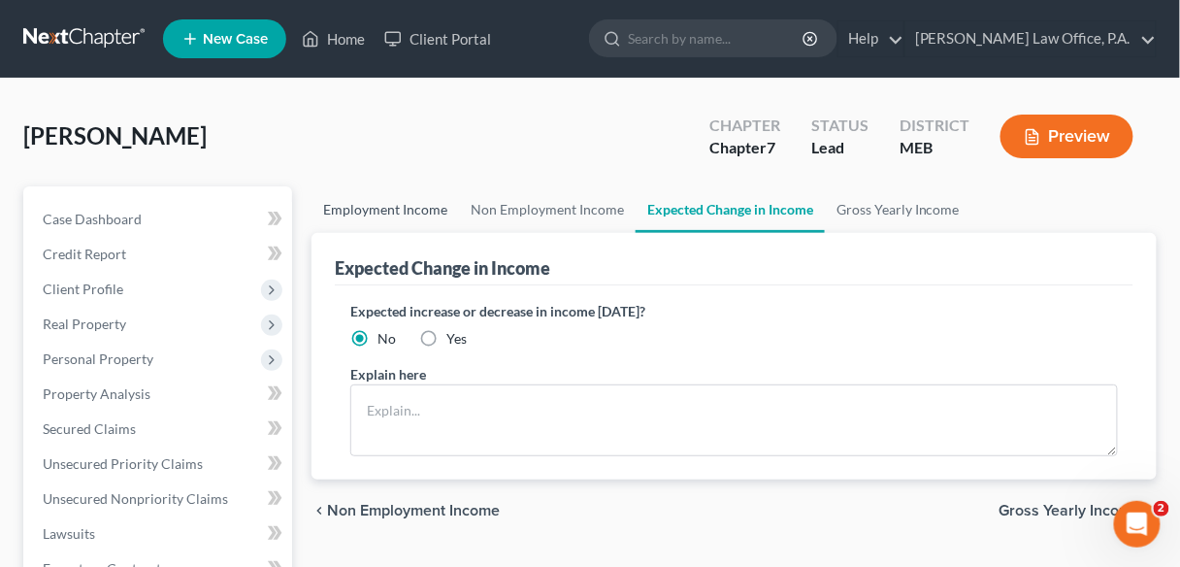
click at [379, 205] on link "Employment Income" at bounding box center [386, 209] width 148 height 47
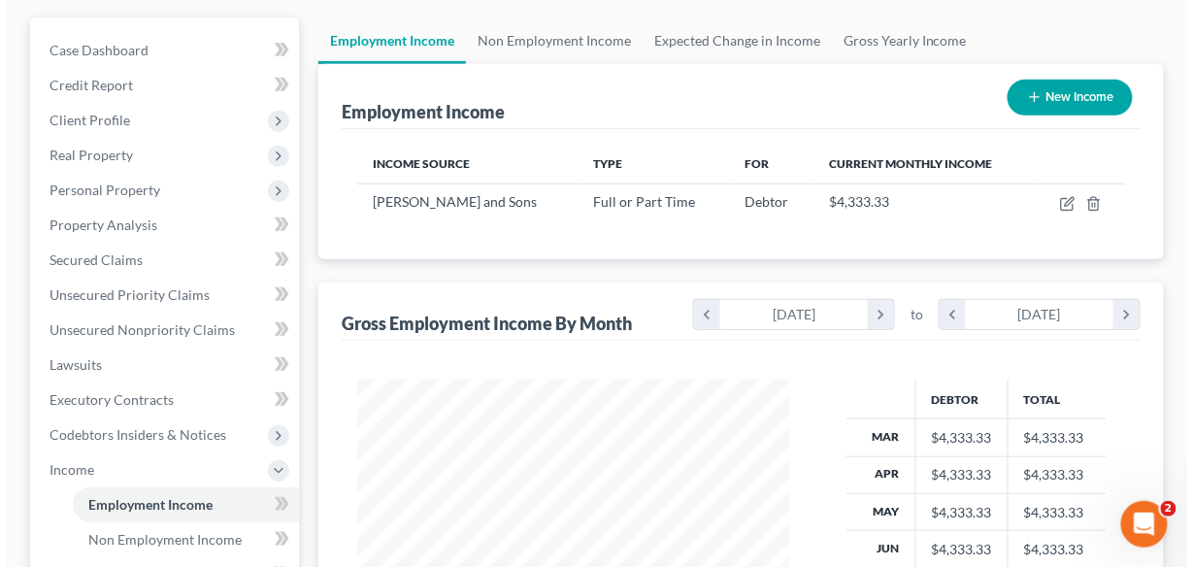
scroll to position [171, 0]
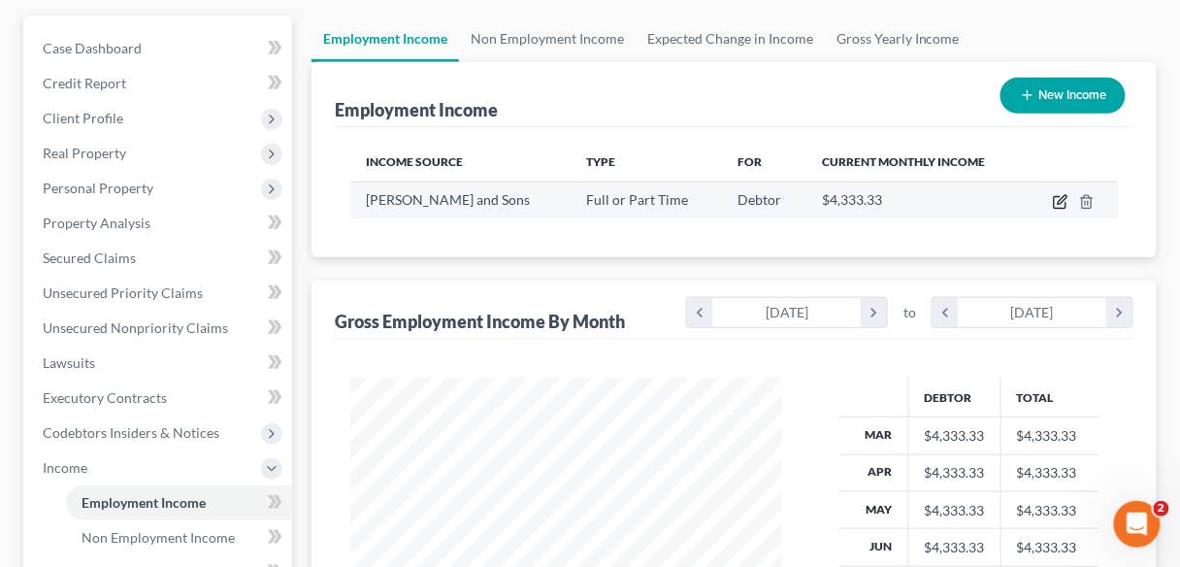
click at [1059, 200] on icon "button" at bounding box center [1062, 199] width 9 height 9
select select "0"
select select "20"
select select "3"
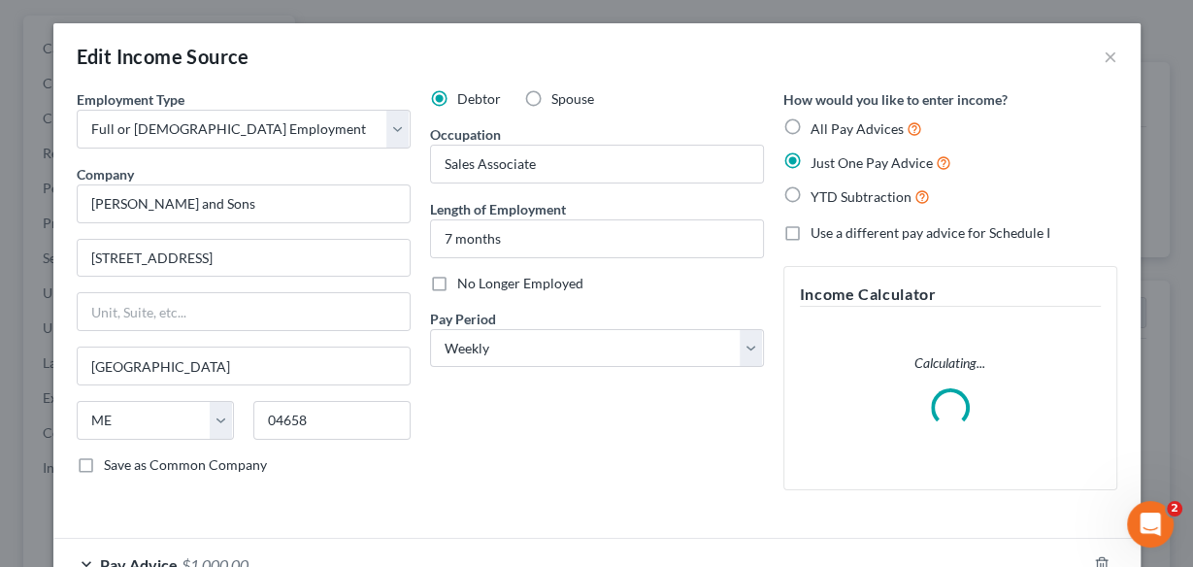
scroll to position [345, 476]
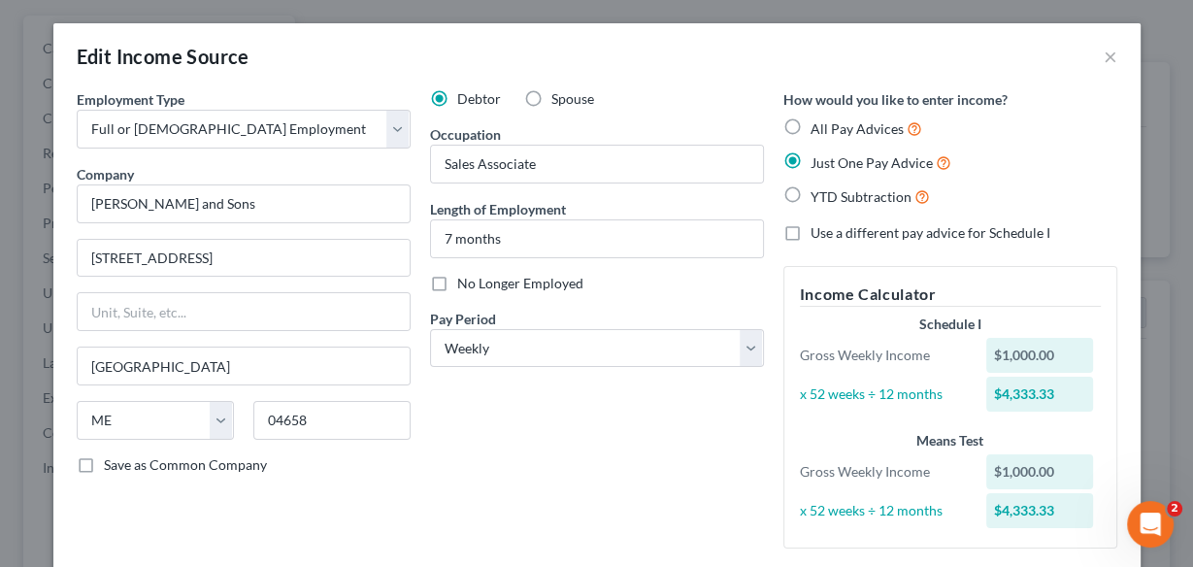
click at [1150, 157] on div "Edit Income Source × Employment Type * Select Full or [DEMOGRAPHIC_DATA] Employ…" at bounding box center [596, 283] width 1193 height 567
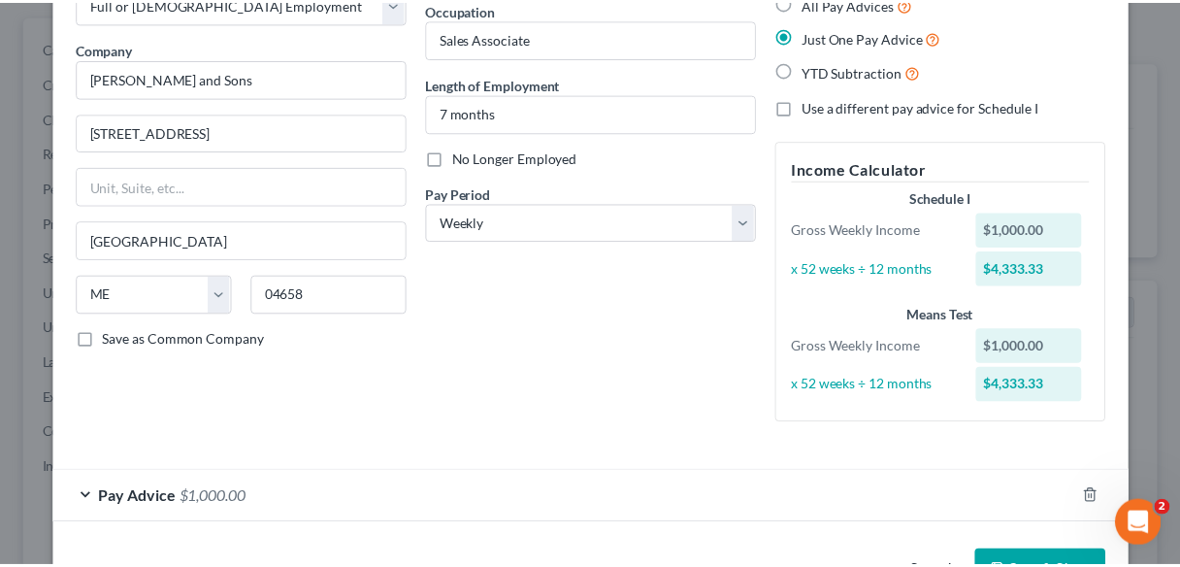
scroll to position [187, 0]
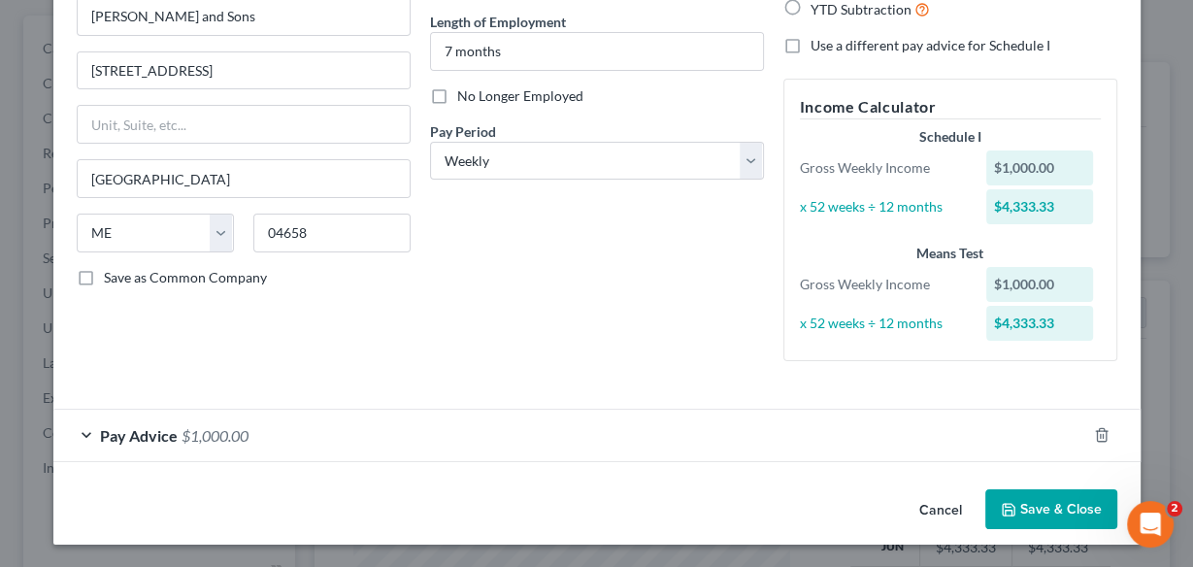
click at [1070, 508] on button "Save & Close" at bounding box center [1051, 509] width 132 height 41
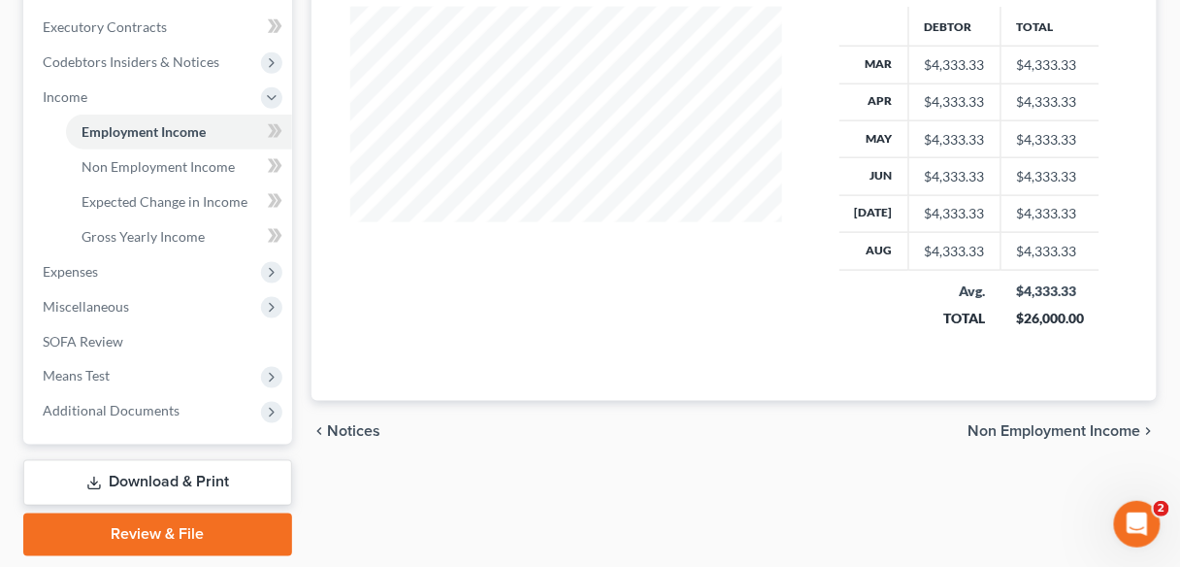
scroll to position [546, 0]
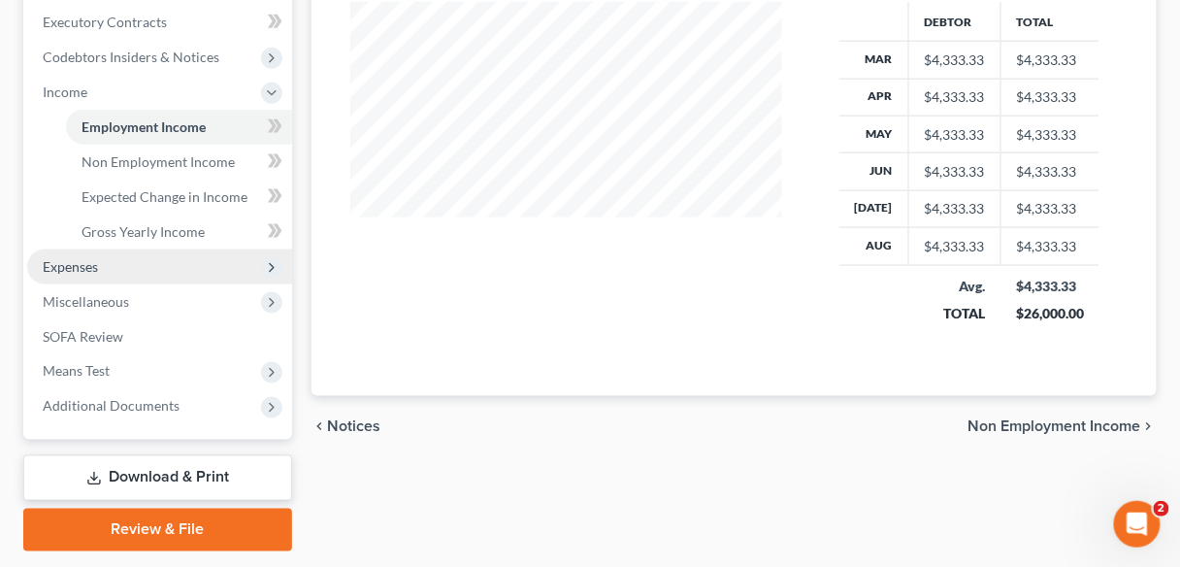
click at [66, 265] on span "Expenses" at bounding box center [70, 266] width 55 height 16
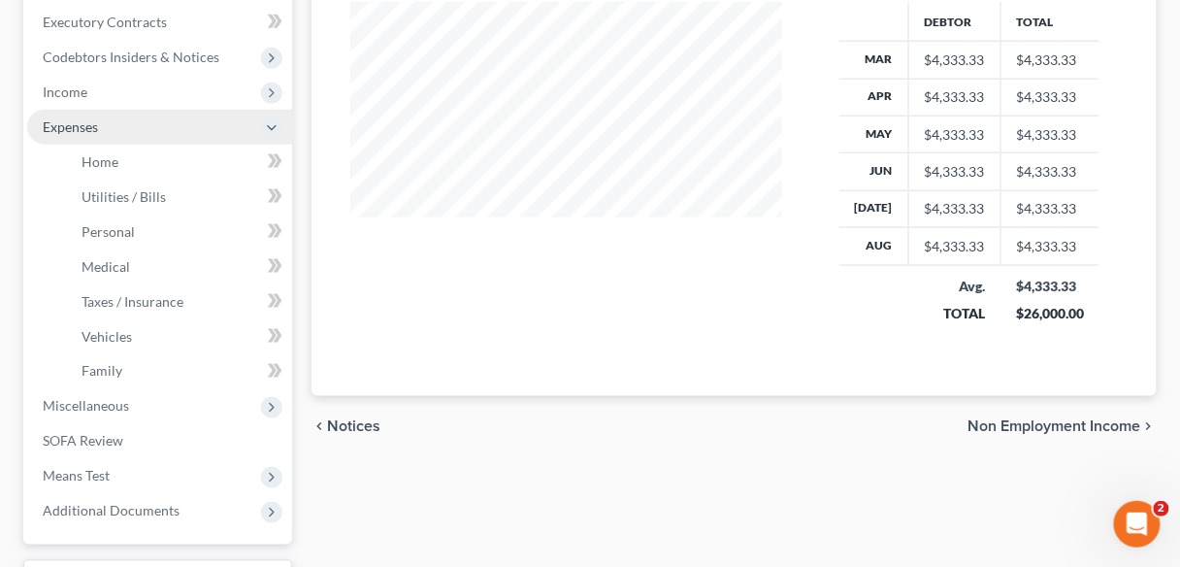
click at [79, 122] on span "Expenses" at bounding box center [70, 126] width 55 height 16
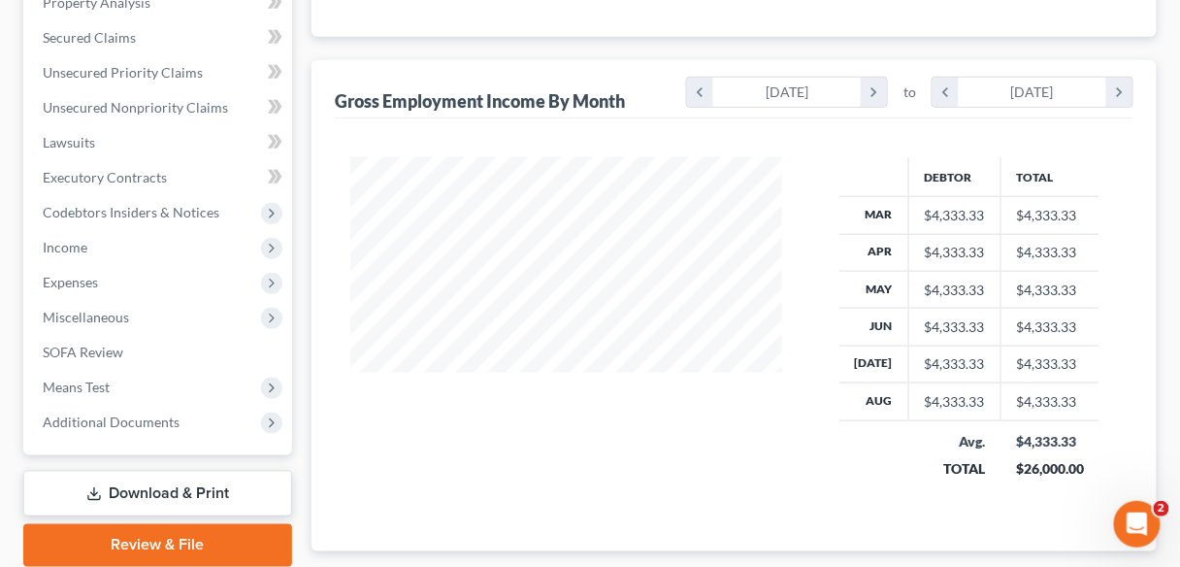
scroll to position [394, 0]
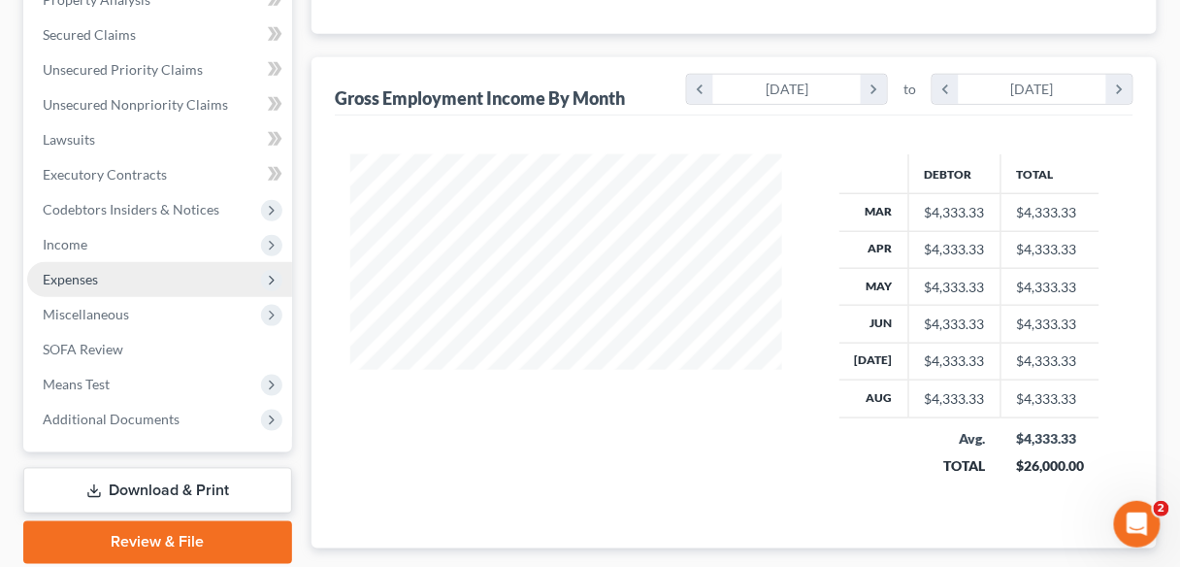
click at [79, 276] on span "Expenses" at bounding box center [70, 279] width 55 height 16
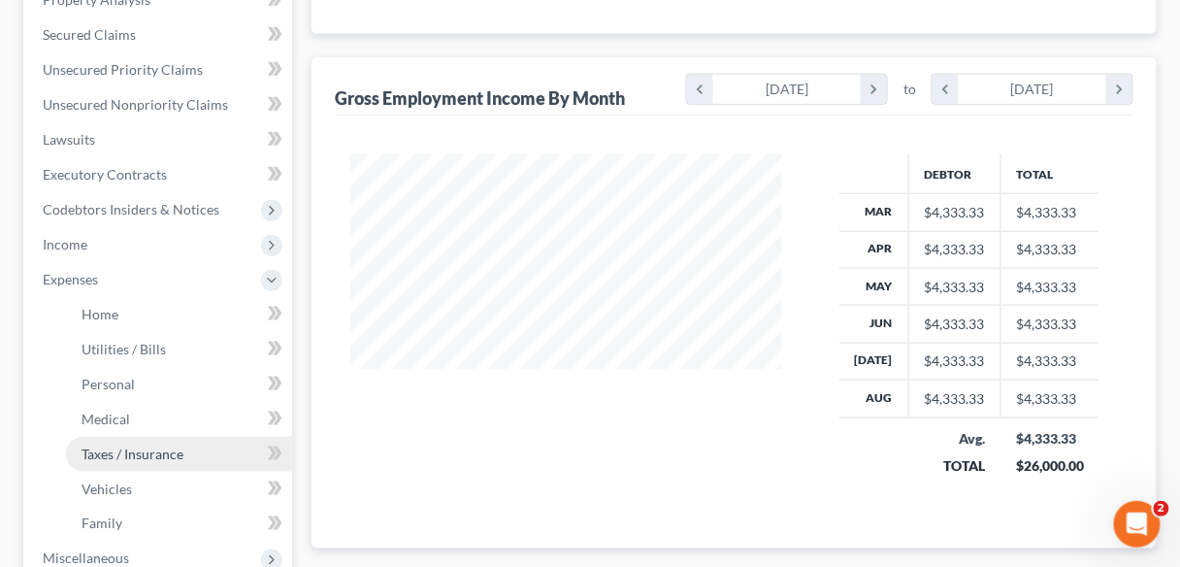
click at [101, 463] on link "Taxes / Insurance" at bounding box center [179, 454] width 226 height 35
click at [101, 464] on link "Taxes / Insurance" at bounding box center [179, 454] width 226 height 35
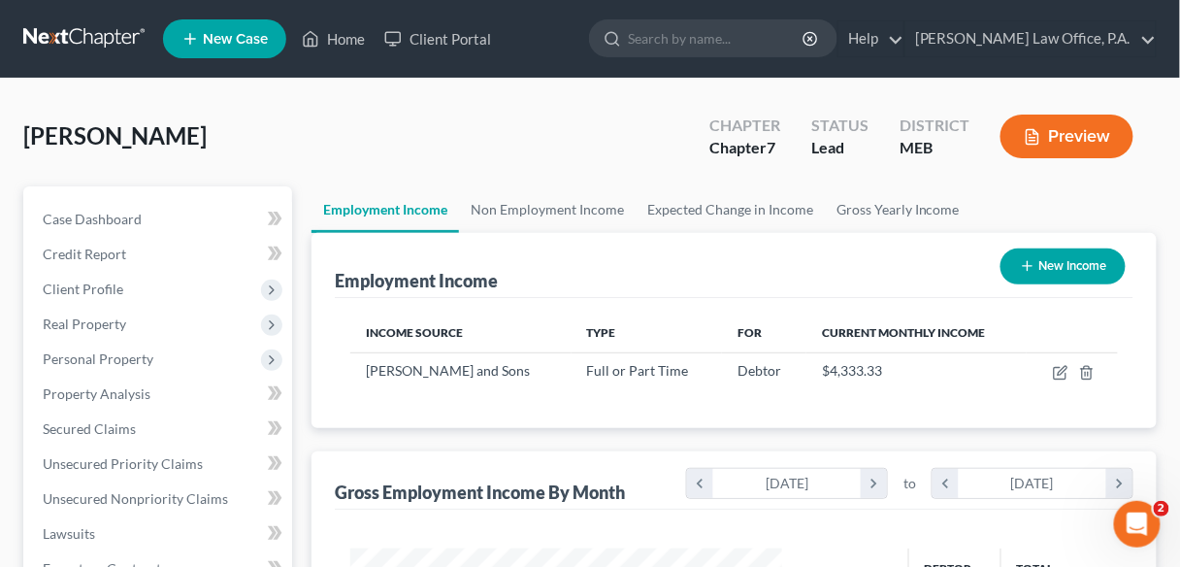
click at [403, 209] on link "Employment Income" at bounding box center [386, 209] width 148 height 47
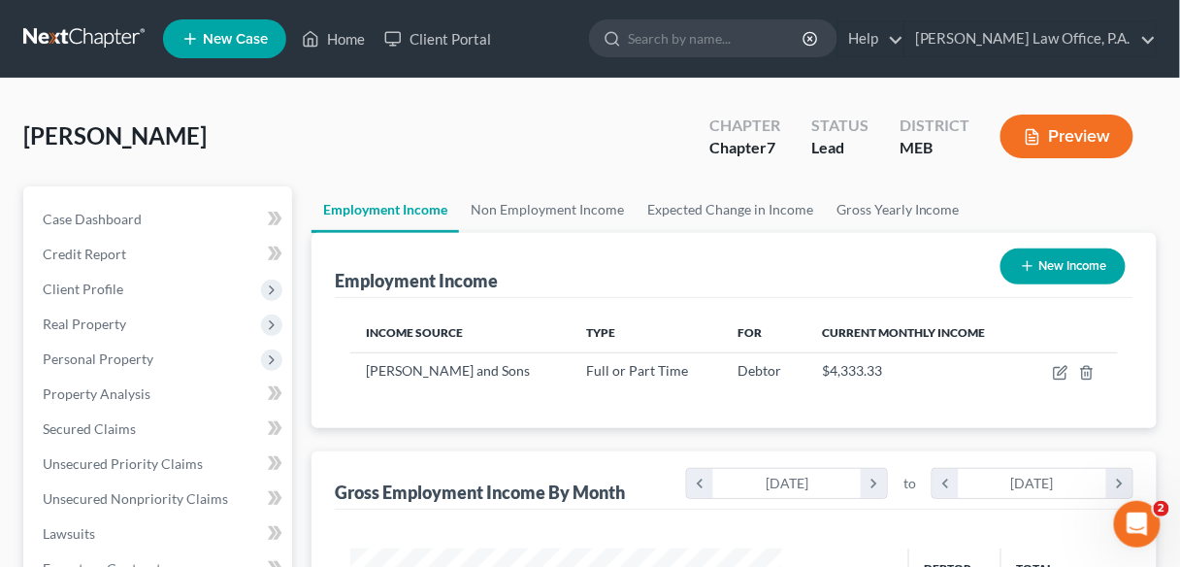
click at [427, 215] on link "Employment Income" at bounding box center [386, 209] width 148 height 47
click at [427, 216] on link "Employment Income" at bounding box center [386, 209] width 148 height 47
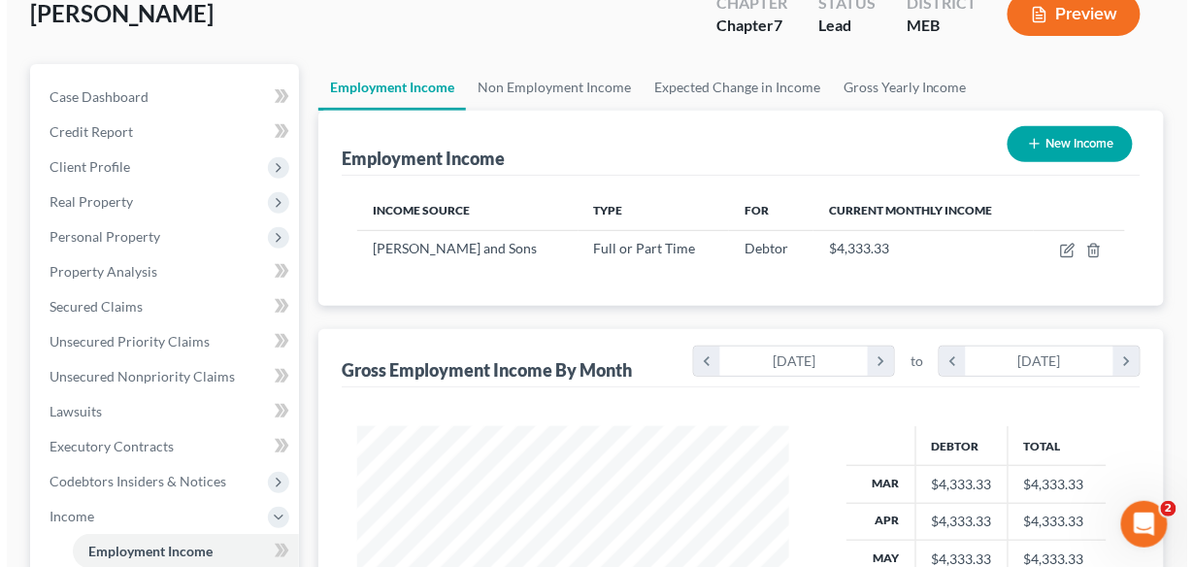
scroll to position [134, 0]
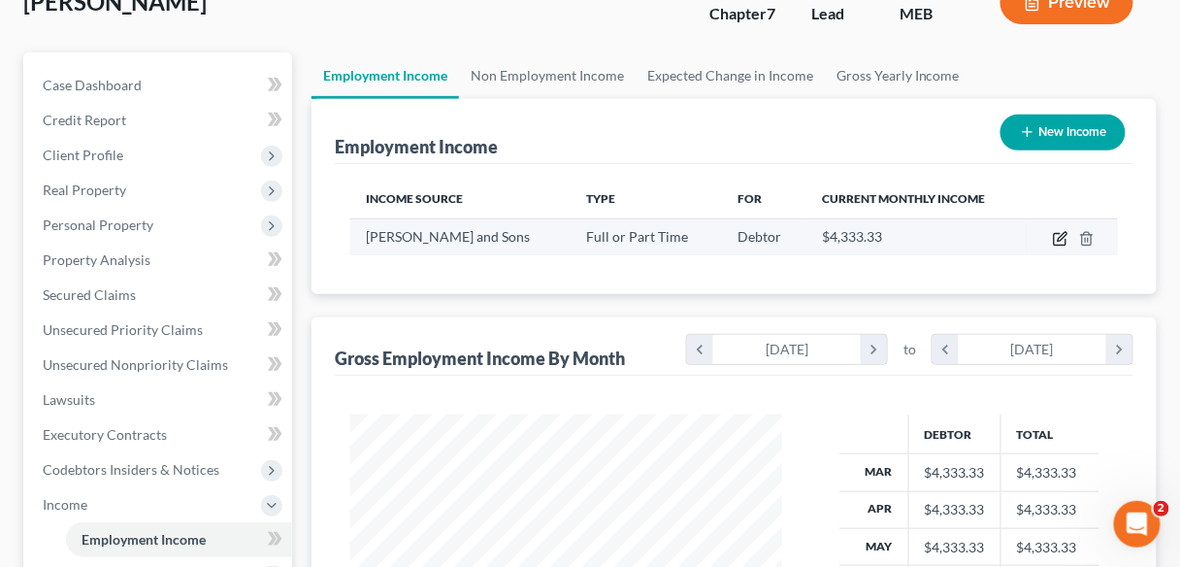
click at [1061, 242] on icon "button" at bounding box center [1061, 239] width 16 height 16
select select "0"
select select "20"
select select "3"
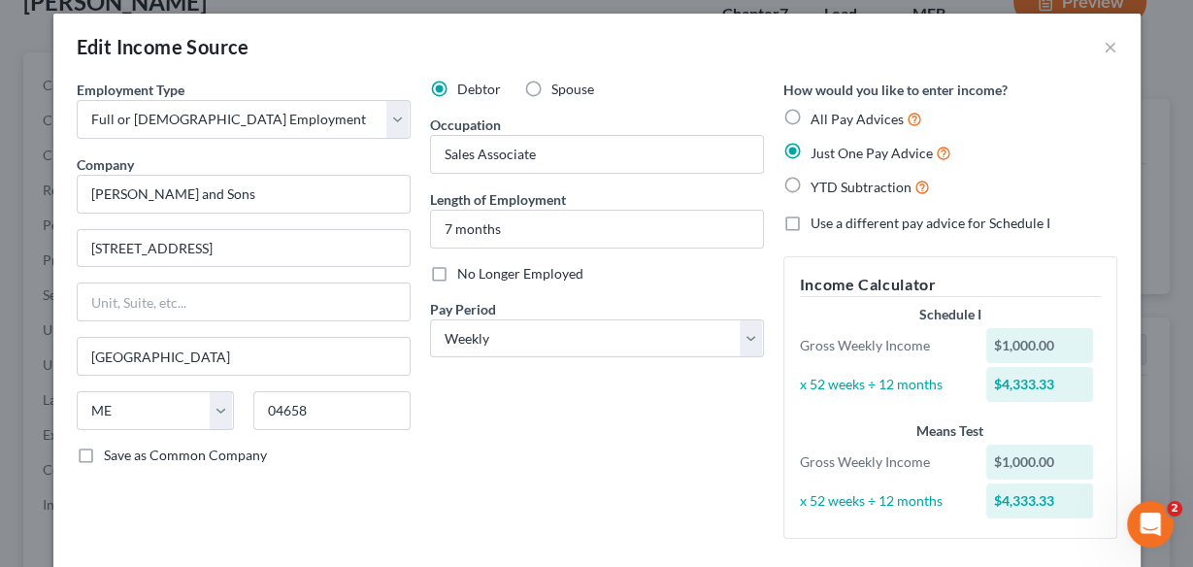
scroll to position [15, 0]
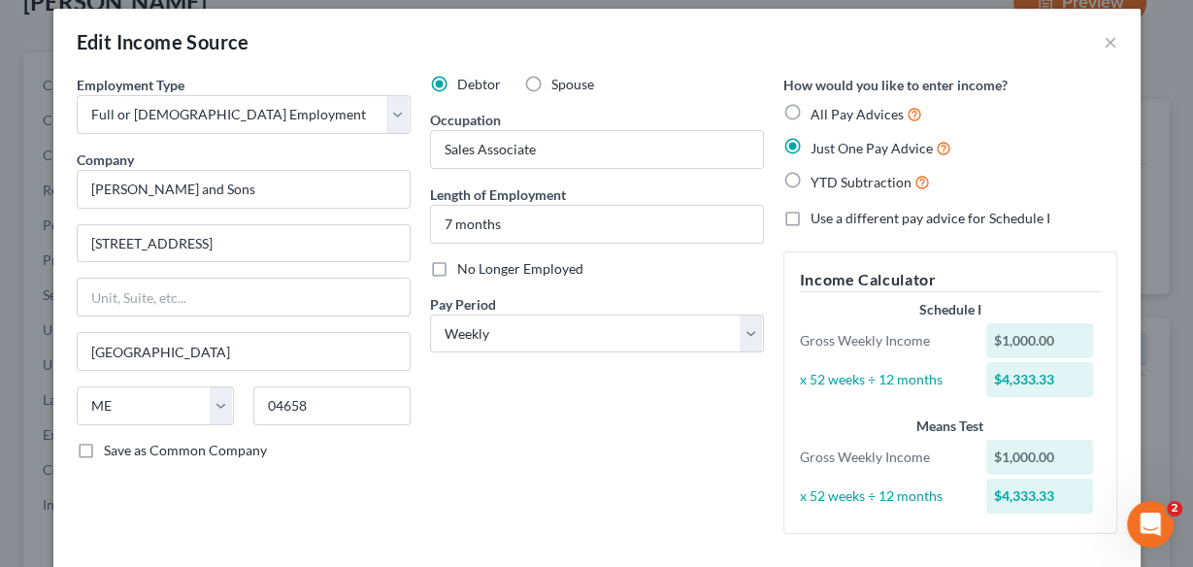
click at [810, 221] on label "Use a different pay advice for Schedule I" at bounding box center [930, 218] width 240 height 19
click at [818, 221] on input "Use a different pay advice for Schedule I" at bounding box center [824, 215] width 13 height 13
checkbox input "true"
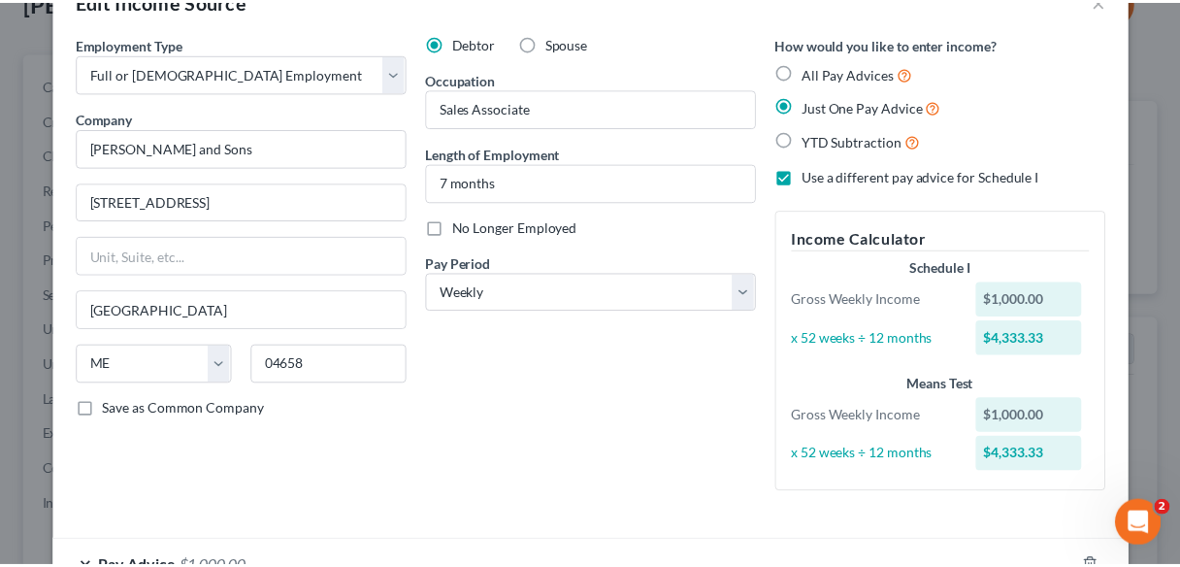
scroll to position [187, 0]
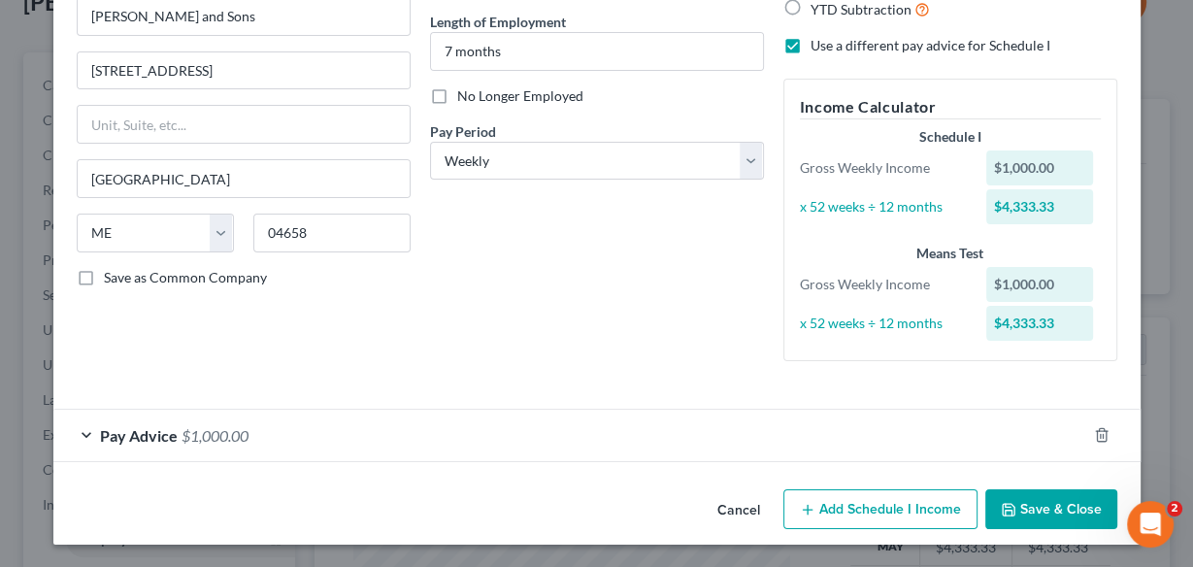
click at [1052, 507] on button "Save & Close" at bounding box center [1051, 509] width 132 height 41
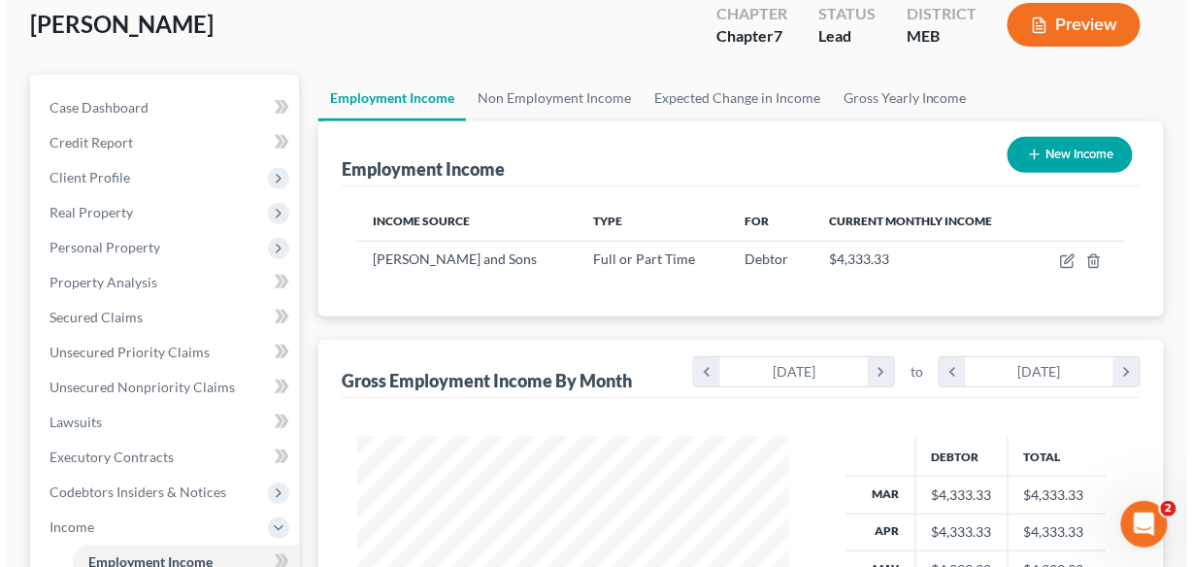
scroll to position [115, 0]
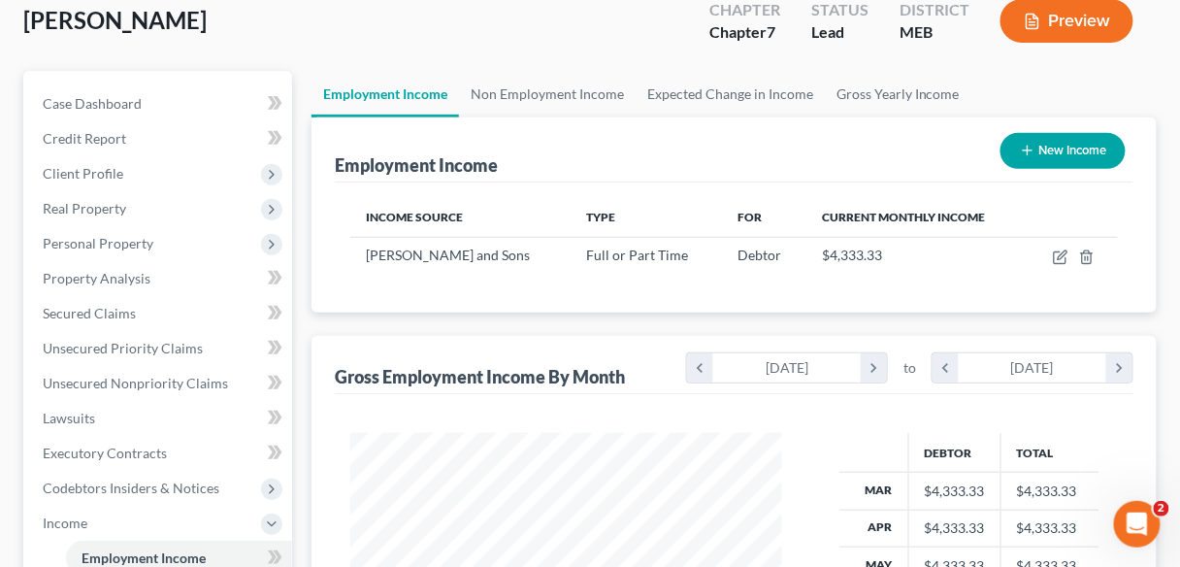
click at [1052, 152] on button "New Income" at bounding box center [1063, 151] width 125 height 36
select select "0"
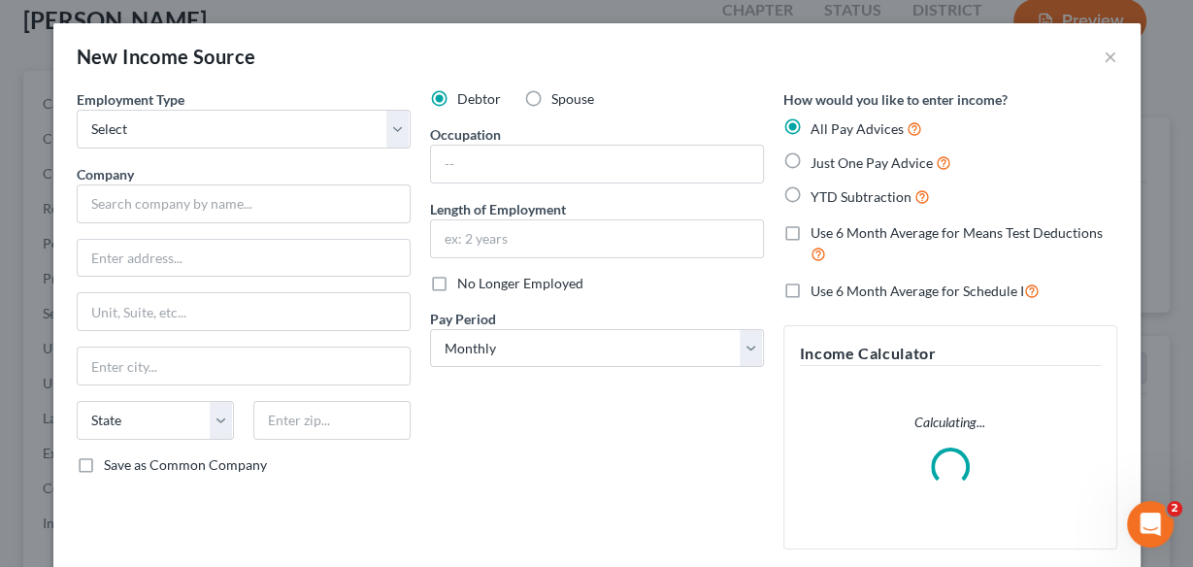
scroll to position [345, 476]
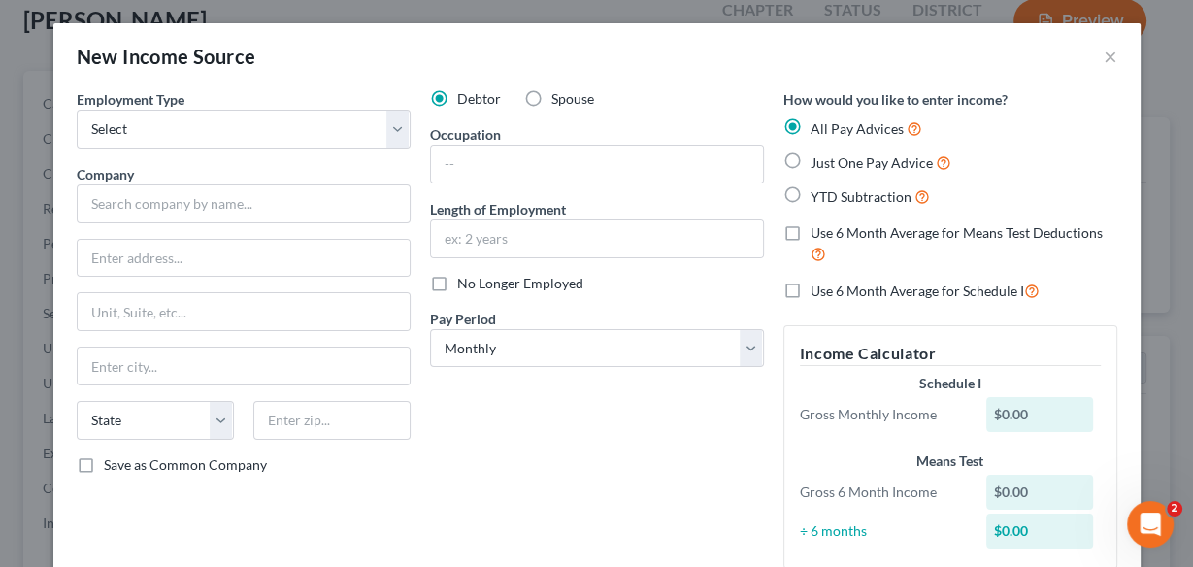
click at [810, 159] on label "Just One Pay Advice" at bounding box center [880, 162] width 141 height 22
click at [818, 159] on input "Just One Pay Advice" at bounding box center [824, 157] width 13 height 13
radio input "true"
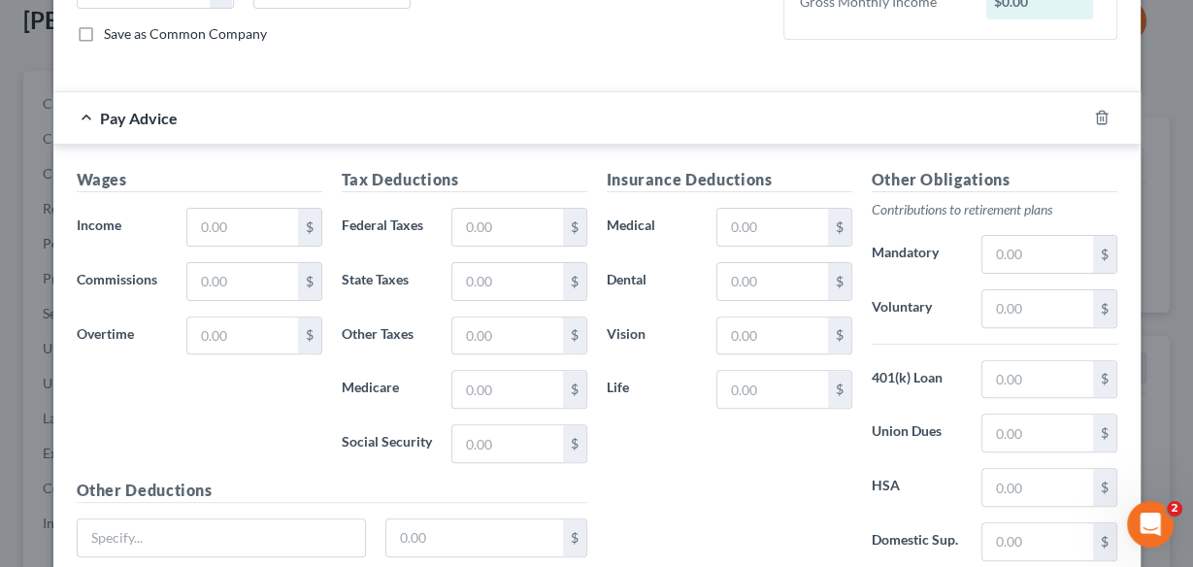
scroll to position [434, 0]
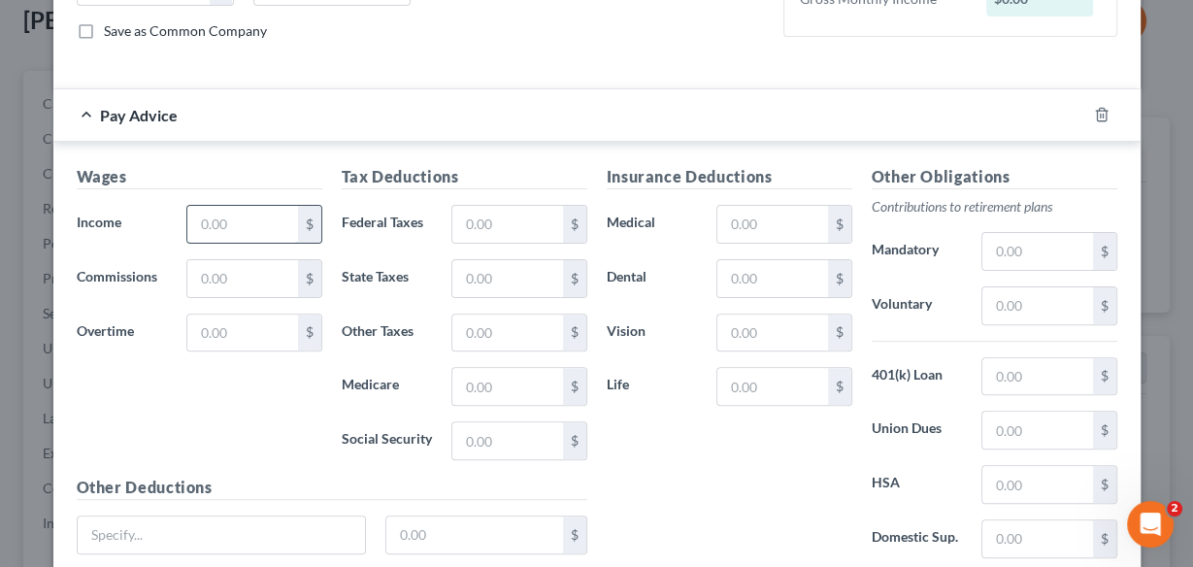
click at [240, 219] on input "text" at bounding box center [242, 224] width 110 height 37
type input "1,000.00"
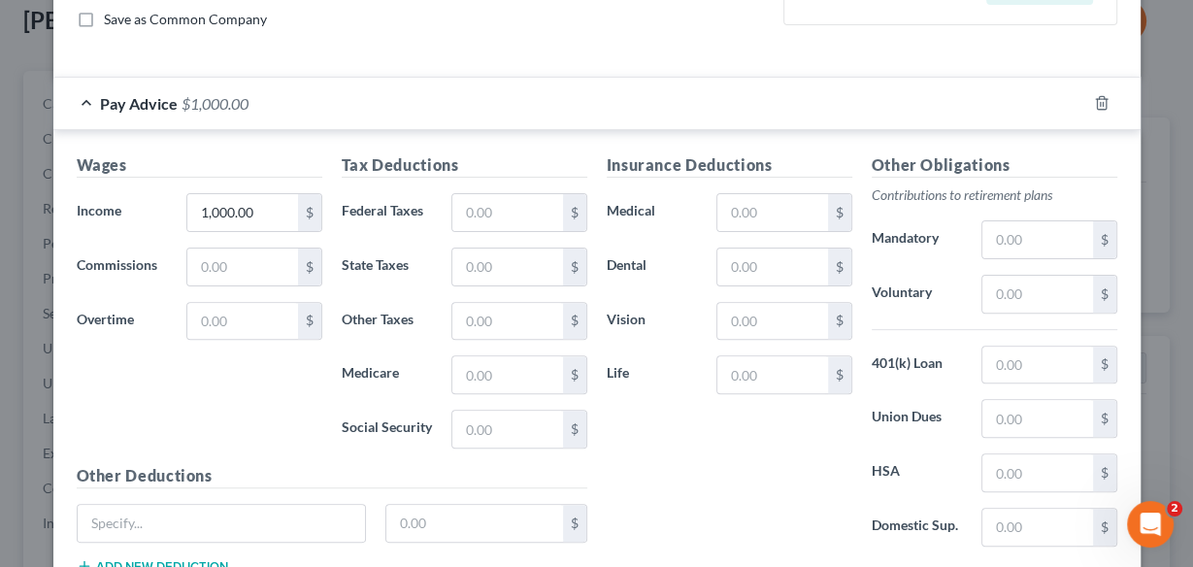
scroll to position [448, 0]
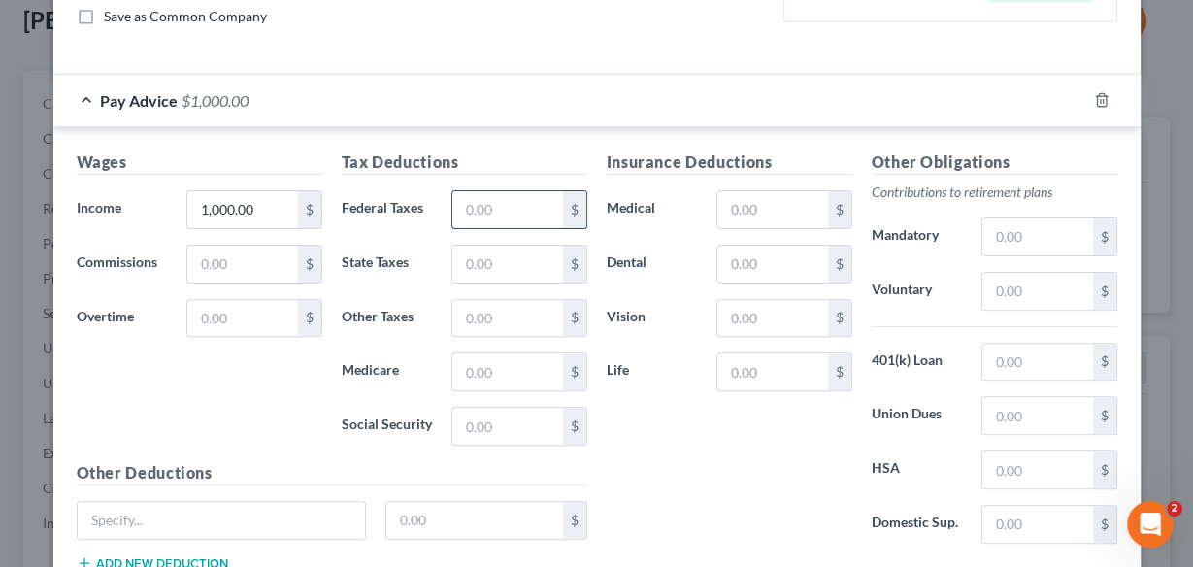
click at [527, 201] on input "text" at bounding box center [507, 209] width 110 height 37
type input "90.00"
click at [489, 249] on input "text" at bounding box center [507, 264] width 110 height 37
type input "42.00"
click at [455, 411] on input "text" at bounding box center [507, 426] width 110 height 37
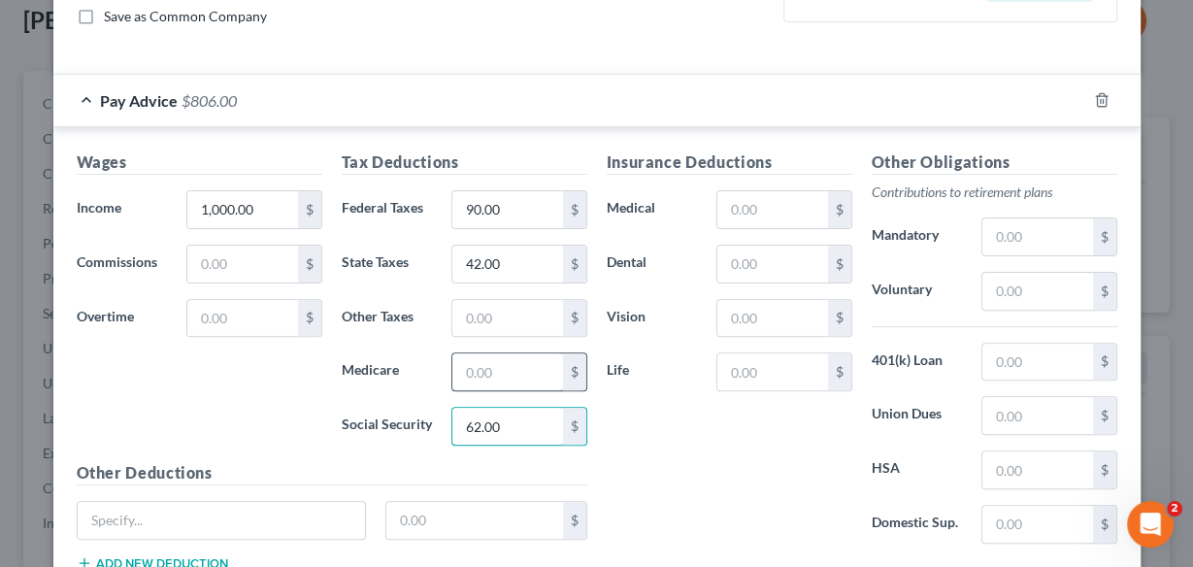
type input "62.00"
click at [488, 353] on input "text" at bounding box center [507, 371] width 110 height 37
type input "14.50"
click at [498, 314] on input "text" at bounding box center [507, 318] width 110 height 37
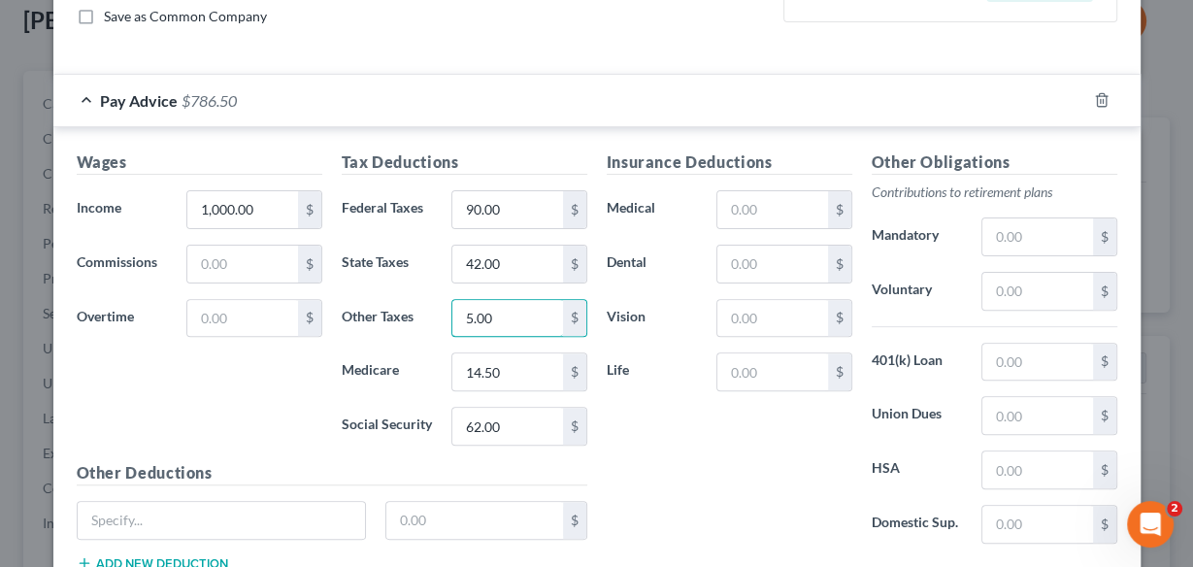
type input "5.00"
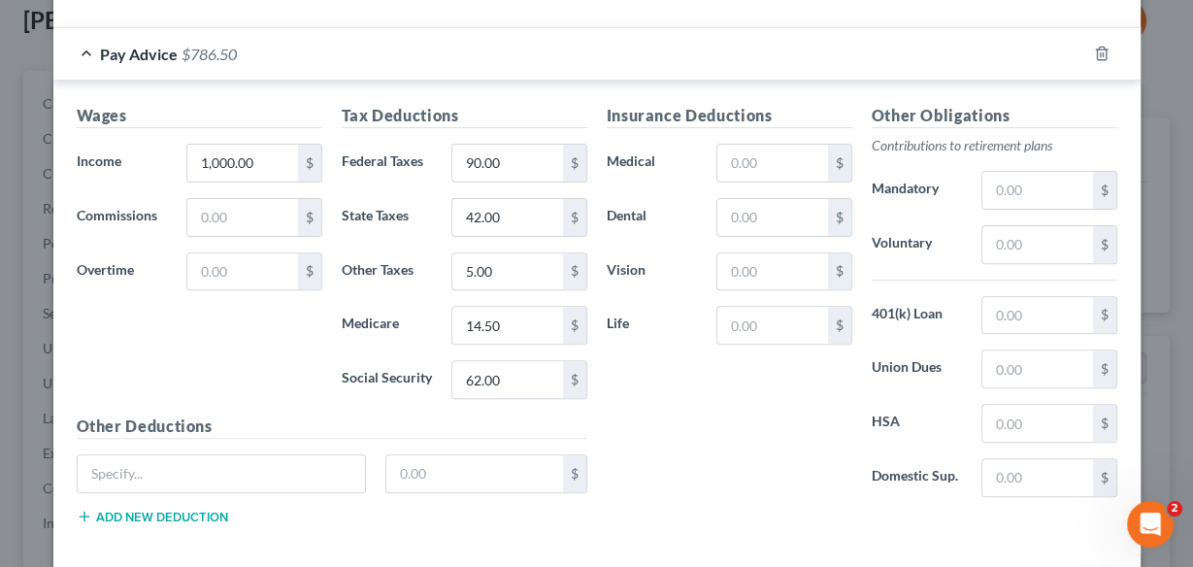
scroll to position [579, 0]
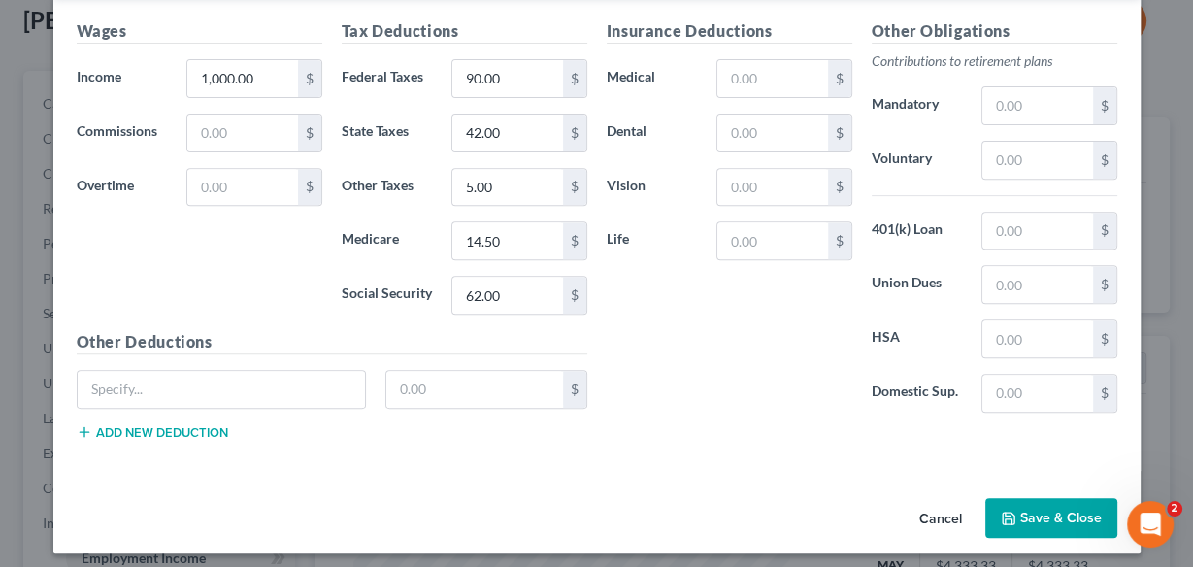
click at [1032, 505] on button "Save & Close" at bounding box center [1051, 518] width 132 height 41
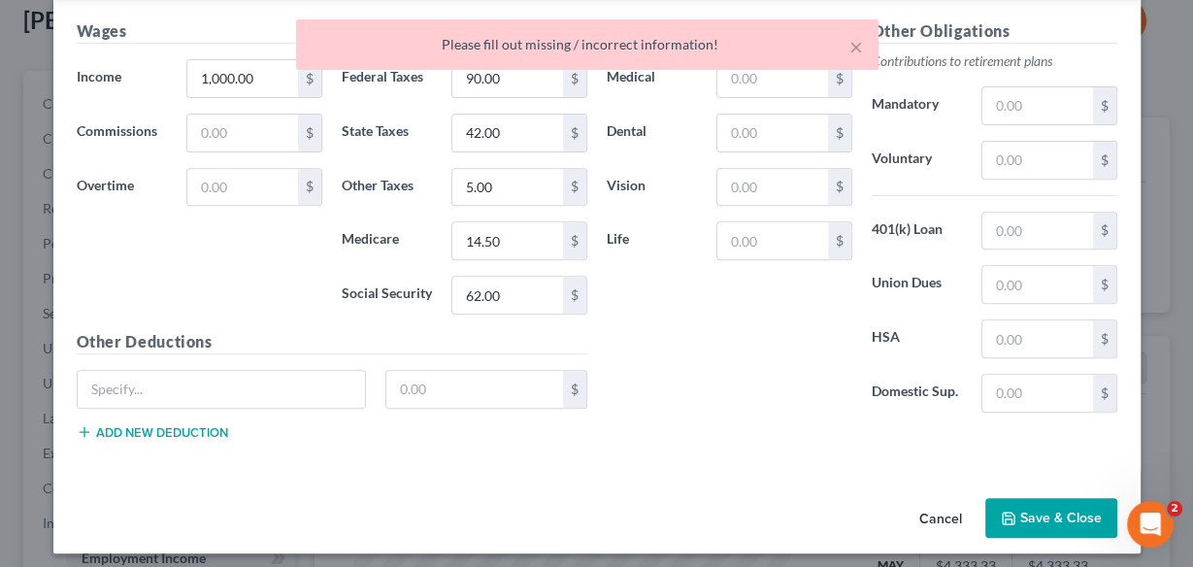
click at [755, 417] on div "Insurance Deductions Medical $ Dental $ Vision $ Life $ Other Obligations Contr…" at bounding box center [862, 237] width 530 height 436
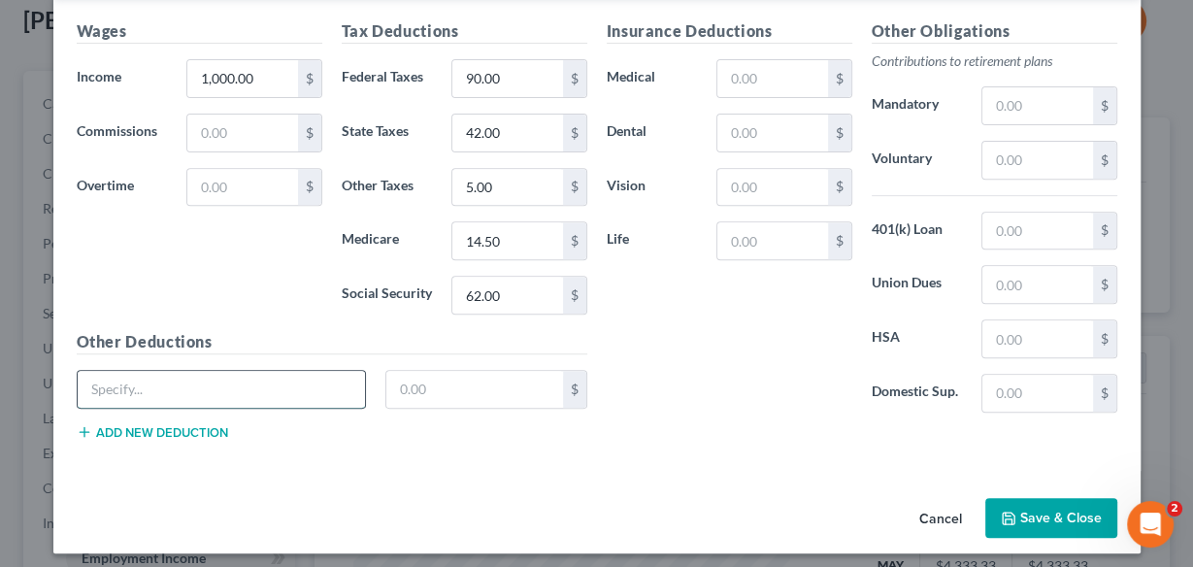
click at [209, 379] on input "text" at bounding box center [222, 389] width 288 height 37
click at [1049, 510] on button "Save & Close" at bounding box center [1051, 518] width 132 height 41
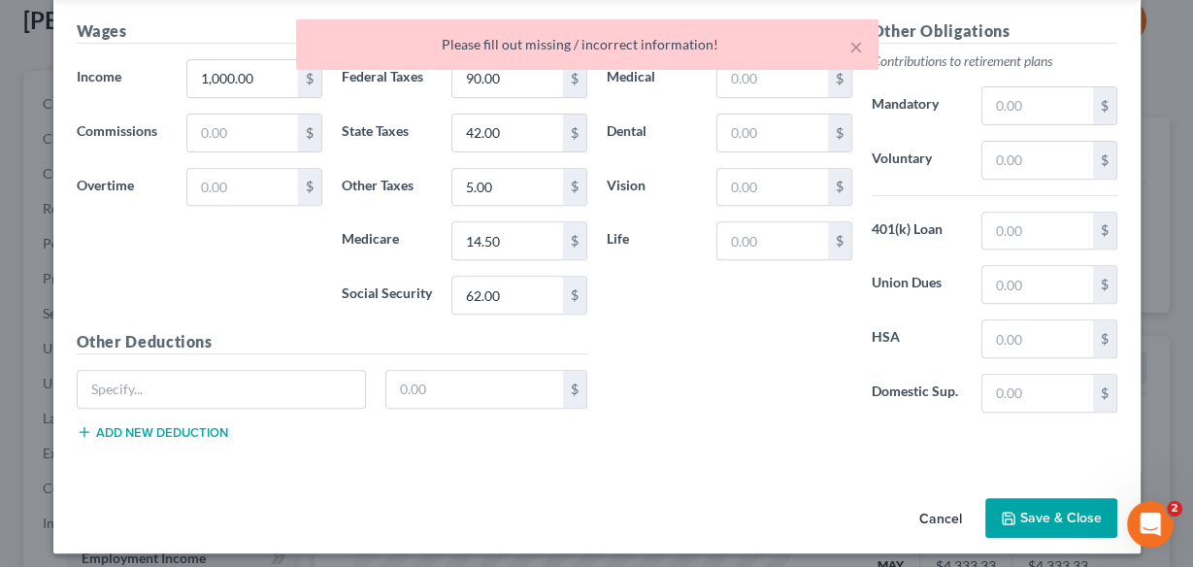
click at [648, 412] on div "Insurance Deductions Medical $ Dental $ Vision $ Life $" at bounding box center [729, 223] width 265 height 409
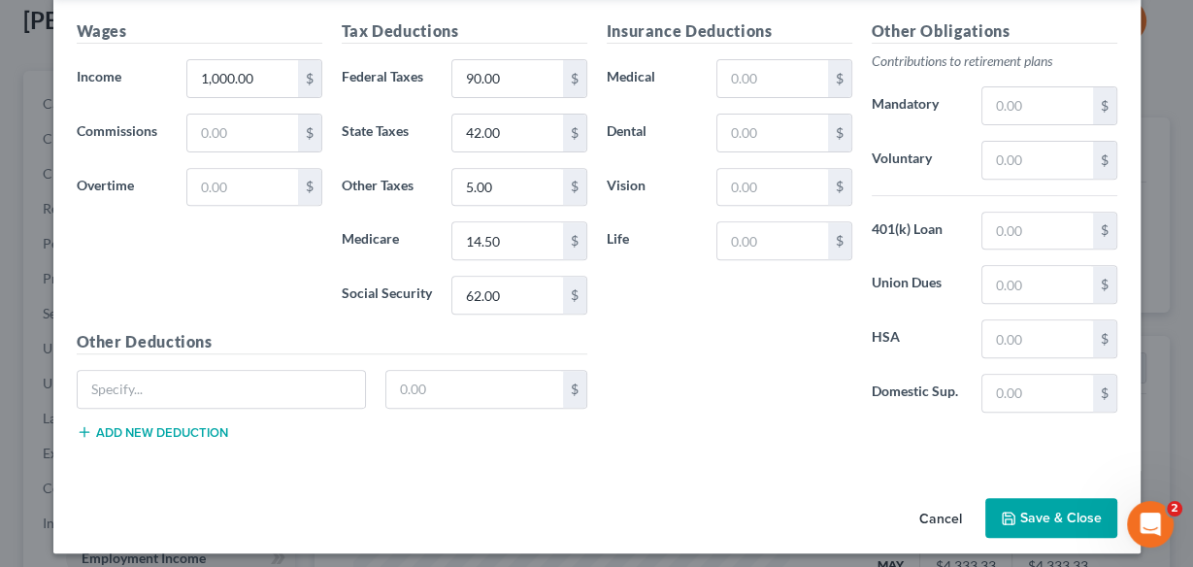
click at [1070, 38] on div "Other Obligations Contributions to retirement plans Mandatory $ Voluntary $ 401…" at bounding box center [994, 223] width 265 height 409
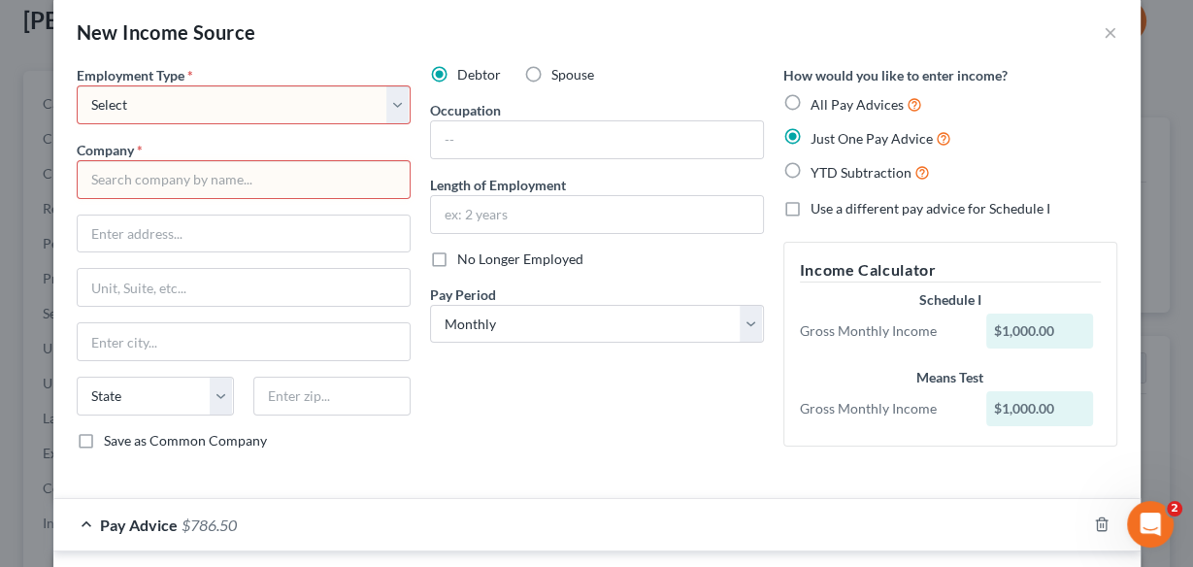
scroll to position [0, 0]
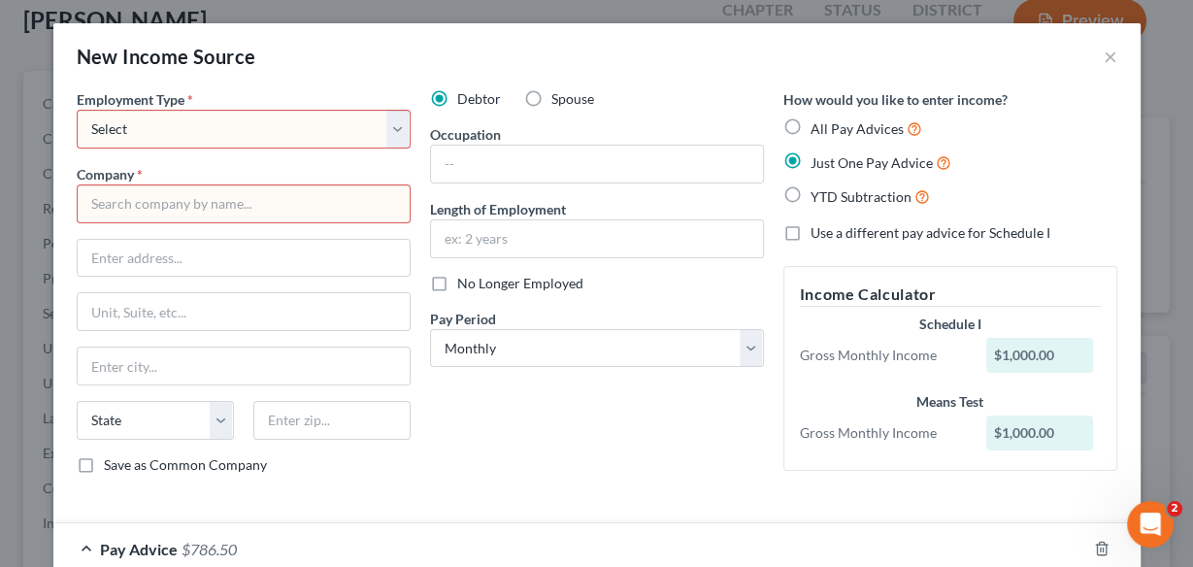
click at [390, 126] on select "Select Full or [DEMOGRAPHIC_DATA] Employment Self Employment" at bounding box center [244, 129] width 334 height 39
select select "0"
click at [77, 110] on select "Select Full or [DEMOGRAPHIC_DATA] Employment Self Employment" at bounding box center [244, 129] width 334 height 39
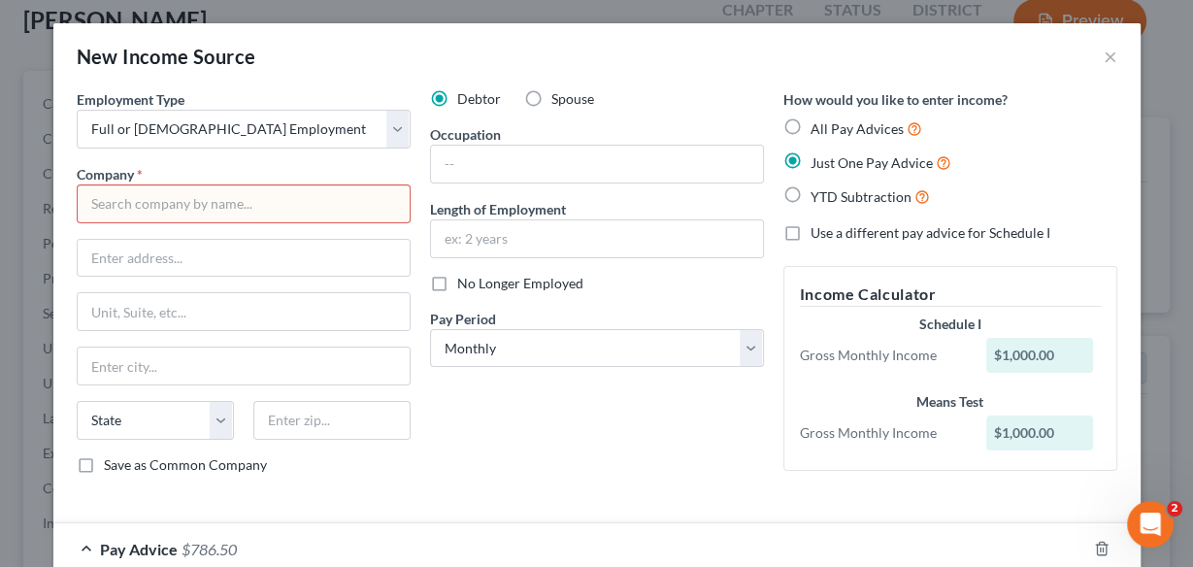
click at [158, 204] on input "text" at bounding box center [244, 203] width 334 height 39
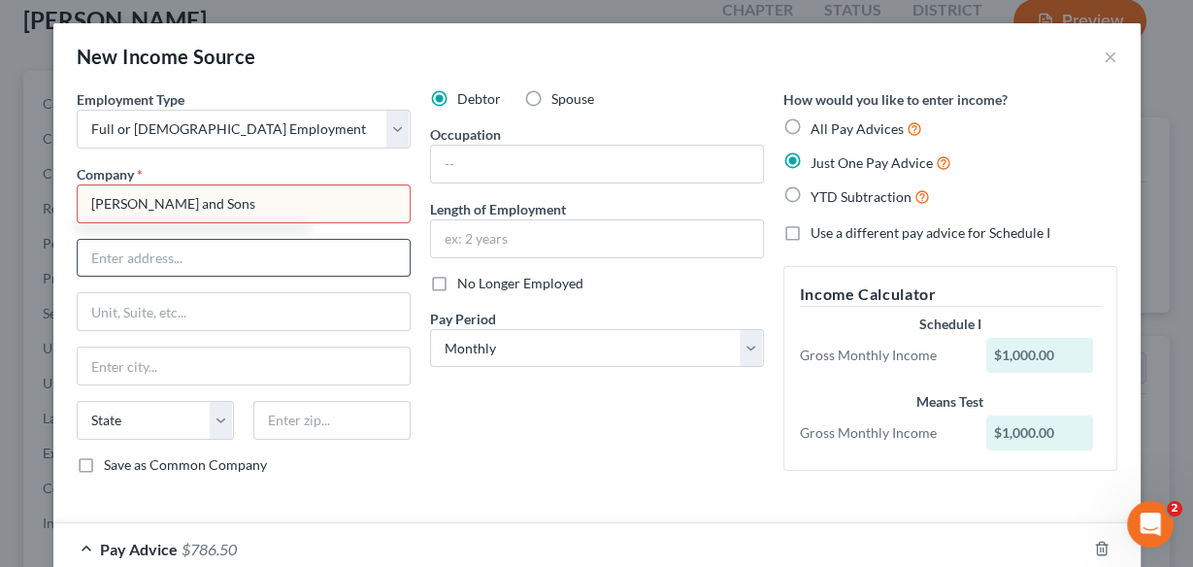
type input "[PERSON_NAME] and Sons"
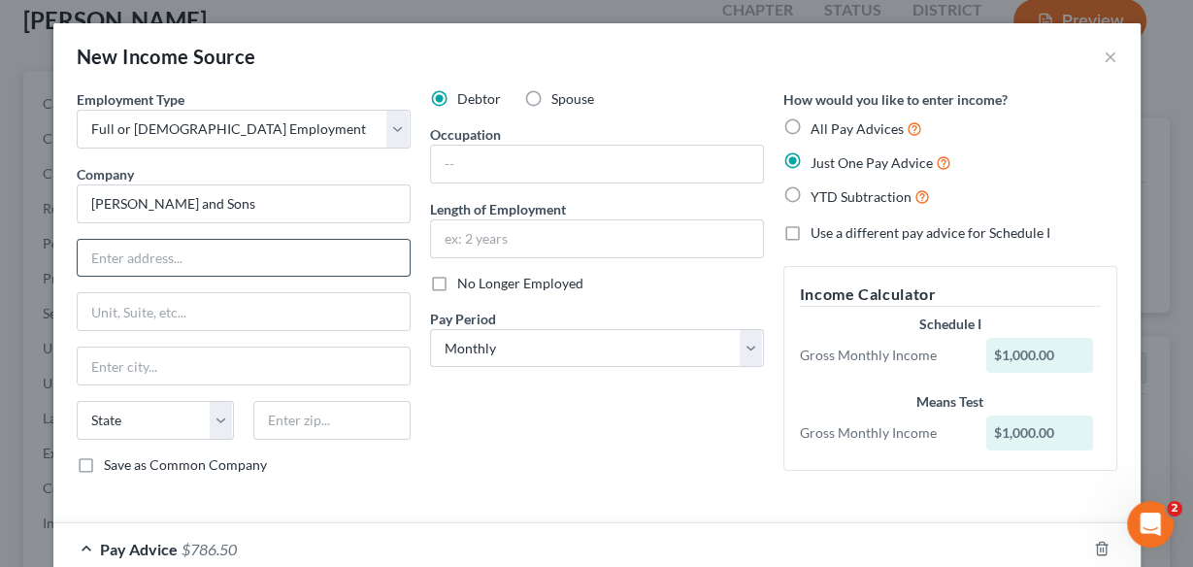
click at [144, 262] on input "text" at bounding box center [244, 258] width 332 height 37
type input "[STREET_ADDRESS]"
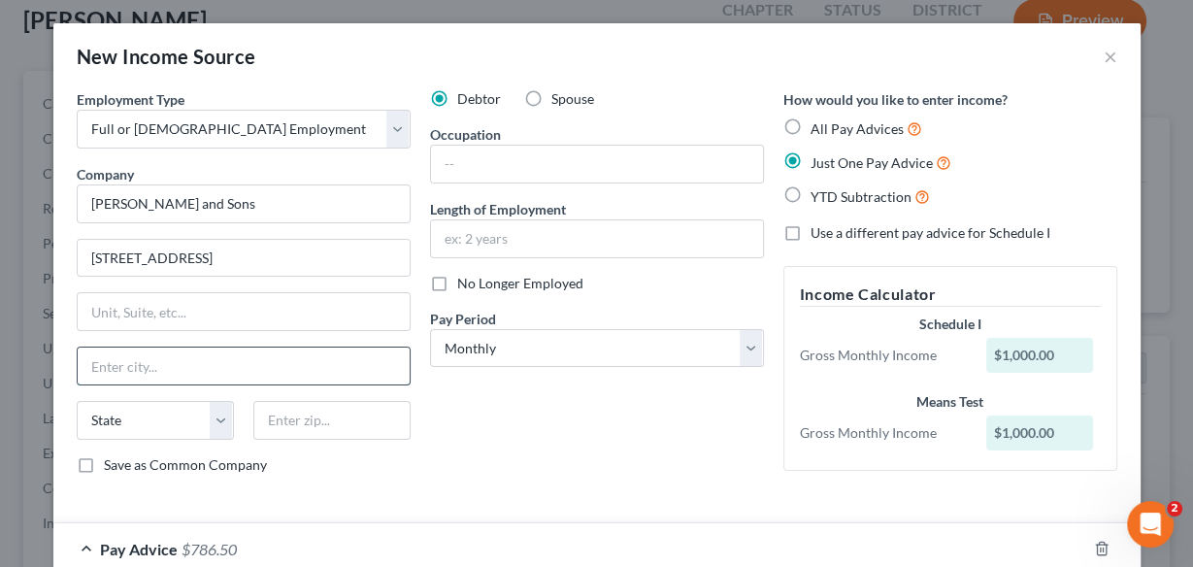
click at [183, 350] on input "text" at bounding box center [244, 365] width 332 height 37
type input "[GEOGRAPHIC_DATA]"
select select "20"
type input "04658"
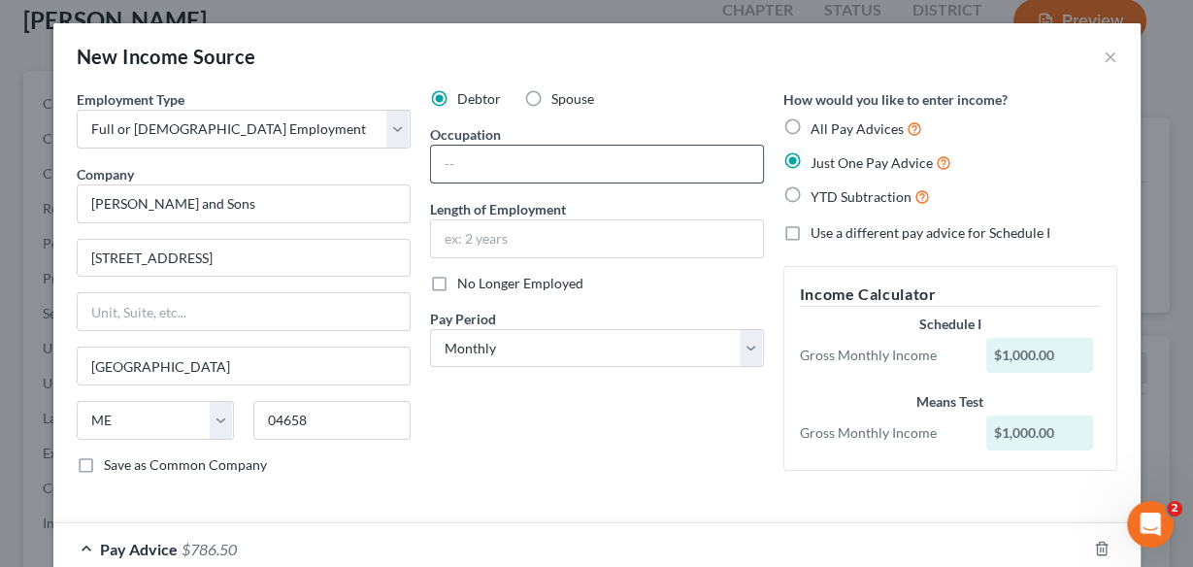
drag, startPoint x: 581, startPoint y: 142, endPoint x: 569, endPoint y: 156, distance: 19.3
click at [570, 155] on div "Occupation" at bounding box center [597, 153] width 334 height 59
click at [569, 156] on input "text" at bounding box center [597, 164] width 332 height 37
type input "Sales Associate"
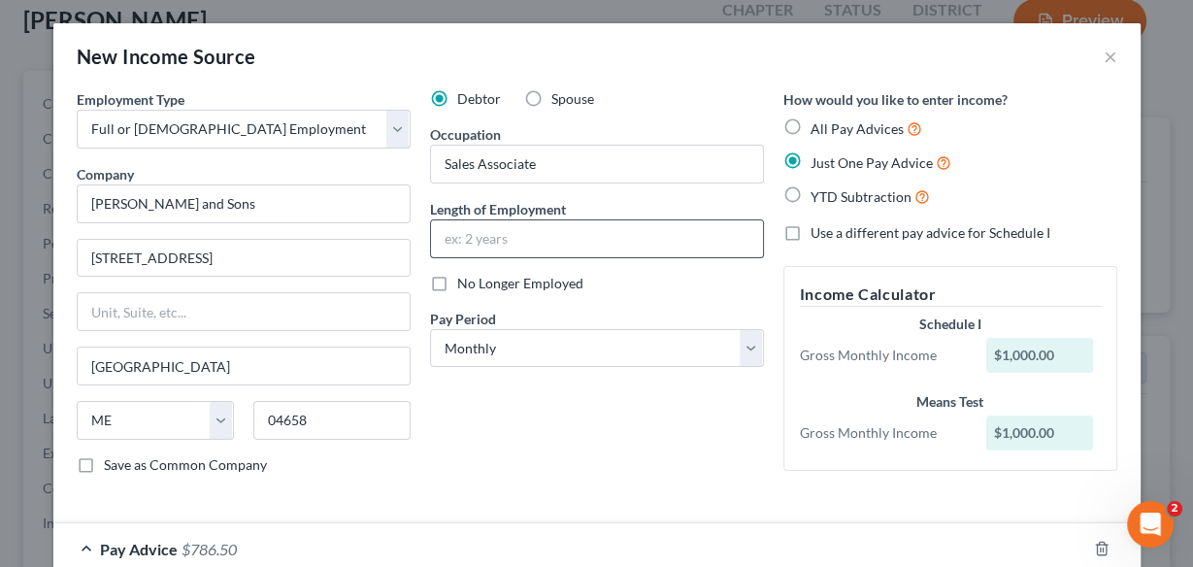
click at [524, 222] on input "text" at bounding box center [597, 238] width 332 height 37
type input "7 months"
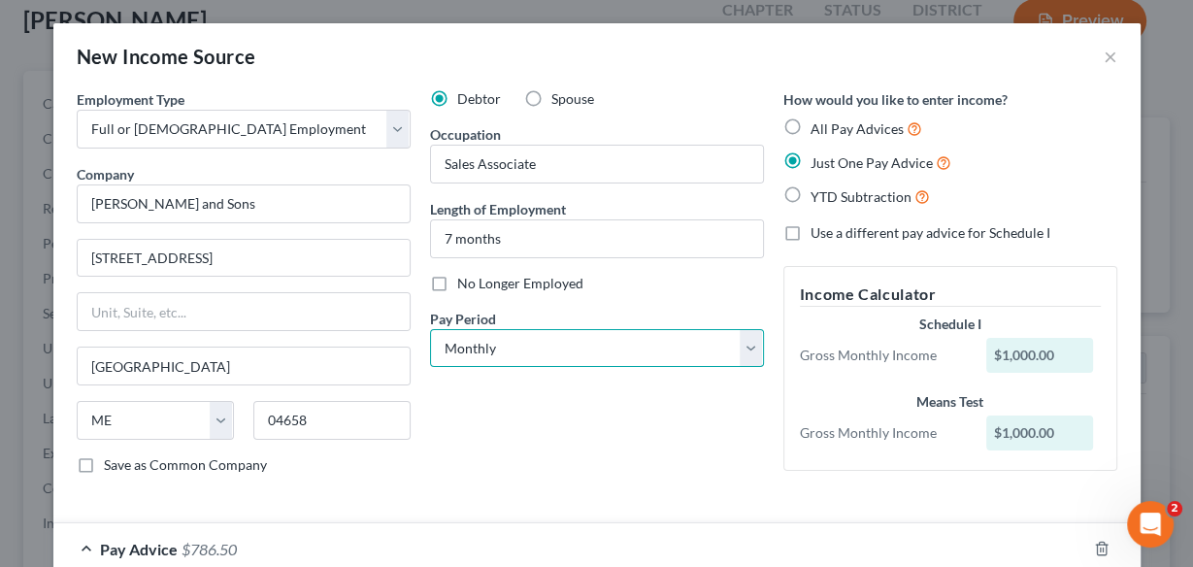
click at [740, 346] on select "Select Monthly Twice Monthly Every Other Week Weekly" at bounding box center [597, 348] width 334 height 39
select select "3"
click at [430, 329] on select "Select Monthly Twice Monthly Every Other Week Weekly" at bounding box center [597, 348] width 334 height 39
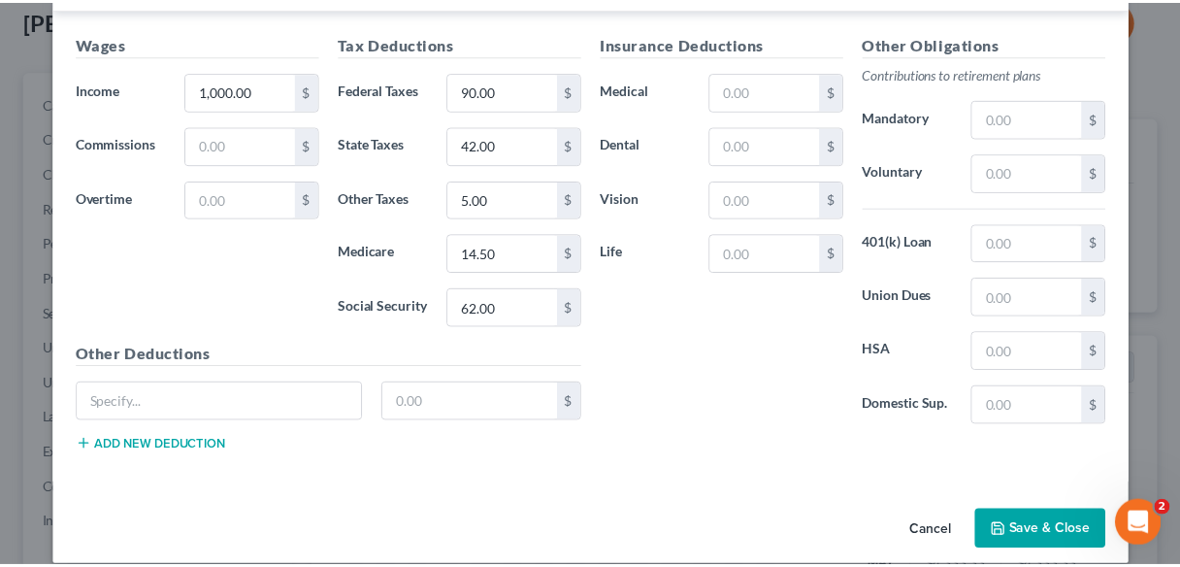
scroll to position [656, 0]
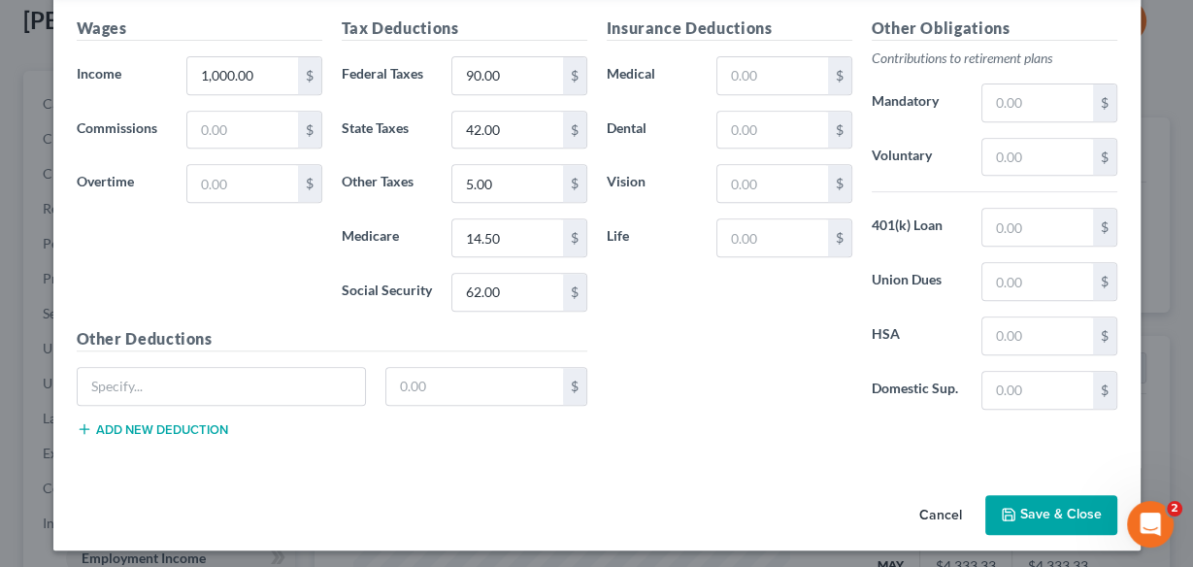
click at [1057, 508] on button "Save & Close" at bounding box center [1051, 515] width 132 height 41
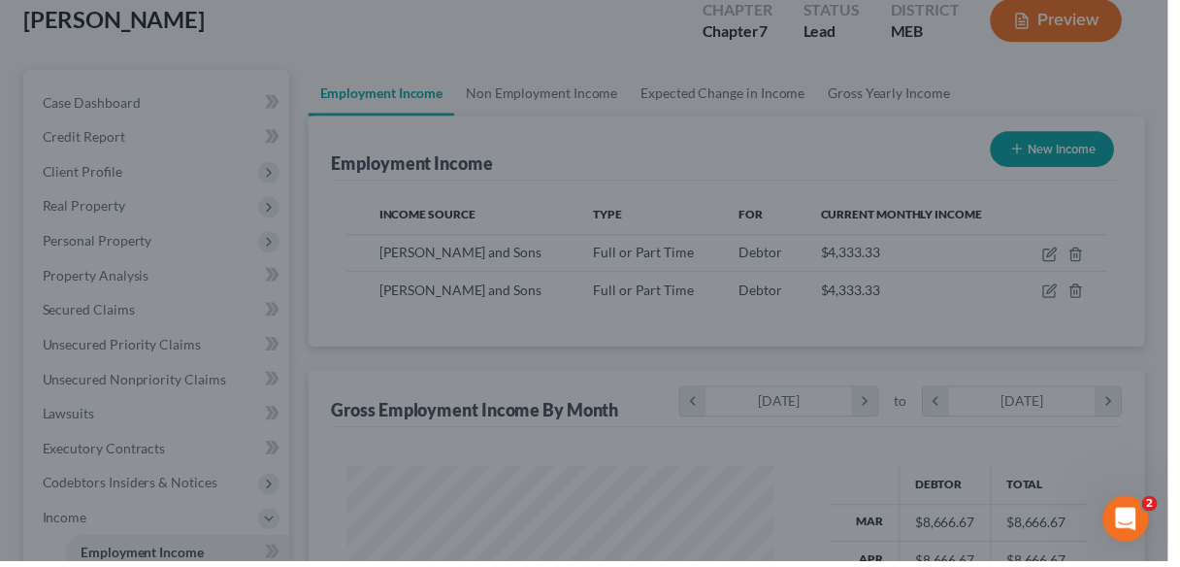
scroll to position [970172, 970046]
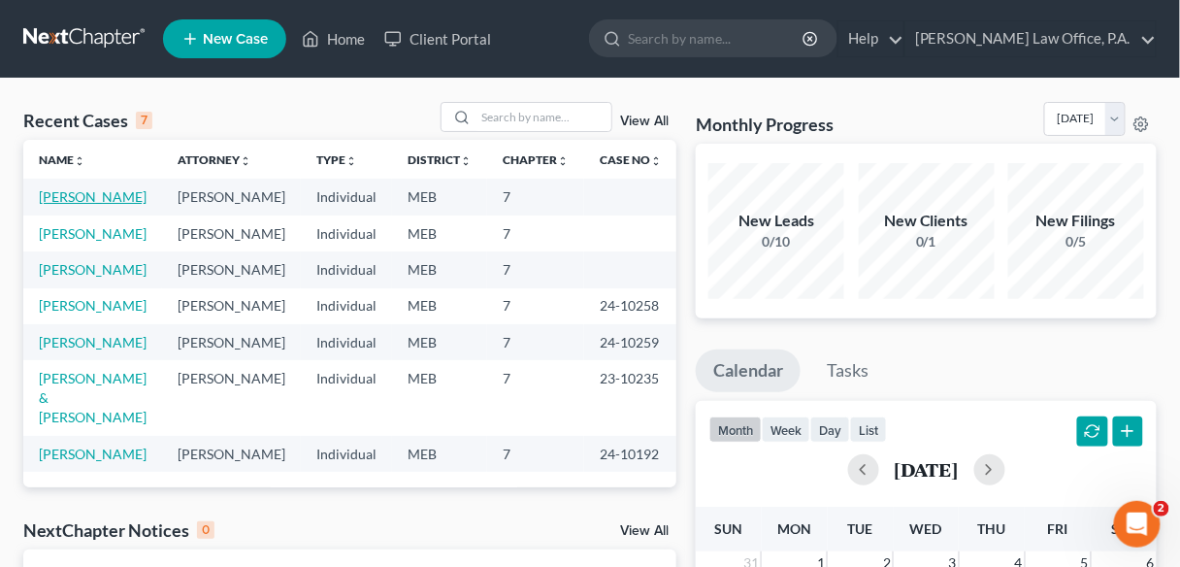
click at [102, 195] on link "Compton, Joshua" at bounding box center [93, 196] width 108 height 16
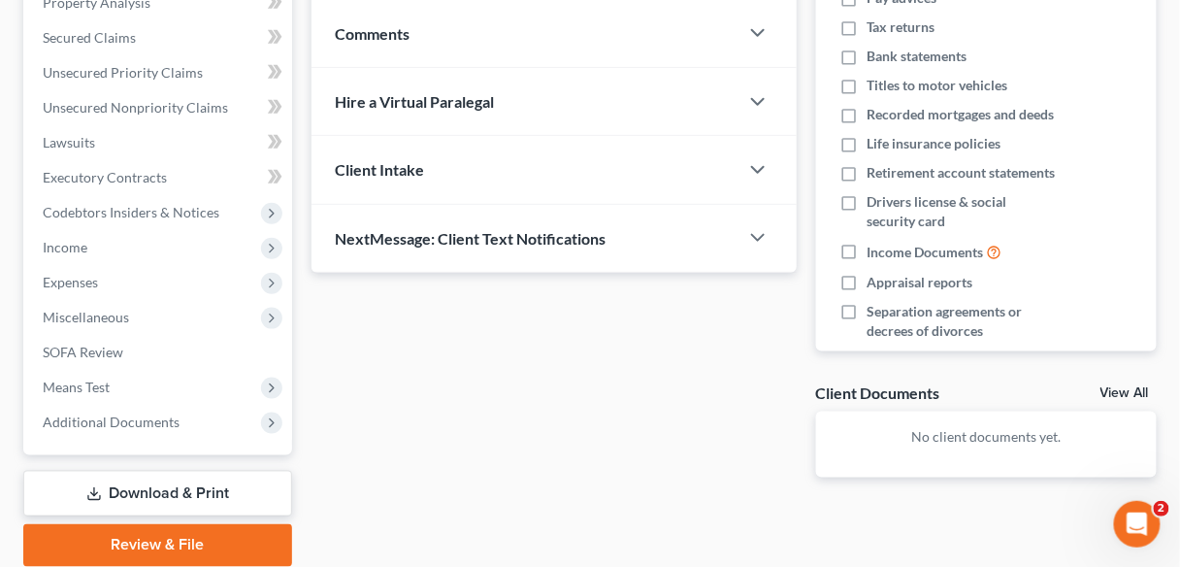
scroll to position [406, 0]
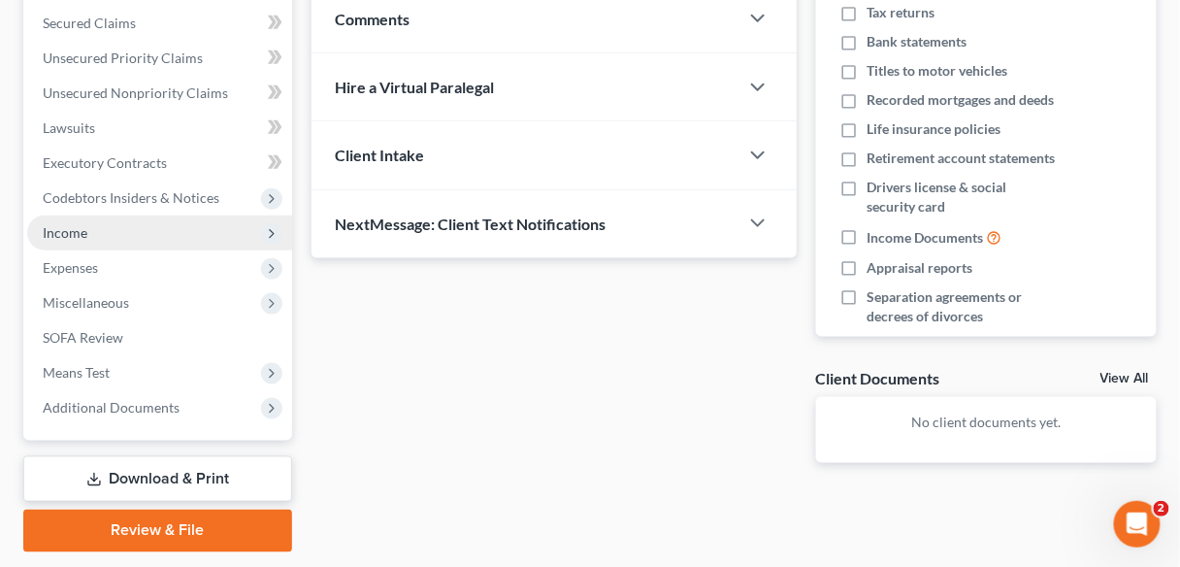
click at [78, 233] on span "Income" at bounding box center [65, 232] width 45 height 16
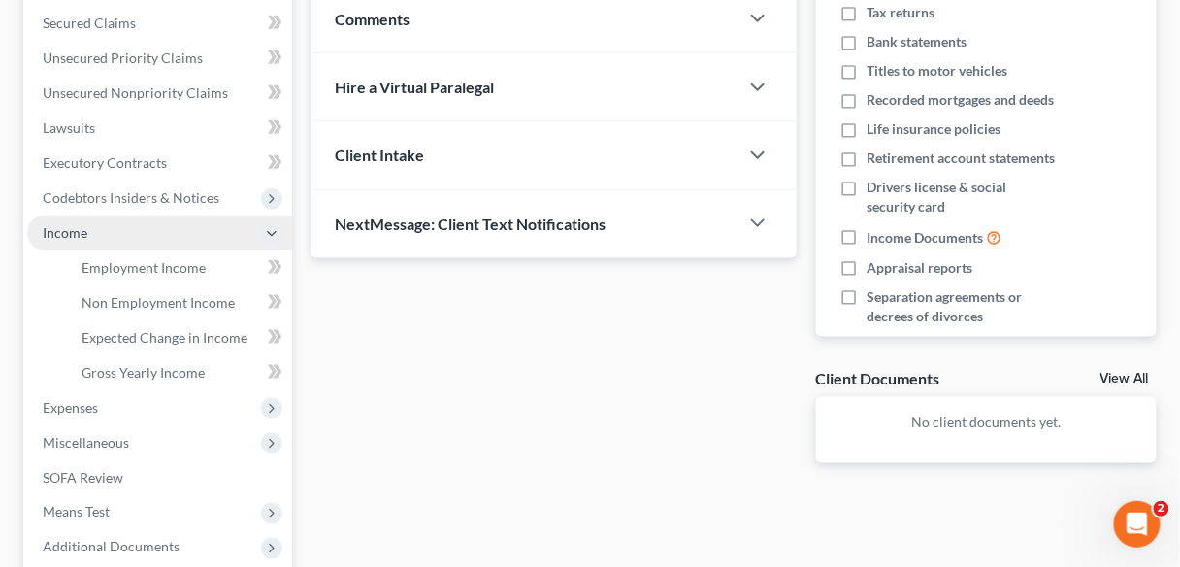
click at [78, 233] on span "Income" at bounding box center [65, 232] width 45 height 16
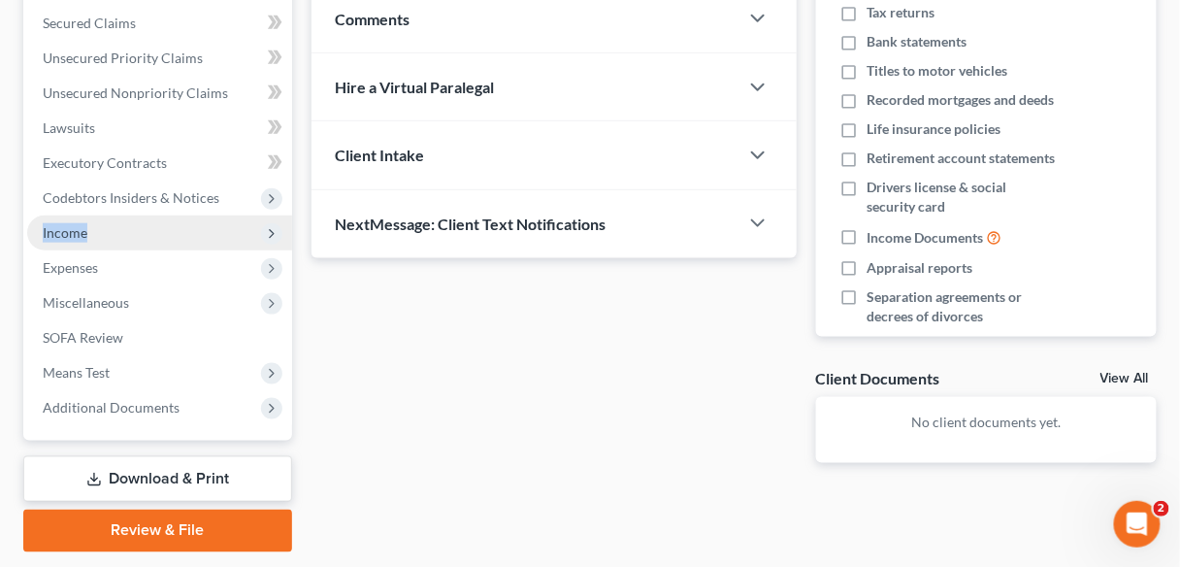
click at [78, 233] on span "Income" at bounding box center [65, 232] width 45 height 16
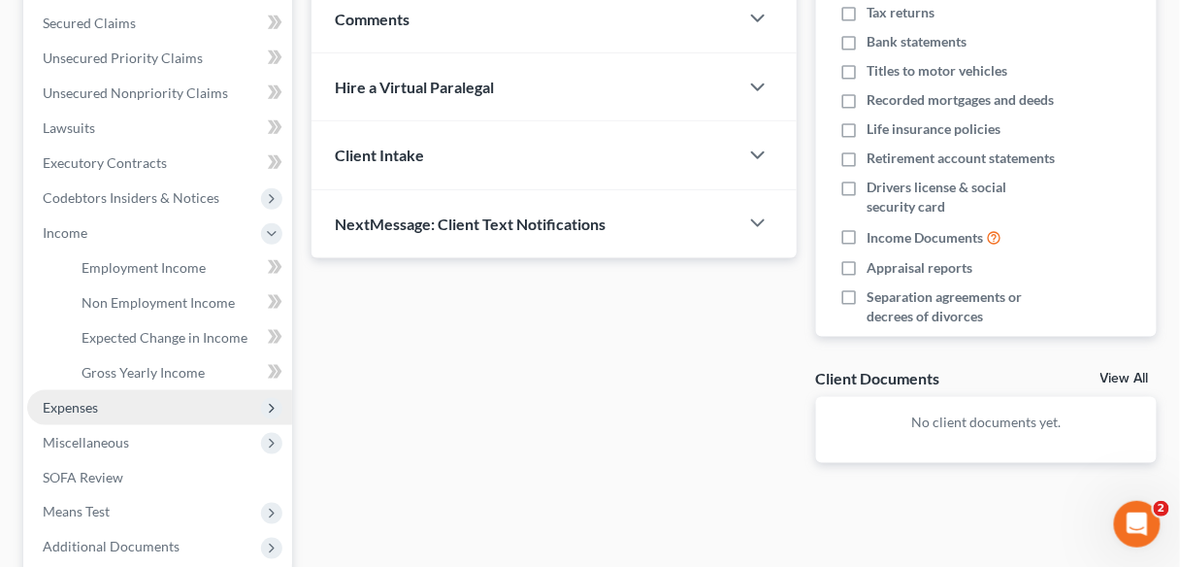
click at [52, 404] on span "Expenses" at bounding box center [70, 407] width 55 height 16
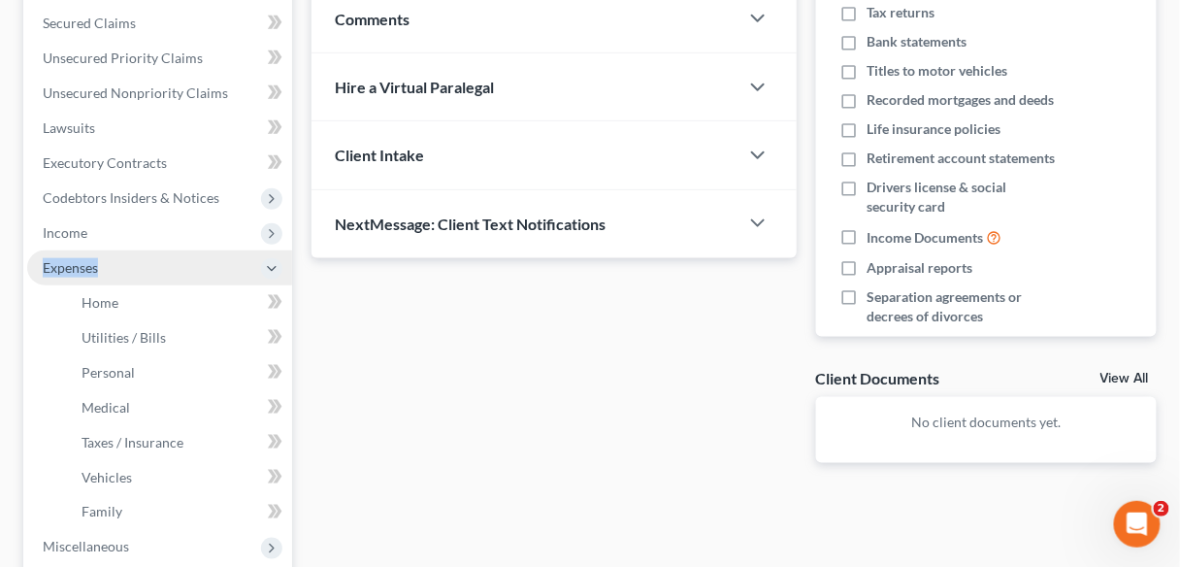
click at [52, 404] on li "Expenses Home Utilities / Bills Personal Medical" at bounding box center [159, 390] width 265 height 280
click at [96, 269] on span "Expenses" at bounding box center [70, 267] width 55 height 16
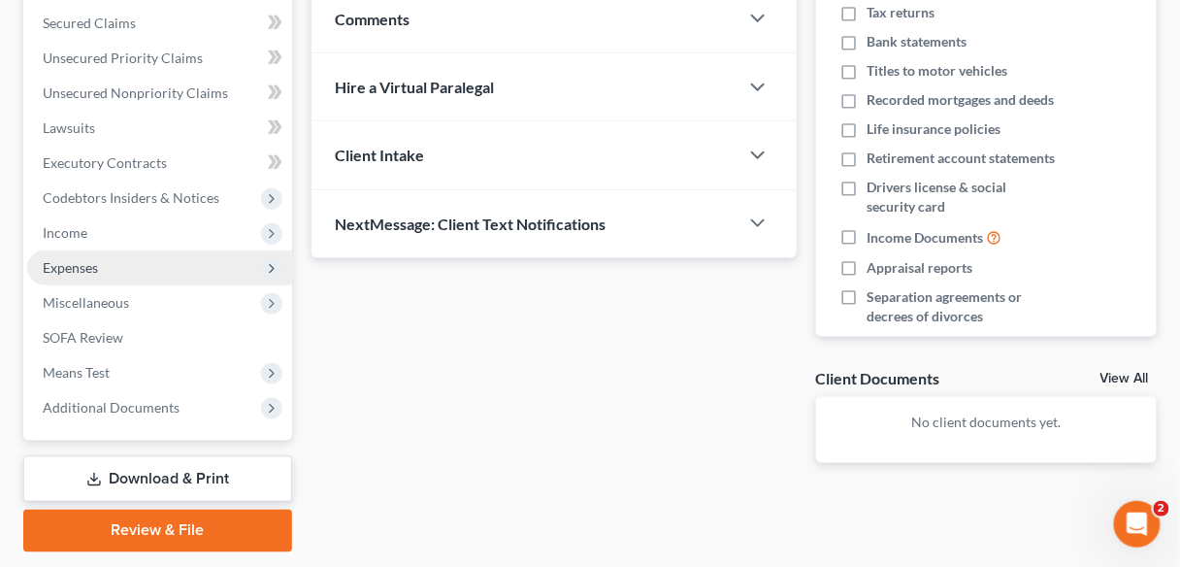
click at [85, 268] on span "Expenses" at bounding box center [70, 267] width 55 height 16
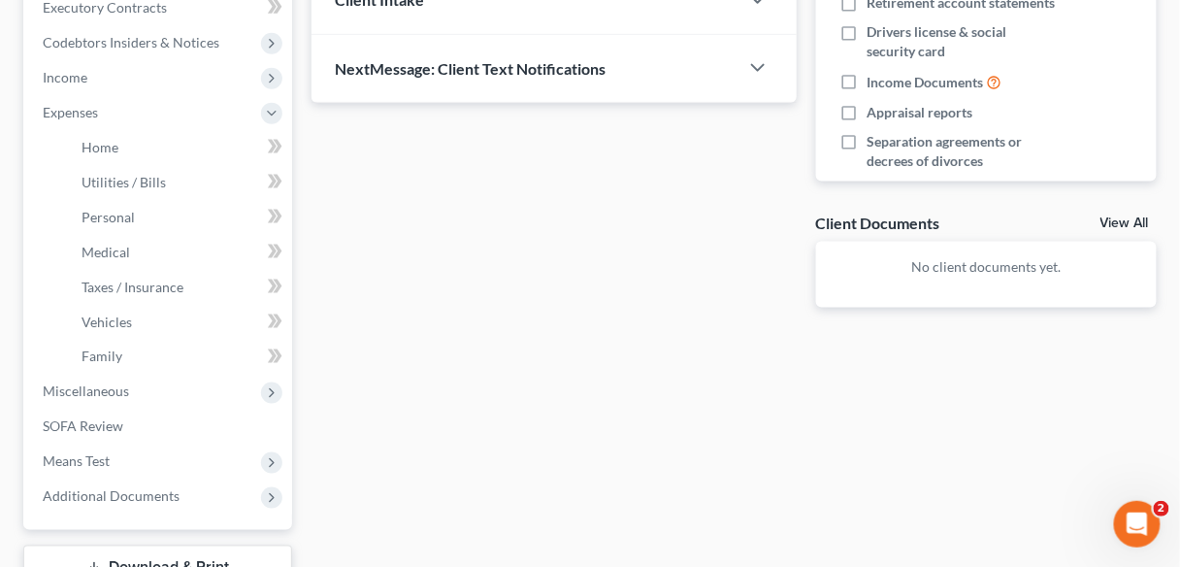
scroll to position [593, 0]
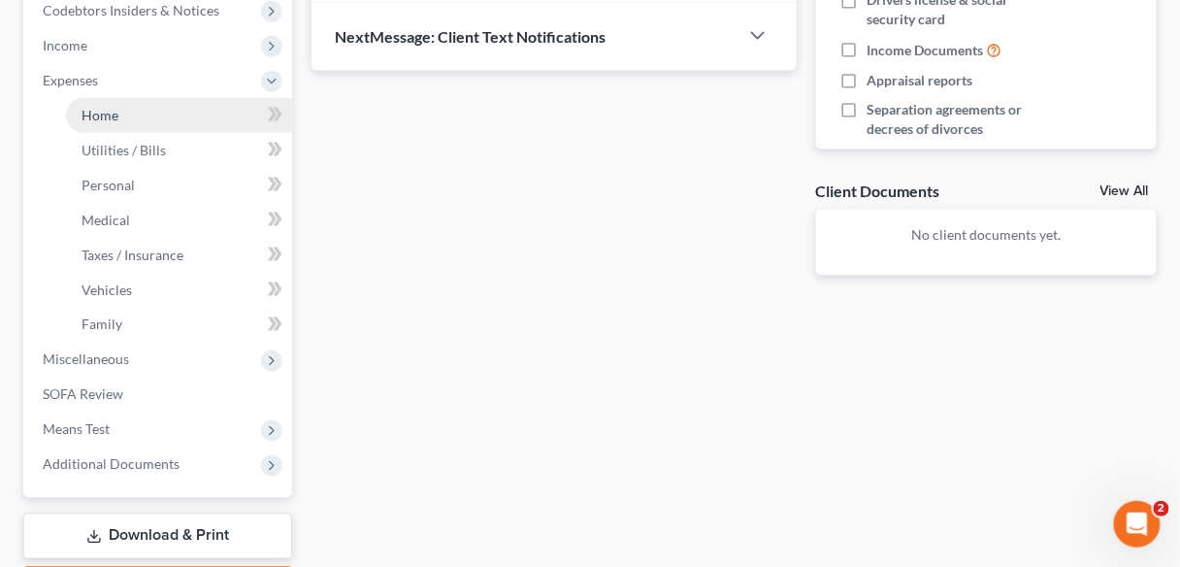
click at [93, 123] on link "Home" at bounding box center [179, 115] width 226 height 35
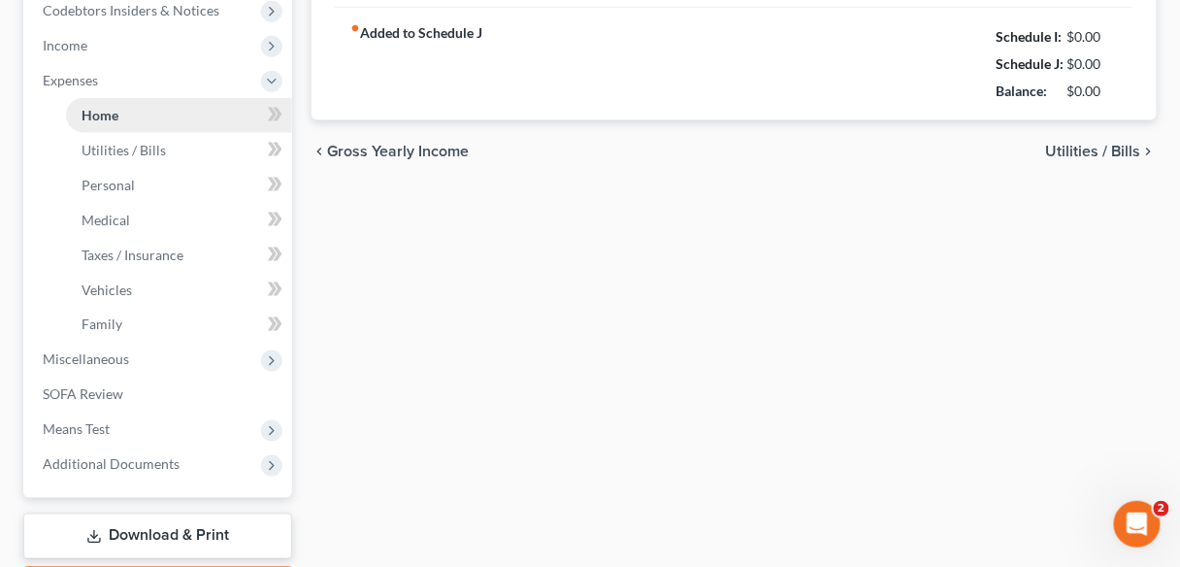
type input "1,877.00"
type input "0.00"
radio input "true"
type input "0.00"
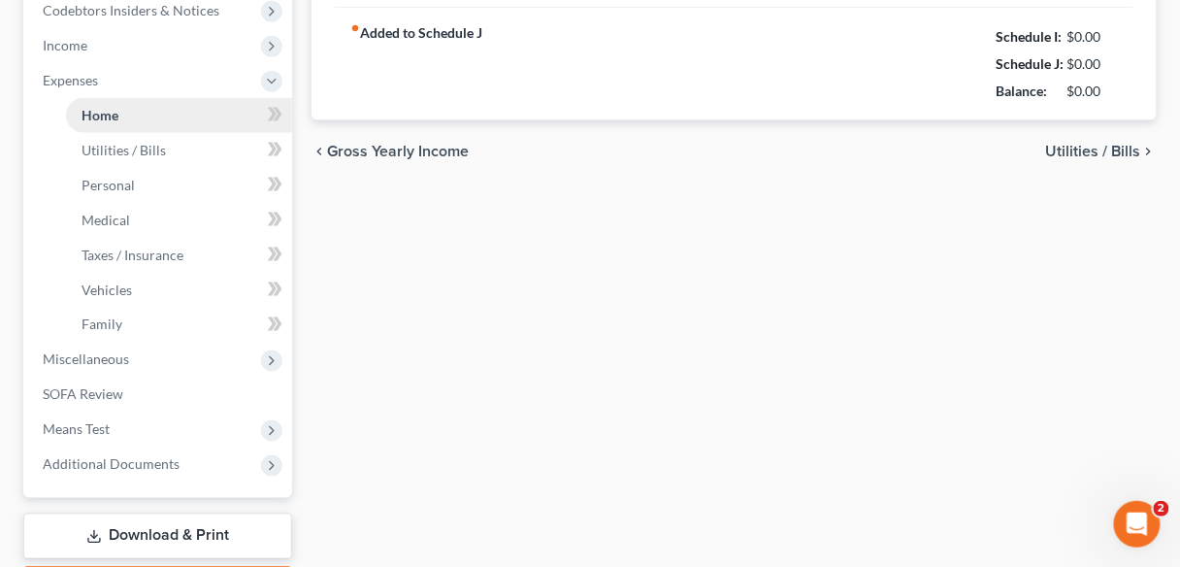
type input "0.00"
type input "500.00"
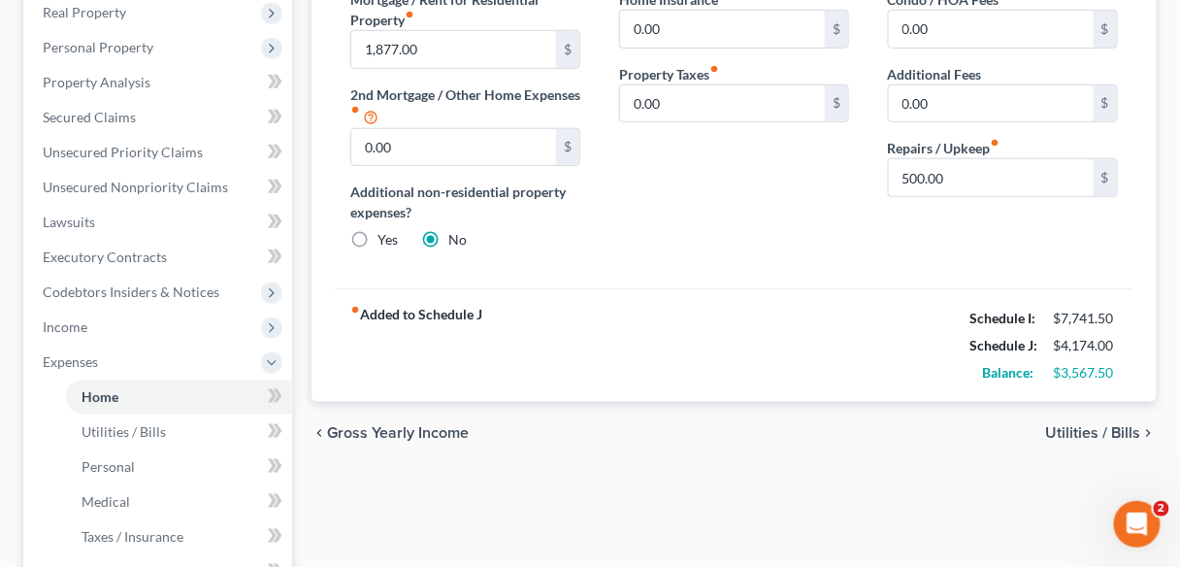
scroll to position [314, 0]
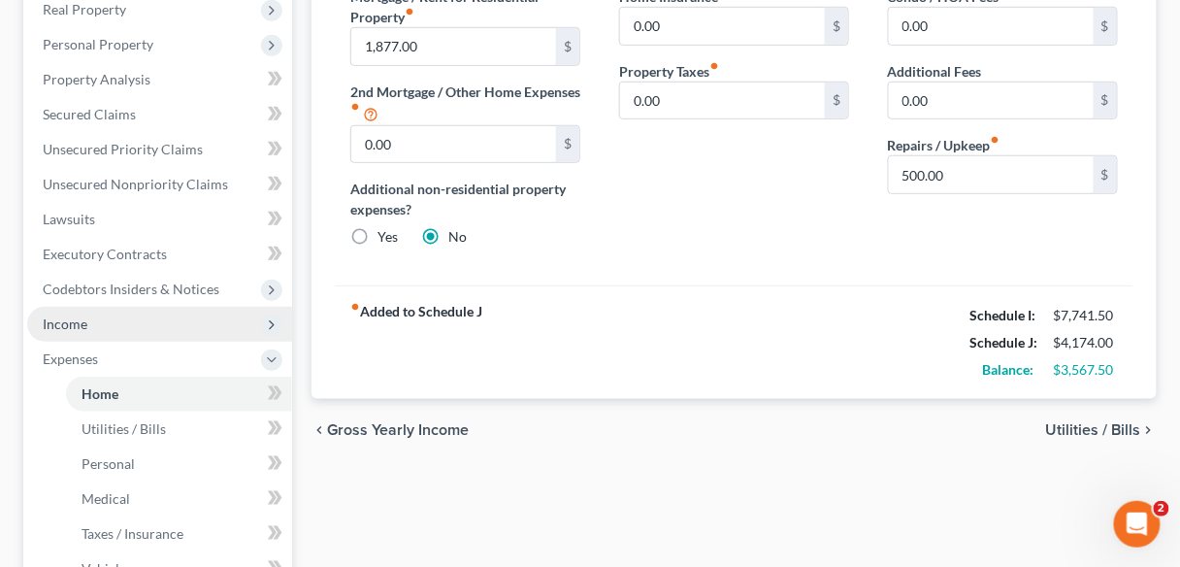
click at [58, 324] on span "Income" at bounding box center [65, 323] width 45 height 16
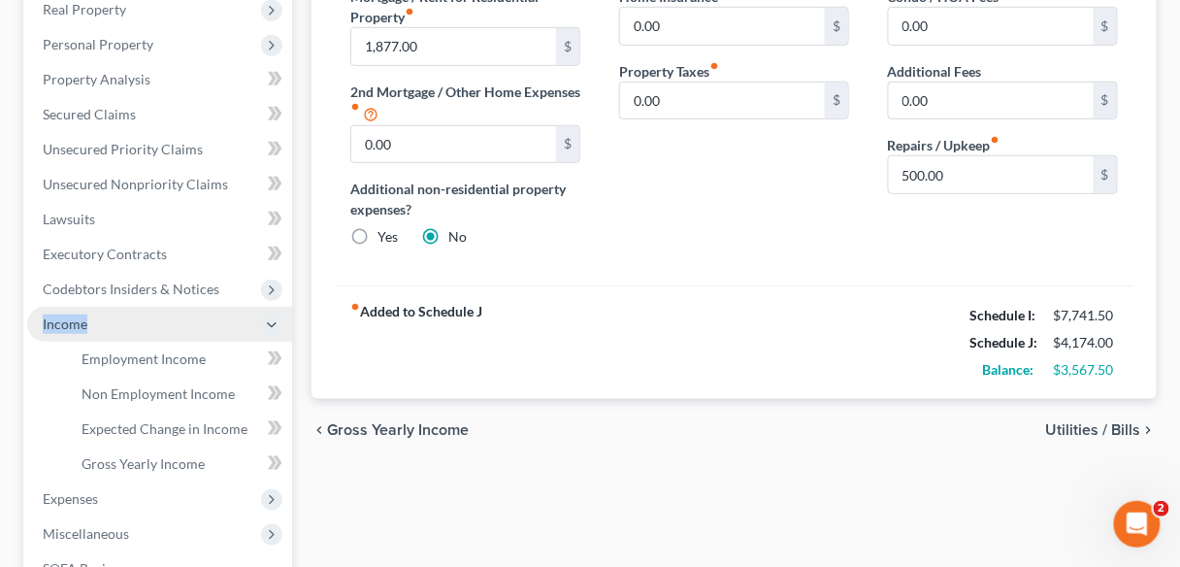
click at [58, 328] on span "Income" at bounding box center [65, 323] width 45 height 16
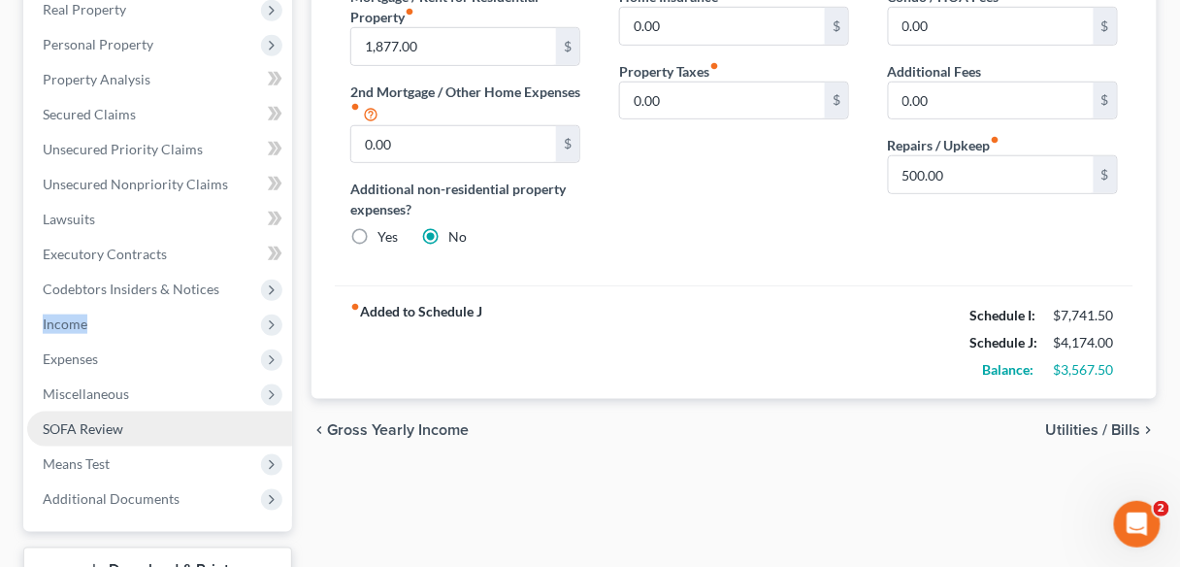
click at [56, 433] on span "SOFA Review" at bounding box center [83, 428] width 81 height 16
